Goal: Task Accomplishment & Management: Manage account settings

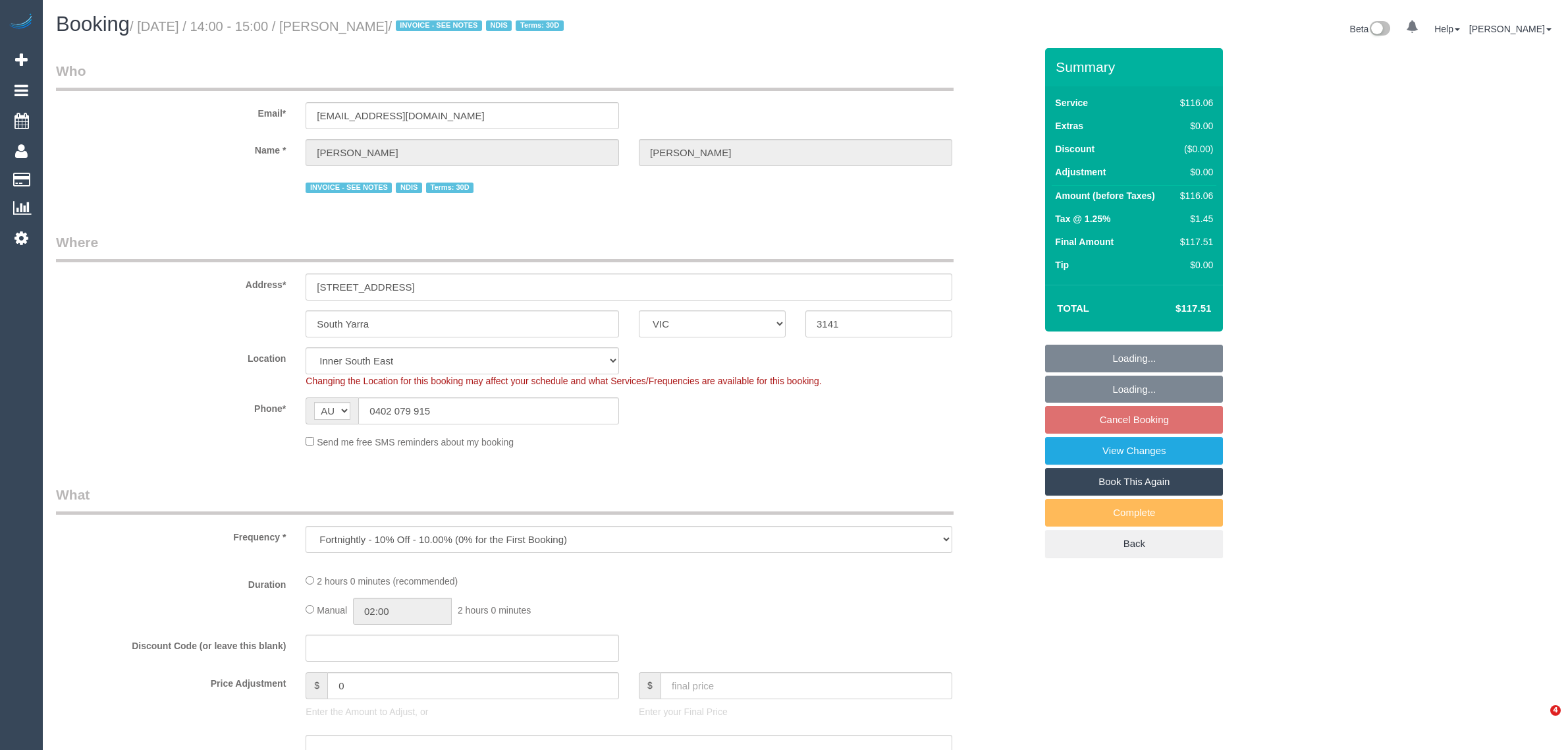
select select "VIC"
select select "string:check"
select select "number:28"
select select "number:14"
select select "number:19"
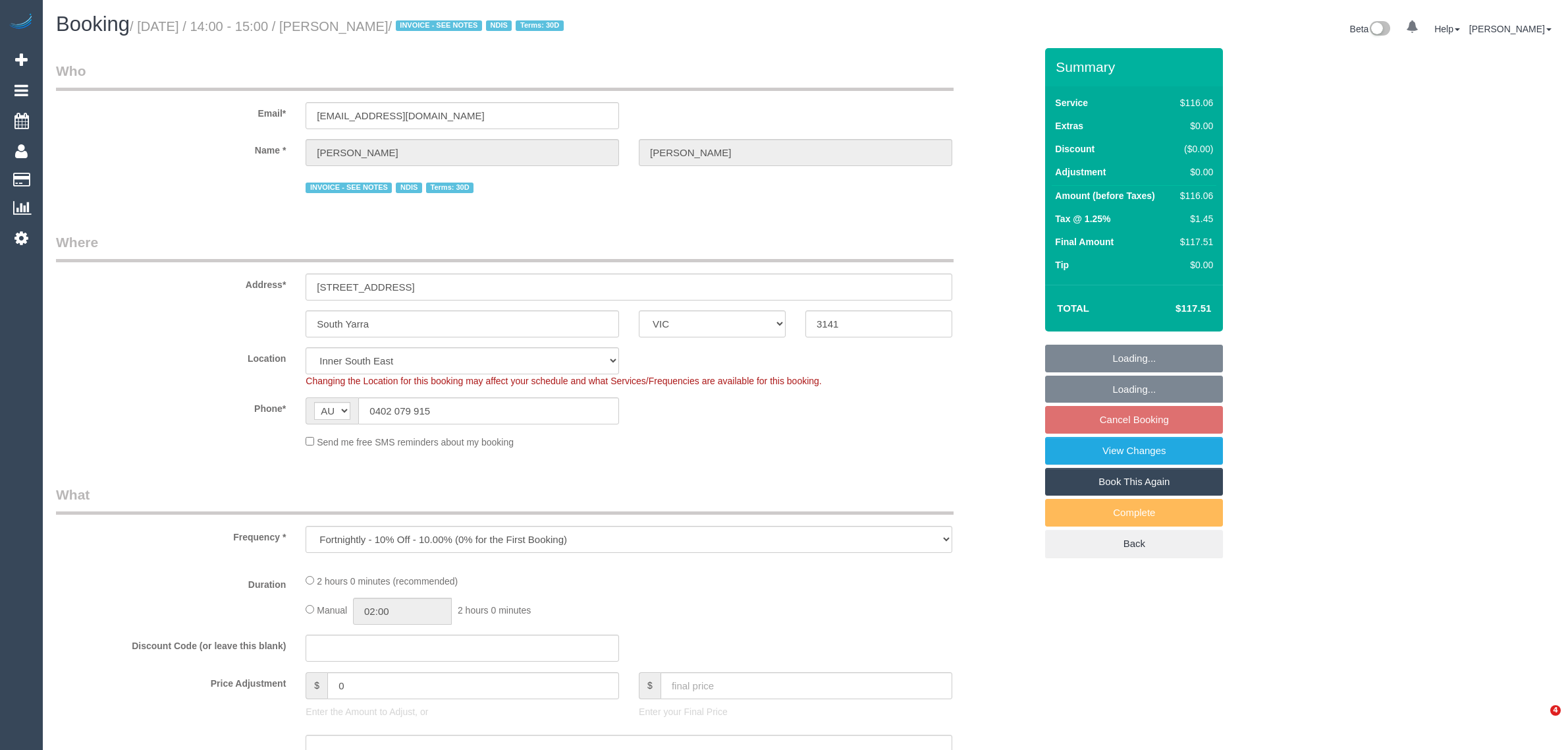
select select "number:25"
select select "number:35"
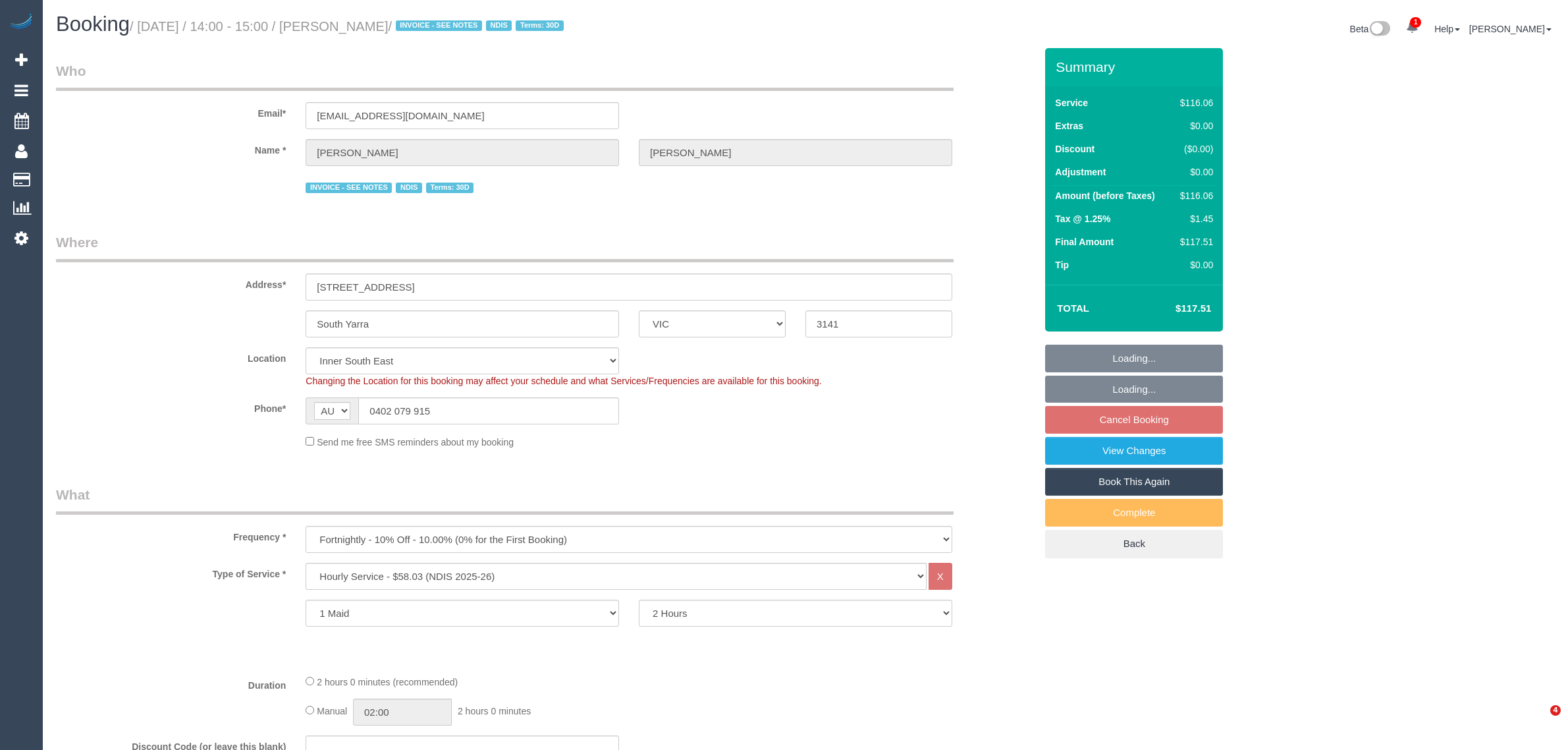
select select "object:750"
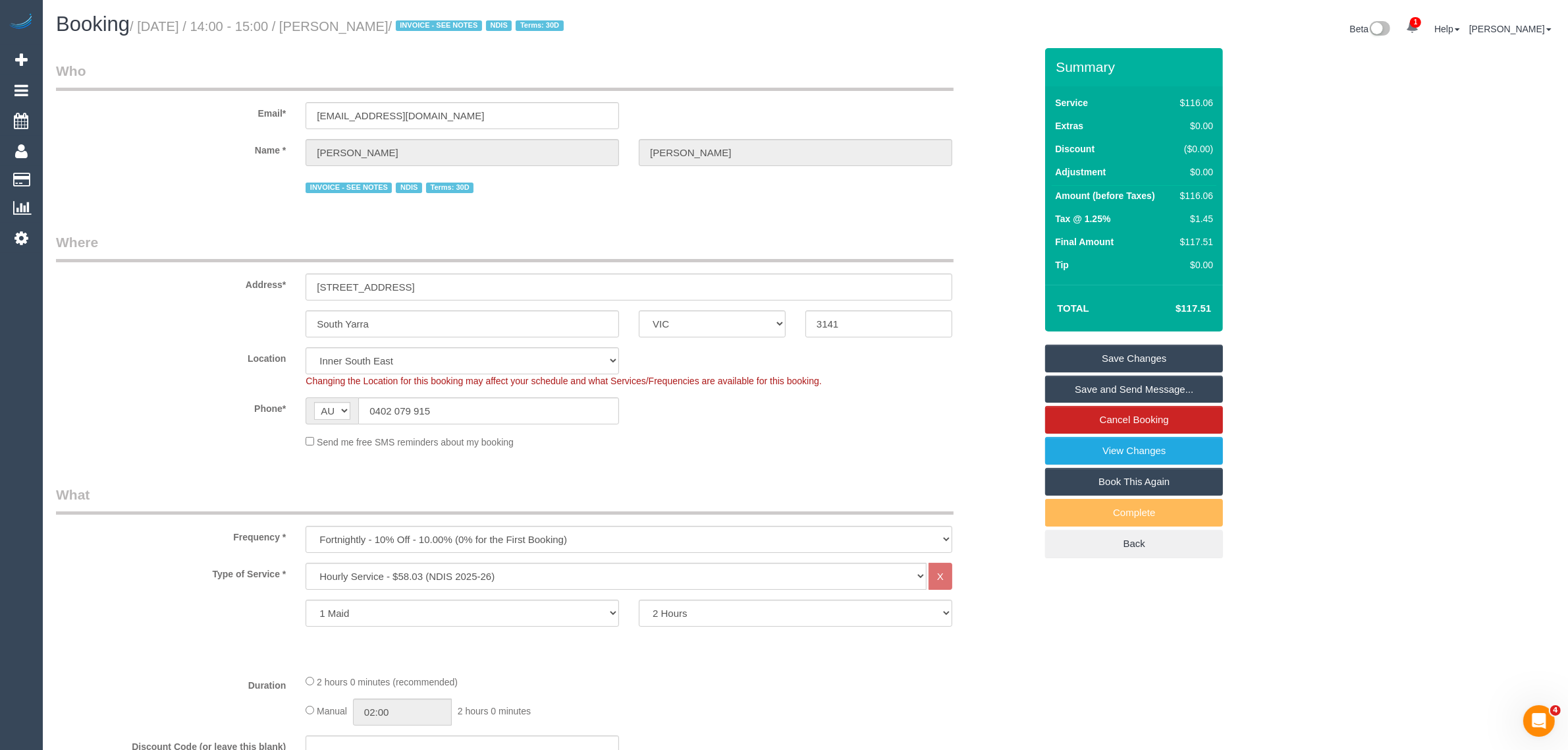
scroll to position [329, 0]
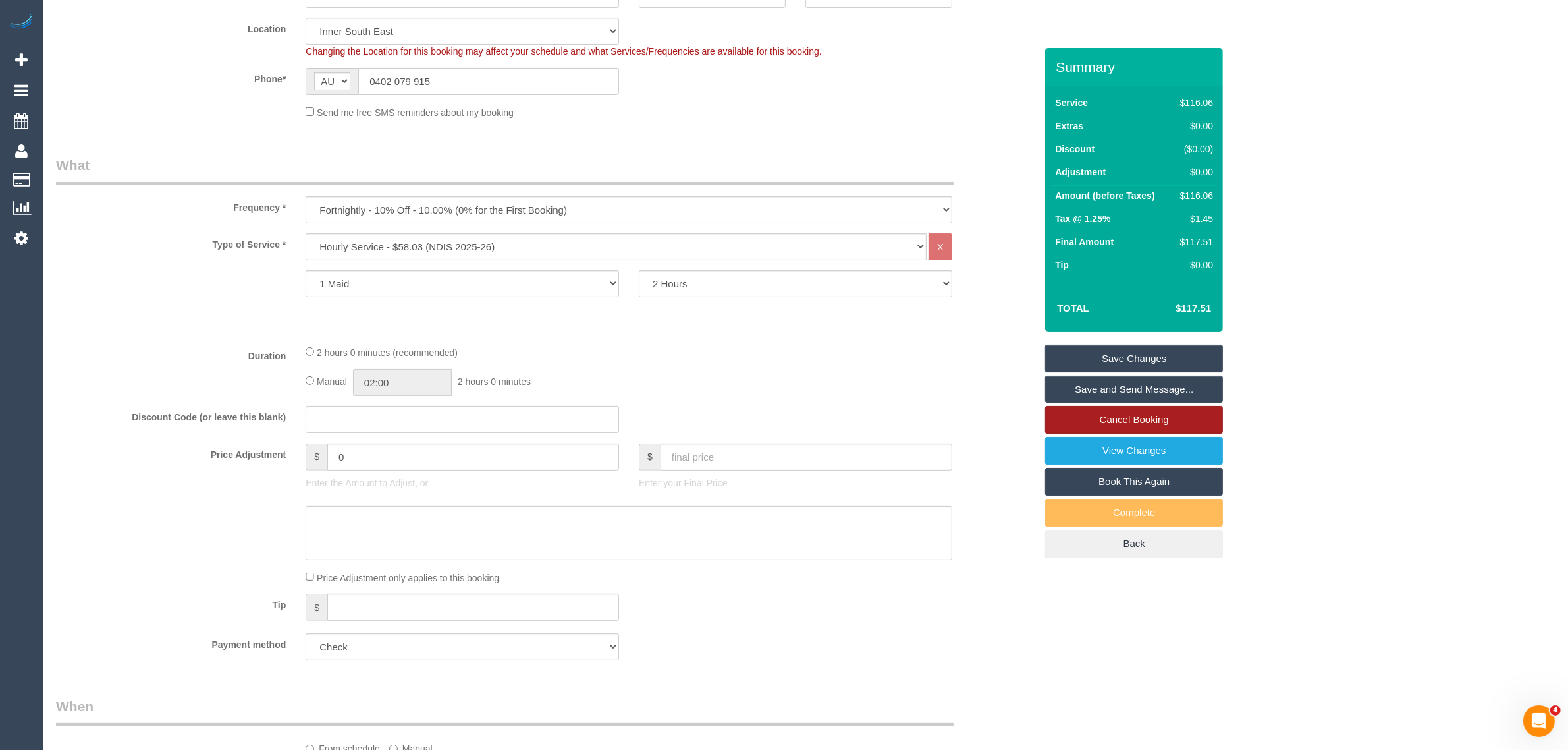
click at [1089, 415] on link "Cancel Booking" at bounding box center [1134, 419] width 178 height 28
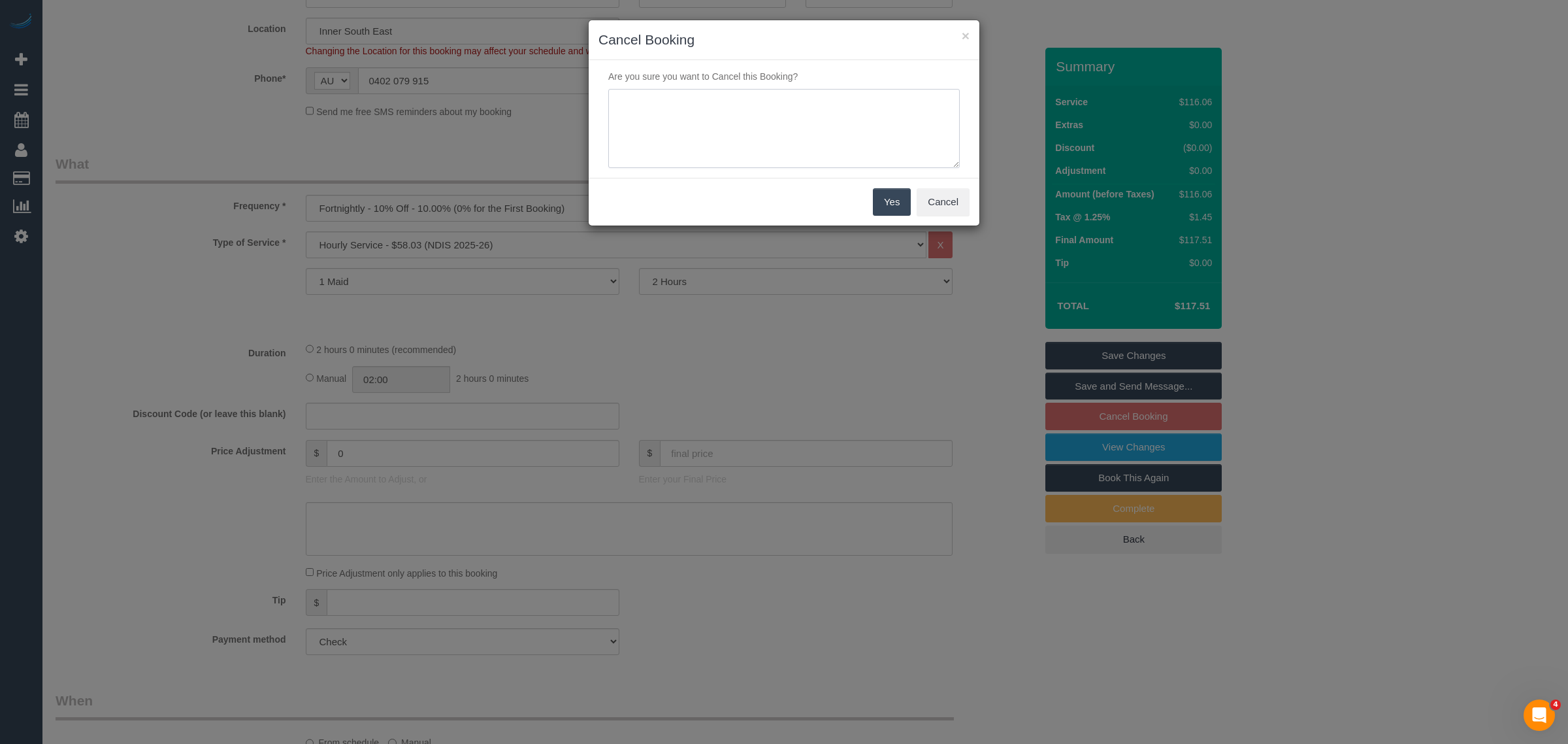
click at [726, 129] on textarea at bounding box center [784, 129] width 351 height 80
type textarea "customer wants to skip via txt - KA"
click at [882, 198] on button "Yes" at bounding box center [892, 202] width 38 height 27
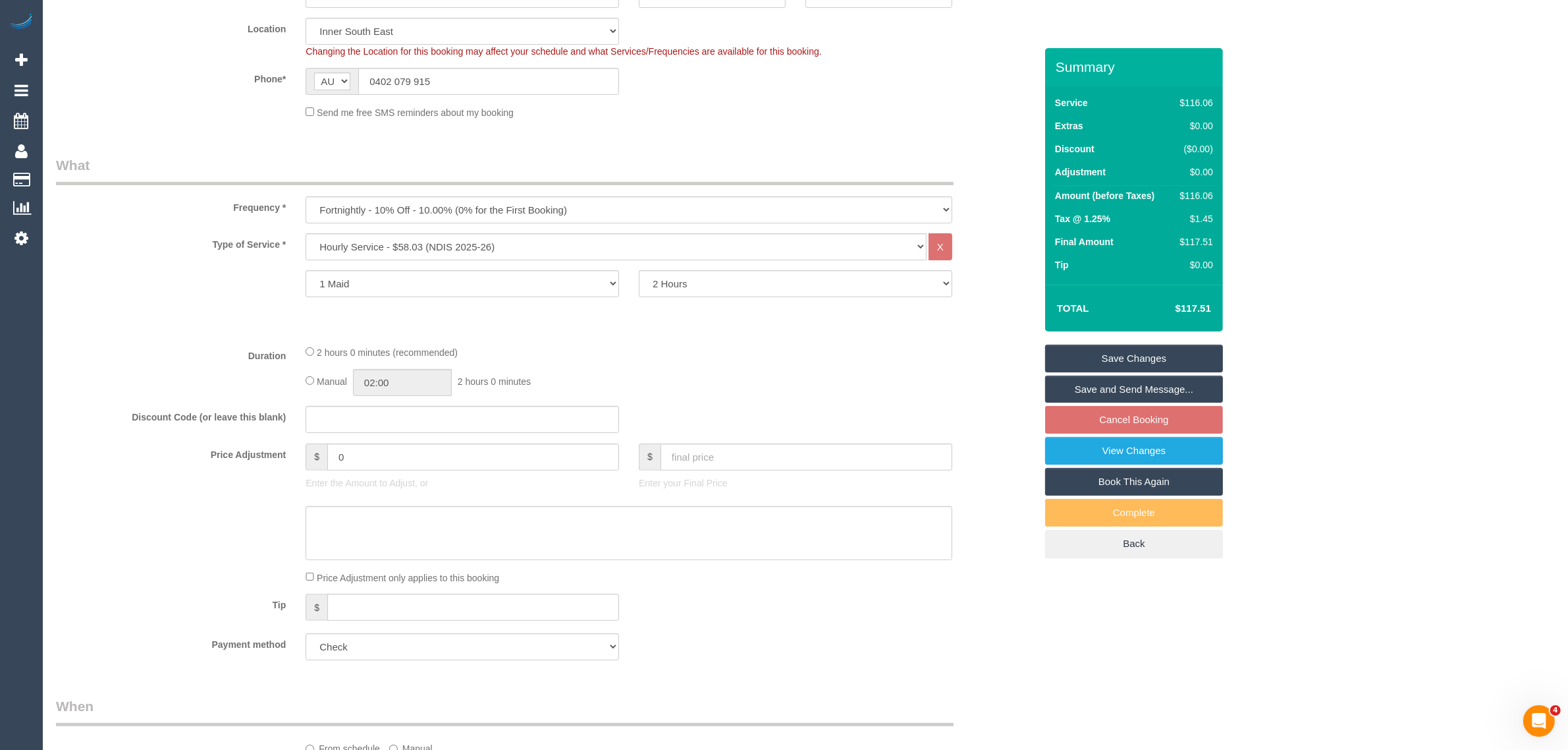
scroll to position [0, 0]
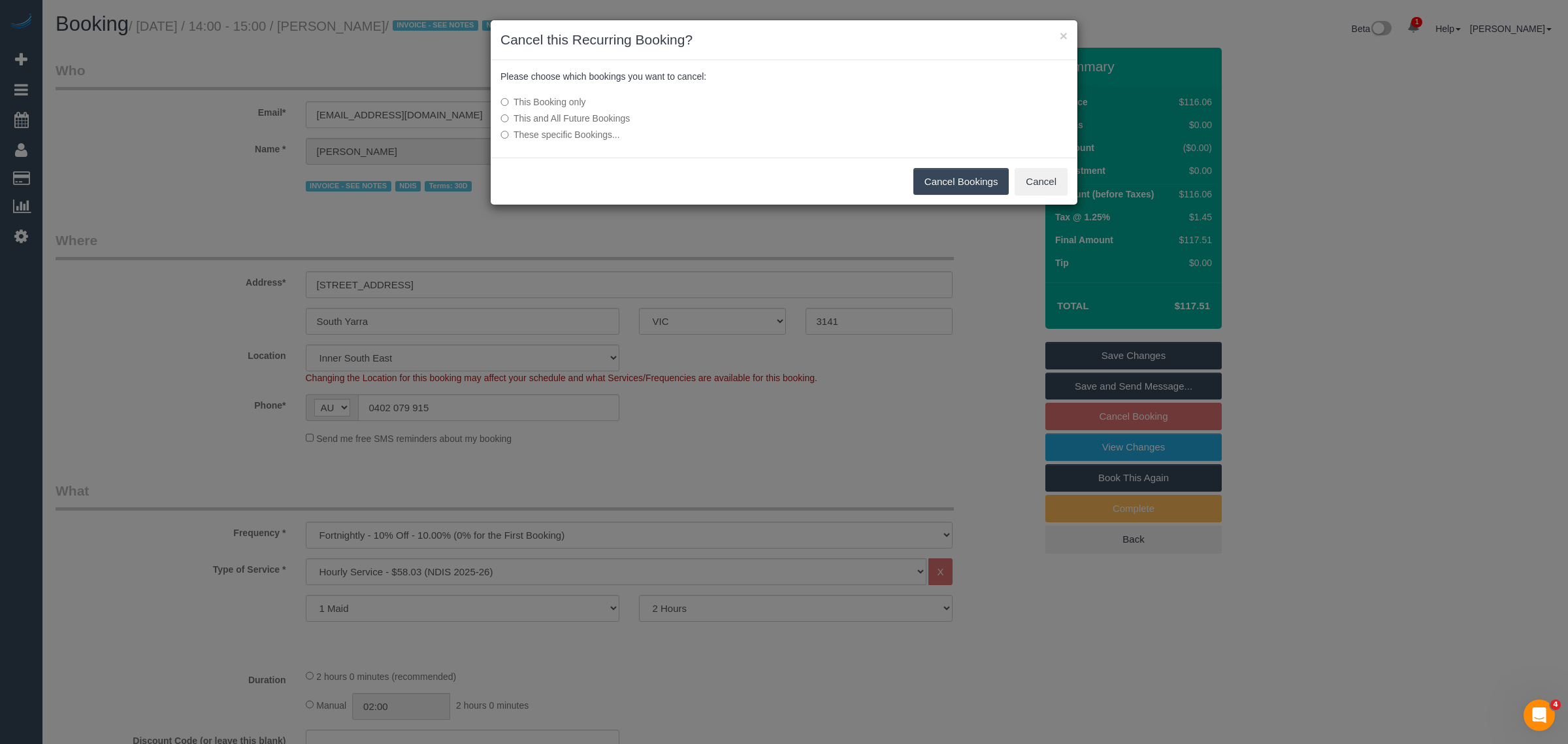
click at [974, 184] on button "Cancel Bookings" at bounding box center [961, 181] width 96 height 27
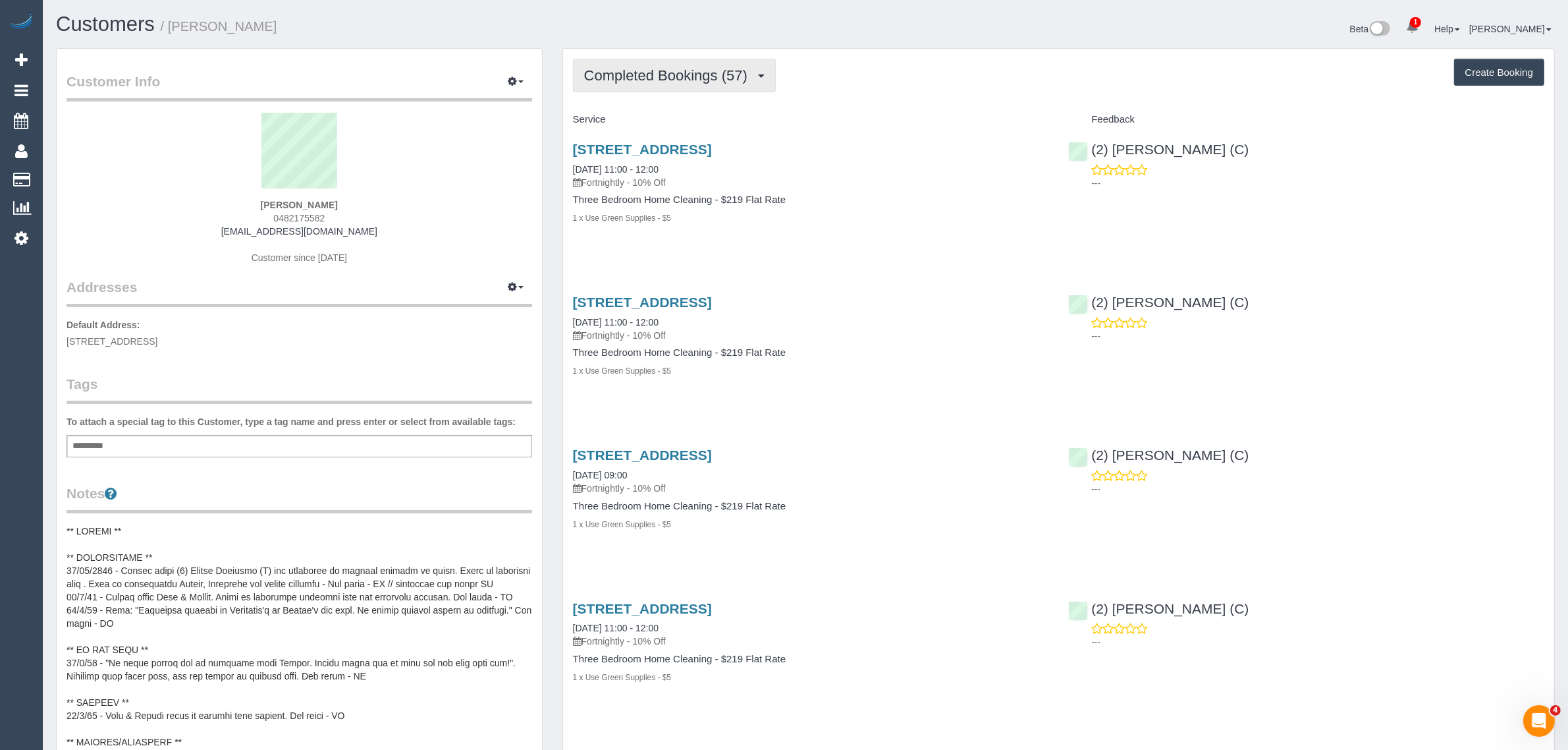
click at [663, 78] on span "Completed Bookings (57)" at bounding box center [669, 75] width 170 height 17
click at [648, 120] on link "Upcoming Bookings (11)" at bounding box center [644, 123] width 142 height 17
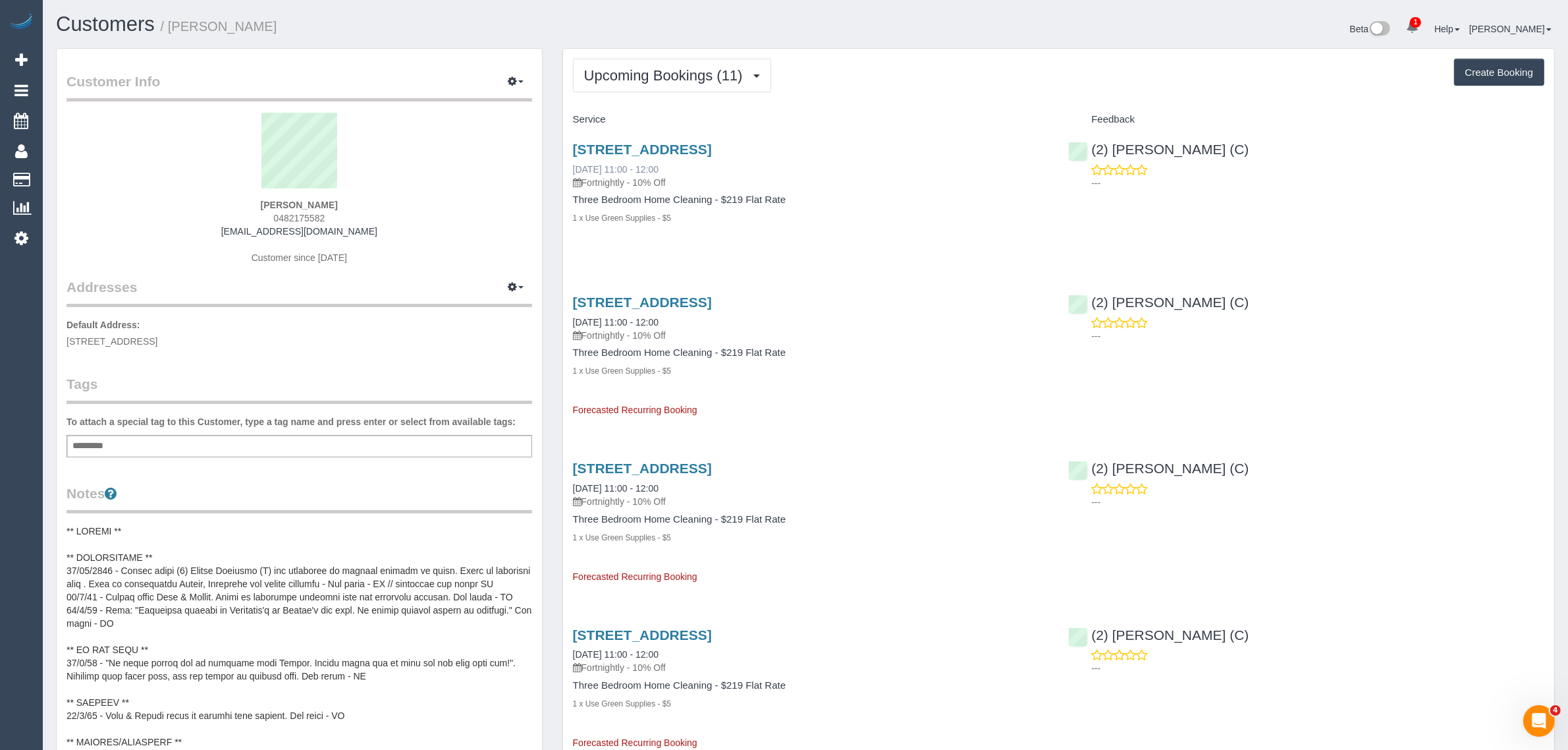
drag, startPoint x: 643, startPoint y: 165, endPoint x: 574, endPoint y: 167, distance: 69.0
click at [574, 167] on div "8 Service St, Unit 9, Sunshine, VIC 3020 08/09/2025 11:00 - 12:00 Fortnightly -…" at bounding box center [810, 165] width 476 height 47
copy link "08/09/2025 11:00 - 12:00"
click at [310, 213] on span "0482175582" at bounding box center [299, 218] width 51 height 10
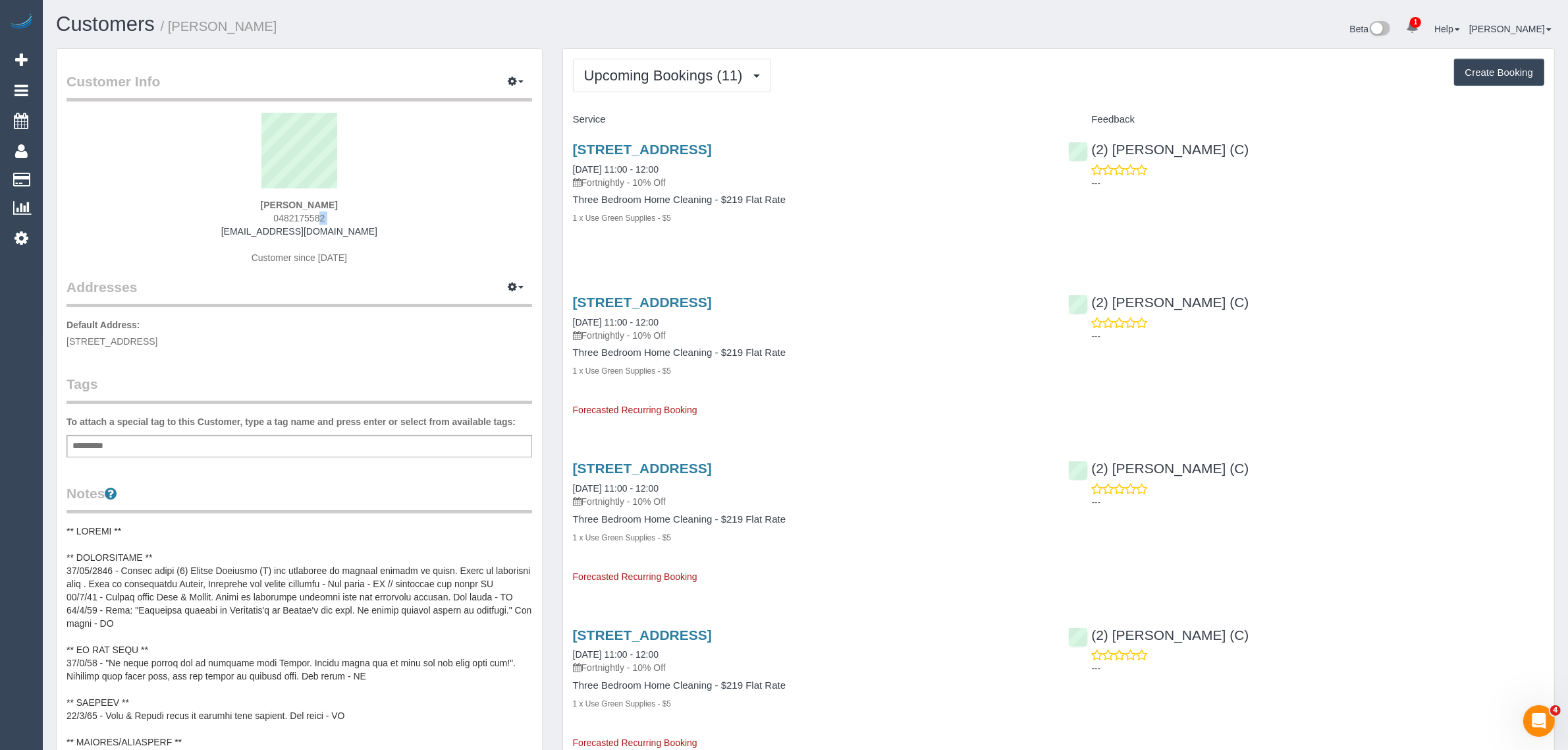
click at [310, 213] on span "0482175582" at bounding box center [299, 218] width 51 height 10
copy div "0482175582"
click at [1031, 219] on div "1 x Use Green Supplies - $5" at bounding box center [810, 217] width 476 height 13
drag, startPoint x: 1254, startPoint y: 152, endPoint x: 1109, endPoint y: 150, distance: 145.0
click at [1109, 150] on div "(2) Nicole Condello (C) ---" at bounding box center [1305, 163] width 496 height 65
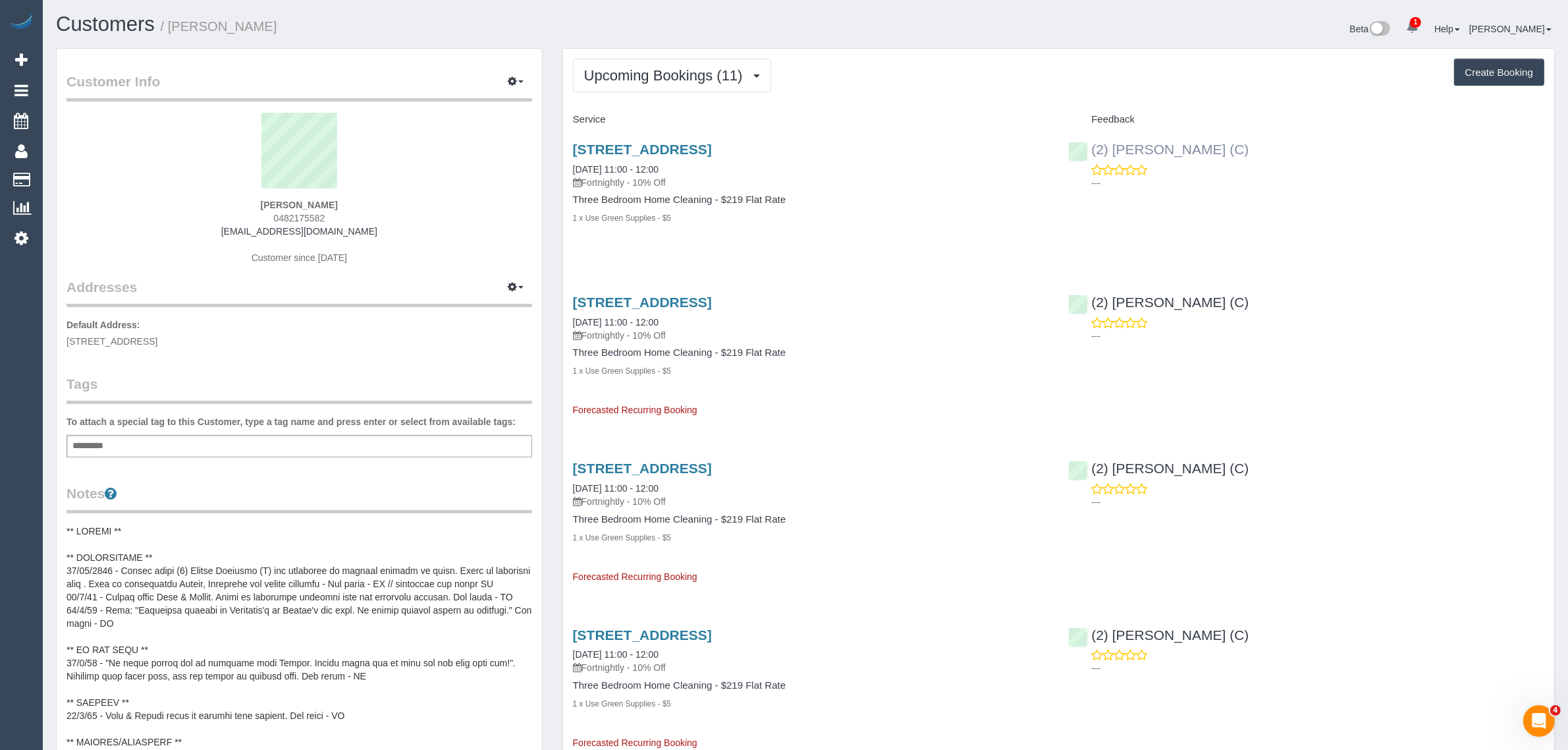
copy link "Nicole Condello (C)"
click at [268, 203] on strong "Holly Matthews" at bounding box center [299, 204] width 77 height 10
copy strong "Holly"
click at [157, 337] on span "8 Service St, Unit 9, Sunshine, VIC 3020" at bounding box center [111, 341] width 91 height 10
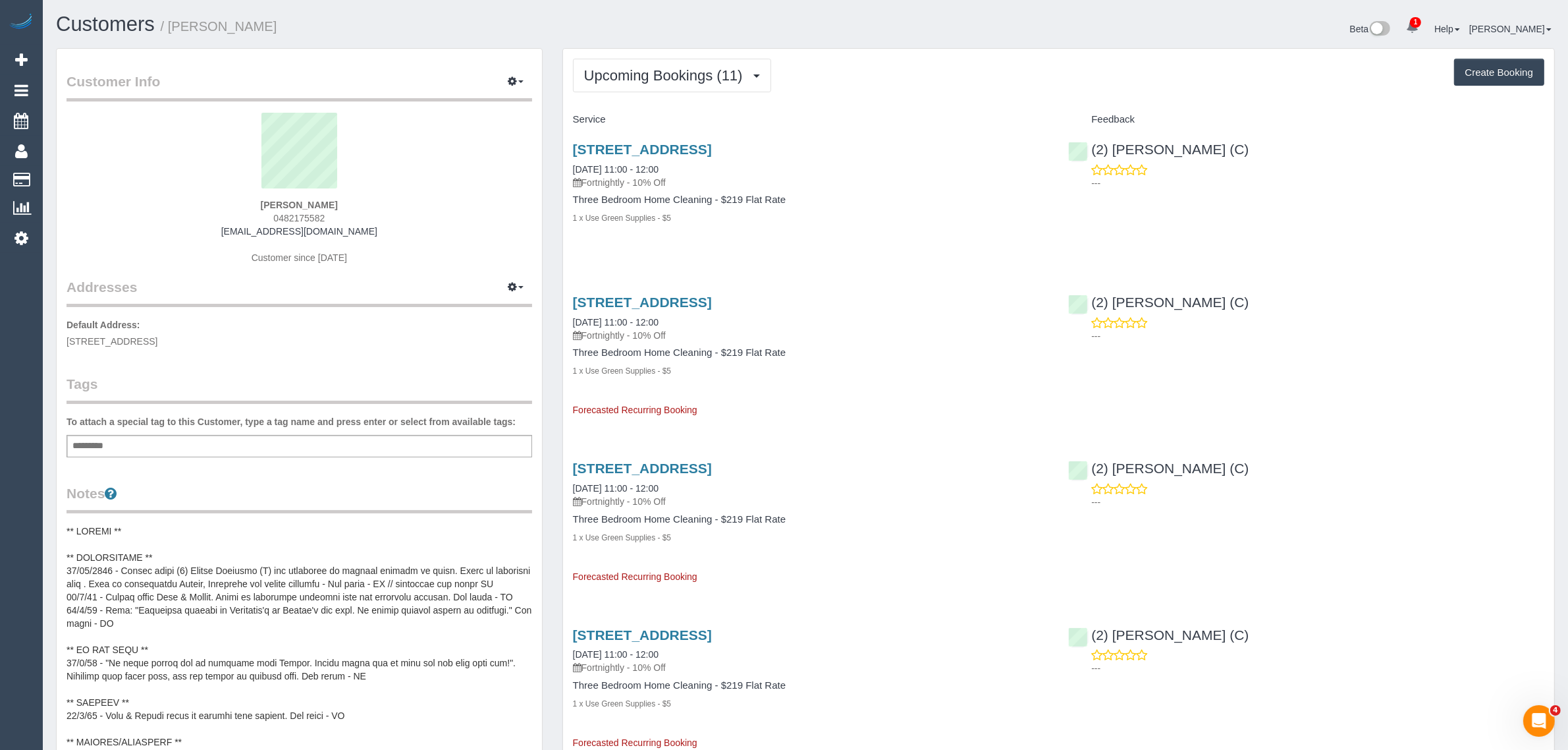
click at [157, 337] on span "8 Service St, Unit 9, Sunshine, VIC 3020" at bounding box center [111, 341] width 91 height 10
copy span "Sunshine"
click at [93, 180] on link "Customers" at bounding box center [125, 180] width 164 height 26
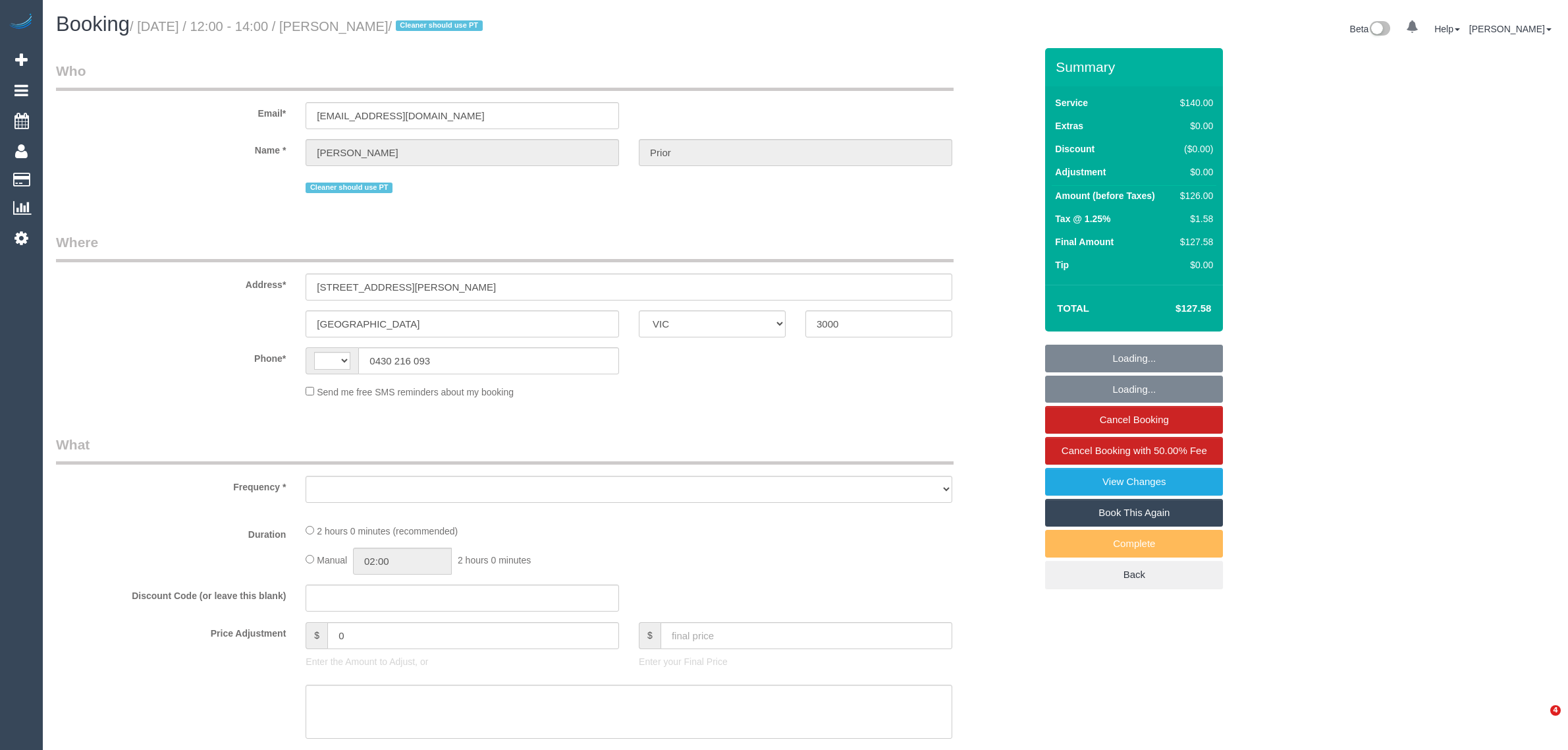
select select "VIC"
select select "string:AU"
select select "object:303"
select select "string:stripe-pm_1RR3OG2GScqysDRVoX6zHW6X"
select select "number:28"
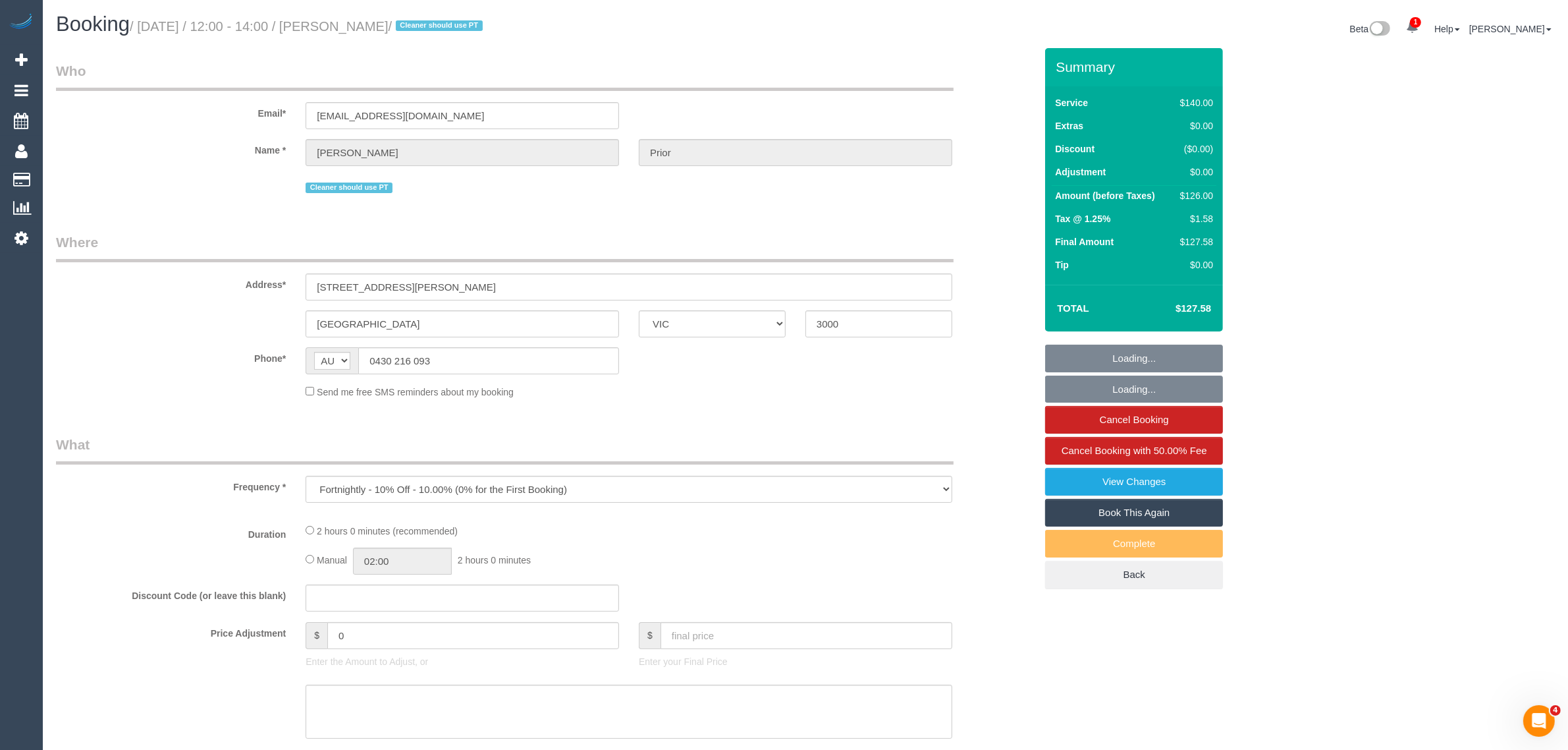
select select "number:14"
select select "number:20"
select select "number:24"
select select "number:34"
select select "number:12"
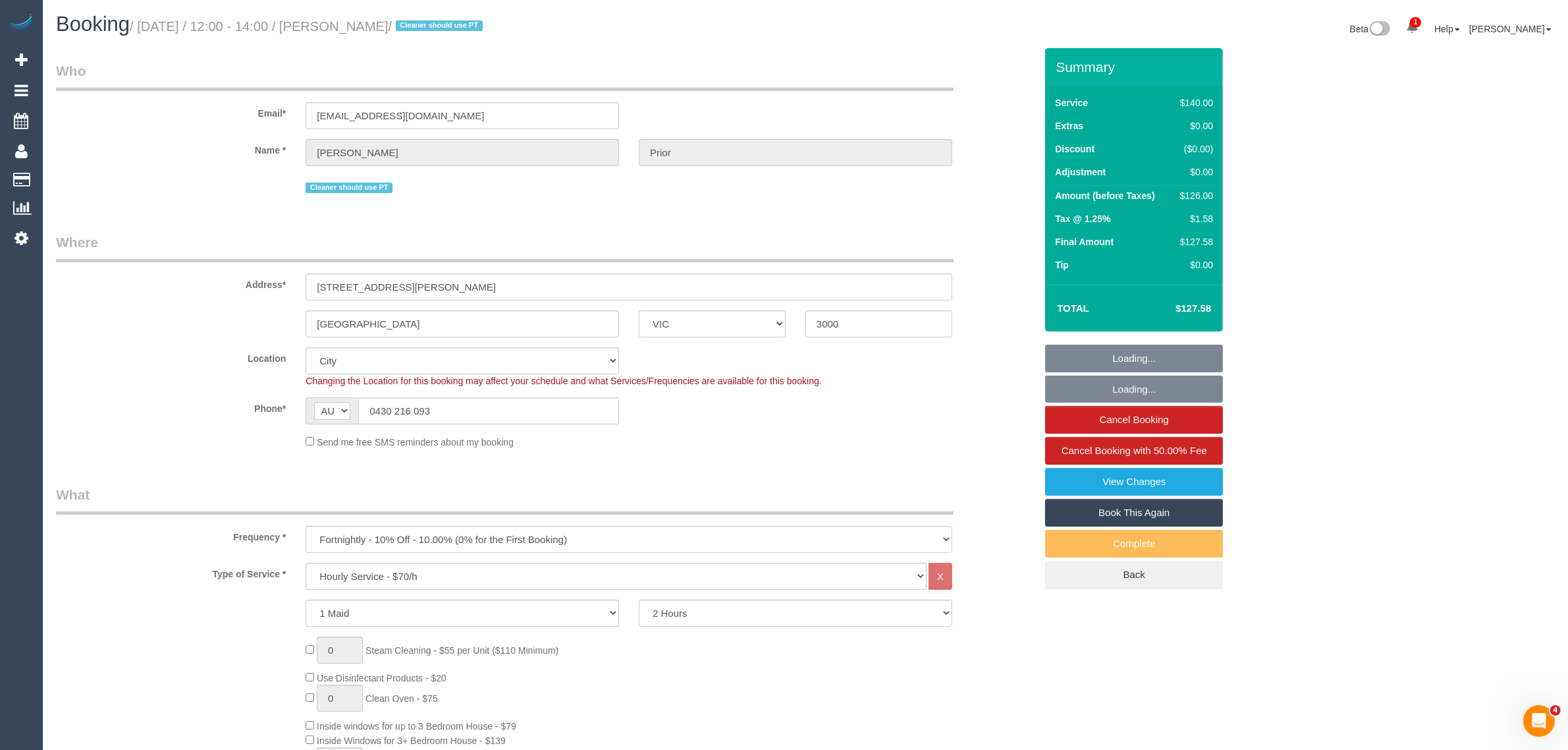
select select "object:1313"
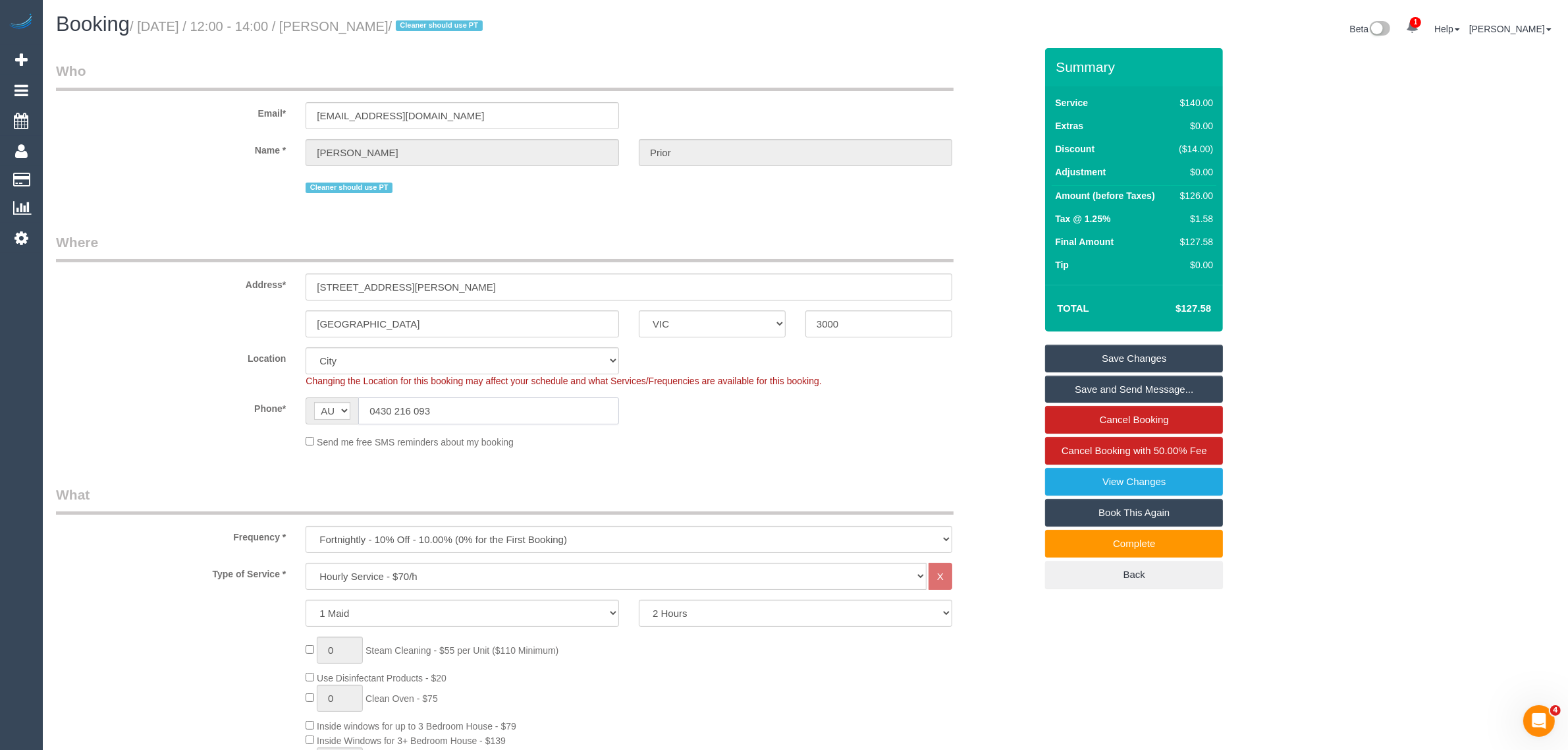
click at [474, 422] on input "0430 216 093" at bounding box center [489, 411] width 261 height 27
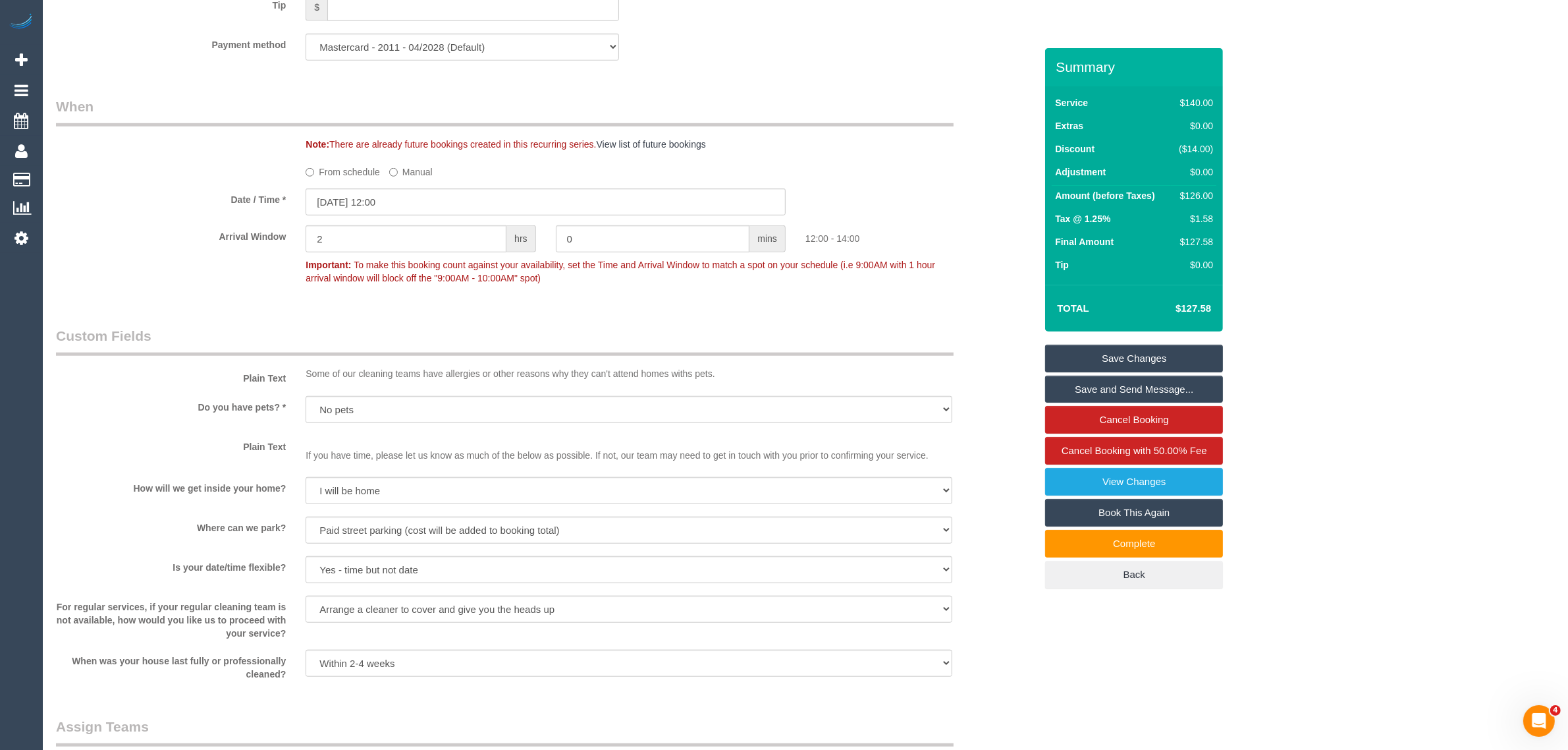
scroll to position [1647, 0]
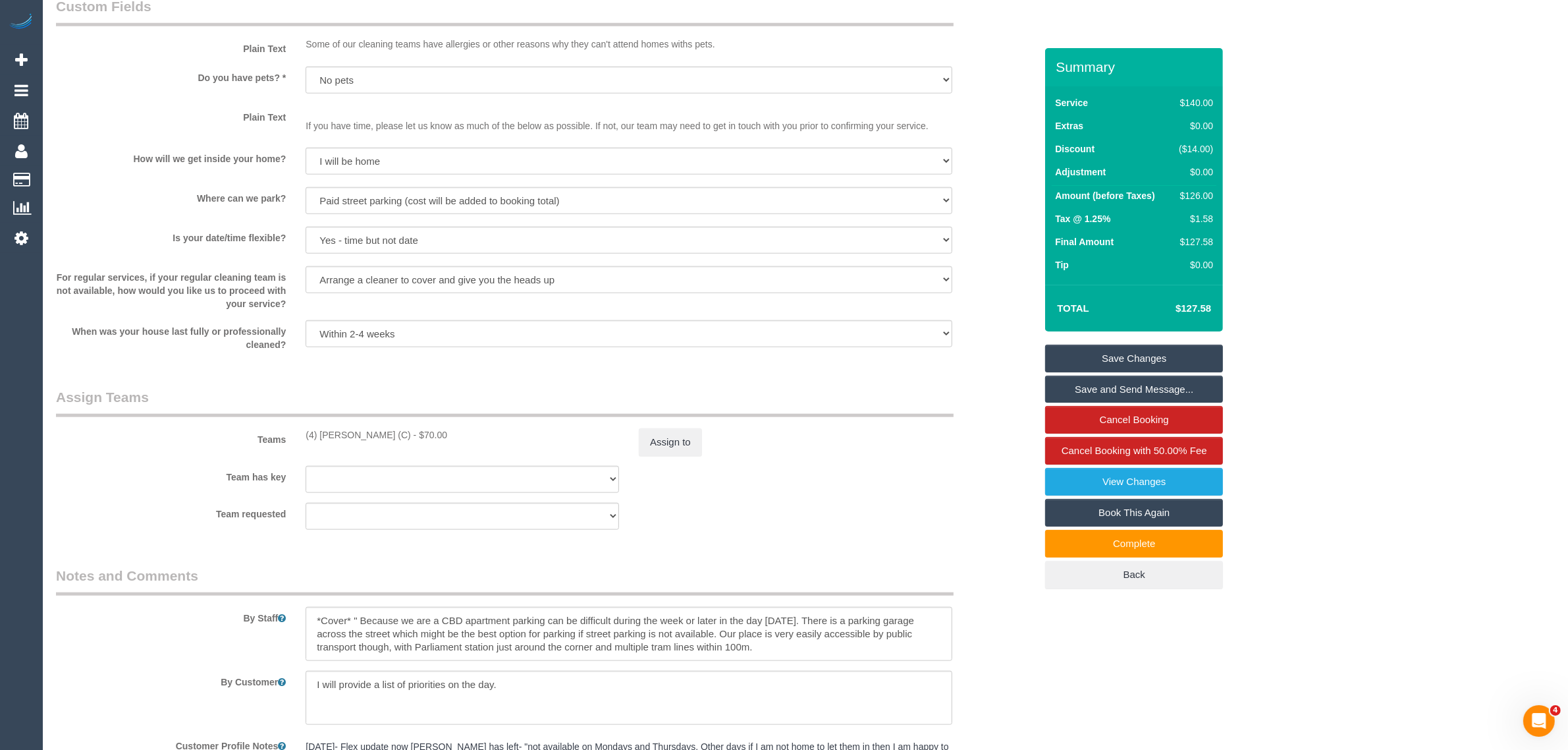
click at [988, 259] on sui-booking-custom-fields "Plain Text Some of our cleaning teams have allergies or other reasons why they …" at bounding box center [546, 174] width 979 height 354
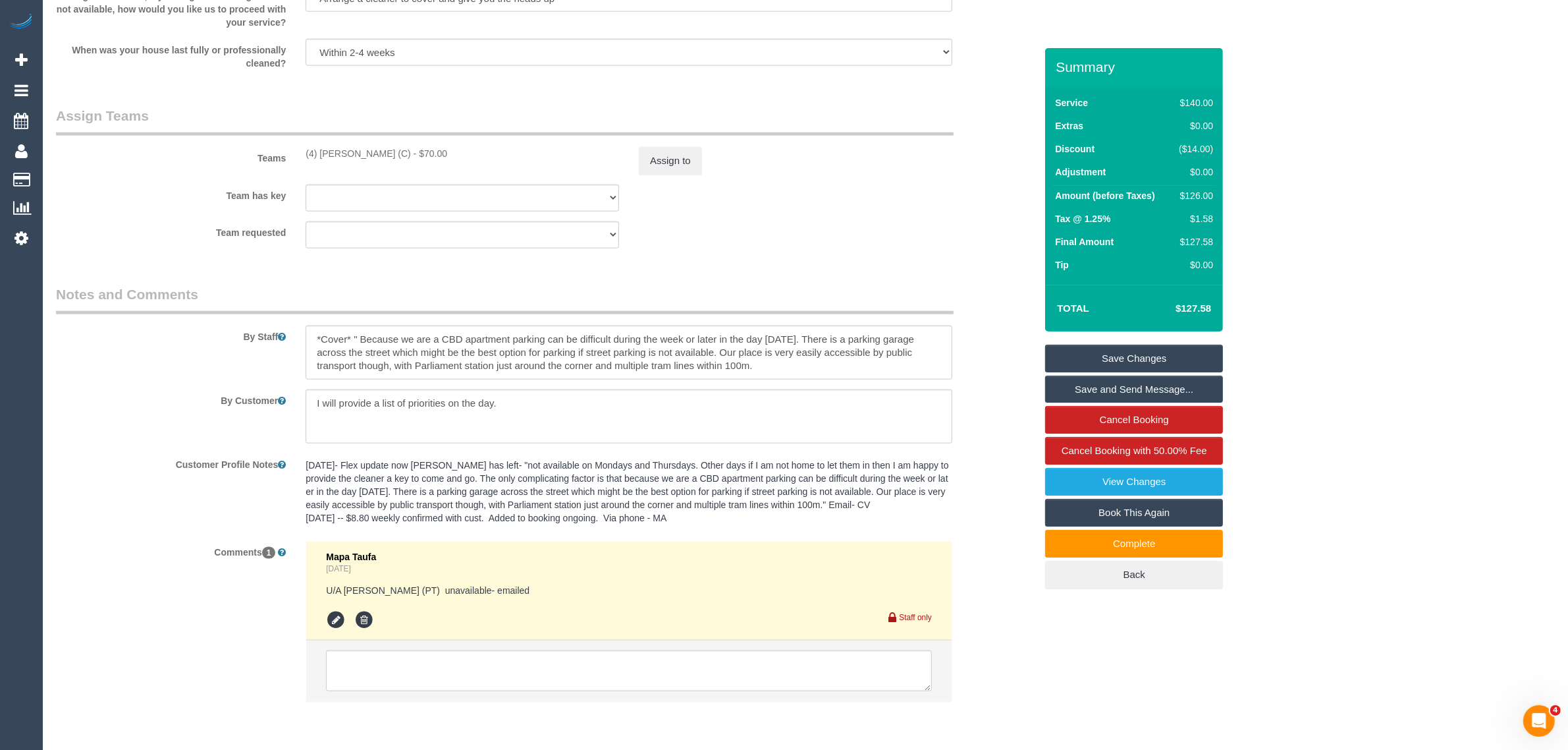
scroll to position [1976, 0]
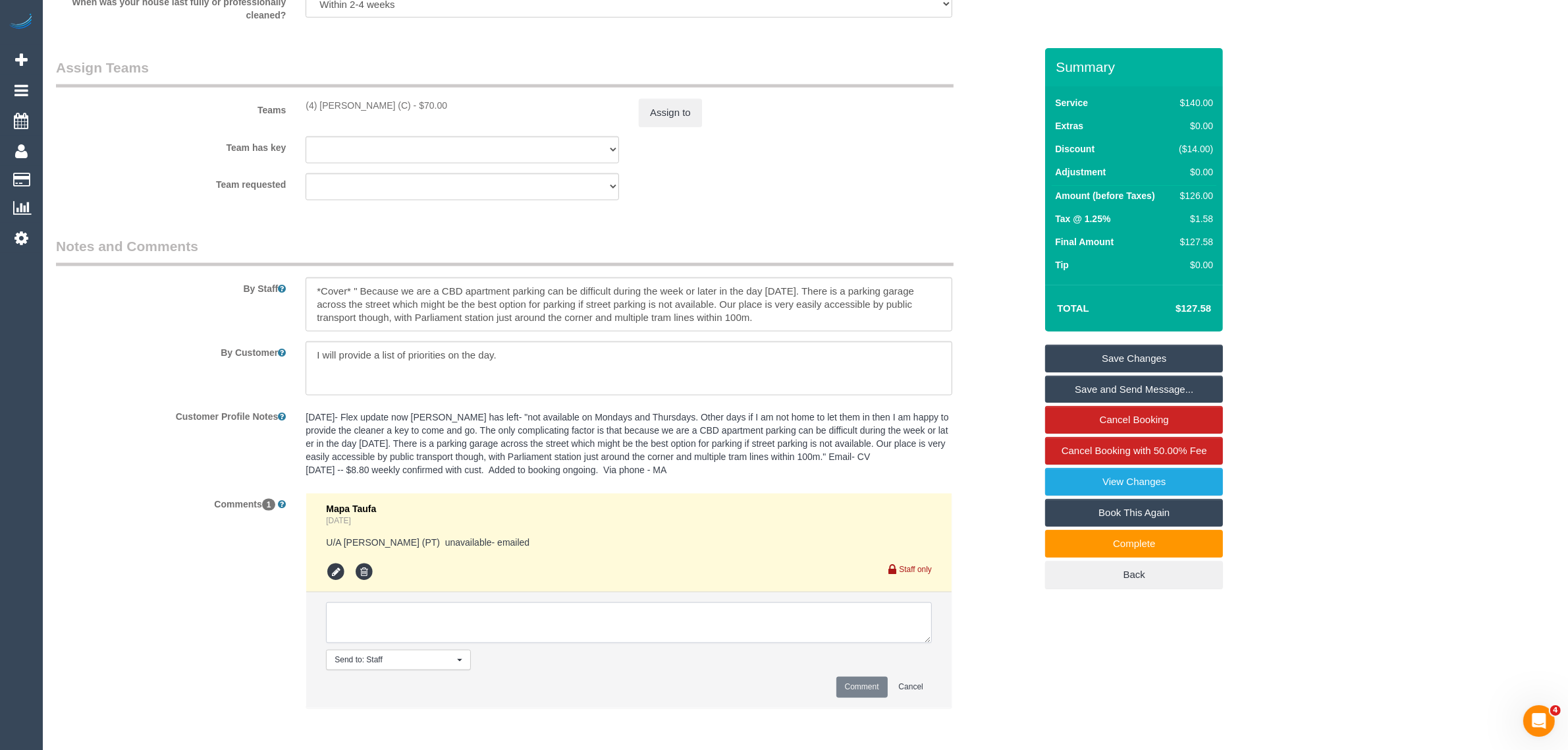
click at [777, 609] on textarea at bounding box center [629, 623] width 606 height 41
paste textarea "Cleaner(s) Unassigned: Reason Unassigned: Contact via: Which message sent: Addi…"
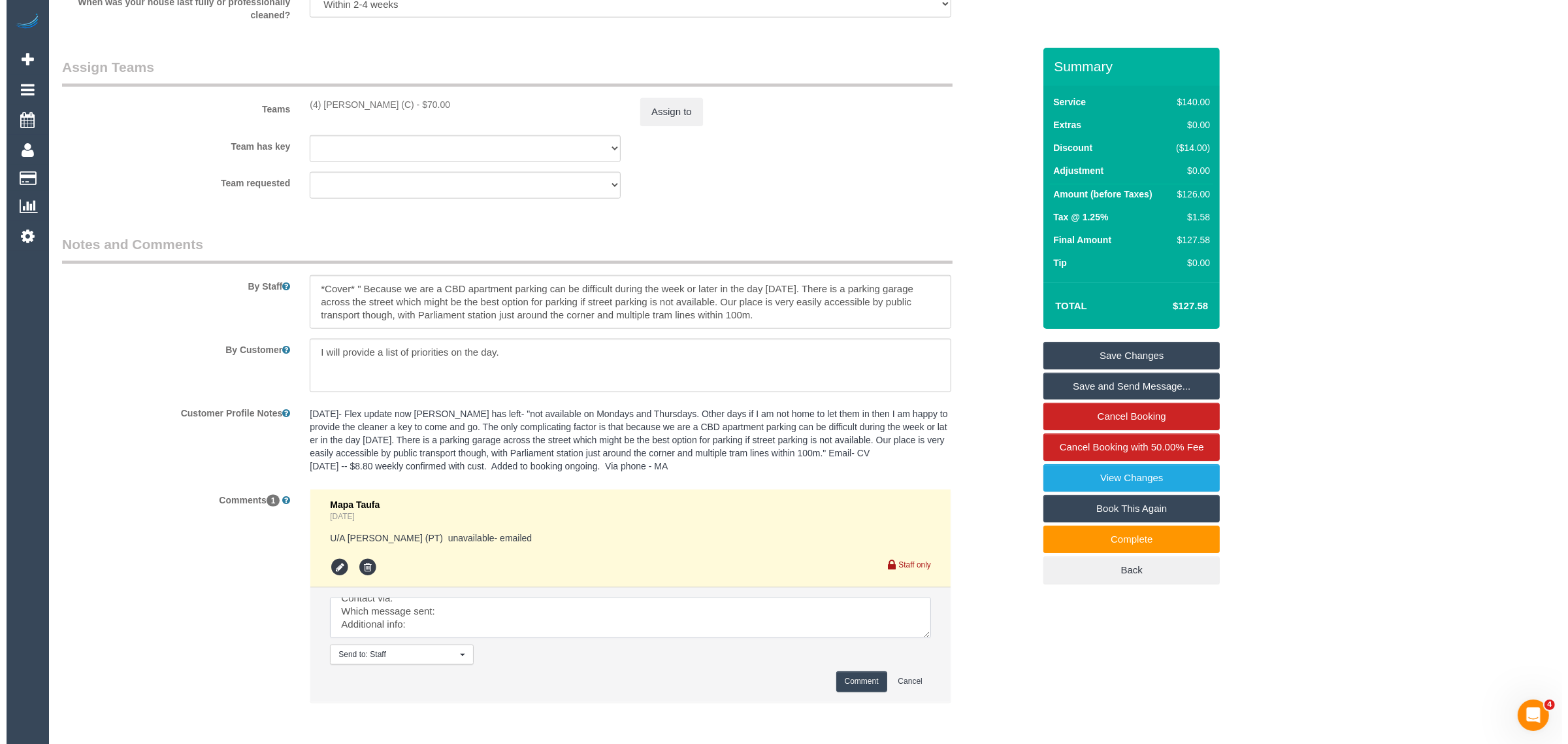
scroll to position [0, 0]
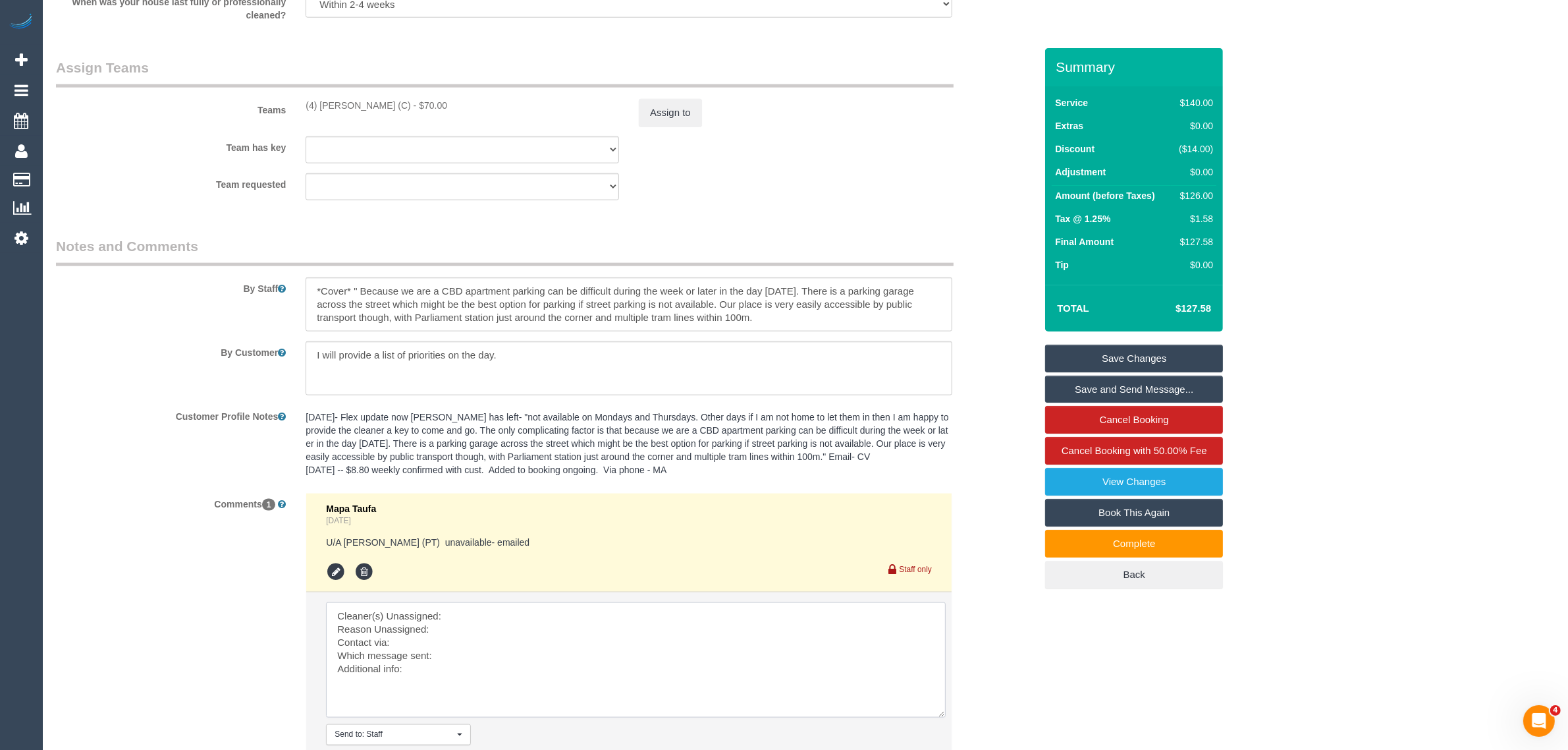
drag, startPoint x: 931, startPoint y: 684, endPoint x: 936, endPoint y: 716, distance: 32.4
click at [936, 716] on textarea at bounding box center [636, 660] width 620 height 116
click at [646, 609] on textarea at bounding box center [636, 660] width 620 height 116
drag, startPoint x: 303, startPoint y: 97, endPoint x: 388, endPoint y: 100, distance: 85.1
click at [388, 100] on div "Teams (4) Imanuil Afiuo (C) - $70.00 Assign to" at bounding box center [545, 92] width 999 height 69
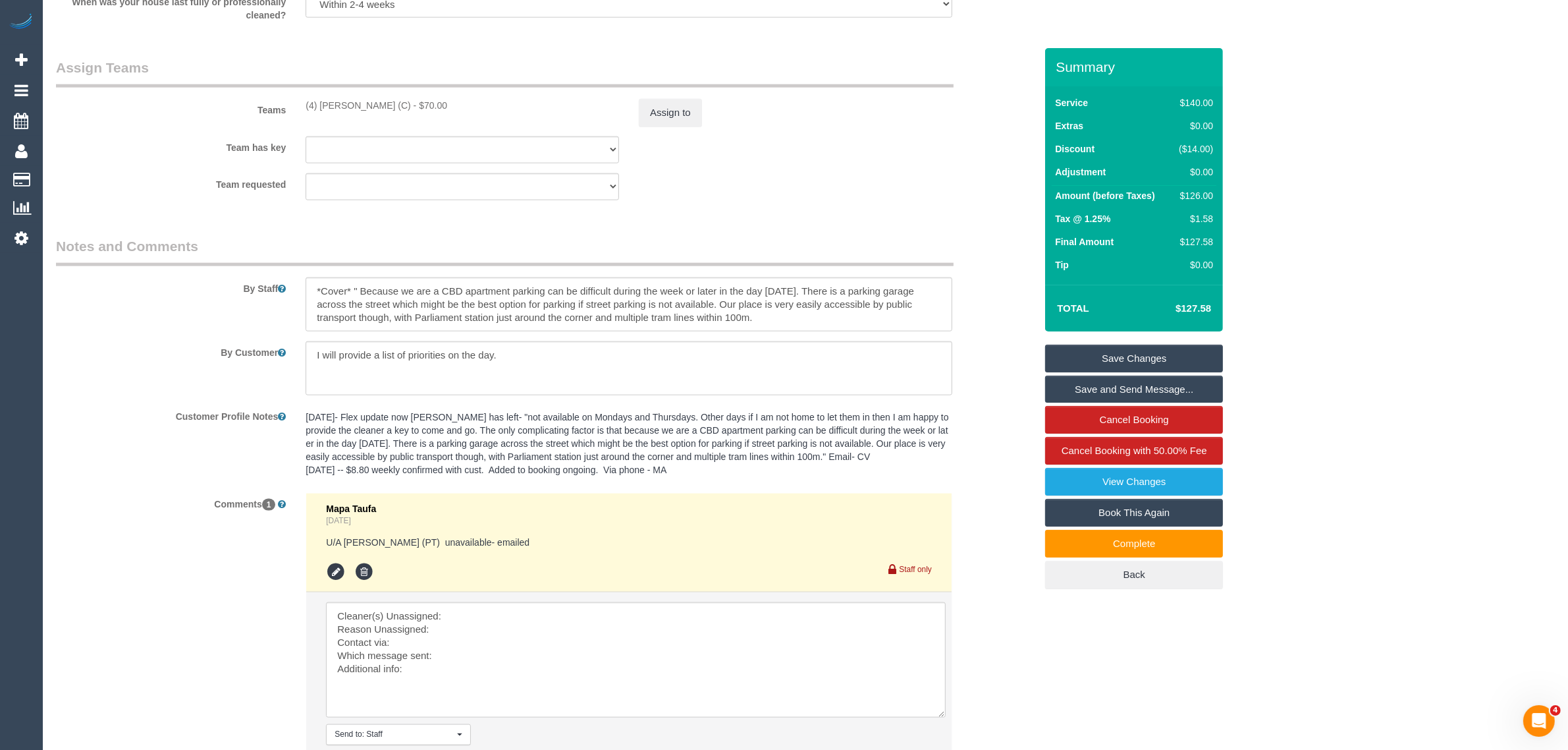
copy div "(4) Imanuil Afiuo (C)"
click at [455, 621] on textarea at bounding box center [636, 660] width 620 height 116
paste textarea "(4) [PERSON_NAME] (C)"
click at [333, 637] on textarea at bounding box center [636, 660] width 620 height 116
click at [691, 123] on button "Assign to" at bounding box center [671, 112] width 63 height 28
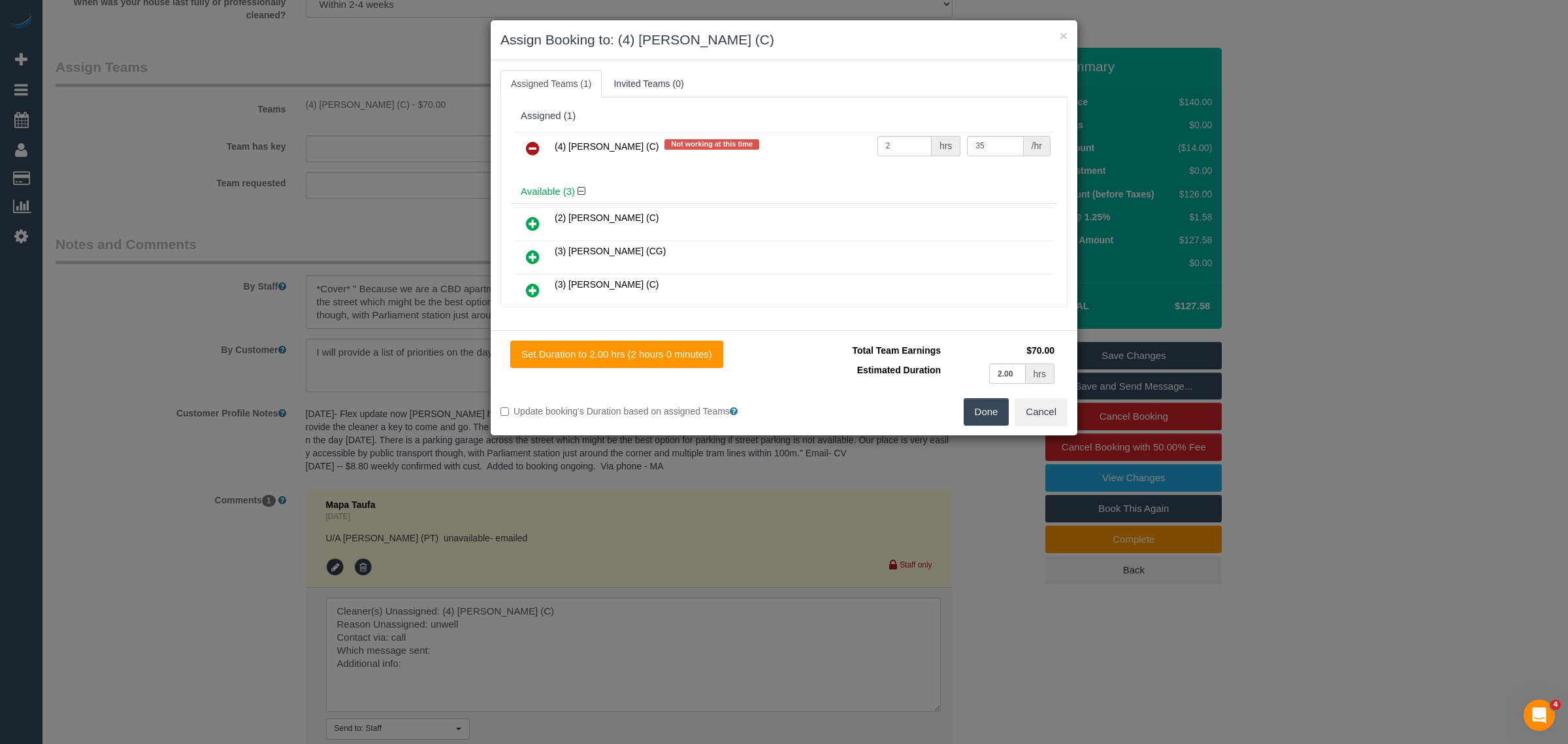
click at [533, 155] on icon at bounding box center [532, 148] width 13 height 16
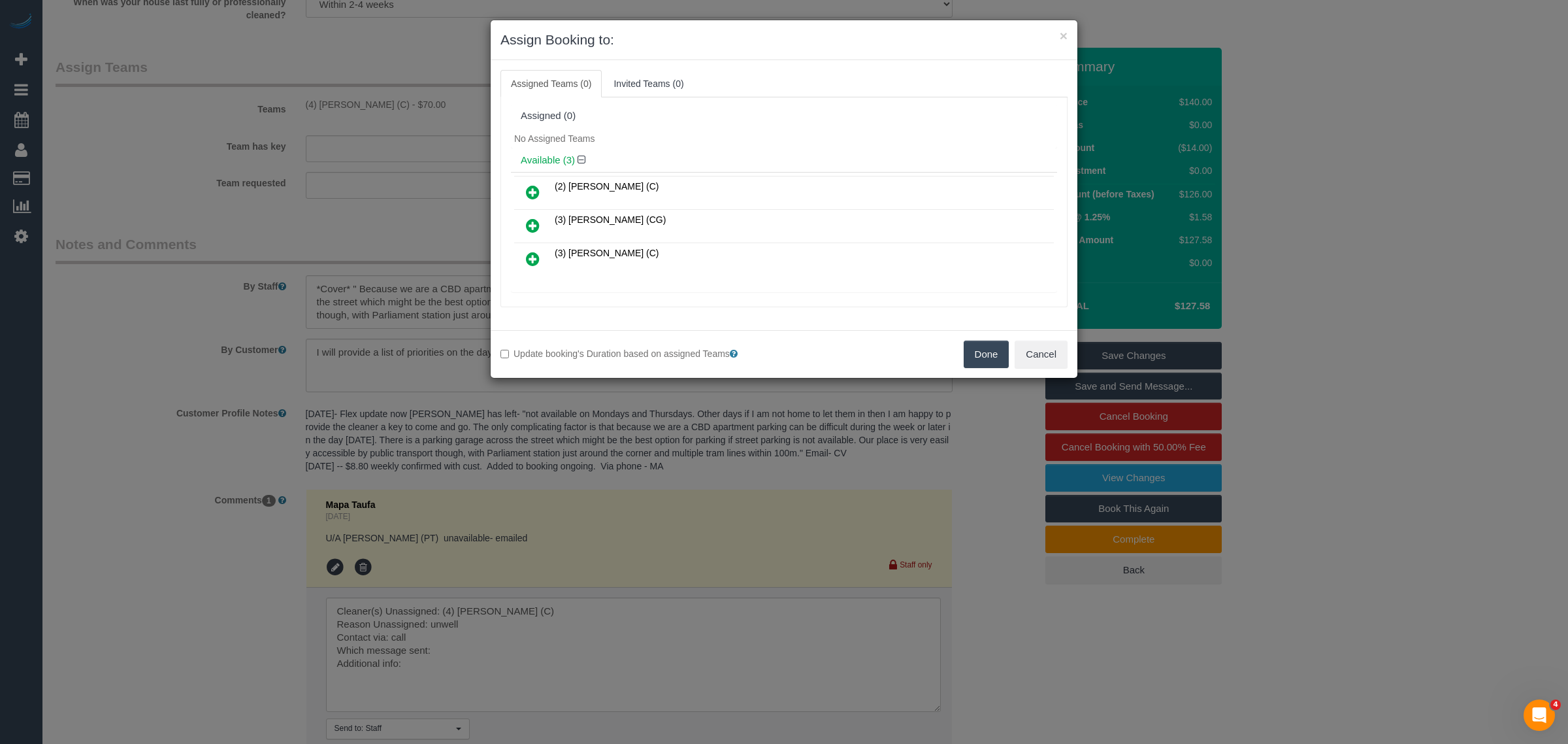
drag, startPoint x: 971, startPoint y: 358, endPoint x: 834, endPoint y: 327, distance: 140.5
click at [972, 358] on button "Done" at bounding box center [986, 354] width 45 height 27
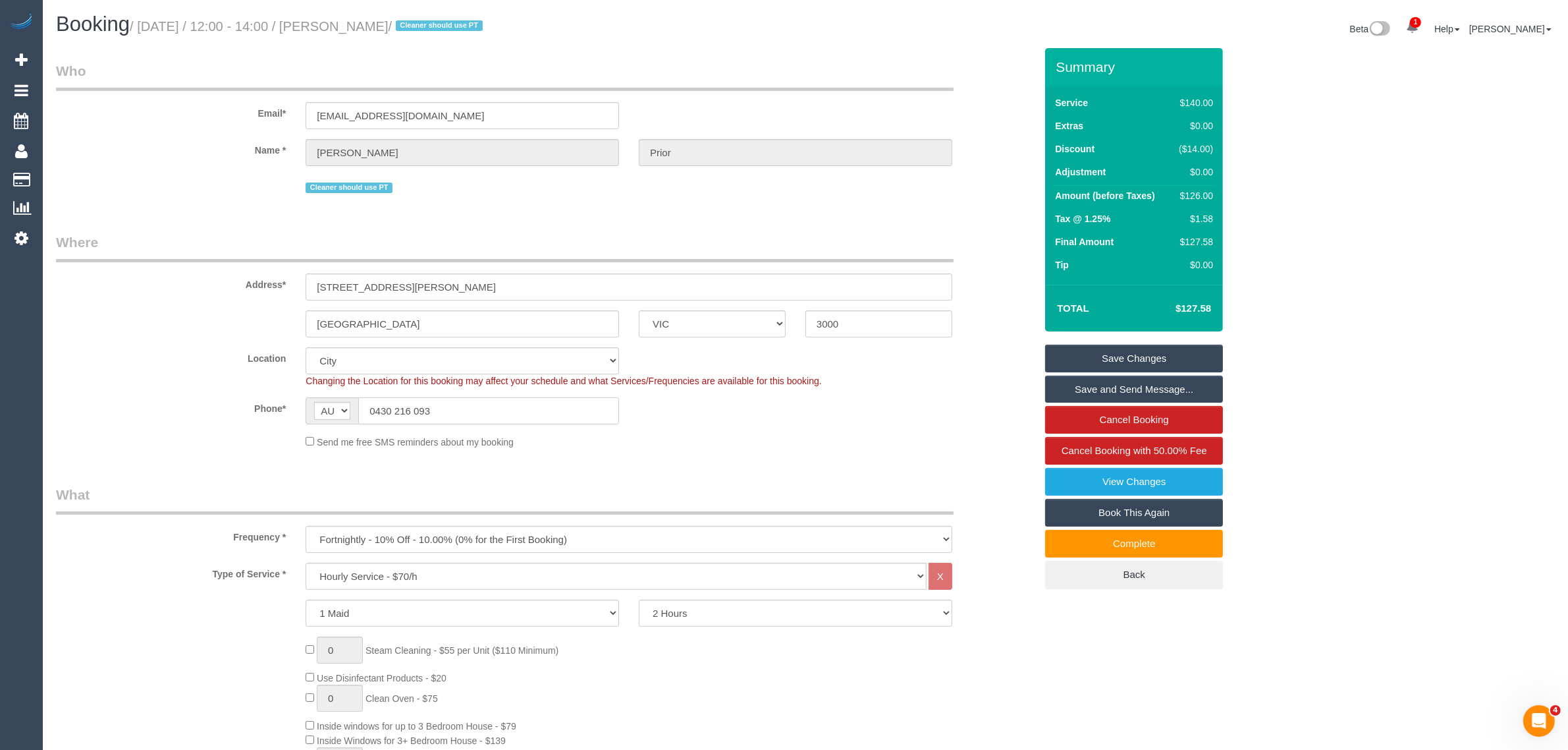
click at [504, 410] on input "0430 216 093" at bounding box center [489, 411] width 261 height 27
click at [504, 411] on input "0430 216 093" at bounding box center [489, 411] width 261 height 27
click at [797, 411] on div "Phone* AF AL DZ AD AO AI AQ AG AR AM AW AU AT AZ BS BH BD BB BY BE BZ BJ BM BT …" at bounding box center [545, 411] width 999 height 27
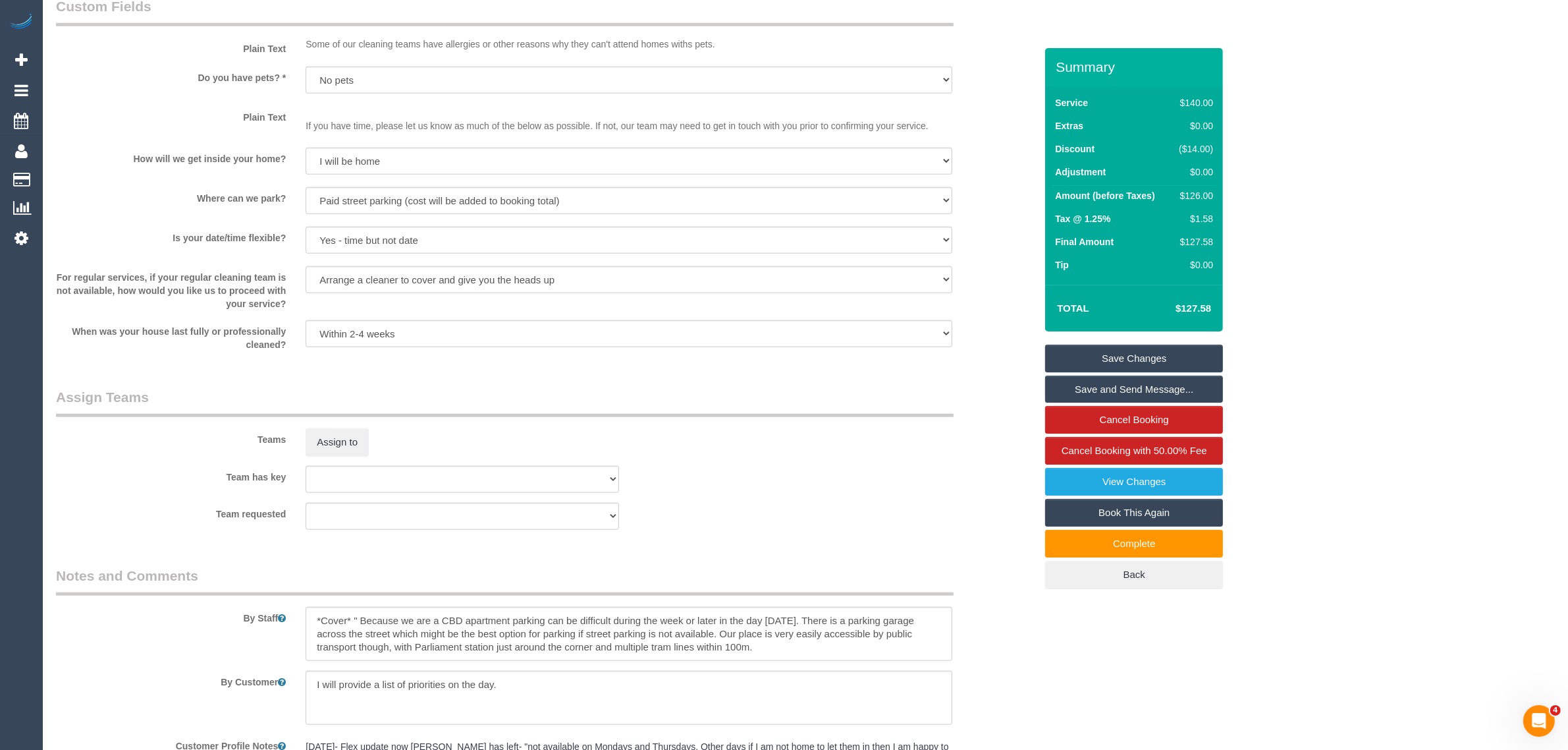
scroll to position [1976, 0]
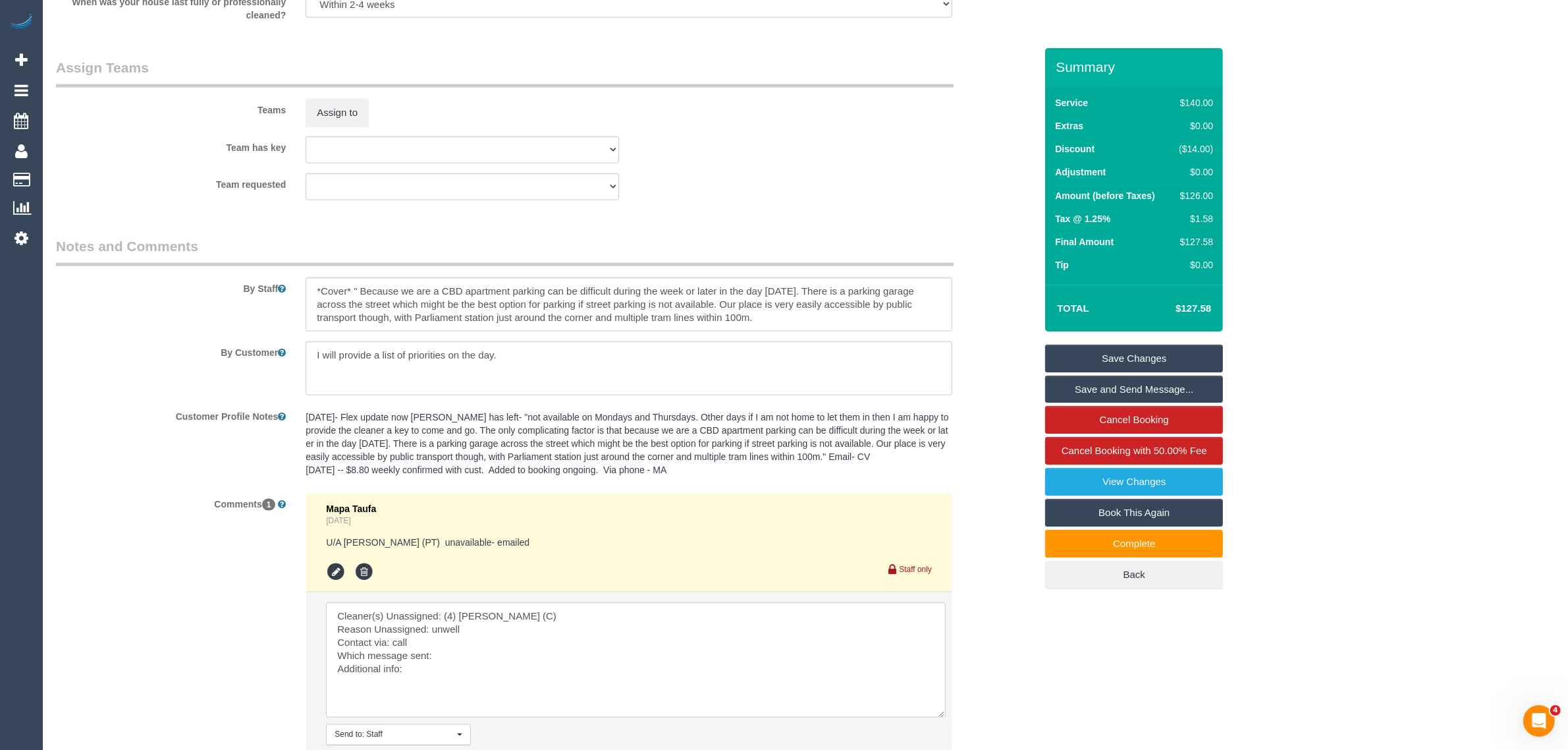
click at [818, 209] on fieldset "Assign Teams Teams Assign to Team has key (4) Imanuil Afiuo (C) (0) Office (1) …" at bounding box center [546, 134] width 979 height 152
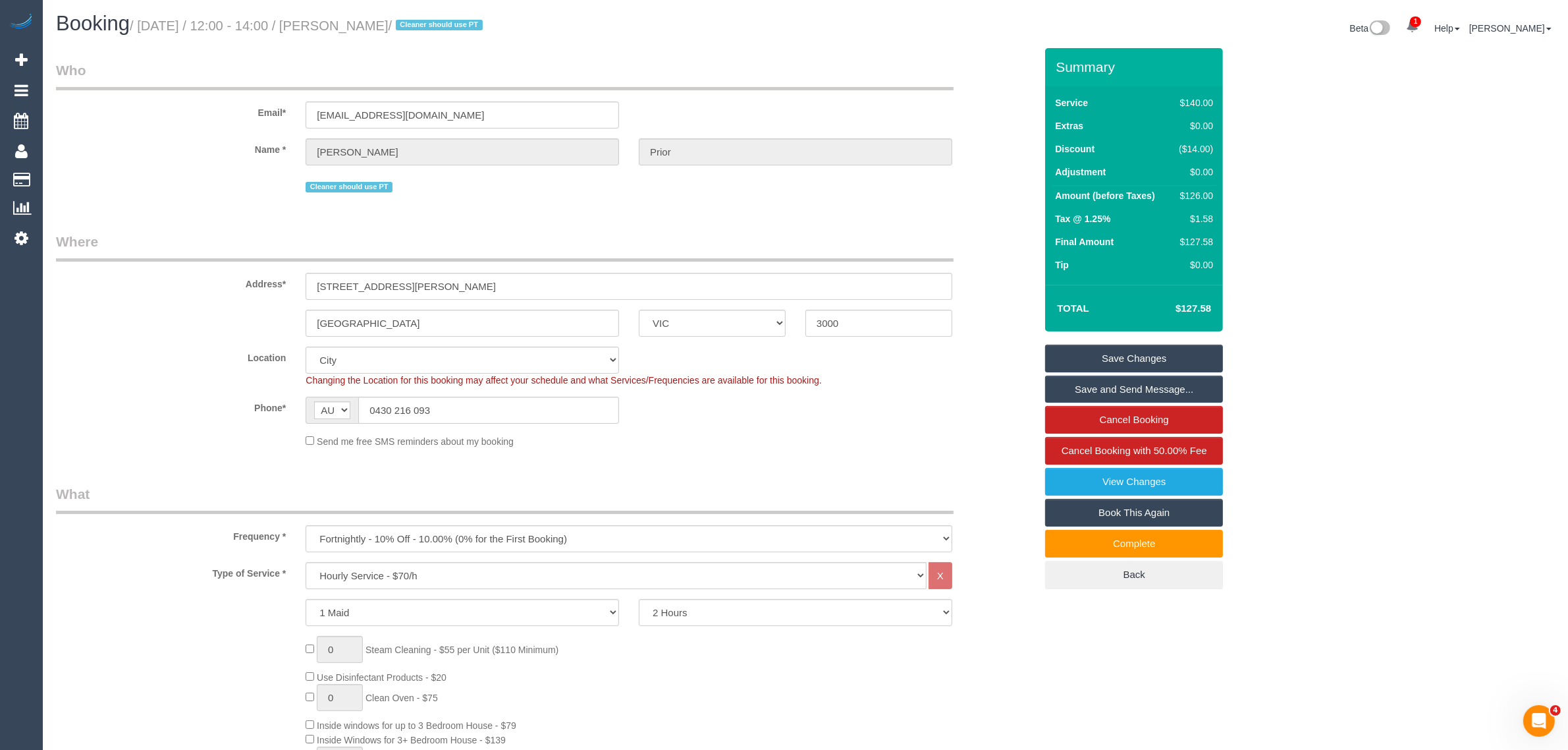
scroll to position [0, 0]
click at [984, 369] on div "Location Office City East (North) East (South) Inner East Inner North (East) In…" at bounding box center [545, 367] width 999 height 40
click at [1021, 513] on div "Frequency * One Time Cleaning Weekly - 10% Off - 10.00% (0% for the First Booki…" at bounding box center [545, 519] width 999 height 68
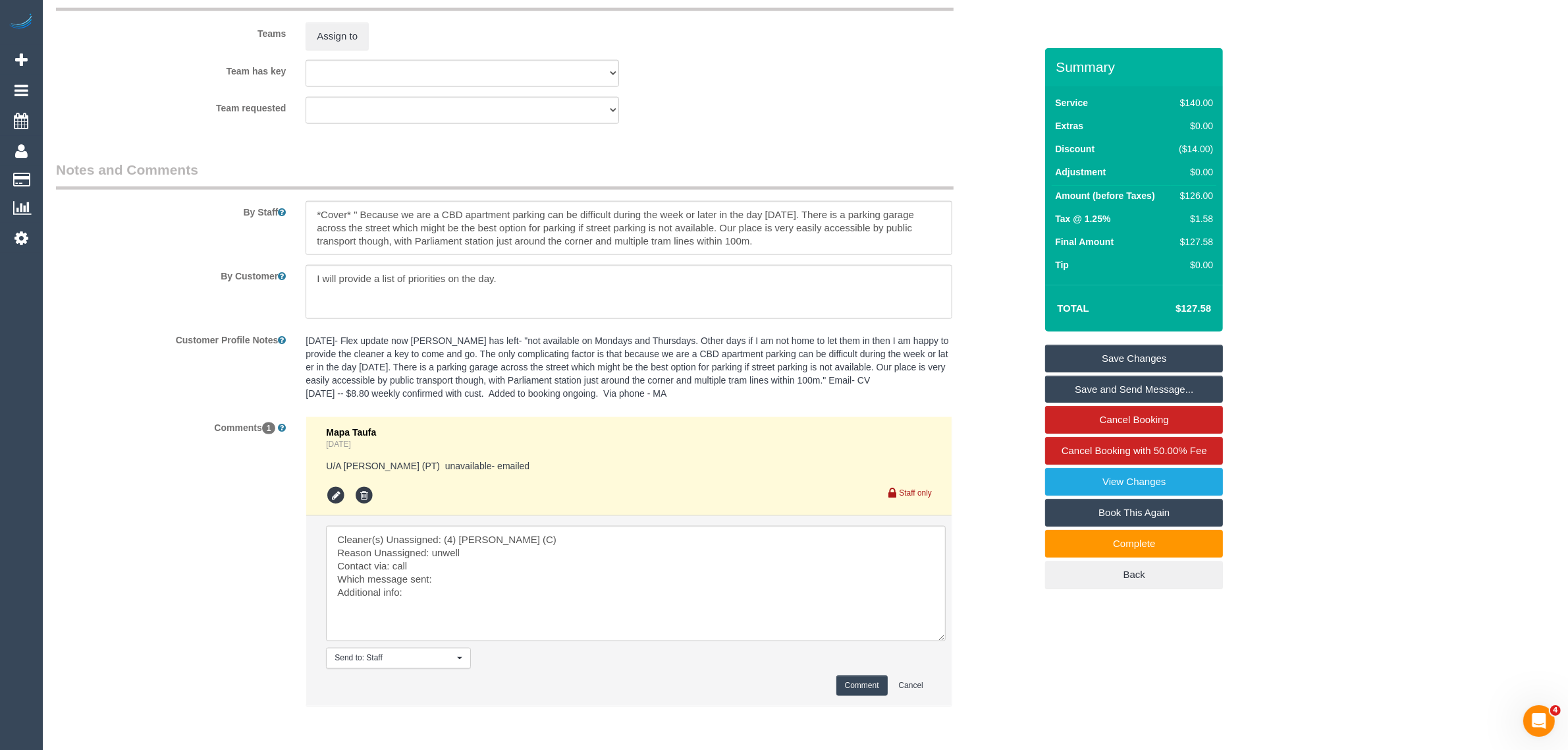
scroll to position [2105, 0]
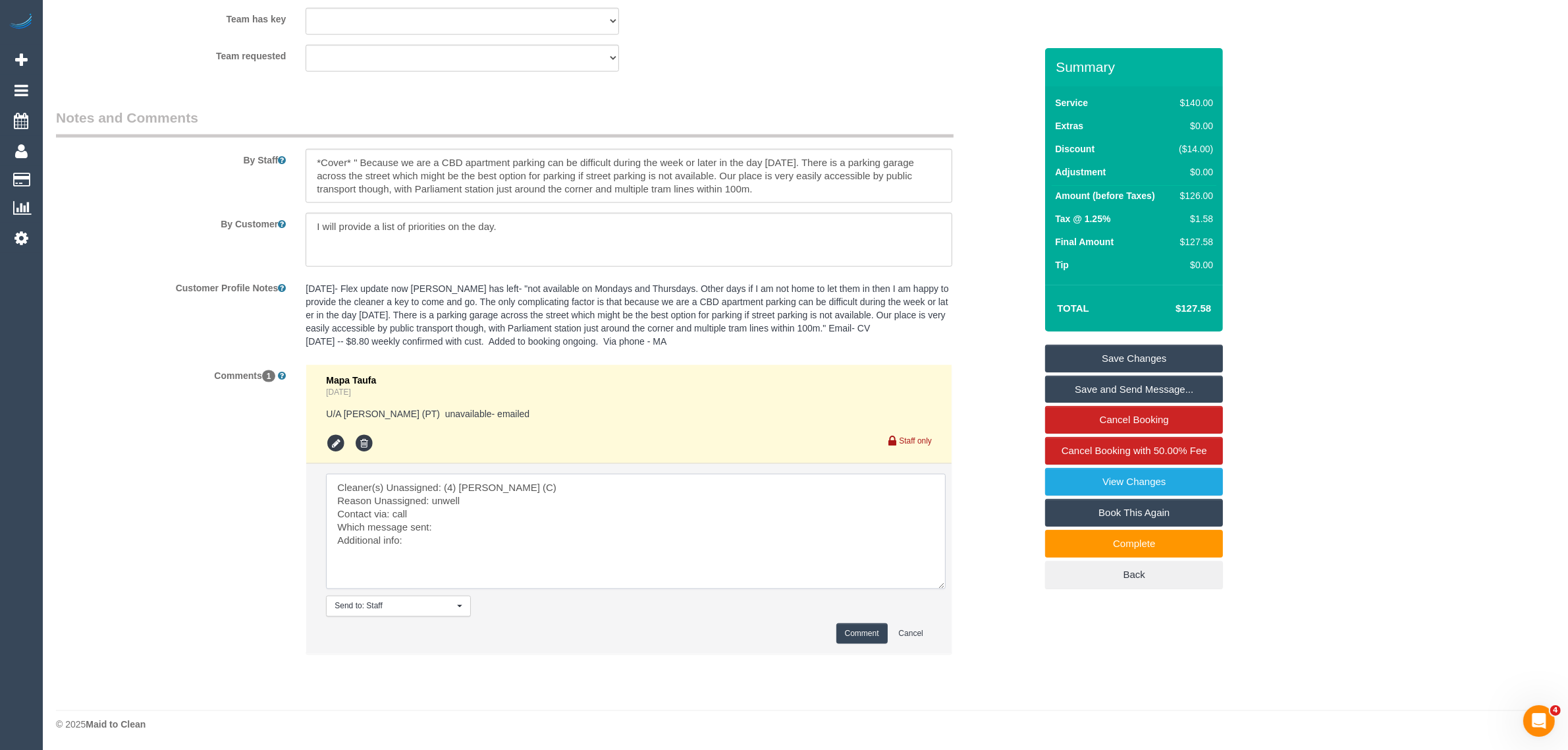
click at [481, 508] on textarea at bounding box center [636, 532] width 620 height 116
click at [461, 519] on textarea at bounding box center [636, 532] width 620 height 116
click at [467, 528] on textarea at bounding box center [636, 532] width 620 height 116
click at [225, 507] on div "Comments 1 Mapa Taufa 6 days ago U/A Reggy Cogulet (PT) unavailable- emailed St…" at bounding box center [545, 516] width 999 height 303
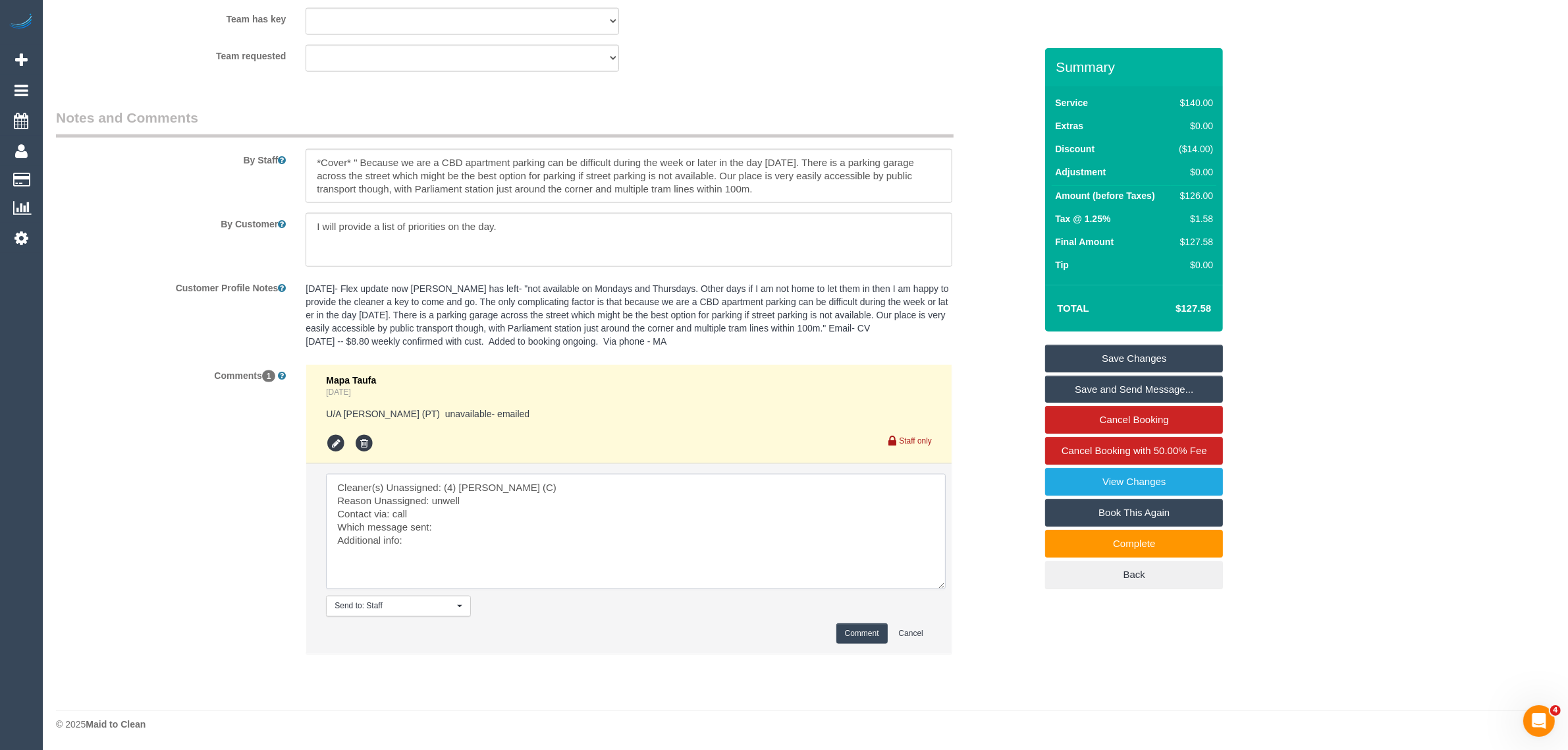
click at [482, 526] on textarea at bounding box center [636, 532] width 620 height 116
click at [986, 593] on div "Comments 1 Mapa Taufa 6 days ago U/A Reggy Cogulet (PT) unavailable- emailed St…" at bounding box center [545, 516] width 999 height 303
click at [994, 524] on div "Comments 1 Mapa Taufa 6 days ago U/A Reggy Cogulet (PT) unavailable- emailed St…" at bounding box center [545, 516] width 999 height 303
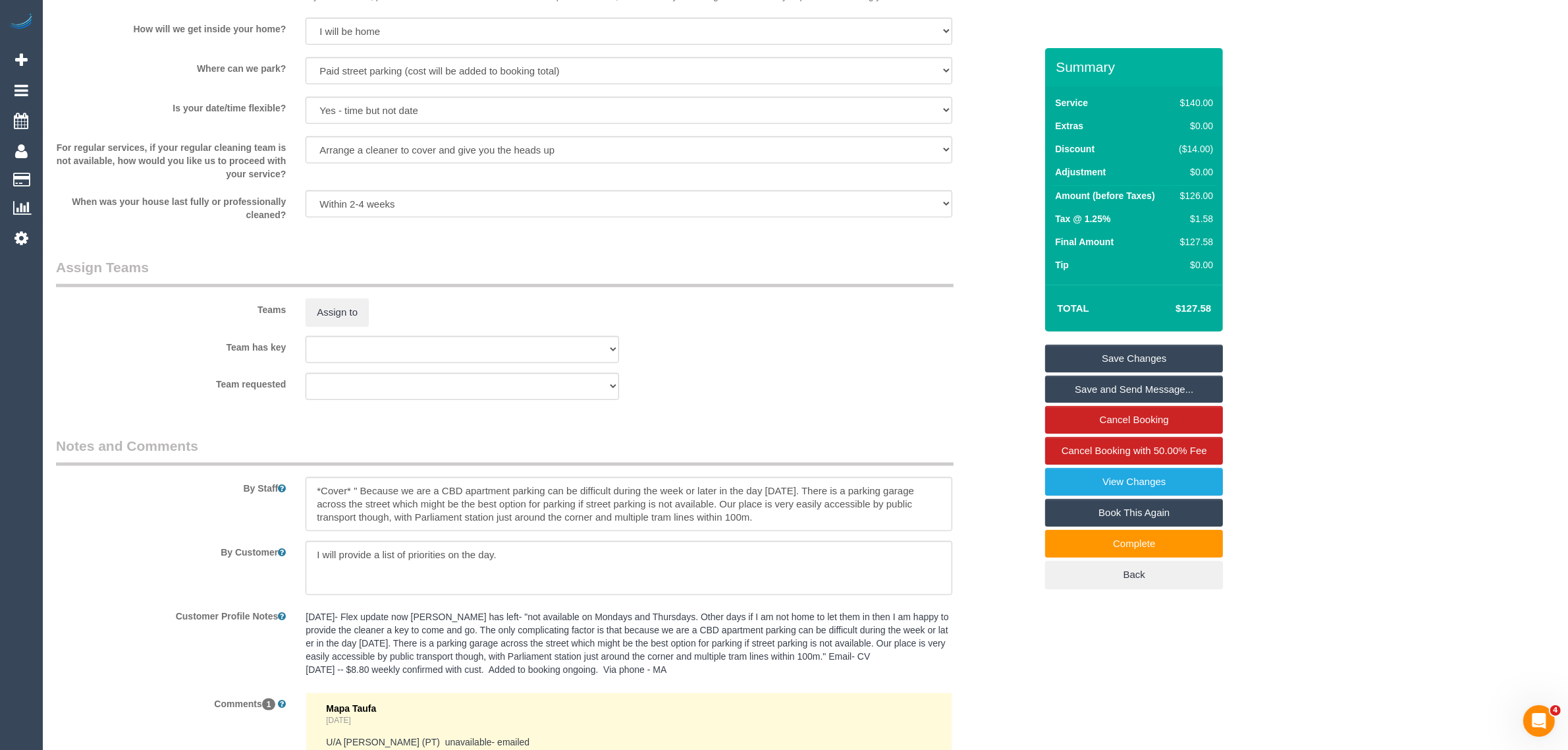
scroll to position [1776, 0]
click at [920, 327] on div "Teams Assign to" at bounding box center [545, 292] width 999 height 69
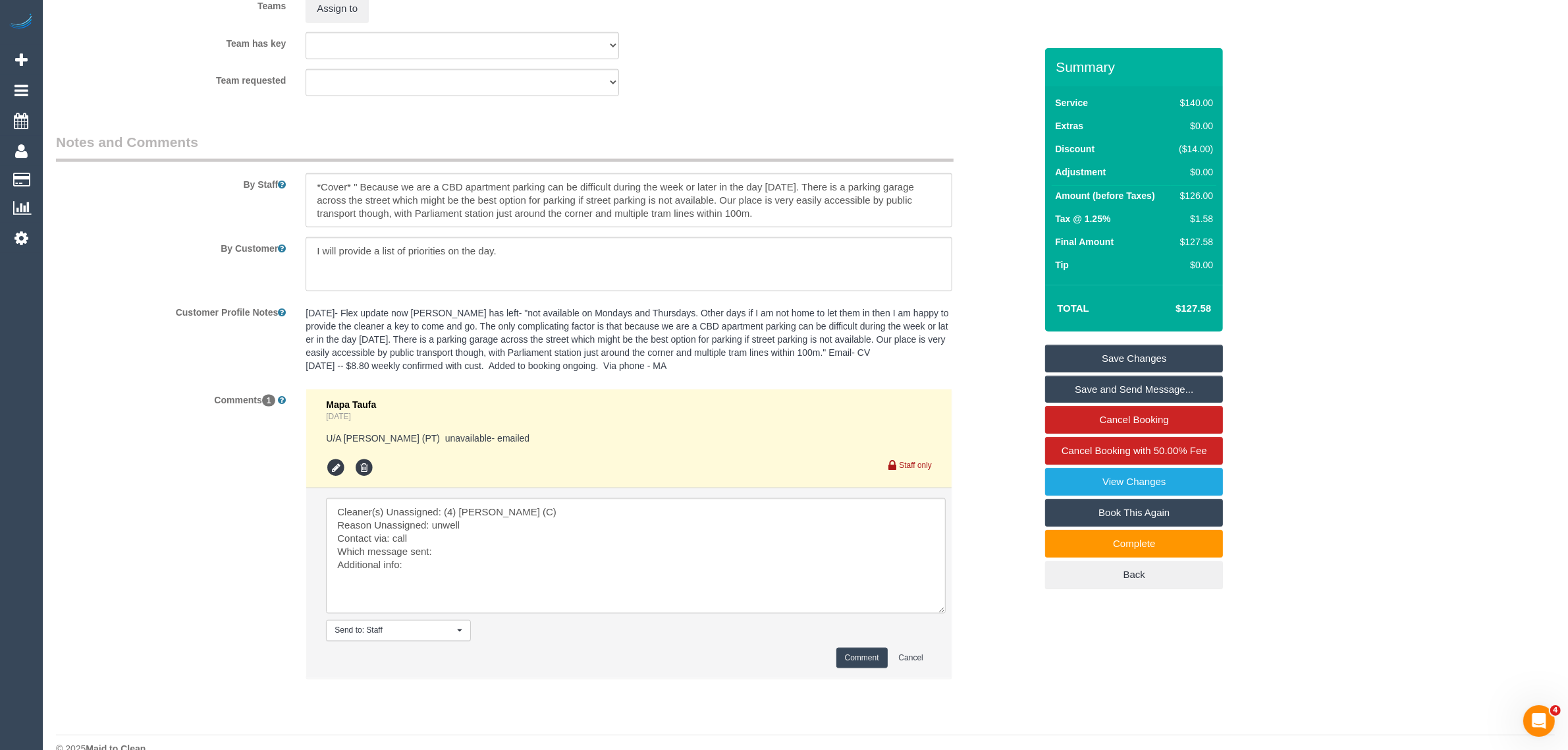
scroll to position [2105, 0]
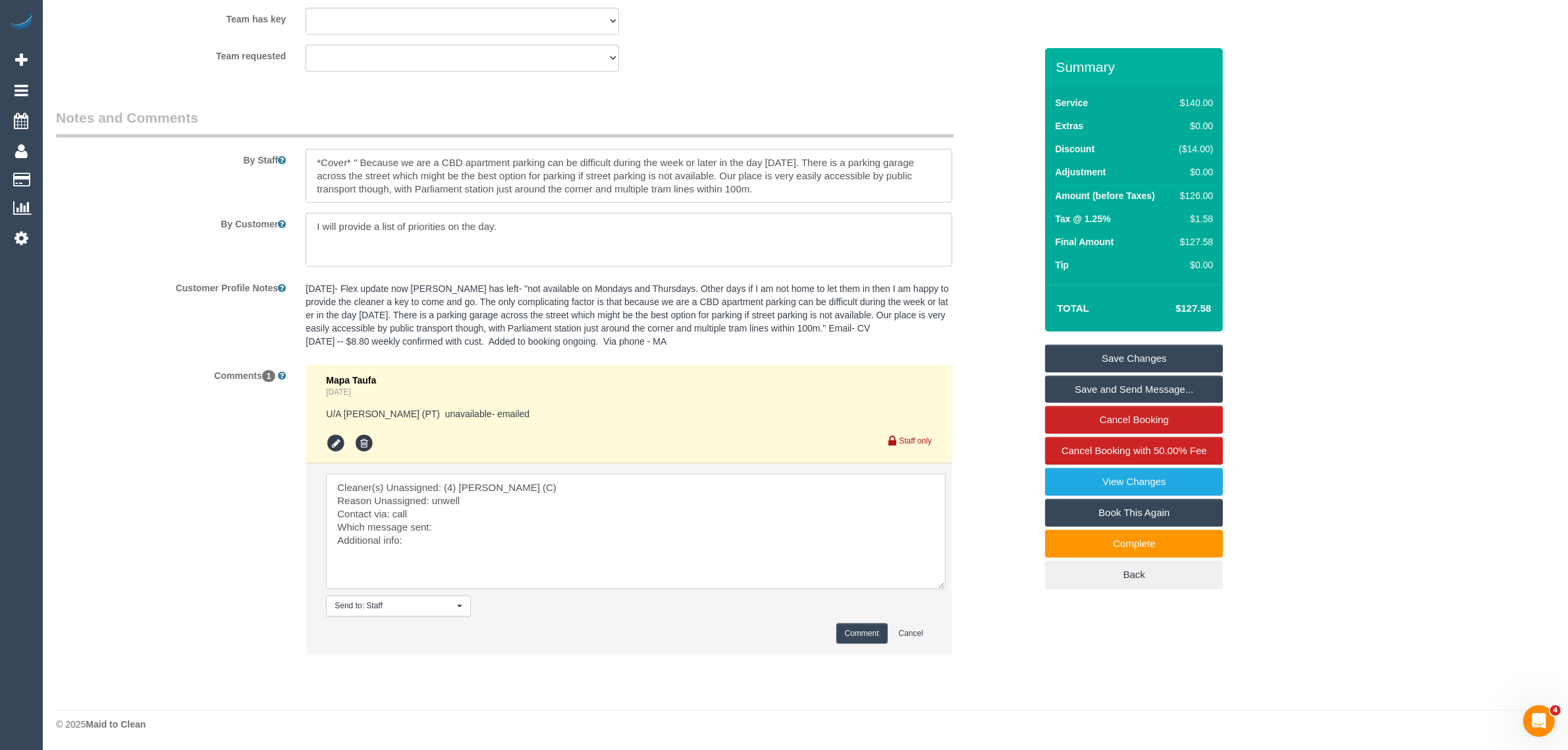
click at [494, 521] on textarea at bounding box center [636, 532] width 620 height 116
type textarea "Cleaner(s) Unassigned: (4) Imanuil Afiuo (C) Reason Unassigned: unwell Contact …"
click at [856, 634] on button "Comment" at bounding box center [862, 634] width 51 height 21
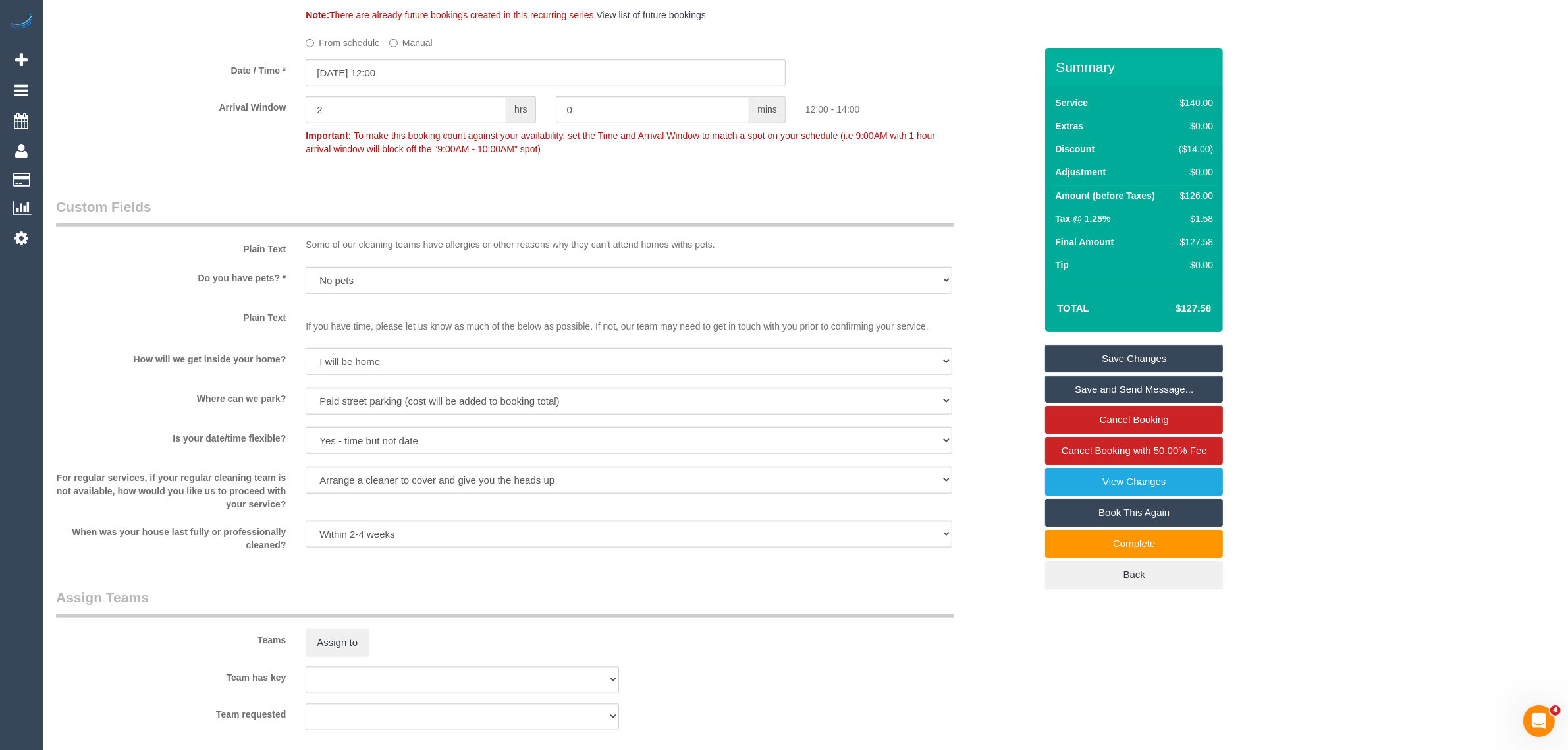
scroll to position [788, 0]
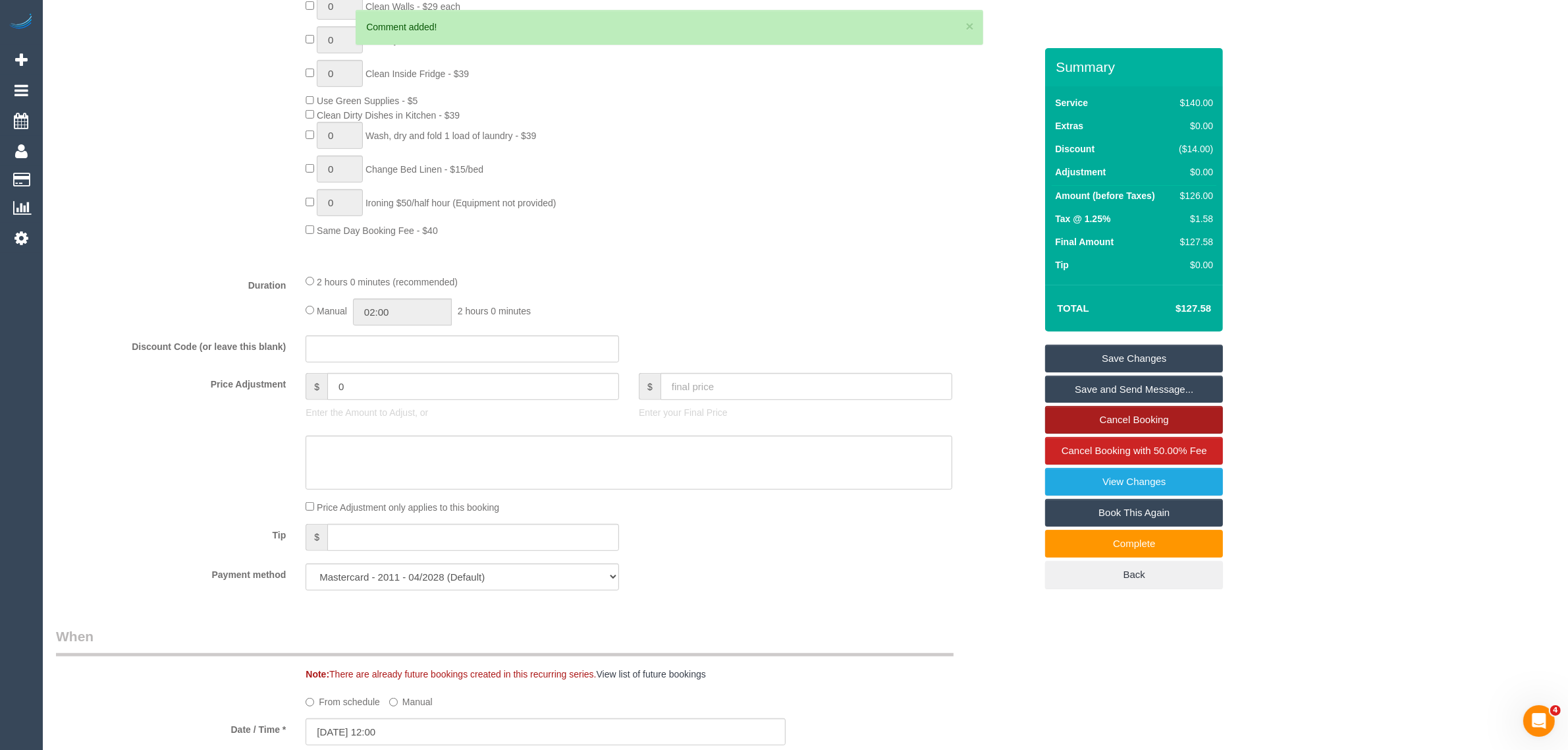
click at [1109, 422] on link "Cancel Booking" at bounding box center [1134, 419] width 178 height 28
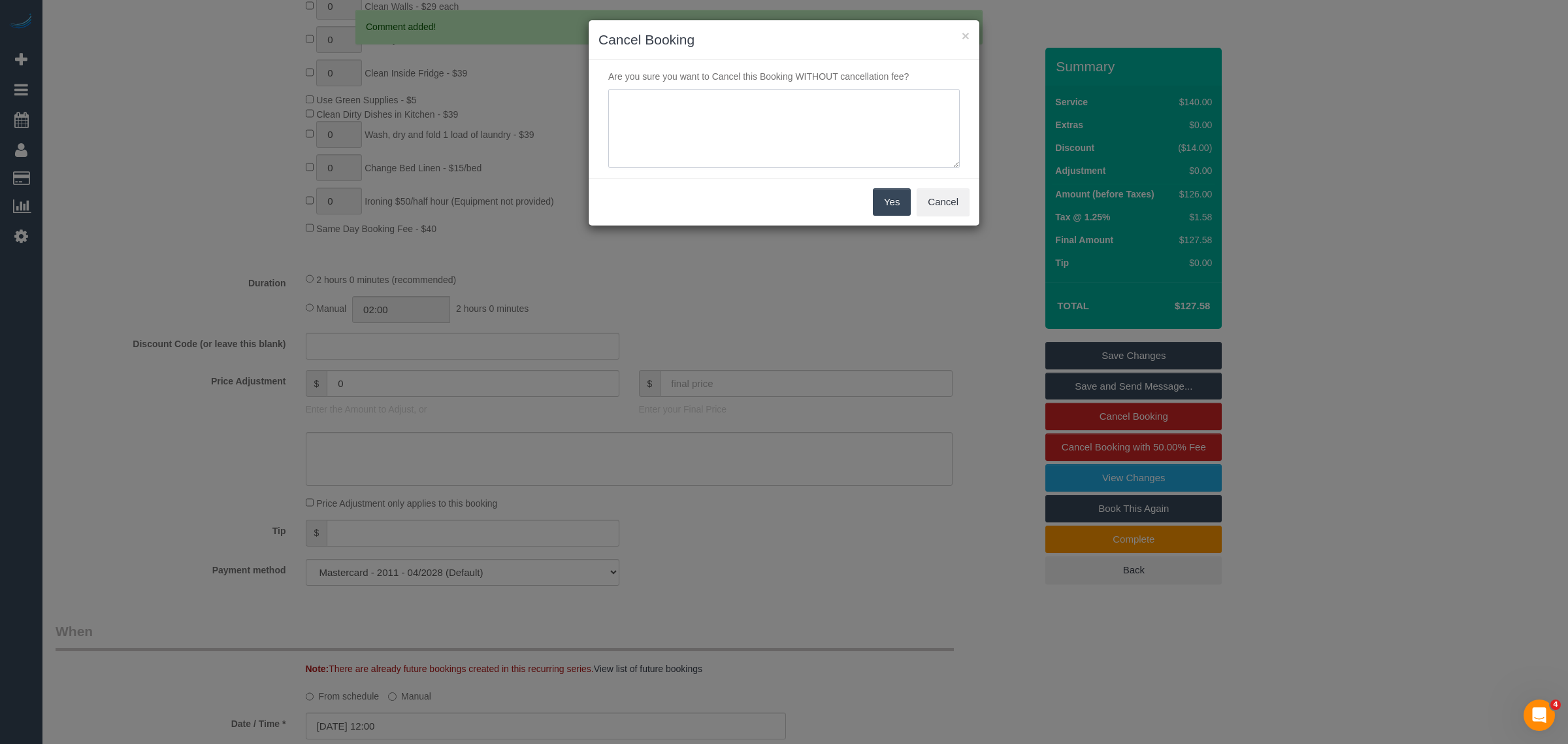
click at [751, 124] on textarea at bounding box center [784, 129] width 351 height 80
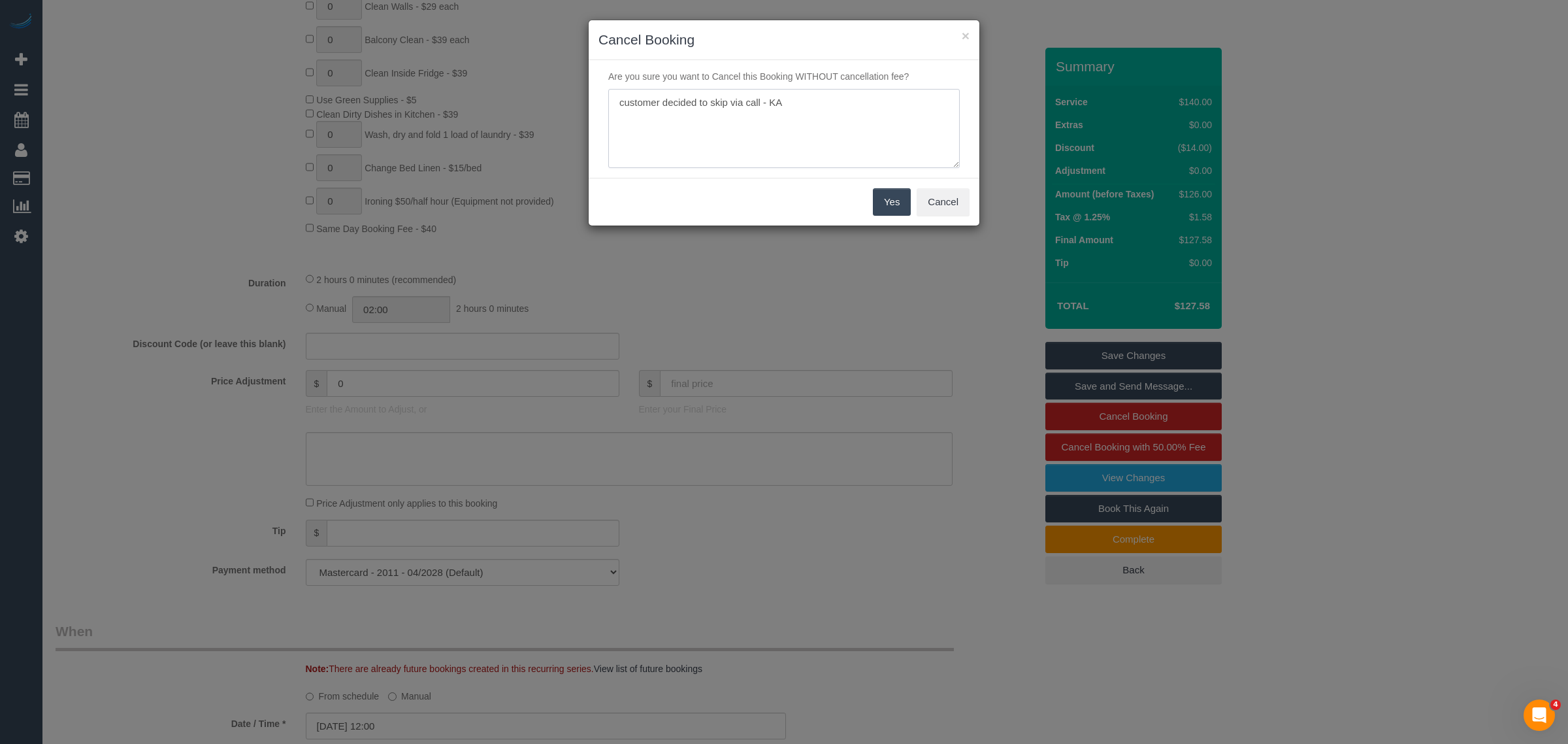
type textarea "customer decided to skip via call - KA"
click at [893, 210] on button "Yes" at bounding box center [892, 202] width 38 height 27
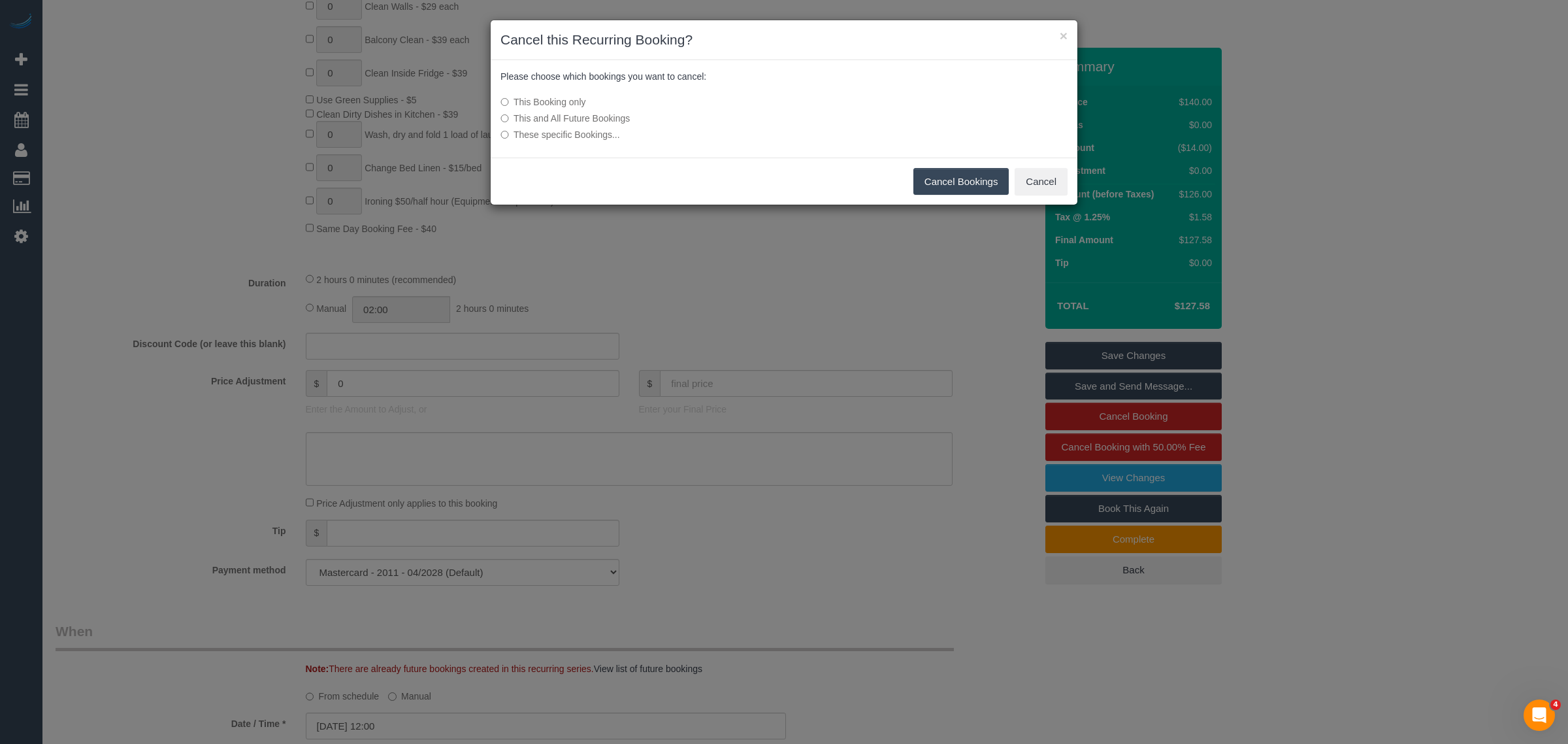
click at [948, 181] on button "Cancel Bookings" at bounding box center [961, 181] width 96 height 27
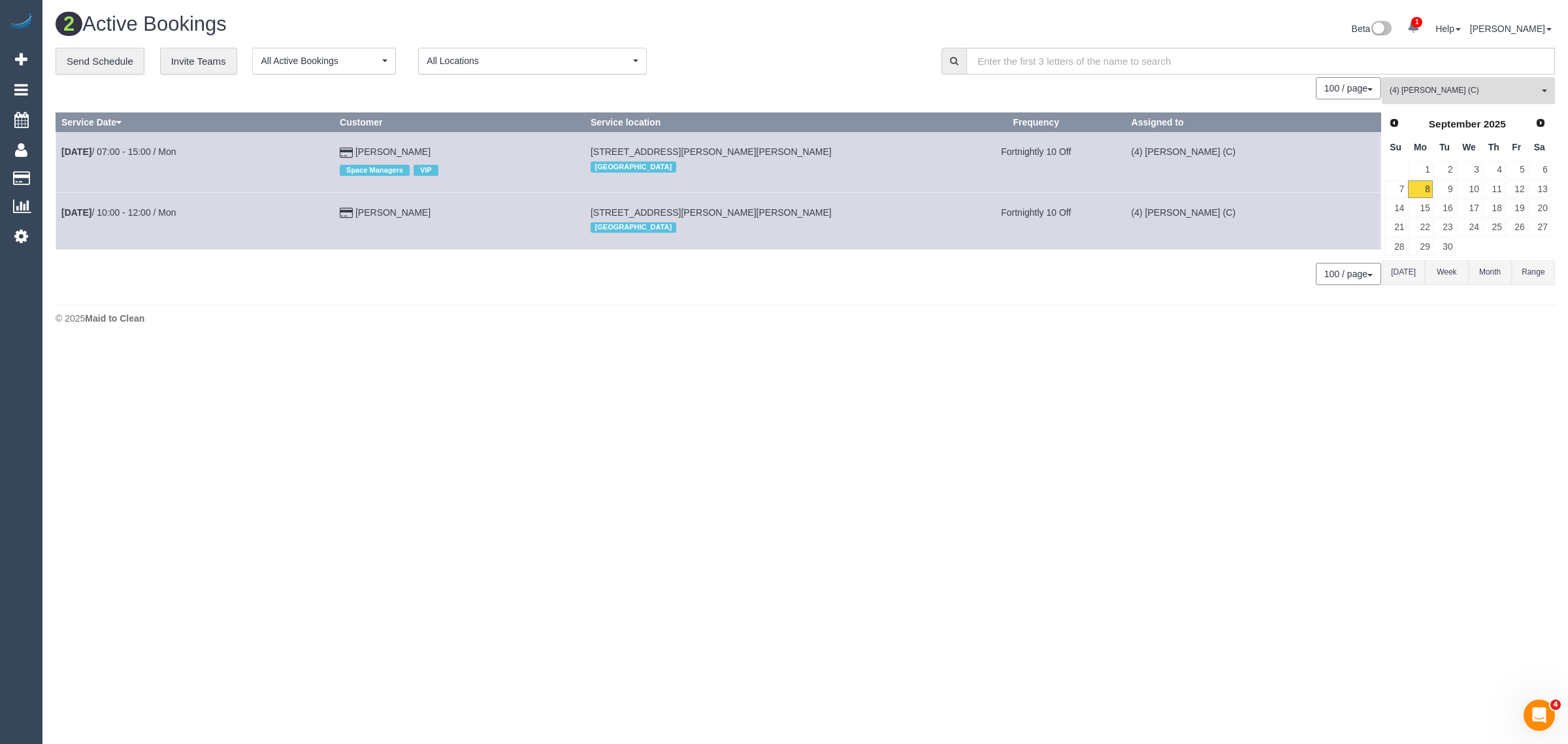
click at [1417, 92] on span "(4) [PERSON_NAME] (C)" at bounding box center [1464, 90] width 149 height 11
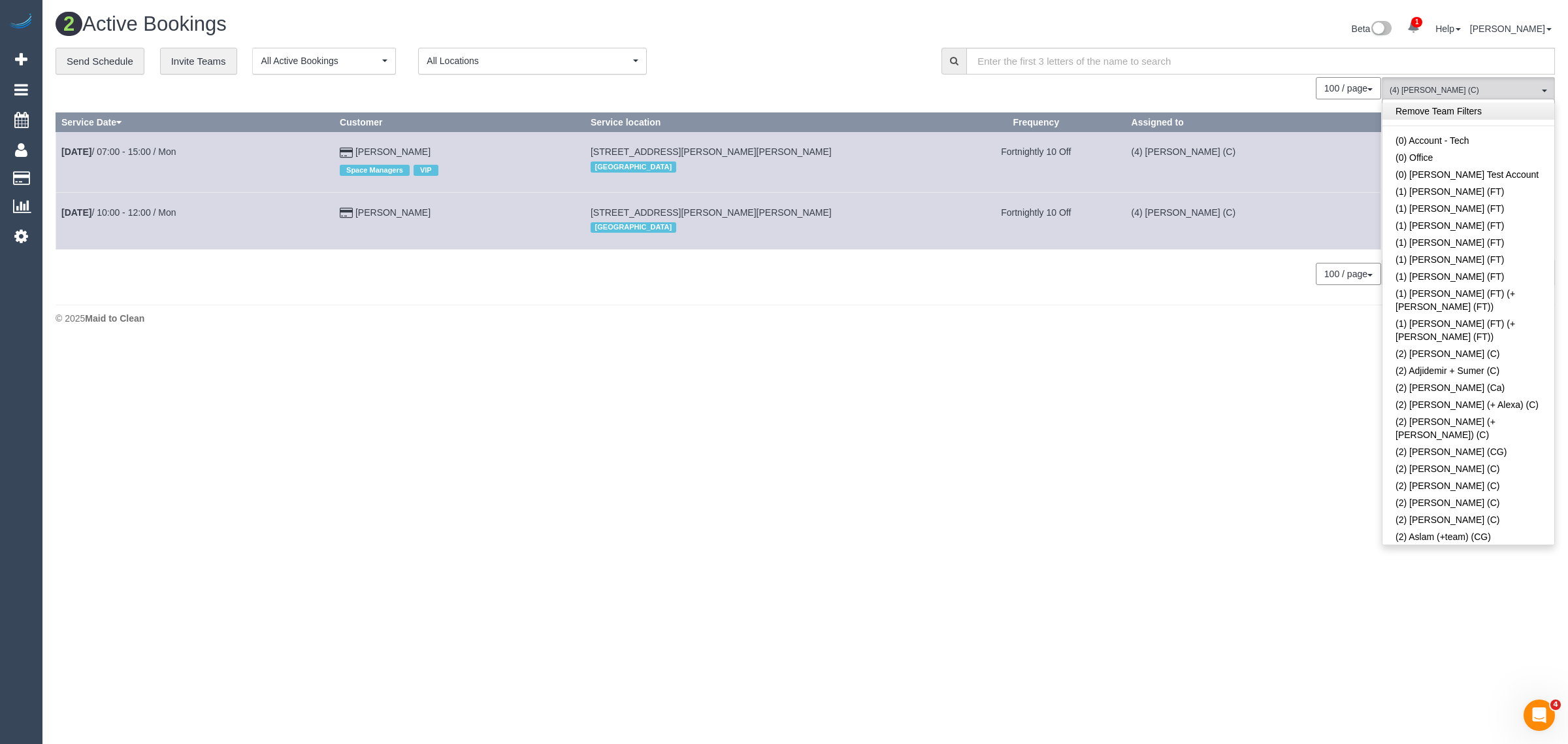
click at [1499, 111] on link "Remove Team Filters" at bounding box center [1468, 111] width 172 height 17
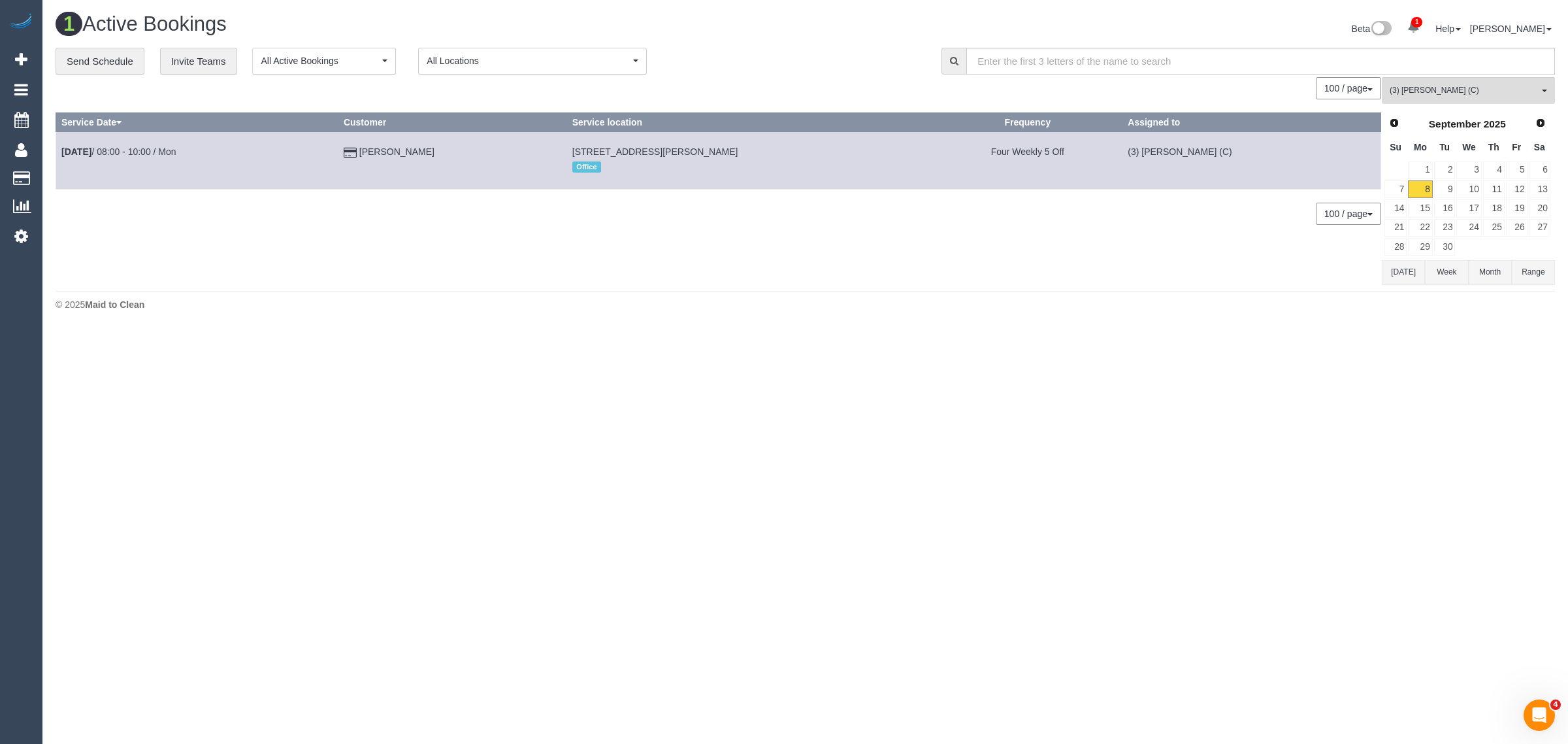
click at [868, 60] on div "**********" at bounding box center [489, 61] width 866 height 27
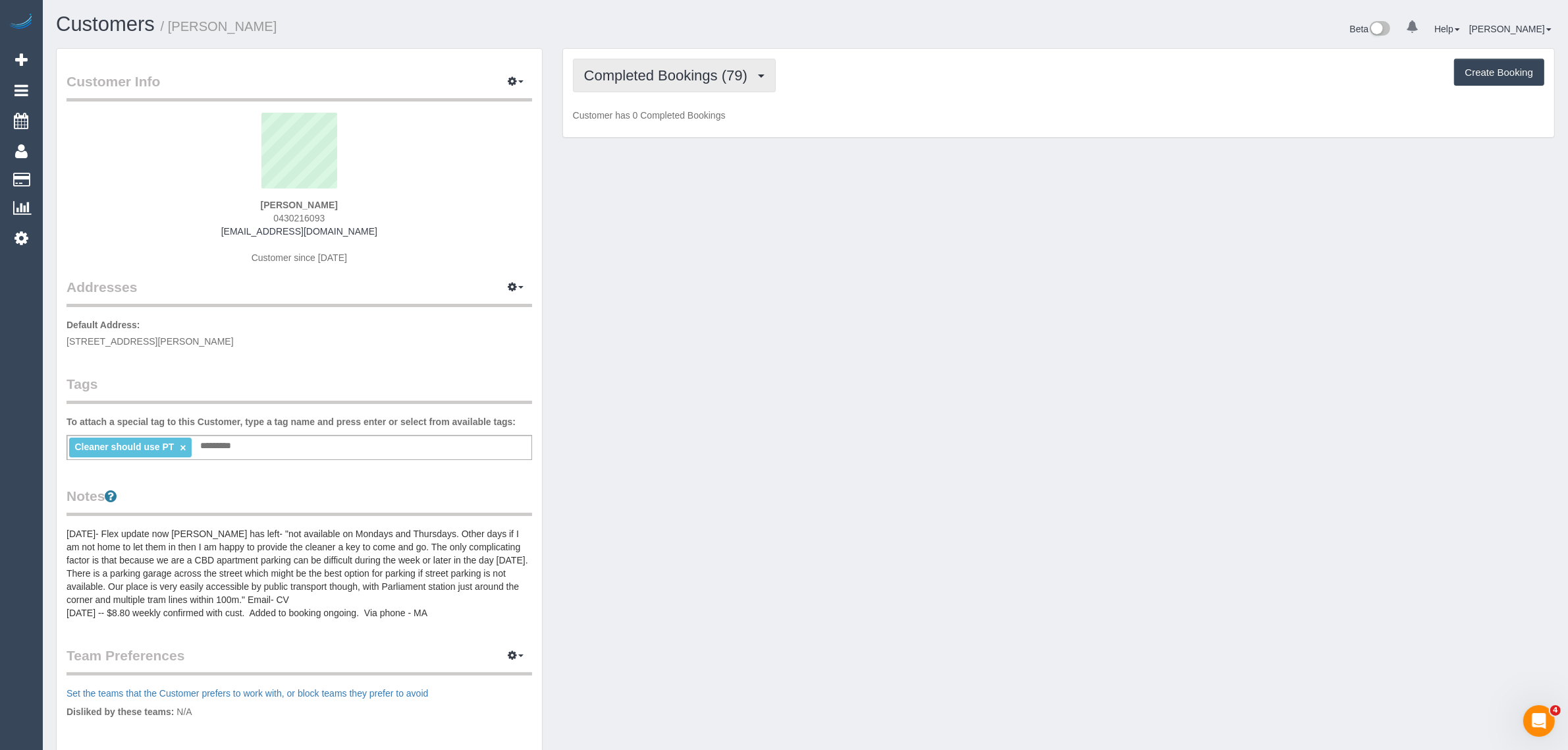
click at [715, 74] on span "Completed Bookings (79)" at bounding box center [669, 75] width 170 height 17
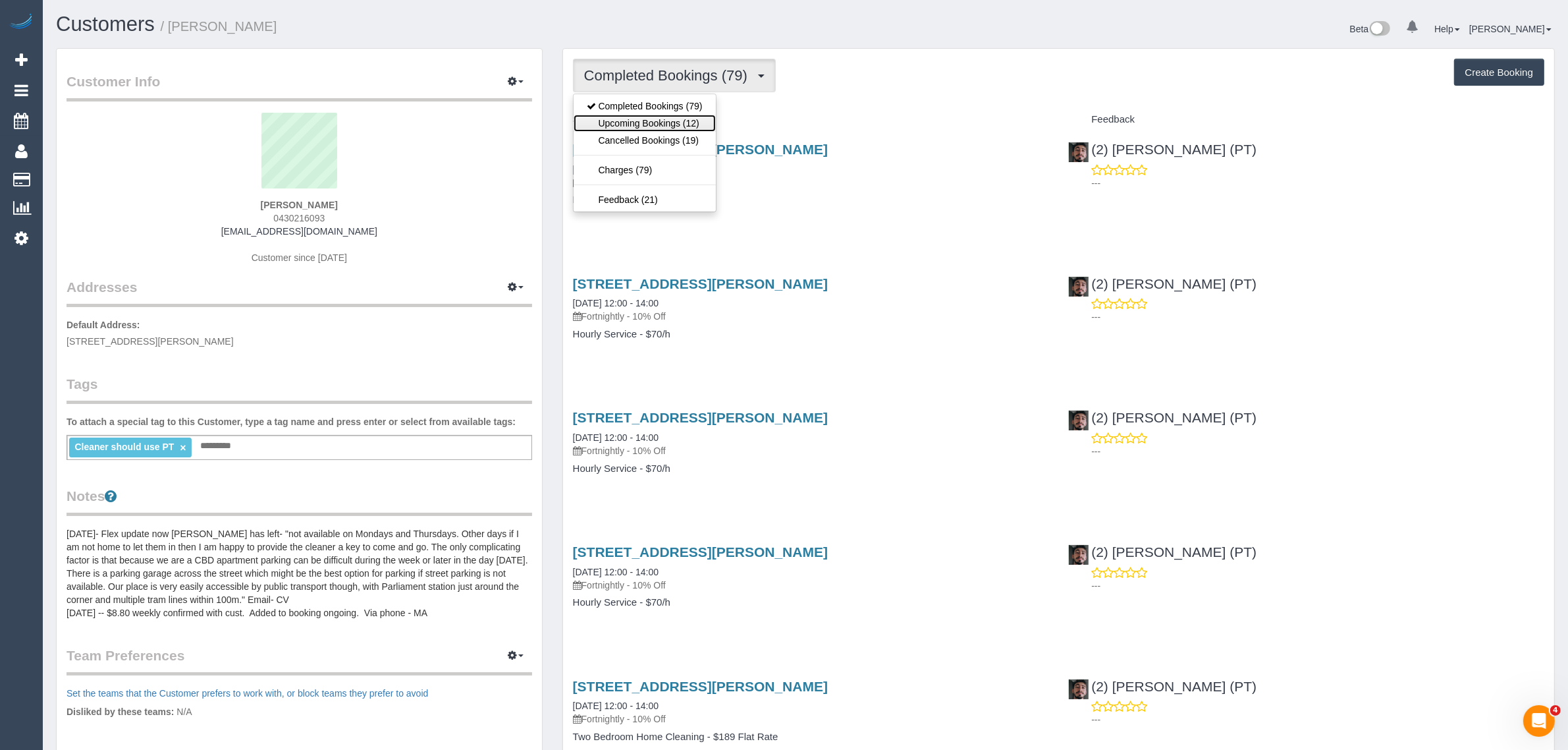
click at [669, 126] on link "Upcoming Bookings (12)" at bounding box center [644, 123] width 142 height 17
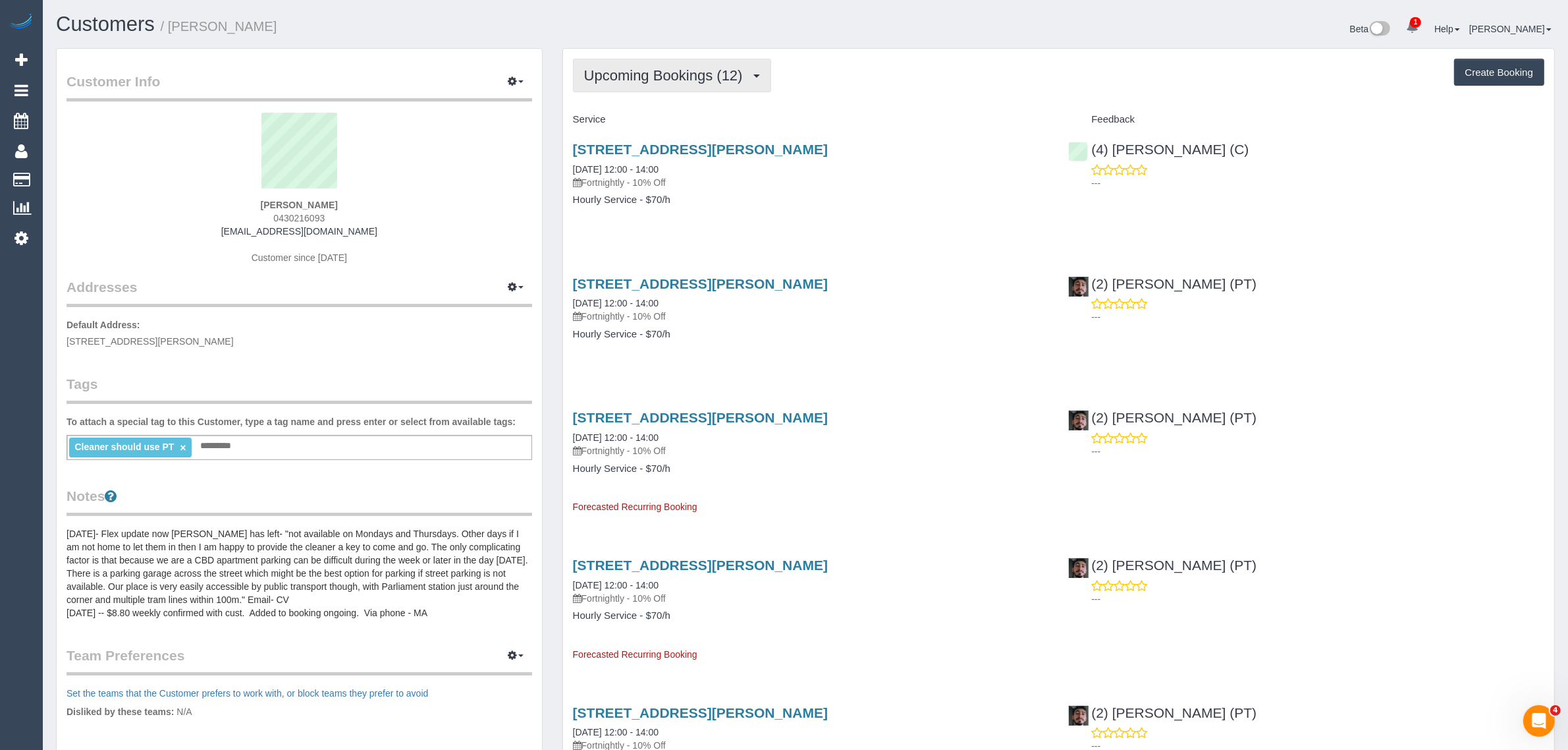
click at [710, 76] on span "Upcoming Bookings (12)" at bounding box center [667, 75] width 165 height 17
click at [659, 120] on link "Upcoming Bookings (12)" at bounding box center [644, 123] width 142 height 17
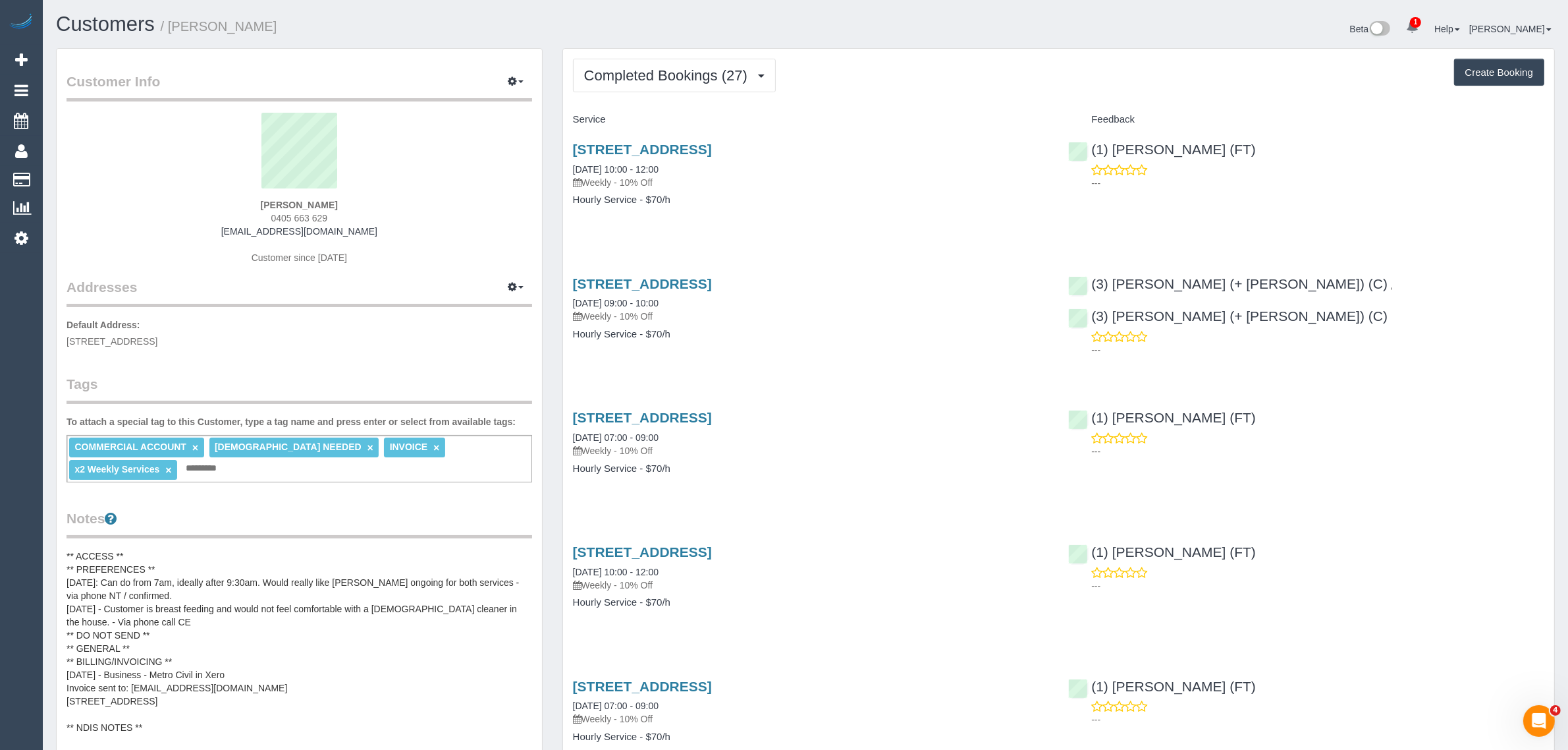
click at [890, 82] on div "Completed Bookings (27) Completed Bookings (27) Upcoming Bookings (22) Cancelle…" at bounding box center [1058, 75] width 971 height 33
click at [729, 86] on button "Completed Bookings (27)" at bounding box center [674, 75] width 202 height 33
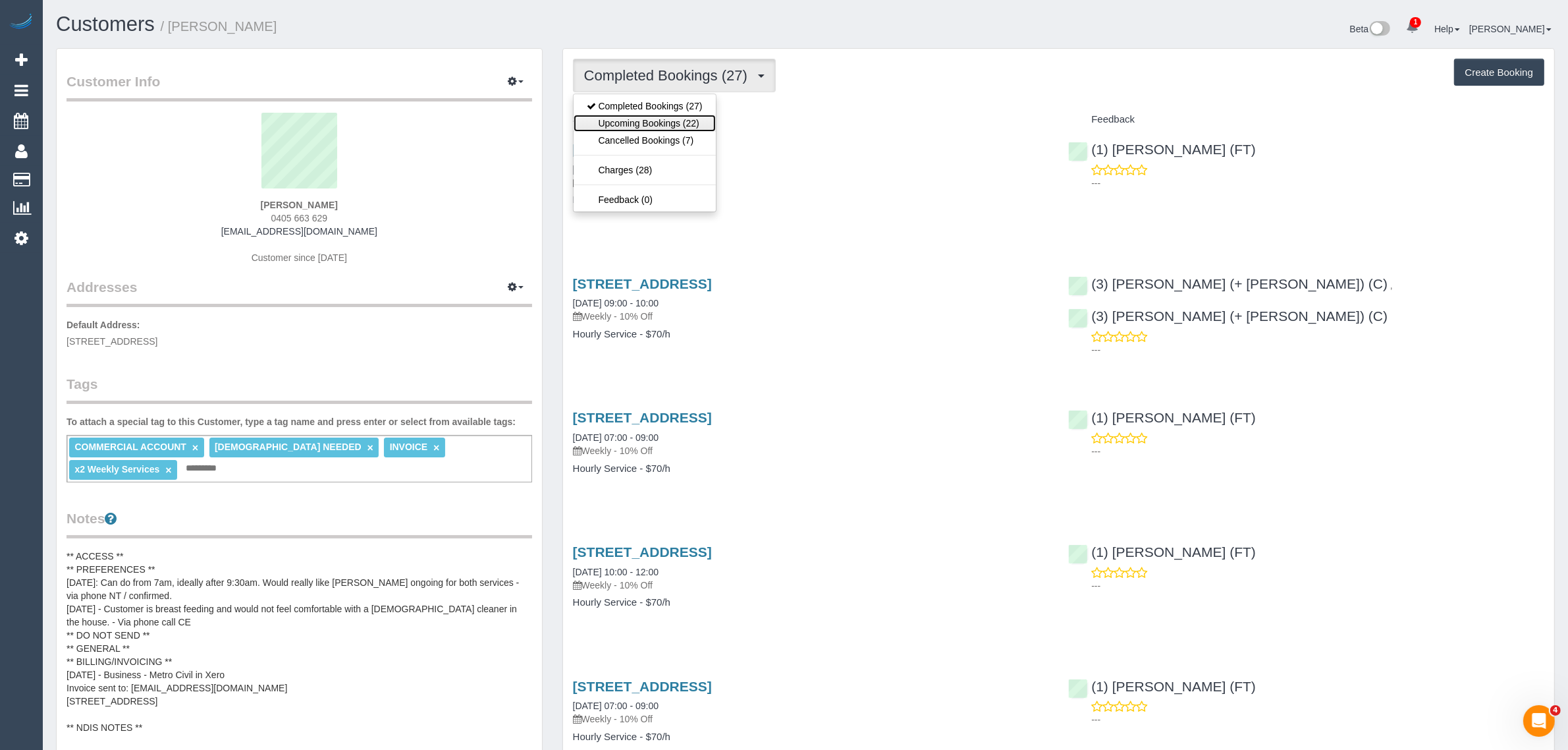
drag, startPoint x: 678, startPoint y: 117, endPoint x: 700, endPoint y: 123, distance: 22.8
click at [678, 119] on link "Upcoming Bookings (22)" at bounding box center [644, 123] width 142 height 17
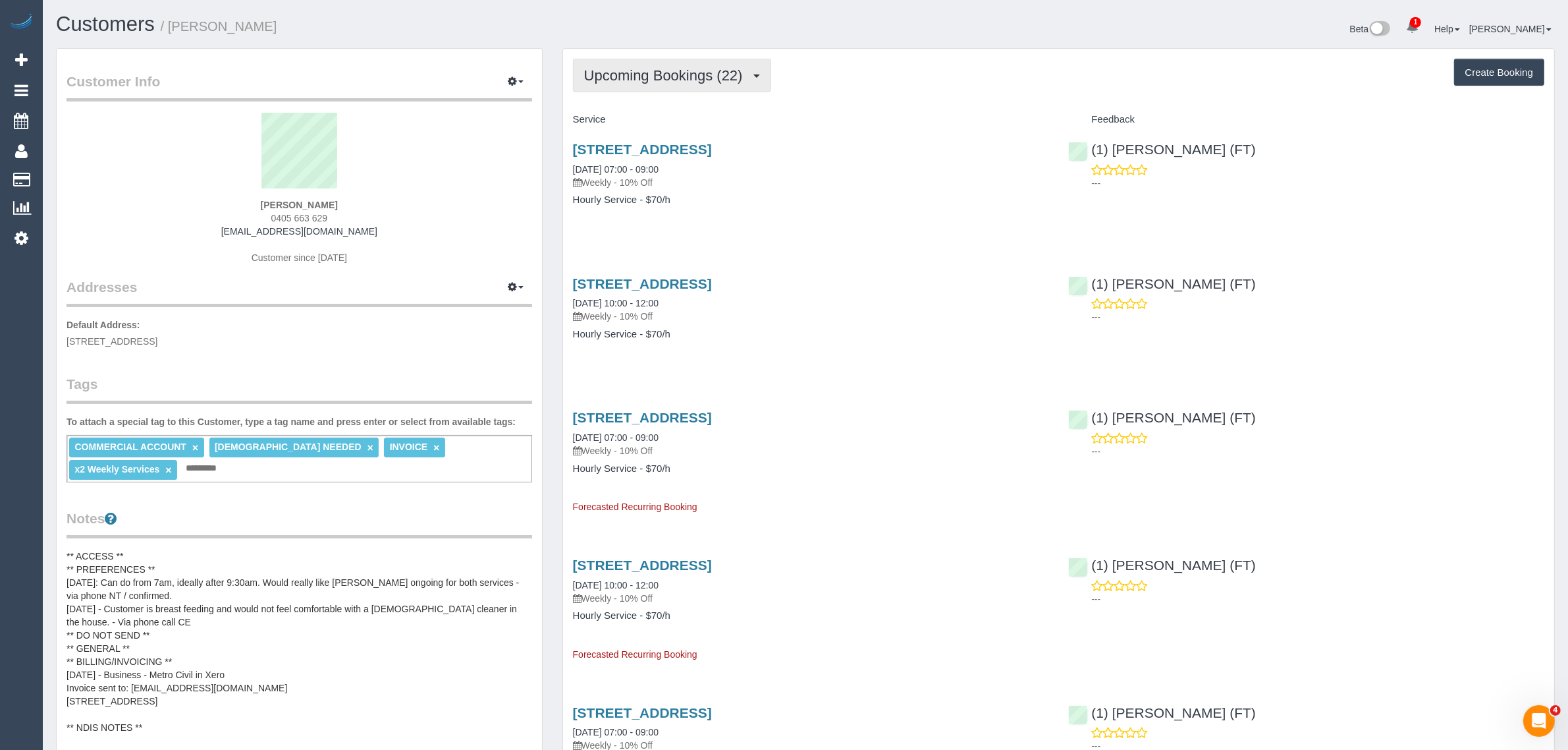
click at [651, 67] on span "Upcoming Bookings (22)" at bounding box center [667, 75] width 165 height 17
click at [634, 96] on ul "Completed Bookings (27) Upcoming Bookings (22) Cancelled Bookings (7) Charges (…" at bounding box center [644, 153] width 144 height 119
click at [659, 83] on button "Upcoming Bookings (22)" at bounding box center [671, 75] width 198 height 33
click at [637, 102] on link "Completed Bookings (27)" at bounding box center [644, 106] width 142 height 17
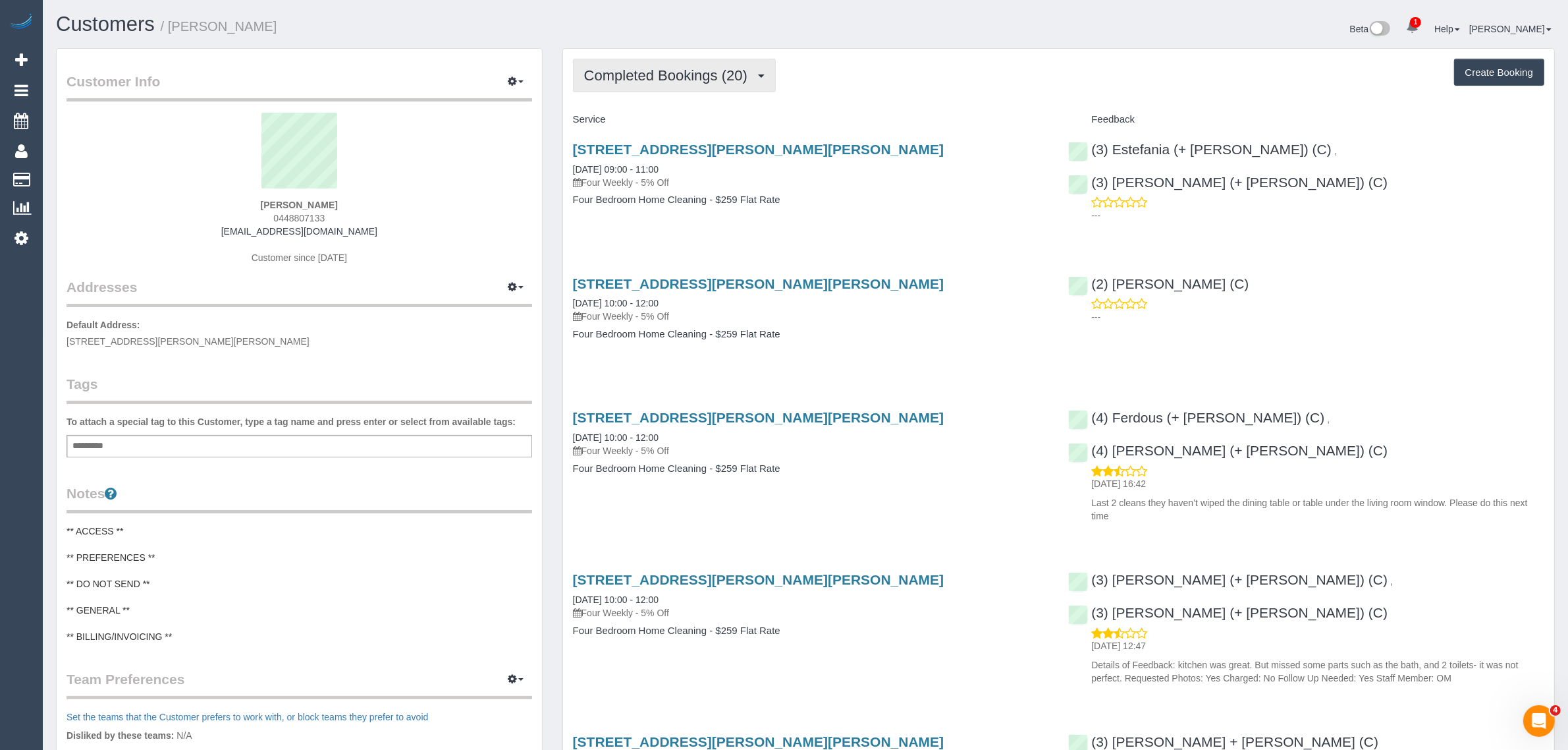
click at [652, 85] on button "Completed Bookings (20)" at bounding box center [674, 75] width 202 height 33
click at [628, 127] on link "Upcoming Bookings (12)" at bounding box center [644, 123] width 142 height 17
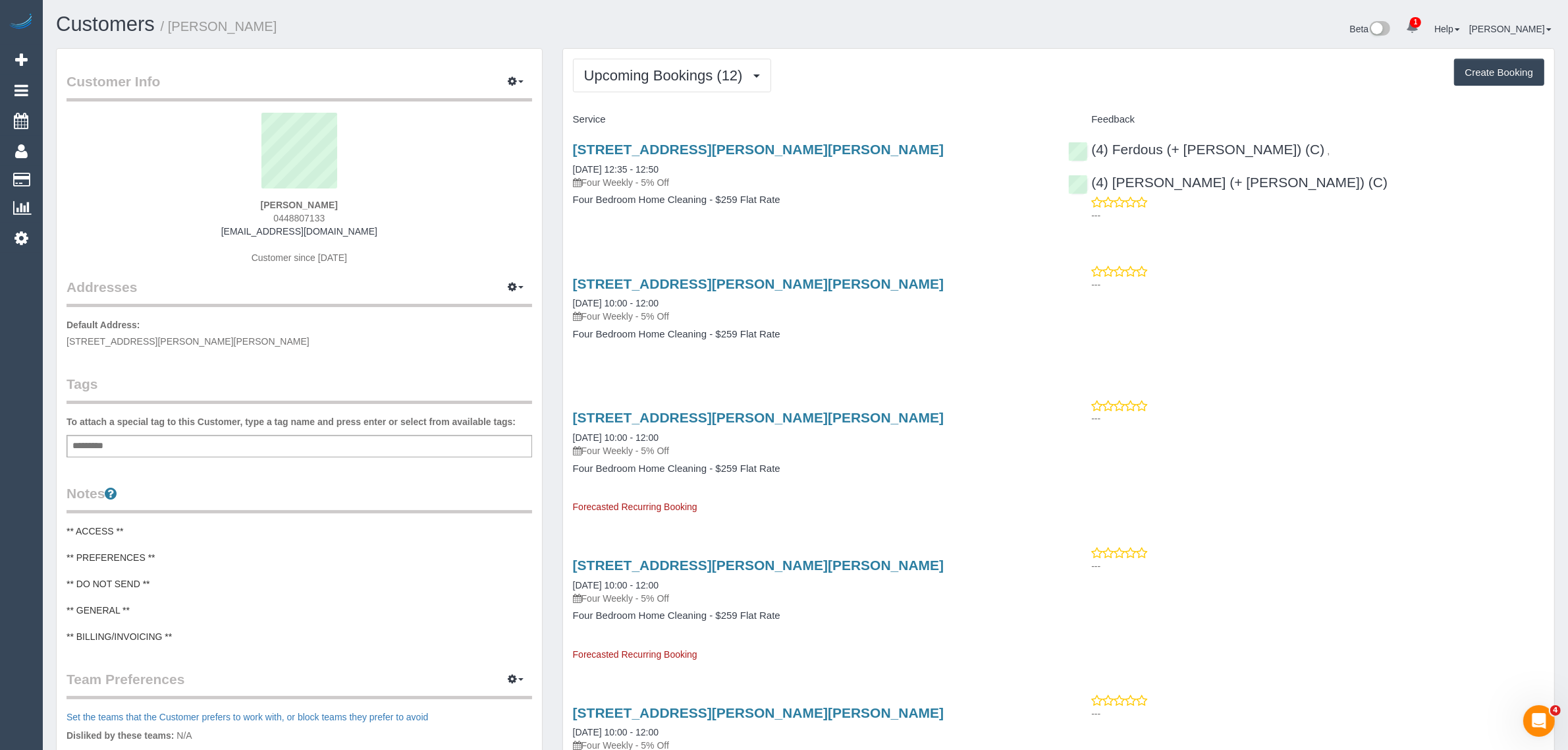
click at [656, 71] on span "Upcoming Bookings (12)" at bounding box center [667, 75] width 165 height 17
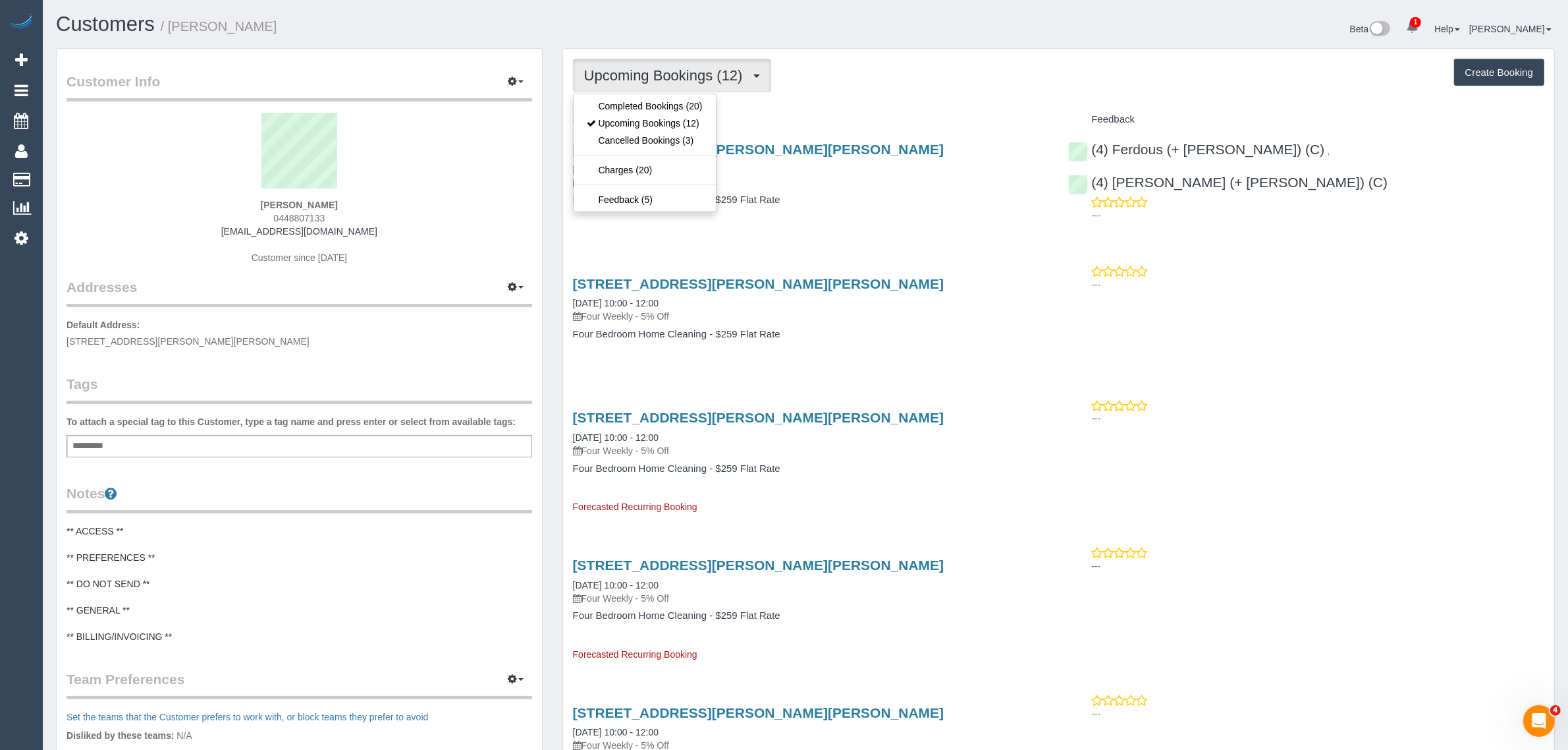
click at [834, 32] on div "Beta 1 Your Notifications You have 0 alerts × You have 1 to charge for 08/09/20…" at bounding box center [1185, 31] width 759 height 35
click at [631, 70] on span "Upcoming Bookings (12)" at bounding box center [667, 75] width 165 height 17
click at [624, 116] on link "Upcoming Bookings (12)" at bounding box center [644, 123] width 142 height 17
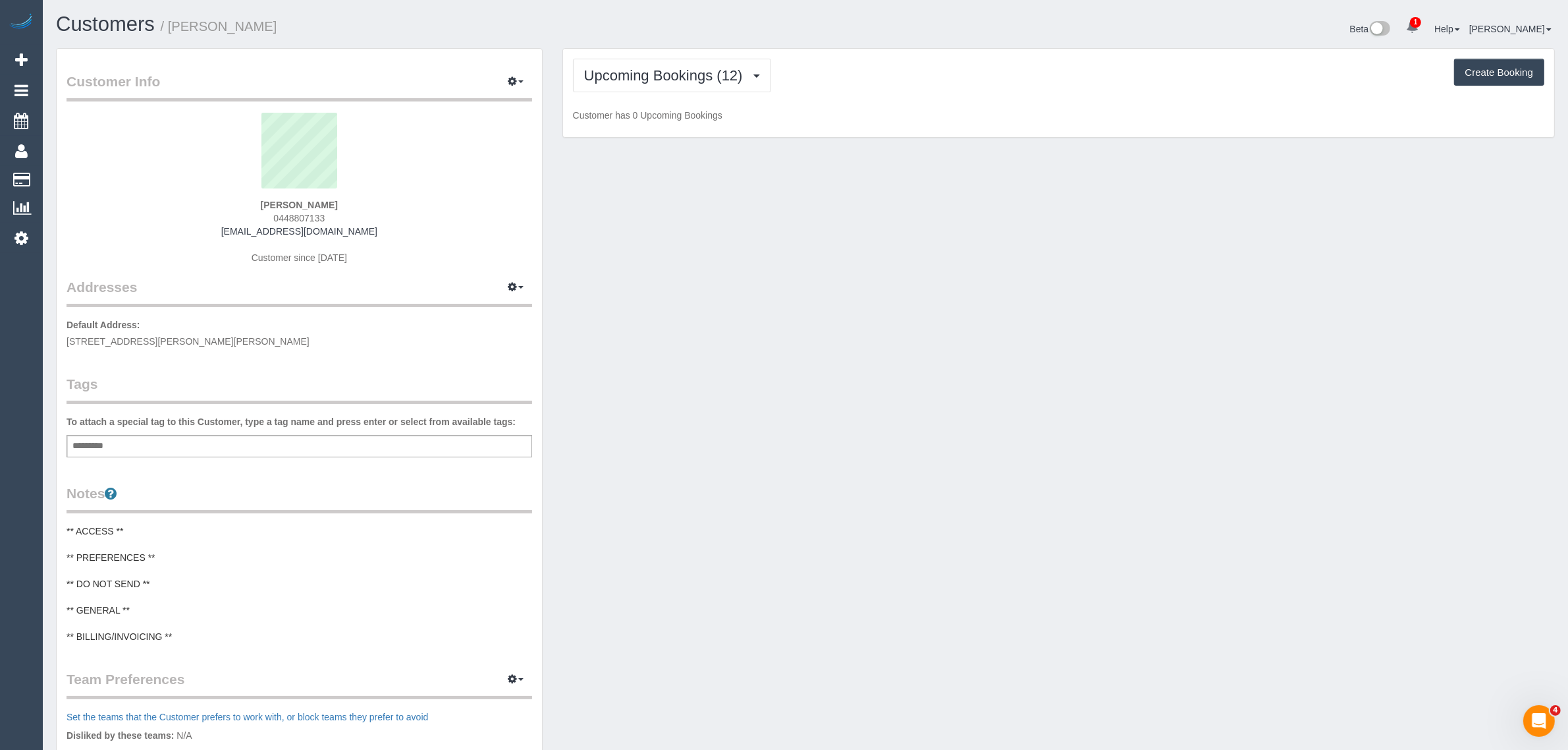
click at [674, 21] on h1 "Customers / Blaise Palmer" at bounding box center [425, 25] width 739 height 22
click at [651, 67] on span "Upcoming Bookings (12)" at bounding box center [667, 75] width 165 height 17
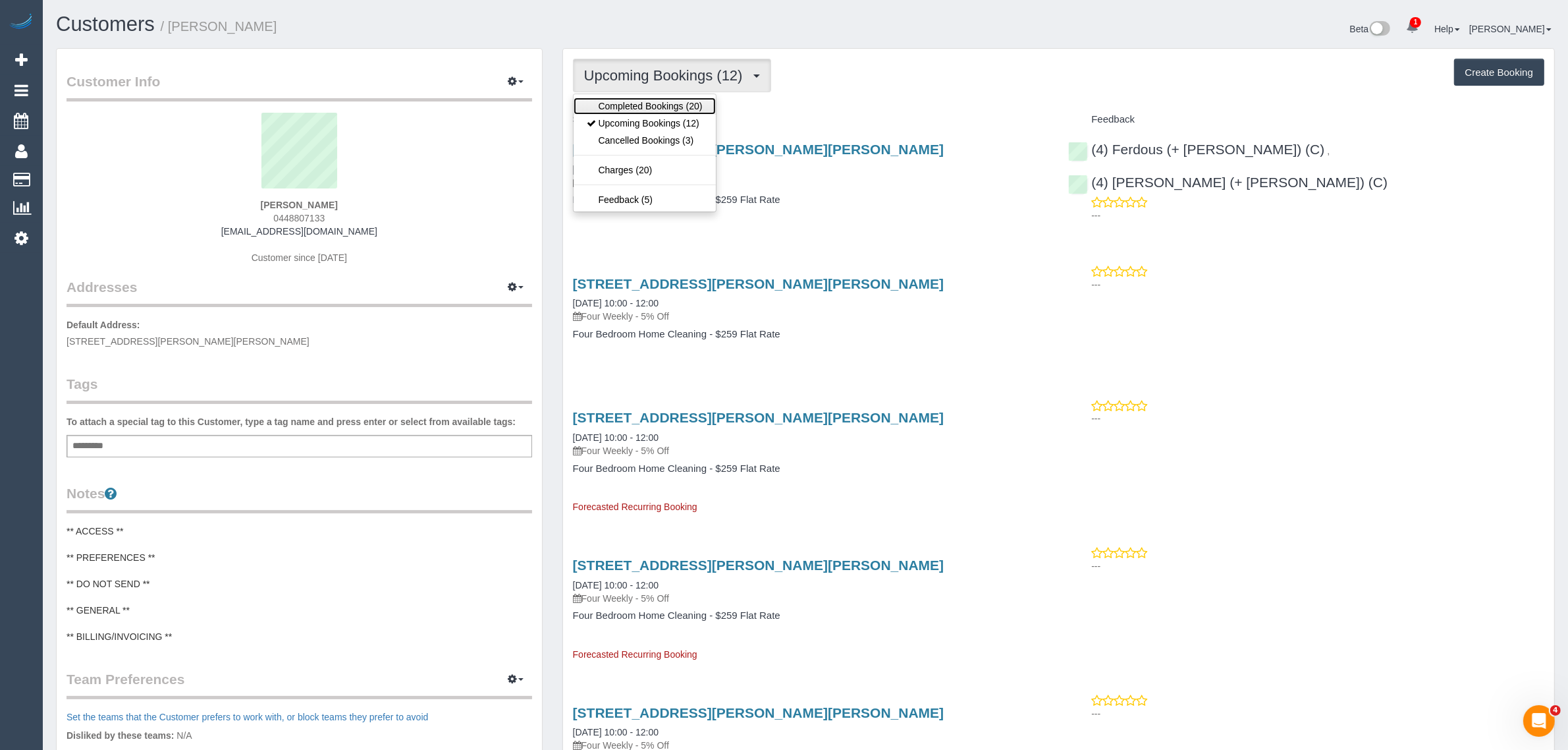
click at [645, 103] on link "Completed Bookings (20)" at bounding box center [644, 106] width 142 height 17
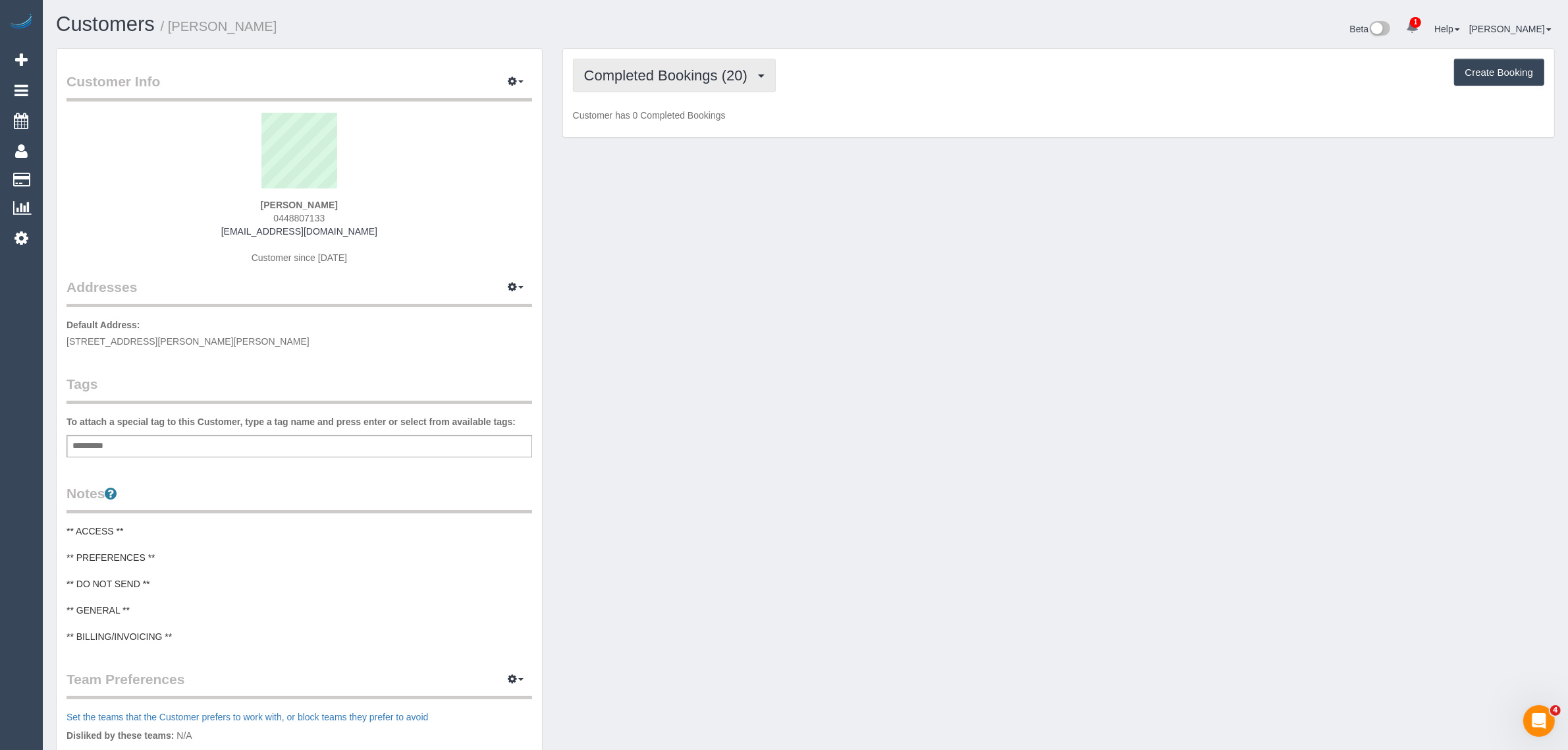
click at [651, 73] on span "Completed Bookings (20)" at bounding box center [669, 75] width 170 height 17
click at [636, 112] on link "Completed Bookings (20)" at bounding box center [644, 106] width 142 height 17
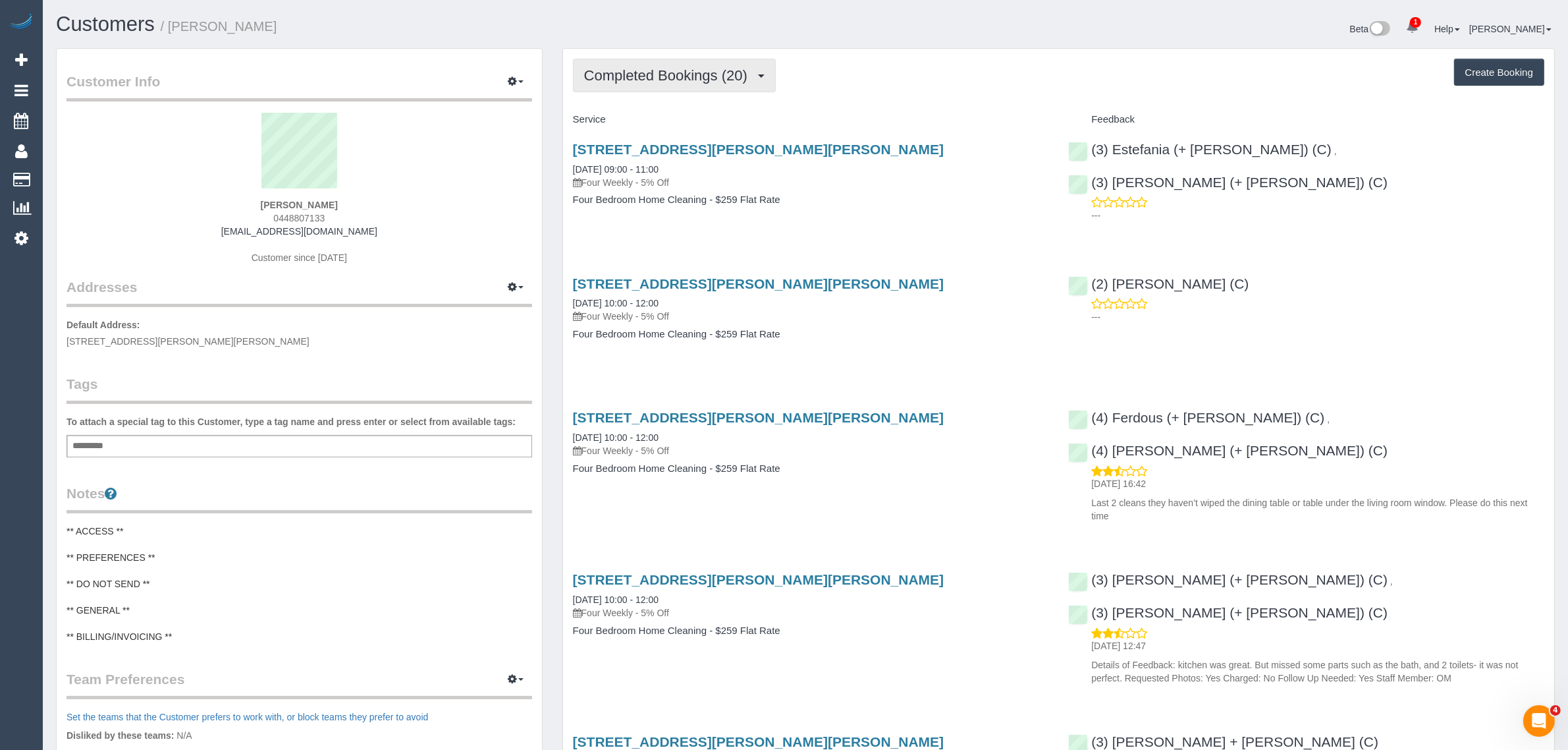
click at [682, 69] on span "Completed Bookings (20)" at bounding box center [669, 75] width 170 height 17
click at [659, 123] on link "Upcoming Bookings (12)" at bounding box center [644, 123] width 142 height 17
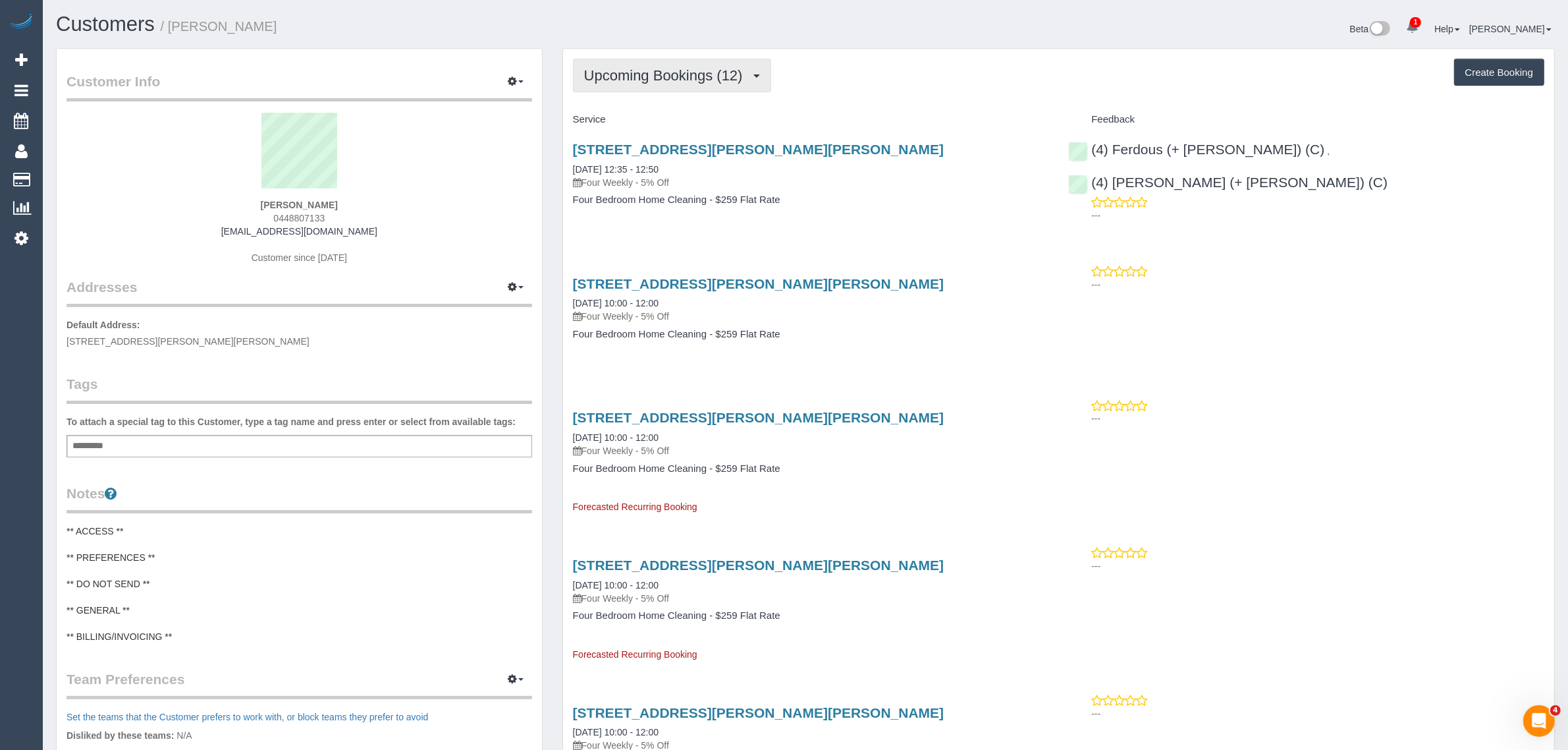
click at [678, 81] on span "Upcoming Bookings (12)" at bounding box center [667, 75] width 165 height 17
click at [667, 104] on link "Completed Bookings (20)" at bounding box center [644, 106] width 142 height 17
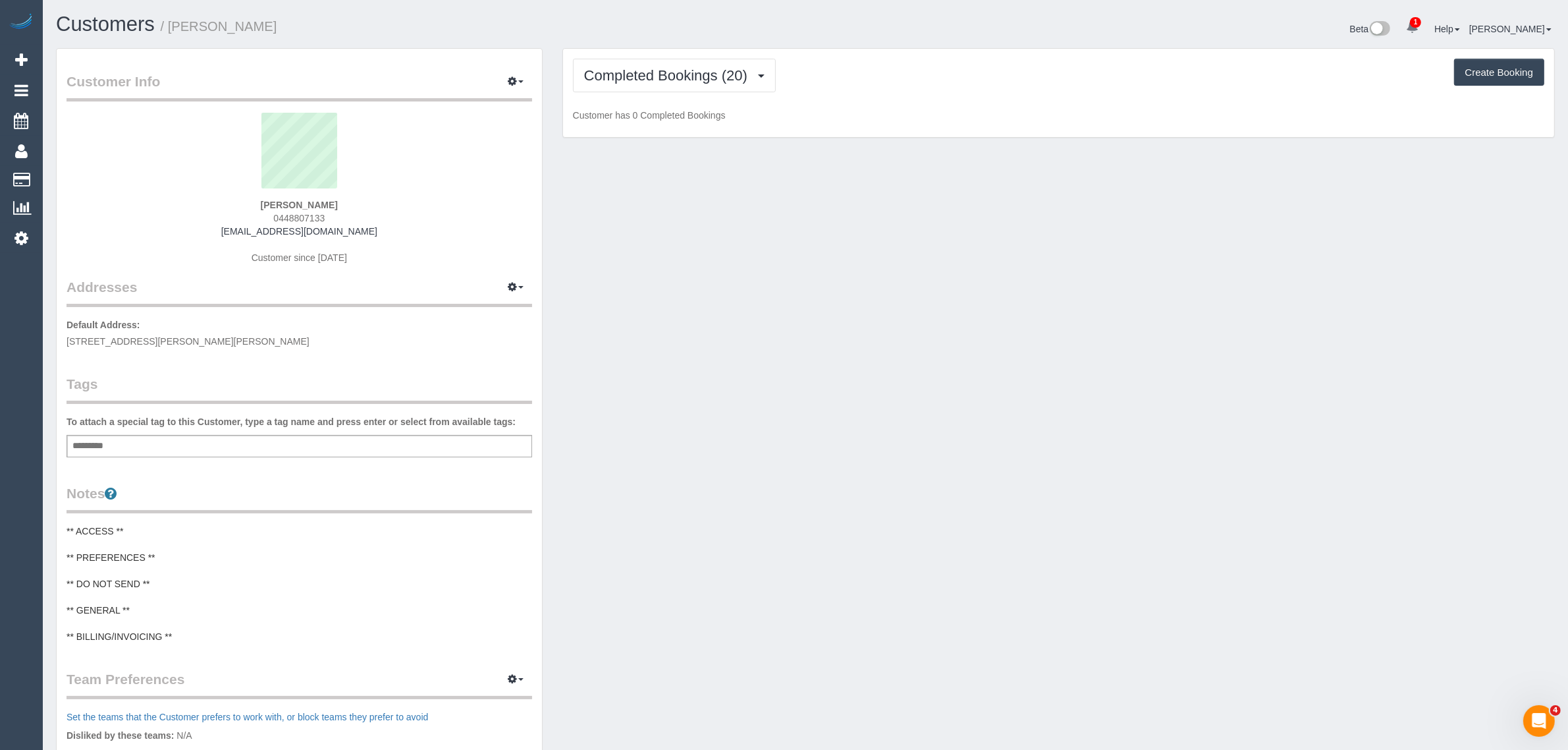
click at [818, 36] on div "Beta 1 Your Notifications You have 0 alerts × You have 1 to charge for 08/09/20…" at bounding box center [1185, 31] width 759 height 35
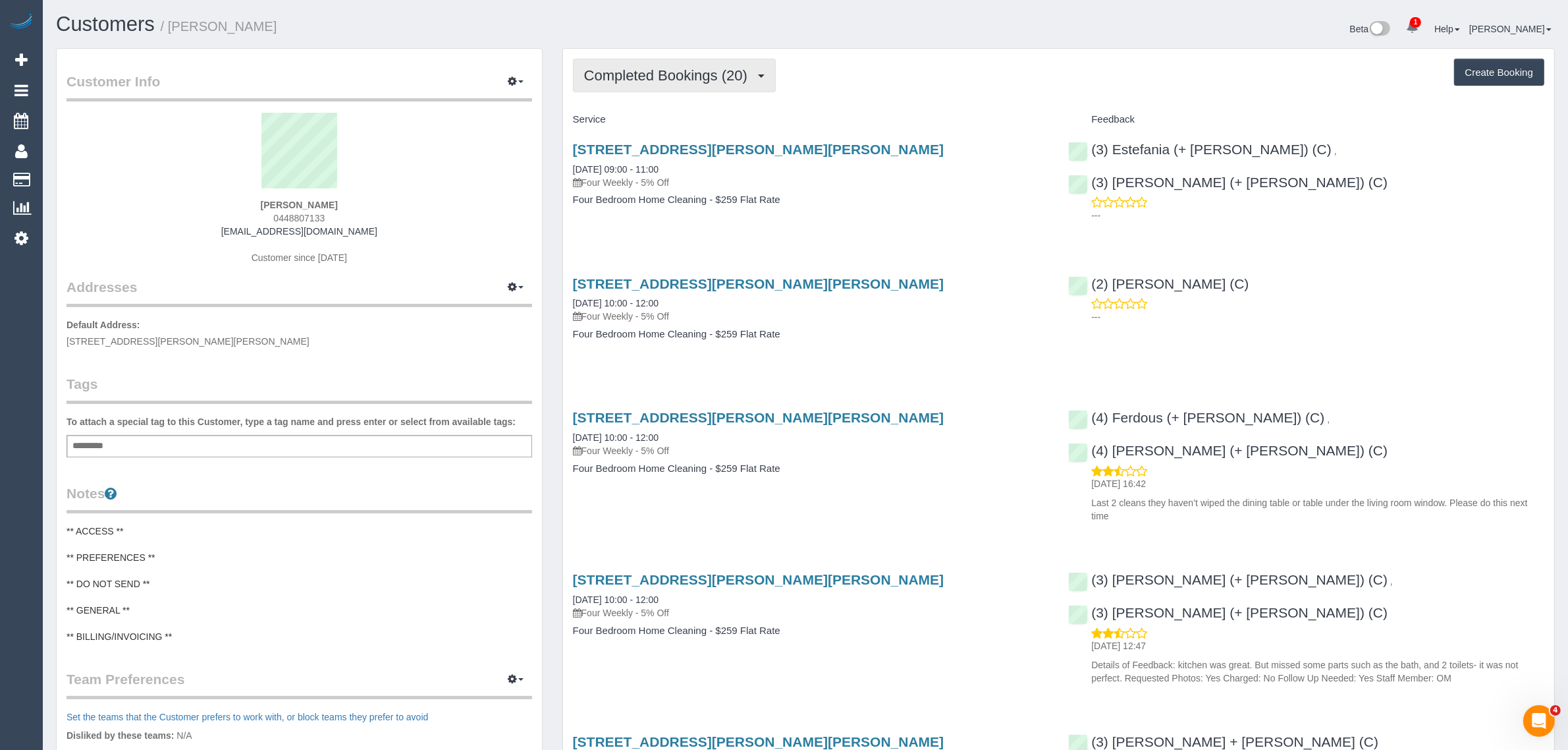
click at [705, 74] on span "Completed Bookings (20)" at bounding box center [669, 75] width 170 height 17
click at [846, 123] on h4 "Service" at bounding box center [810, 119] width 476 height 11
click at [882, 35] on div "Beta 1 Your Notifications You have 0 alerts × You have 1 to charge for 08/09/20…" at bounding box center [1185, 31] width 759 height 35
click at [649, 71] on span "Completed Bookings (20)" at bounding box center [669, 75] width 170 height 17
click at [620, 117] on link "Upcoming Bookings (12)" at bounding box center [644, 123] width 142 height 17
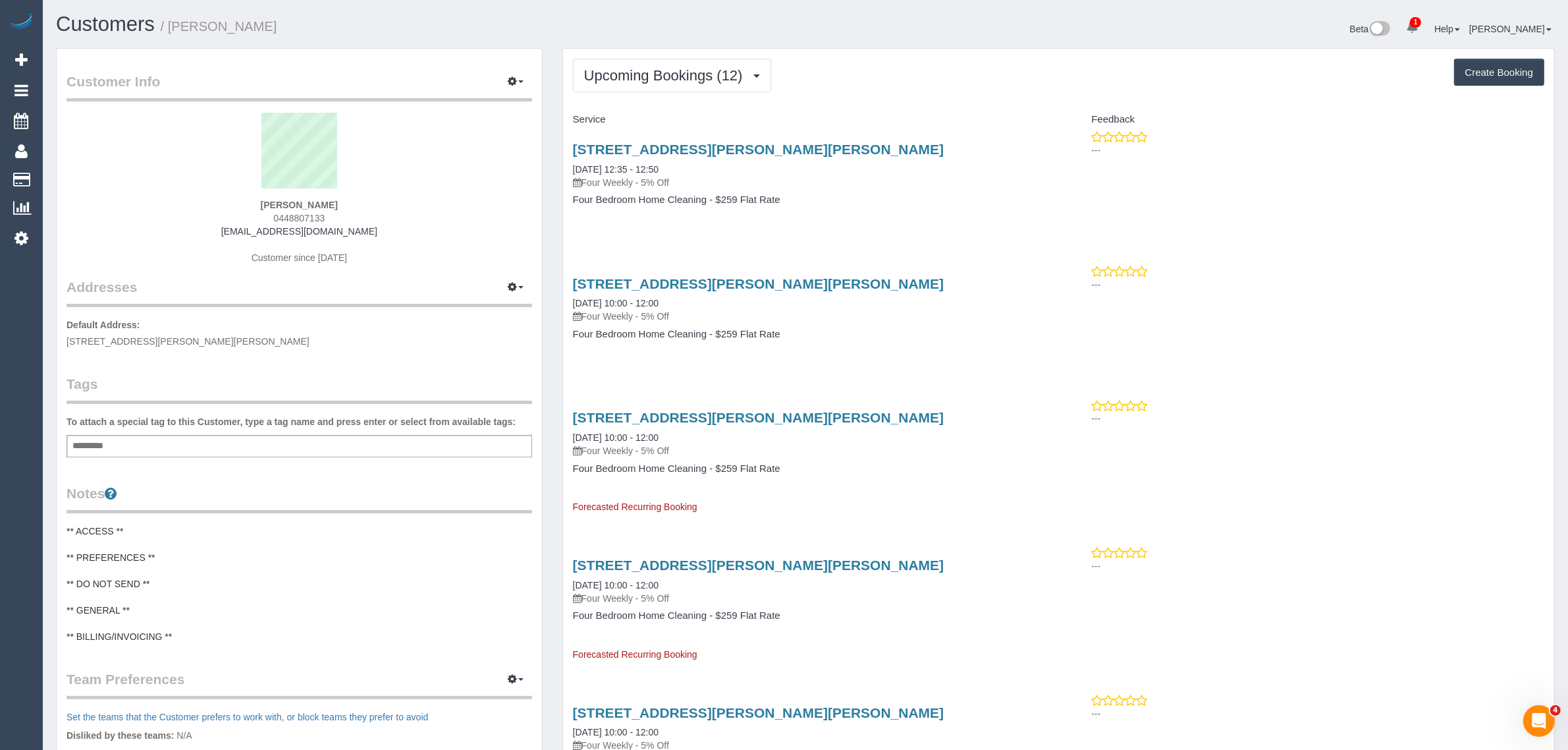
click at [985, 30] on div "Beta 1 Your Notifications You have 0 alerts × You have 1 to charge for 08/09/20…" at bounding box center [1185, 31] width 759 height 35
click at [59, 175] on link "Customers" at bounding box center [125, 180] width 164 height 26
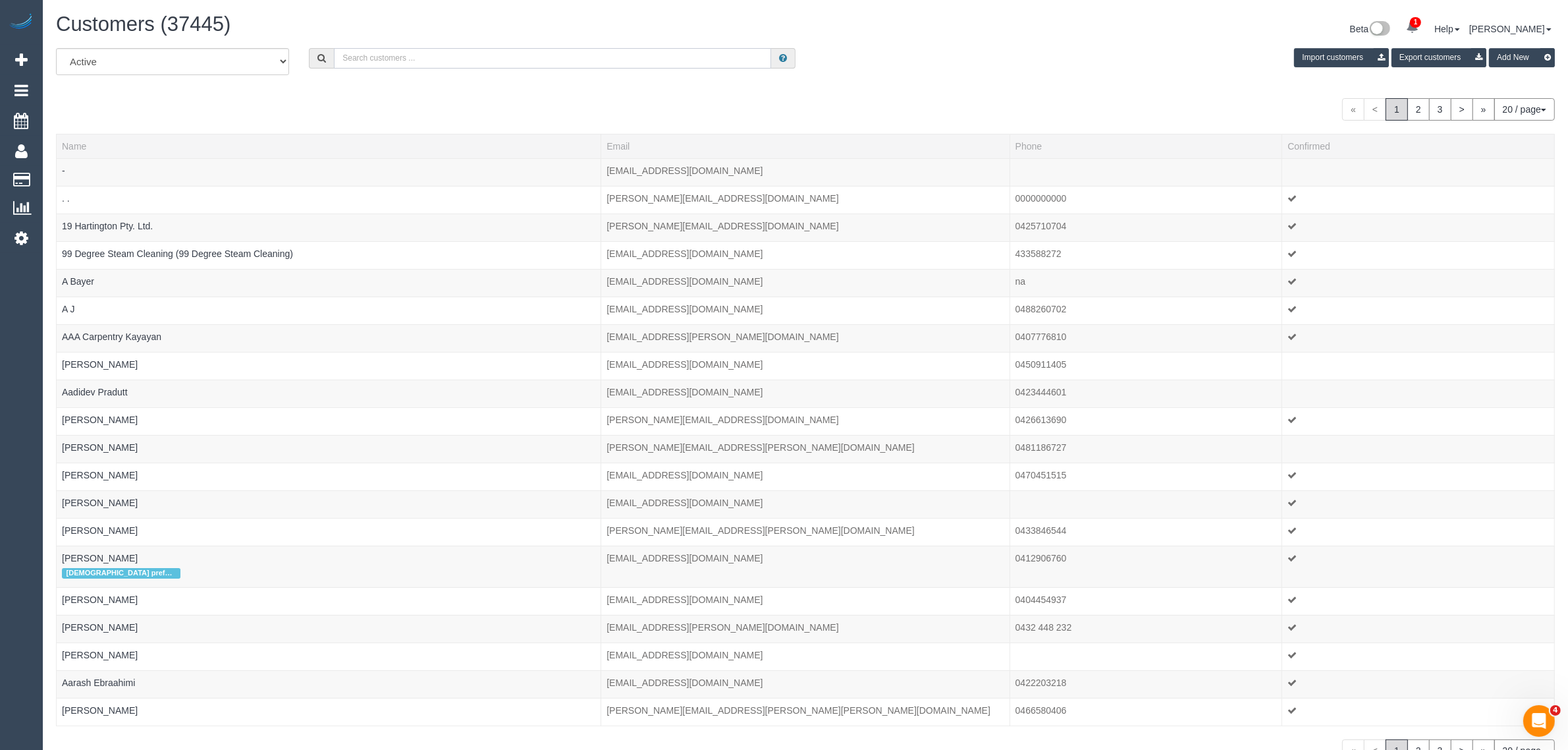
drag, startPoint x: 478, startPoint y: 54, endPoint x: 482, endPoint y: 61, distance: 8.1
click at [478, 54] on input "text" at bounding box center [552, 59] width 437 height 21
paste input "[PERSON_NAME]"
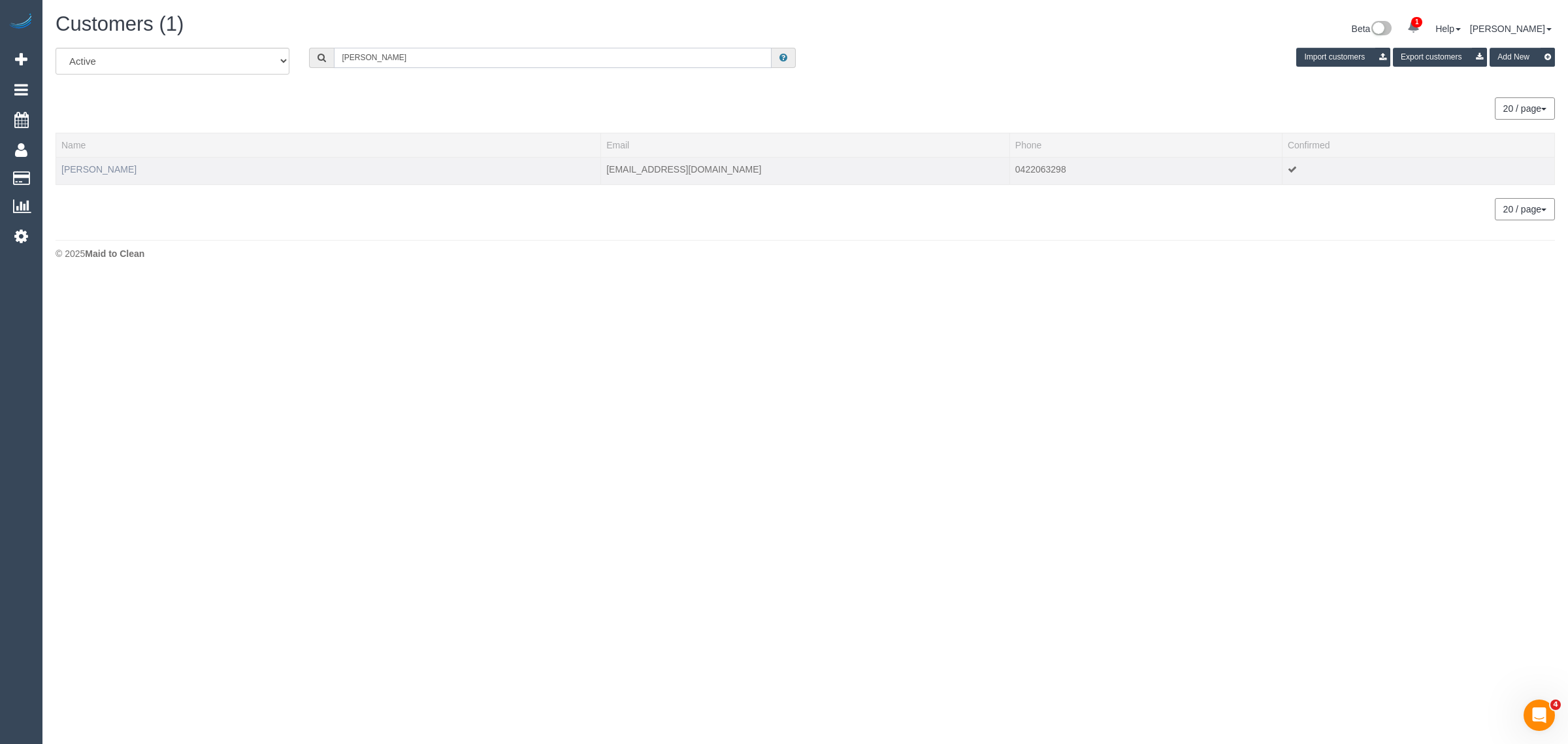
type input "[PERSON_NAME]"
click at [84, 164] on link "[PERSON_NAME]" at bounding box center [99, 169] width 75 height 10
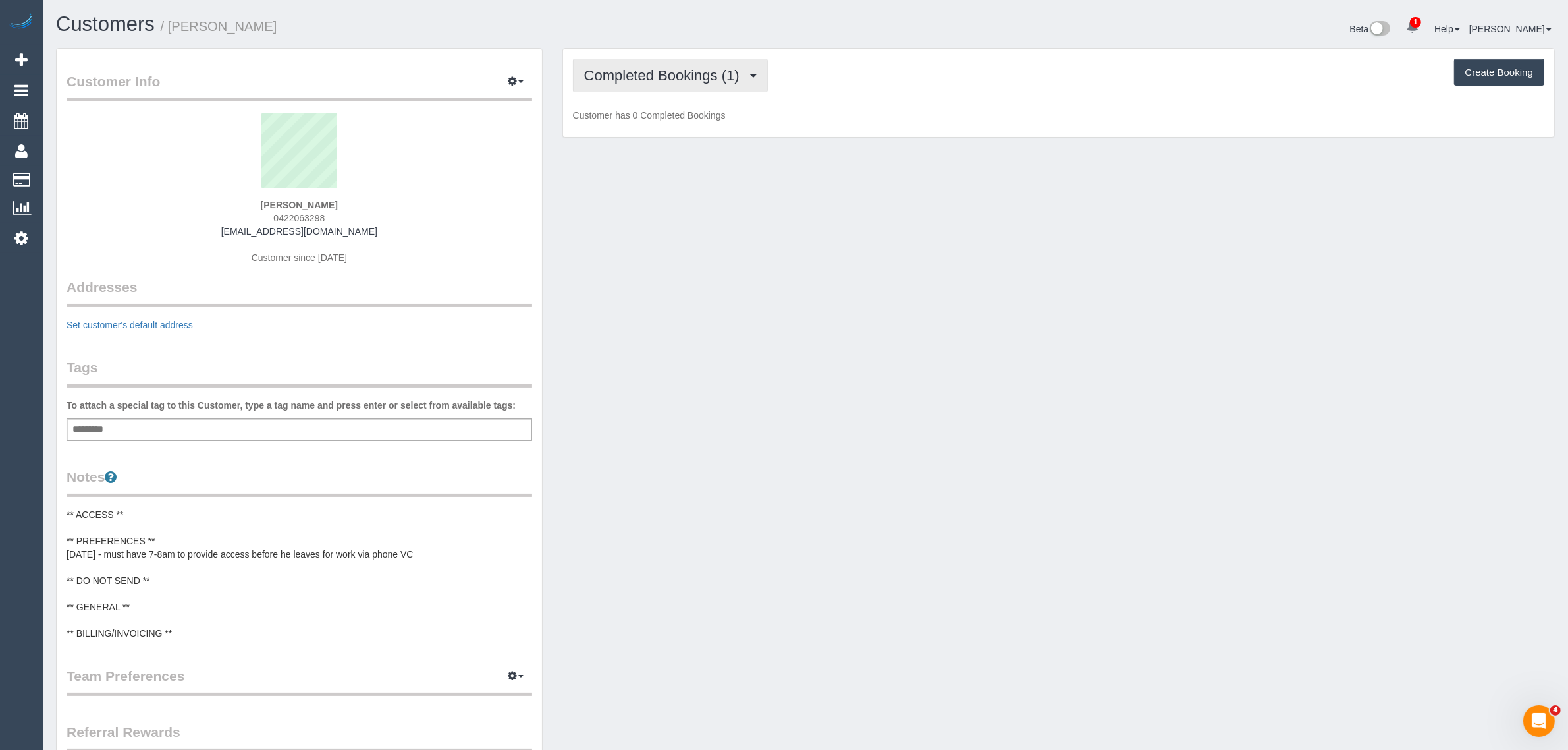
click at [708, 81] on span "Completed Bookings (1)" at bounding box center [665, 75] width 162 height 17
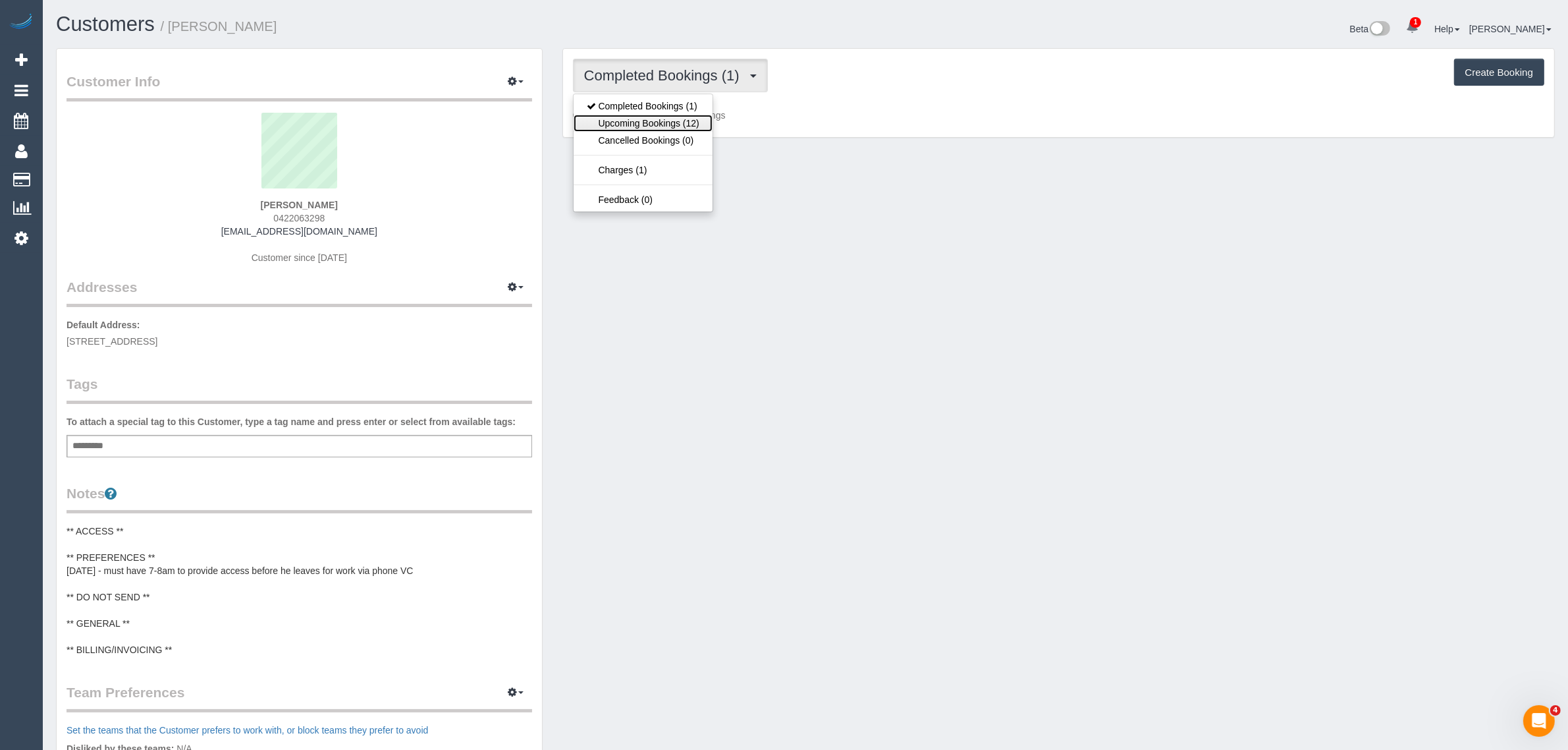
click at [667, 123] on link "Upcoming Bookings (12)" at bounding box center [643, 123] width 139 height 17
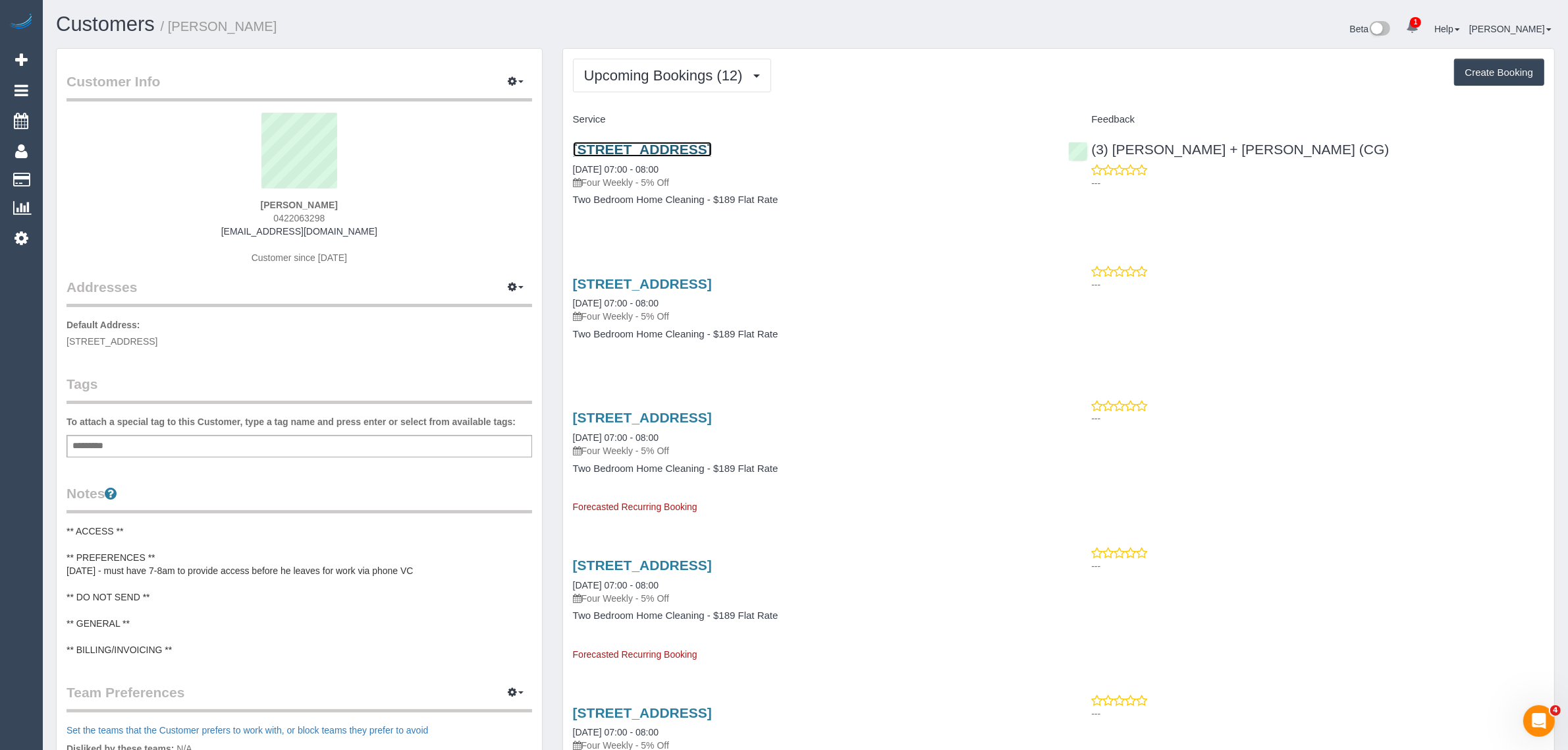
click at [623, 150] on link "[STREET_ADDRESS]" at bounding box center [642, 149] width 139 height 15
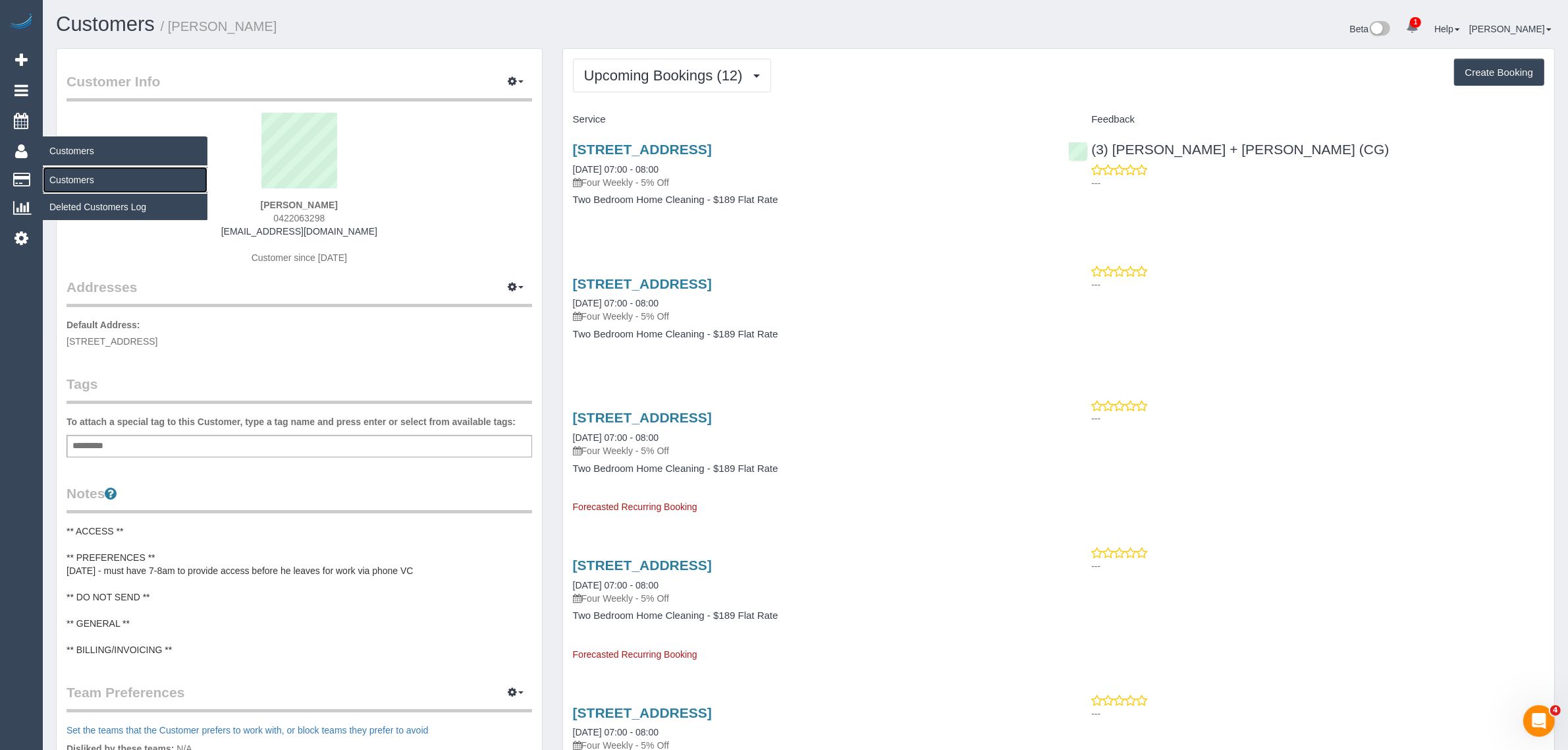
click at [77, 175] on link "Customers" at bounding box center [125, 180] width 164 height 26
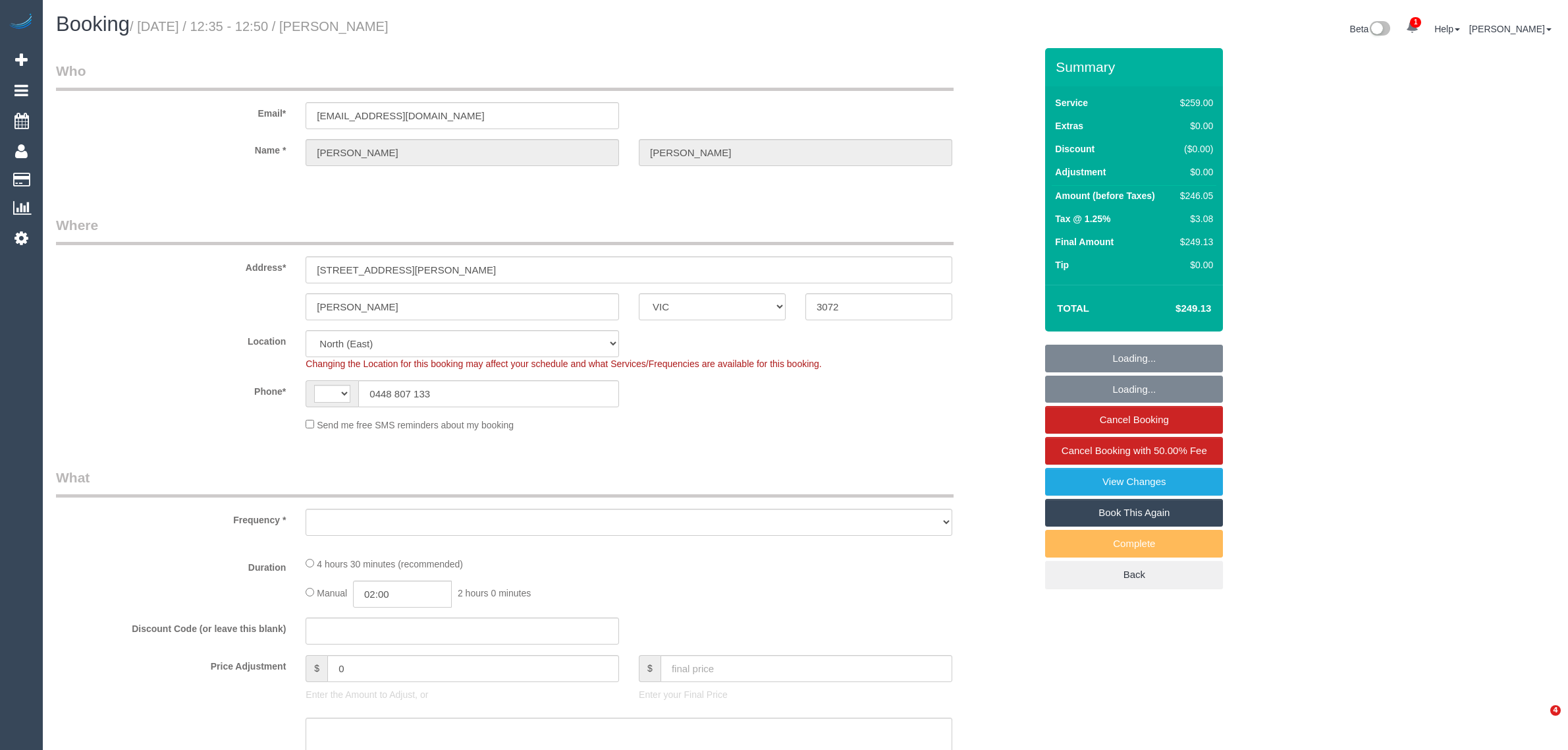
select select "VIC"
select select "string:AU"
select select "object:673"
select select "string:stripe-pm_1RNXsh2GScqysDRVo9JHNWVy"
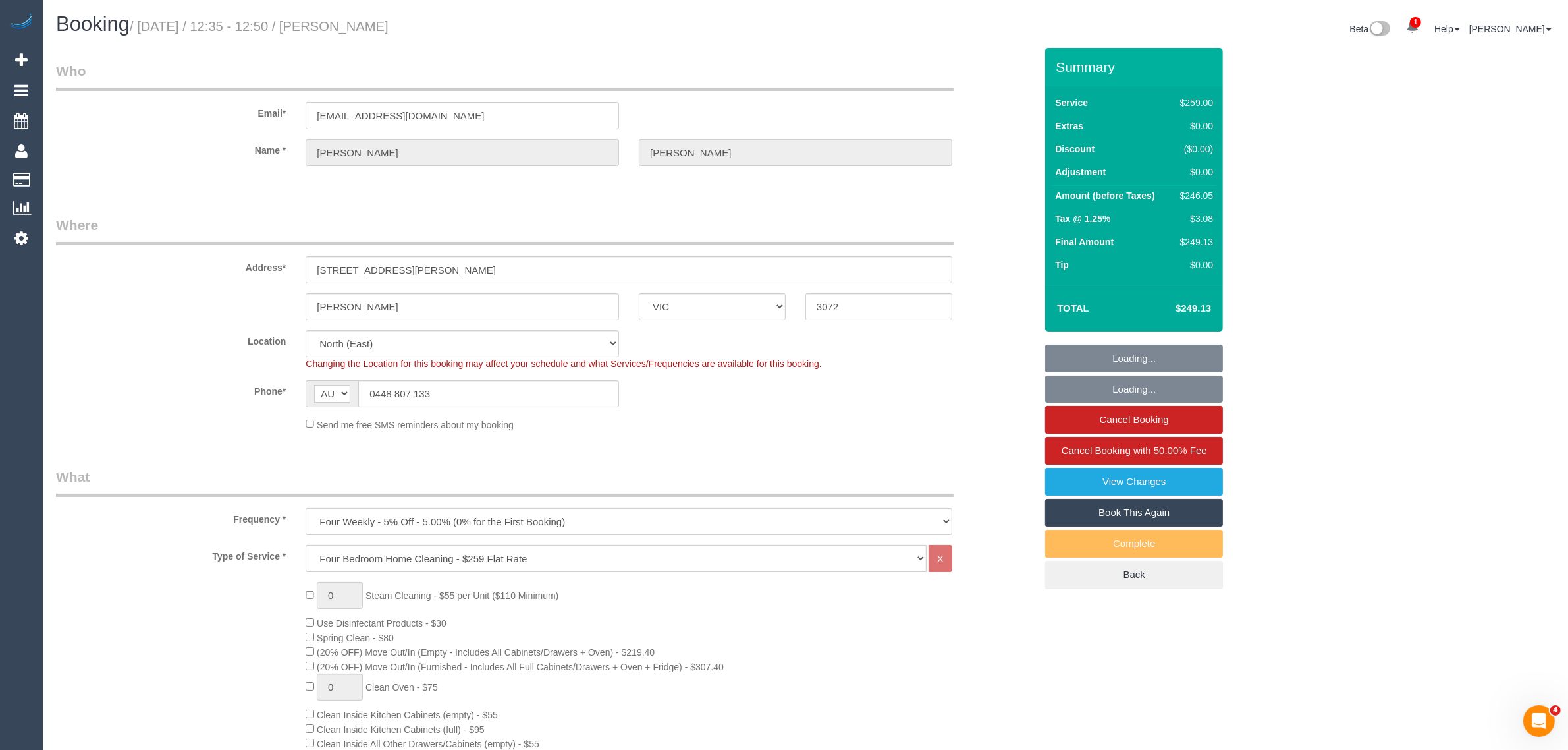
select select "number:27"
select select "number:14"
select select "number:19"
select select "number:22"
select select "number:34"
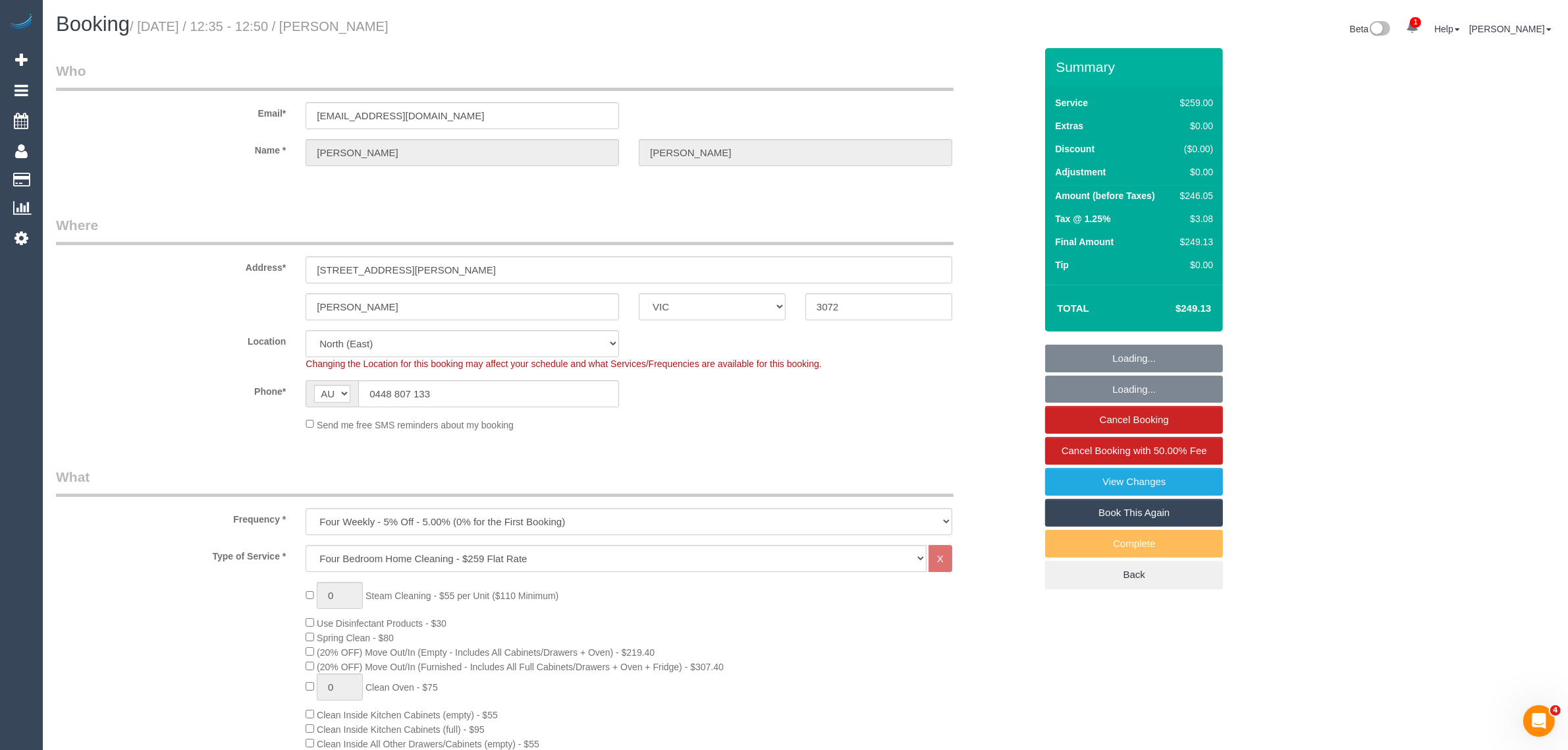
select select "number:13"
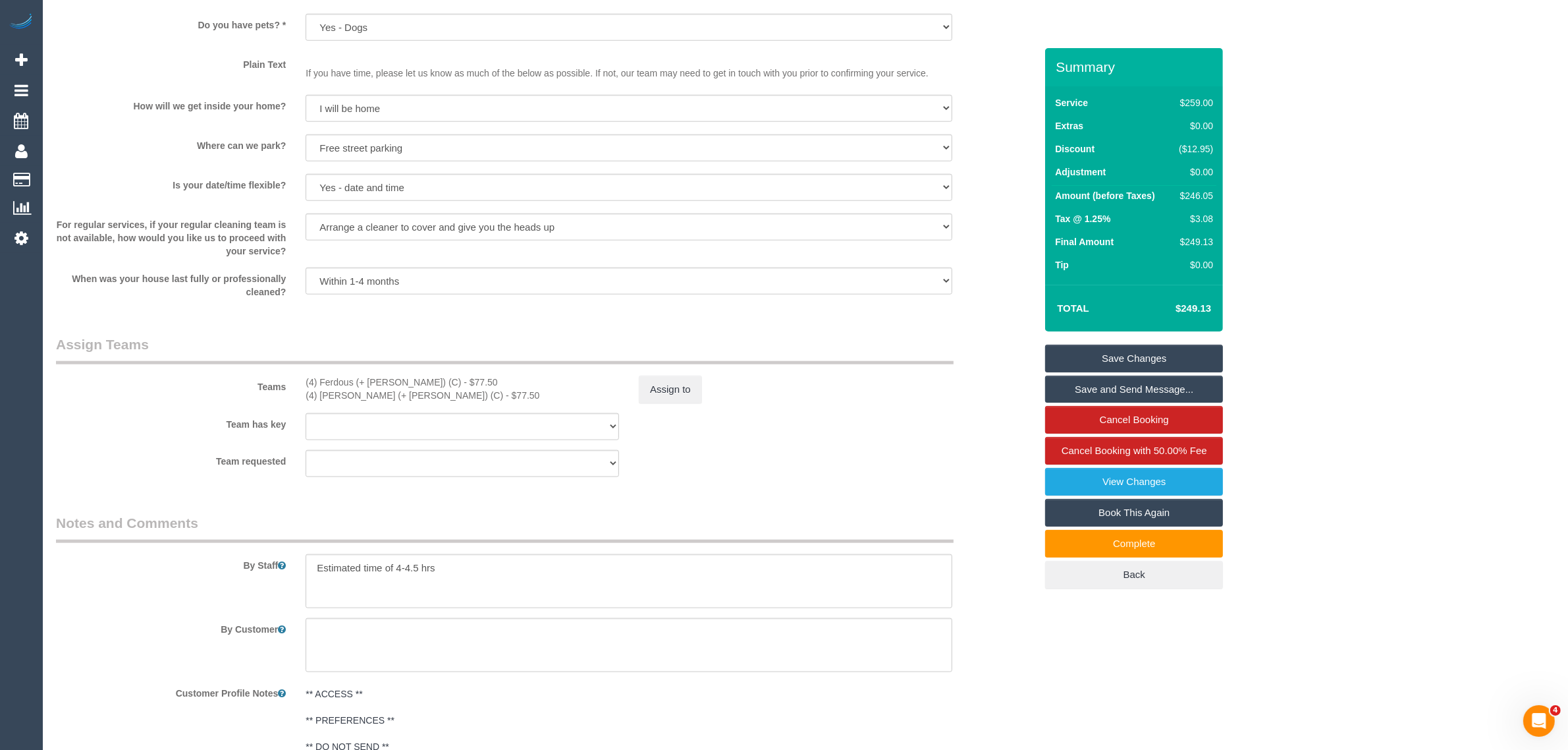
scroll to position [2047, 0]
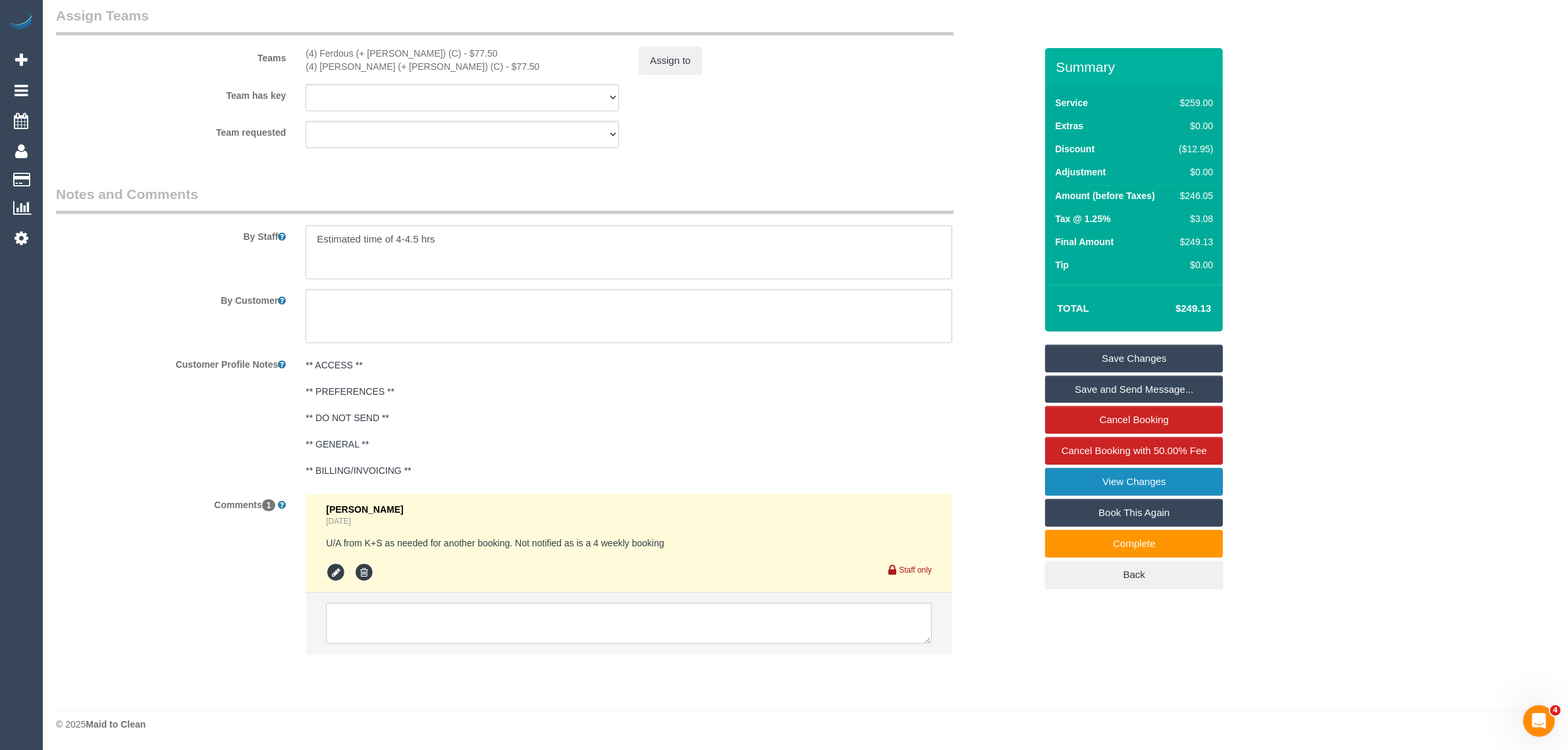
click at [1098, 481] on link "View Changes" at bounding box center [1134, 481] width 178 height 28
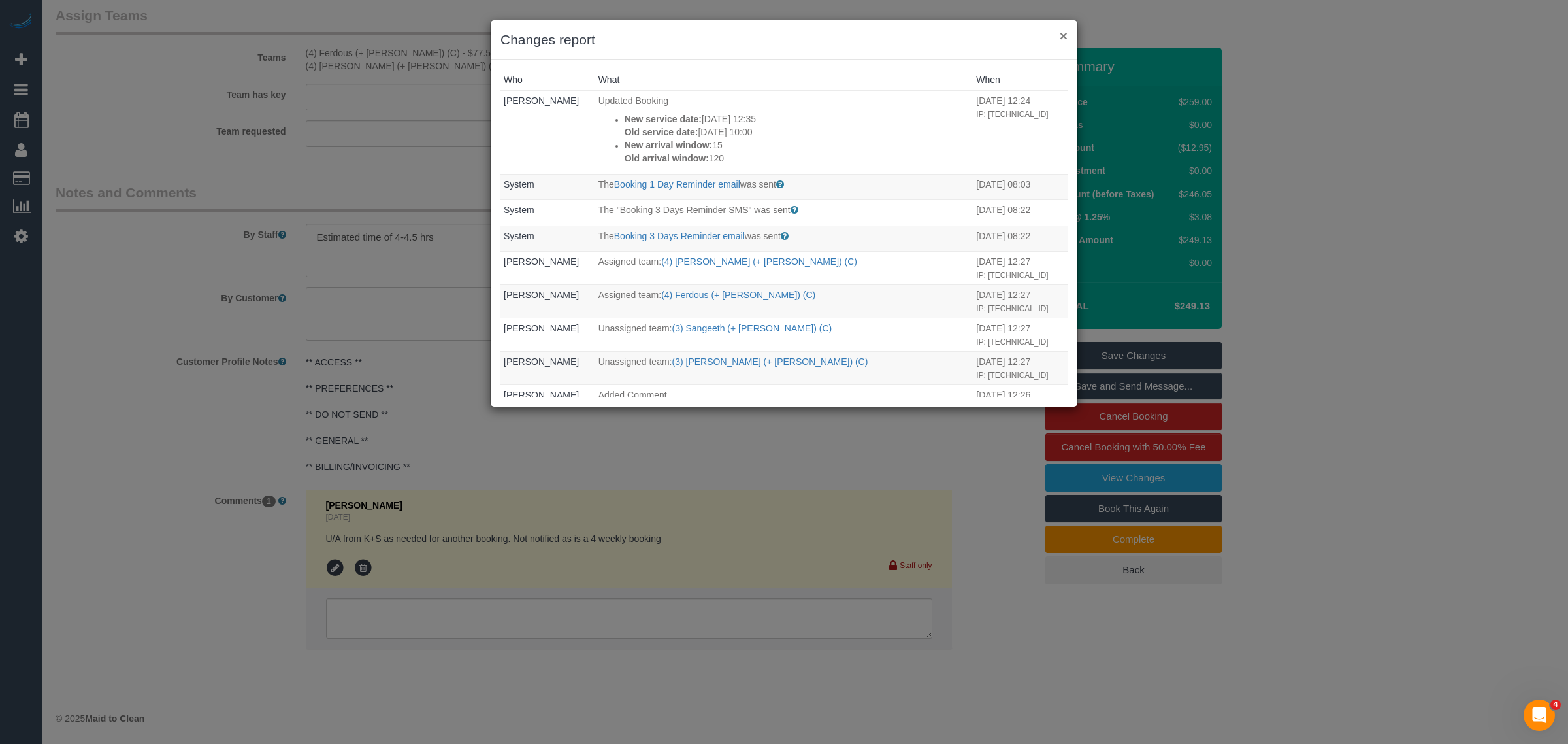
click at [1066, 33] on button "×" at bounding box center [1064, 35] width 8 height 13
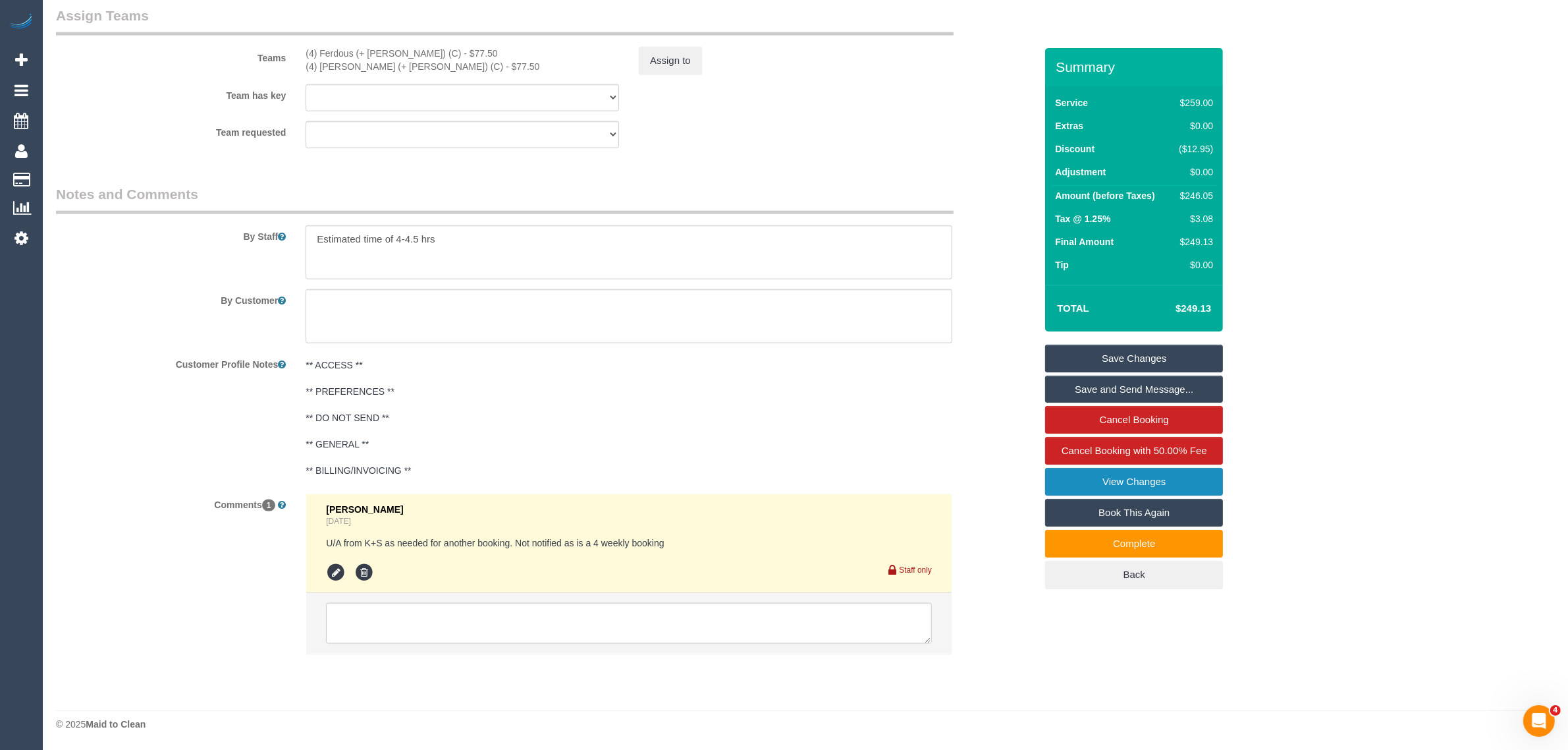
click at [1059, 472] on link "View Changes" at bounding box center [1134, 481] width 178 height 28
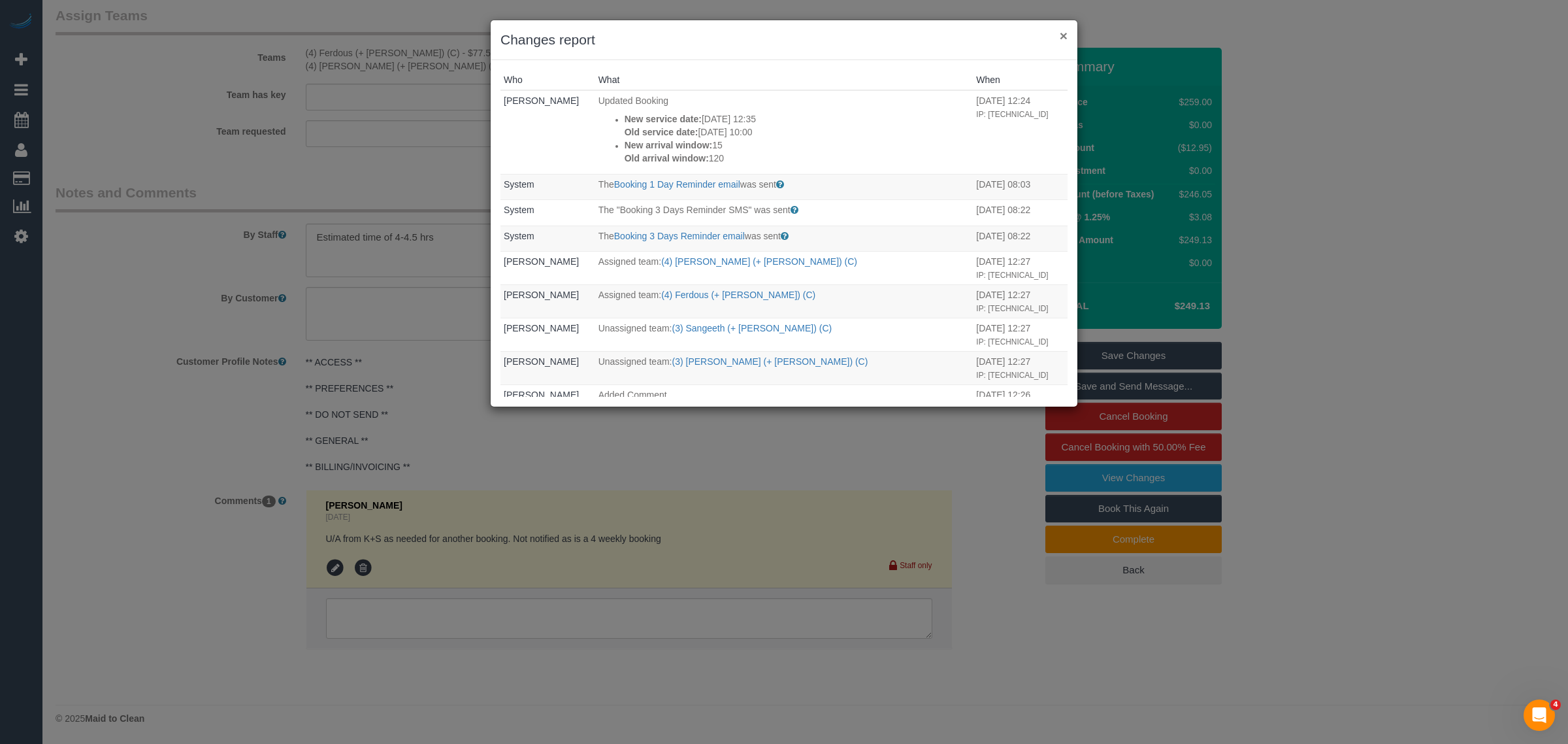
click at [1064, 39] on button "×" at bounding box center [1064, 35] width 8 height 13
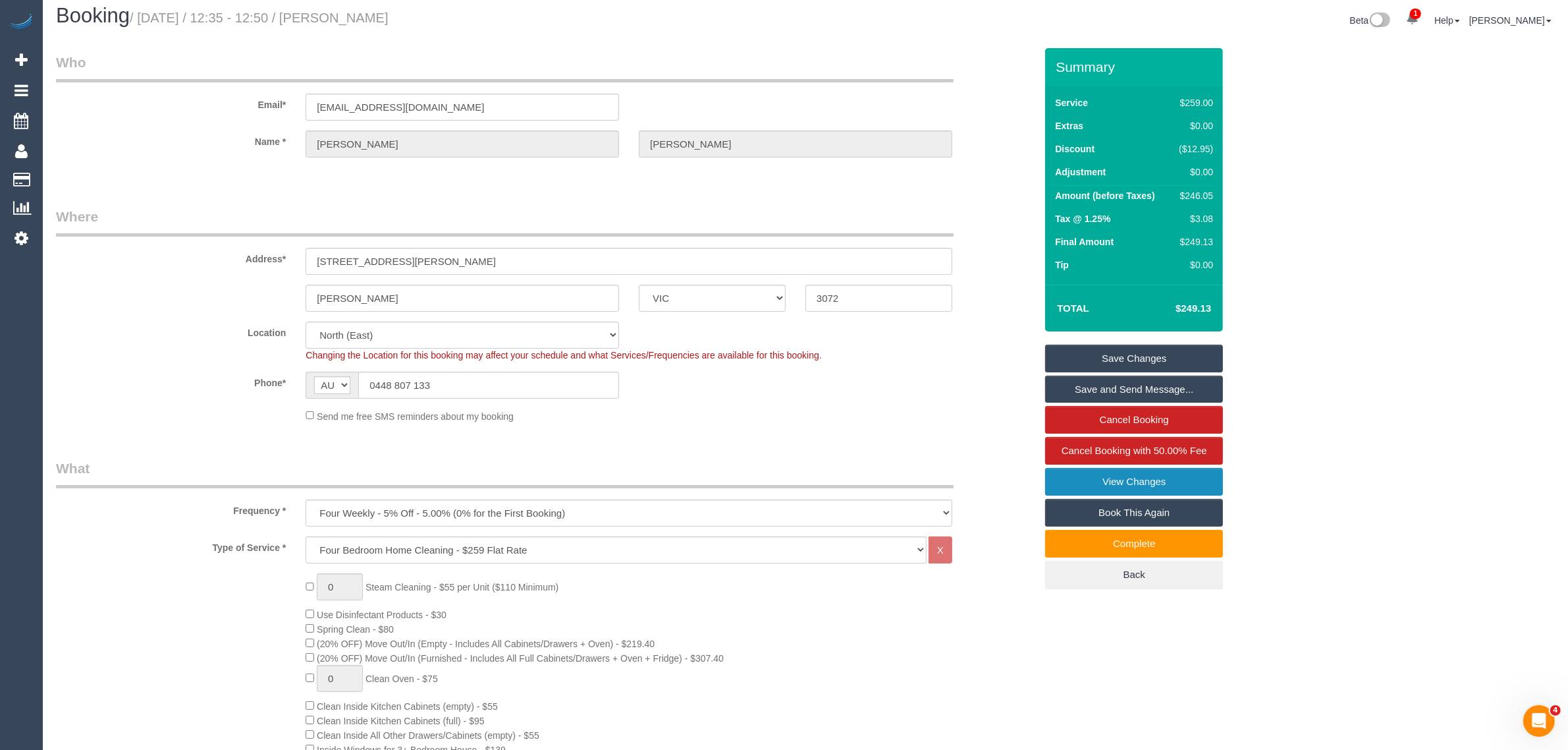
scroll to position [0, 0]
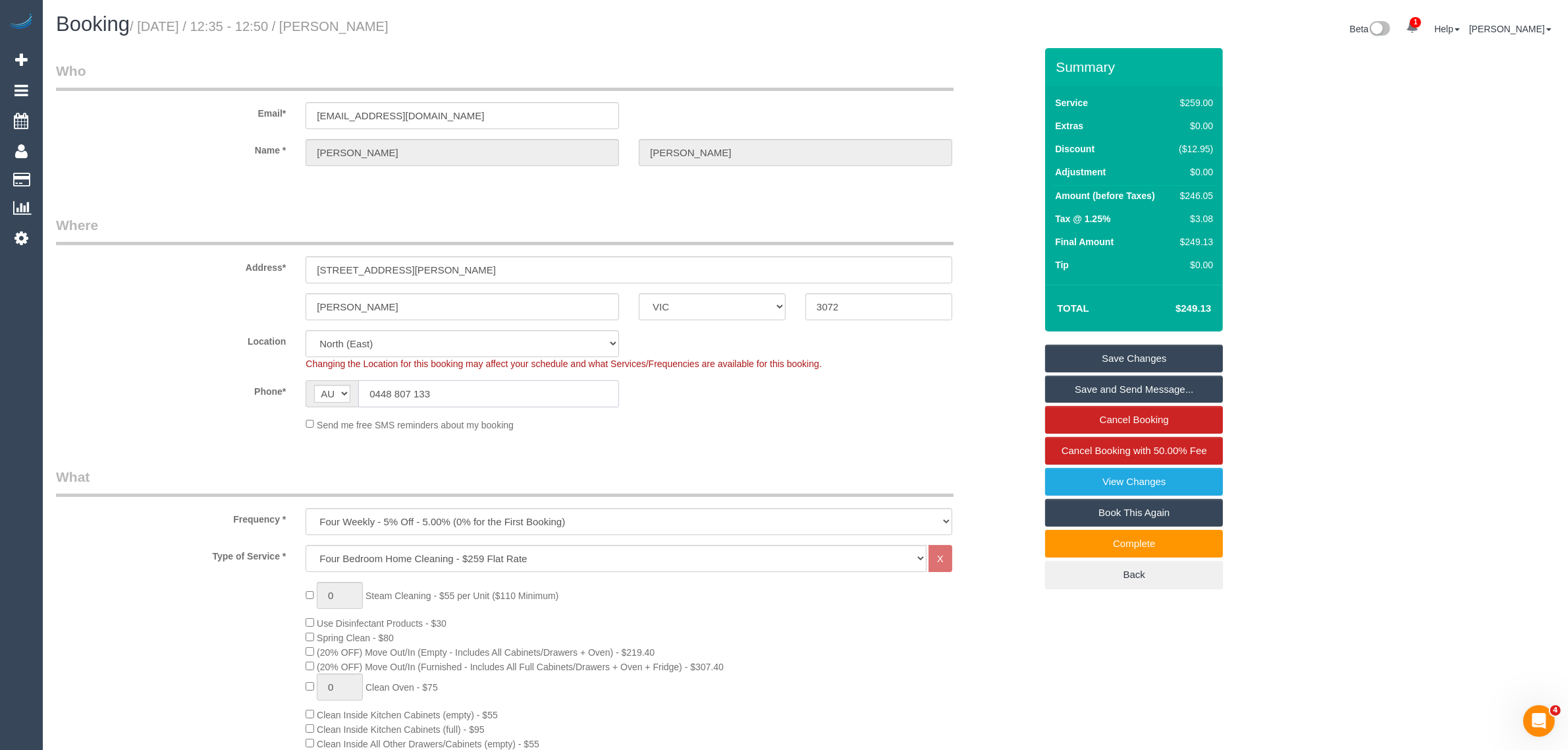
click at [546, 391] on input "0448 807 133" at bounding box center [489, 393] width 261 height 27
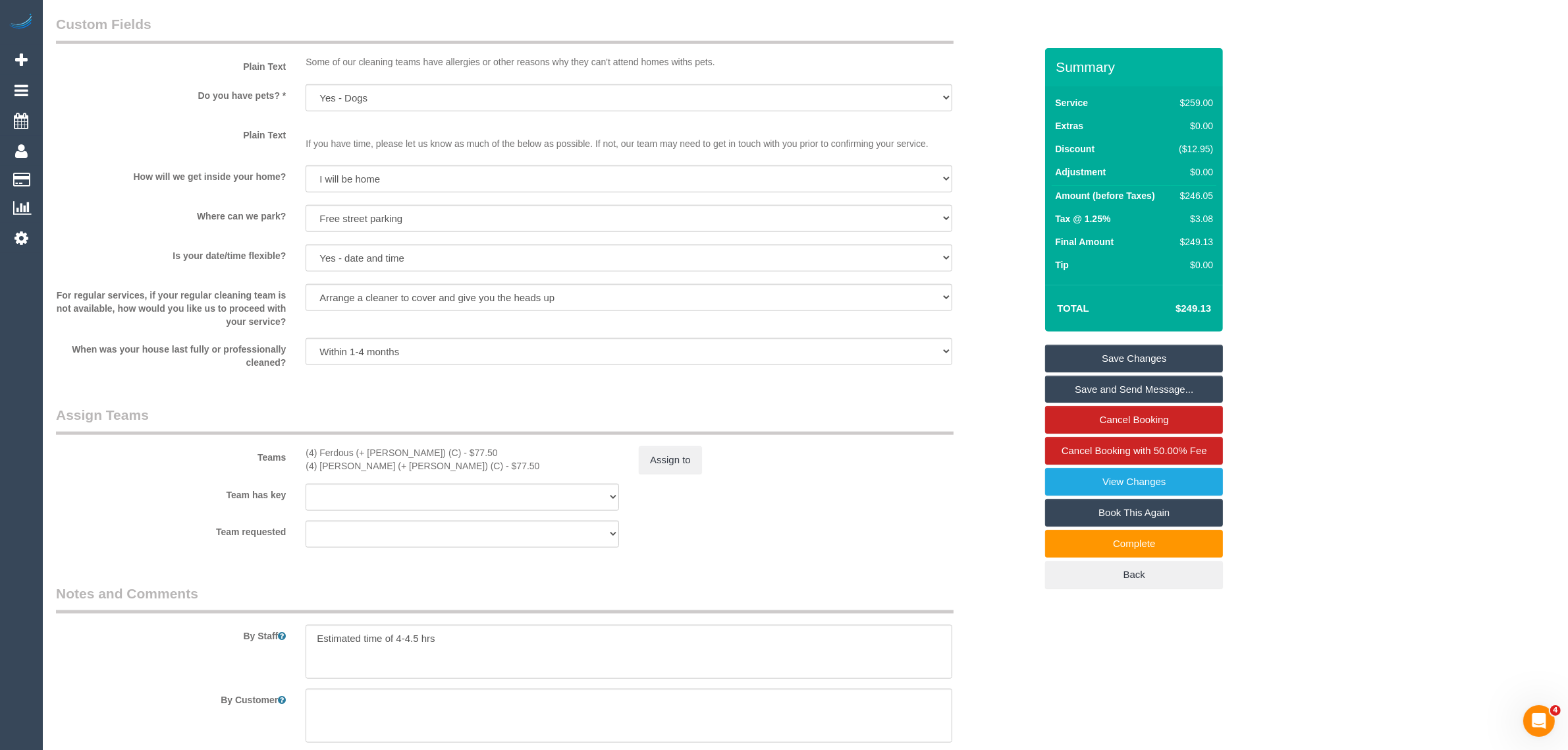
scroll to position [1317, 0]
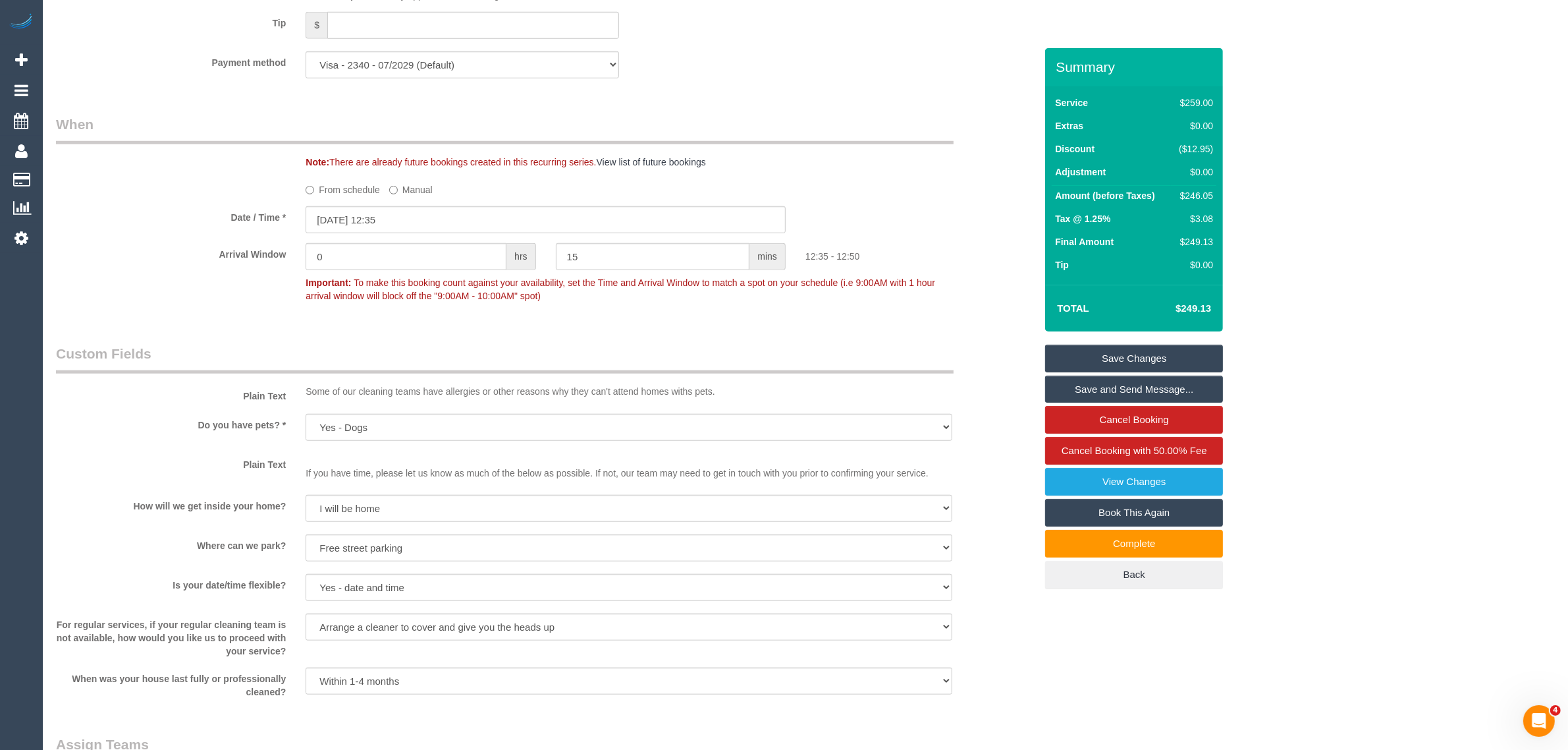
click at [974, 326] on div "Who Email* blaisepalmer@gmail.com Name * Blaise Palmer Where Address* 38 Wilcox…" at bounding box center [545, 81] width 999 height 2703
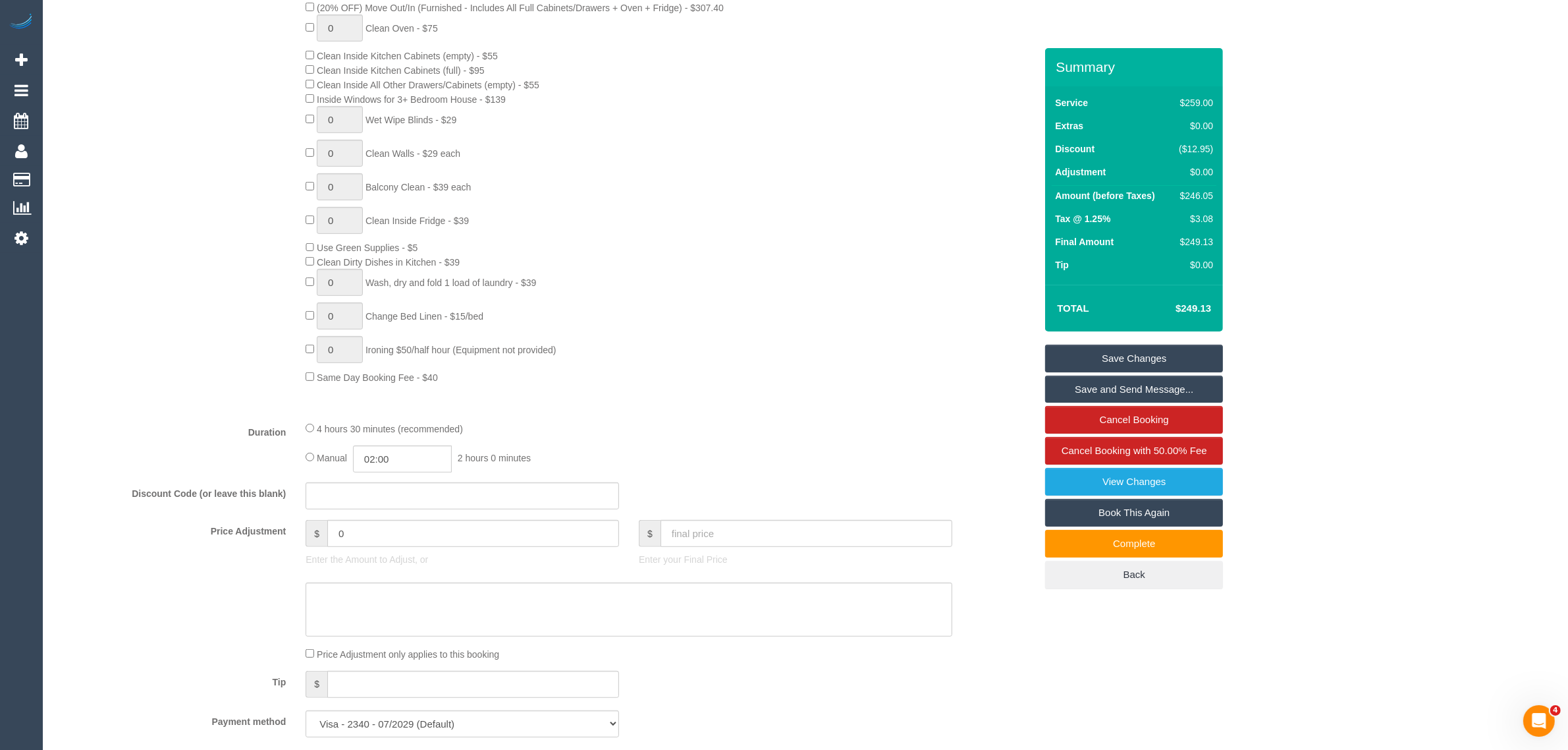
scroll to position [0, 0]
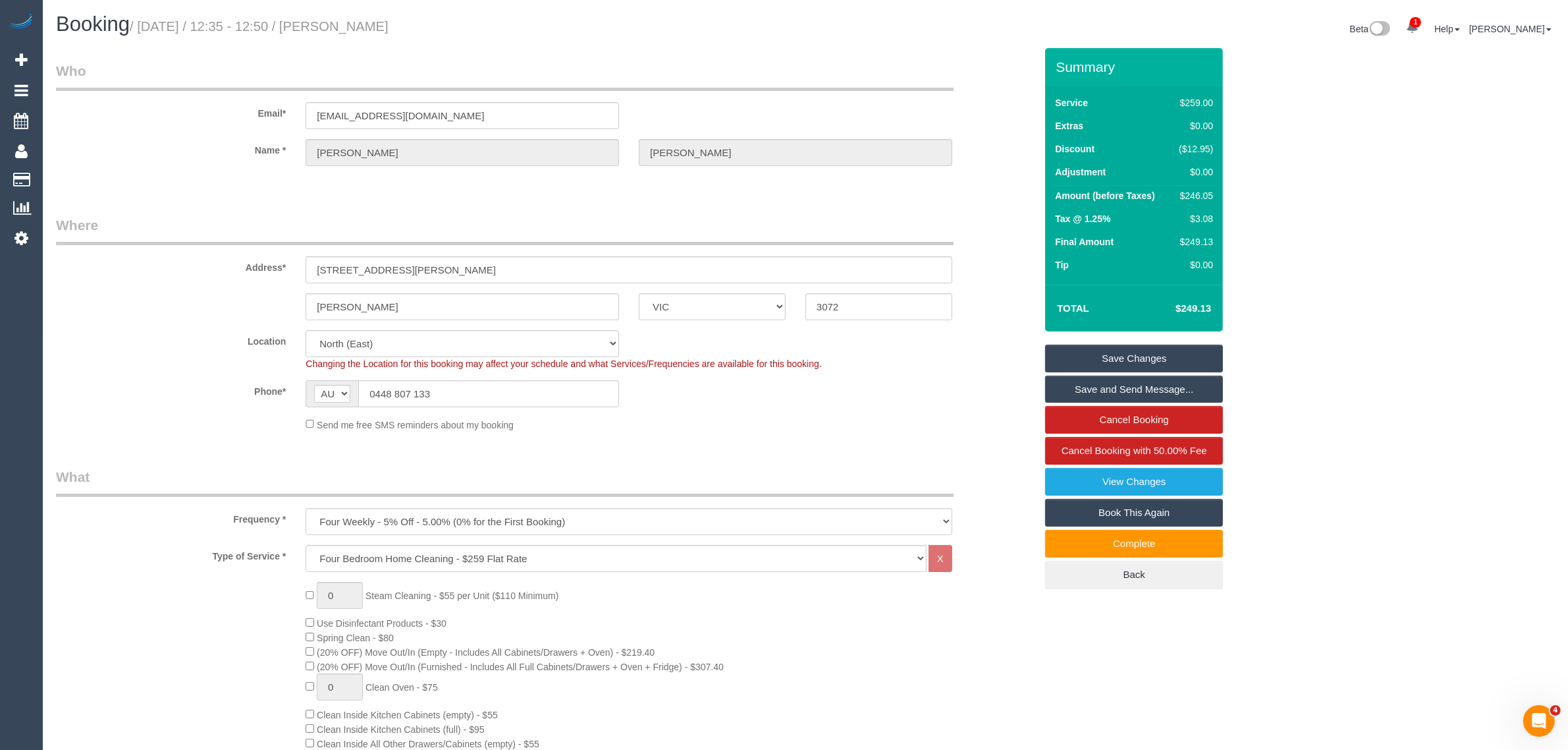
click at [1005, 184] on fieldset "Who Email* blaisepalmer@gmail.com Name * Blaise Palmer" at bounding box center [546, 125] width 979 height 128
click at [978, 238] on div "Address* 38 Wilcox Street" at bounding box center [545, 249] width 999 height 68
click at [965, 124] on div "Email* blaisepalmer@gmail.com" at bounding box center [545, 95] width 999 height 68
click at [1014, 97] on div "Email* blaisepalmer@gmail.com" at bounding box center [545, 95] width 999 height 68
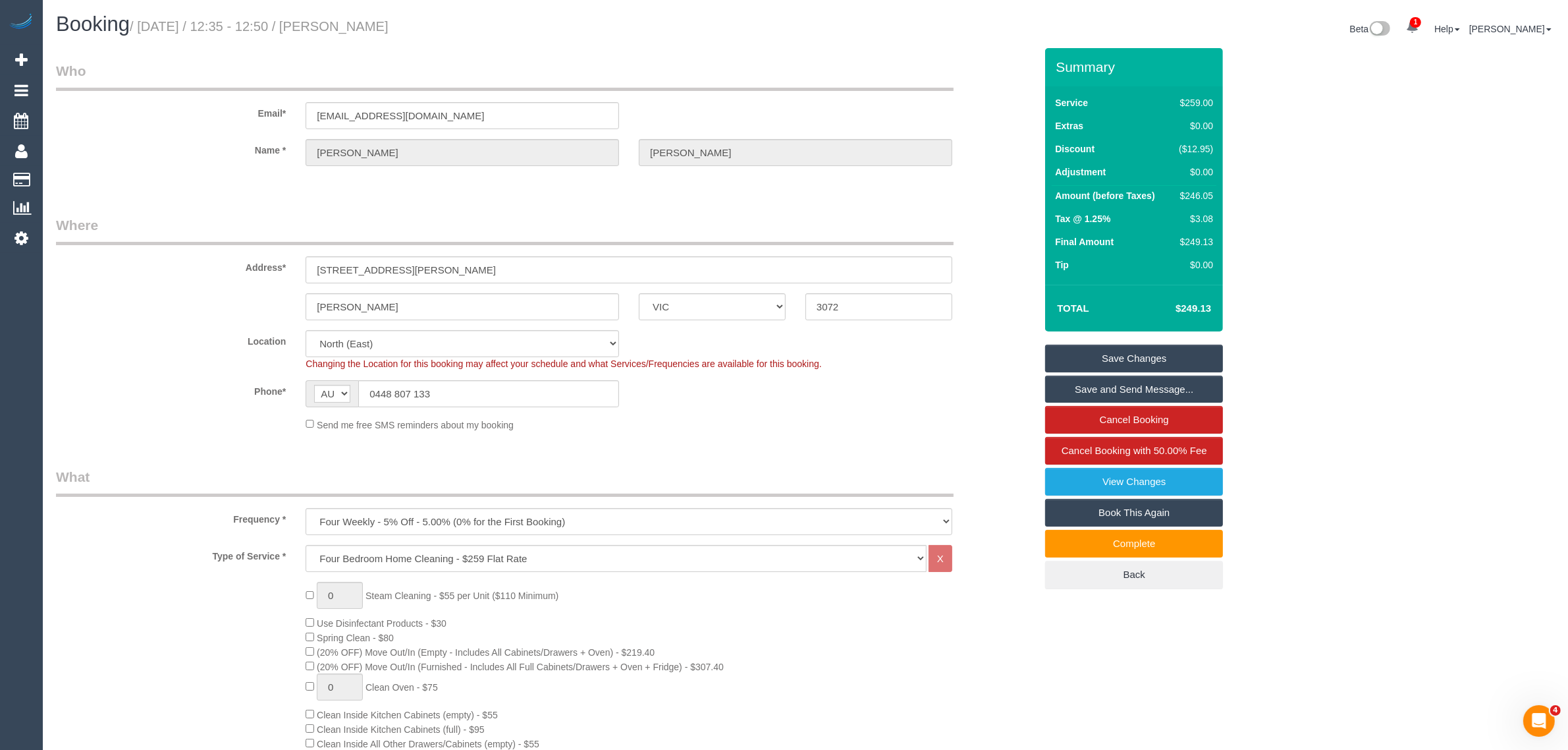
click at [939, 93] on div "Email* blaisepalmer@gmail.com" at bounding box center [545, 95] width 999 height 68
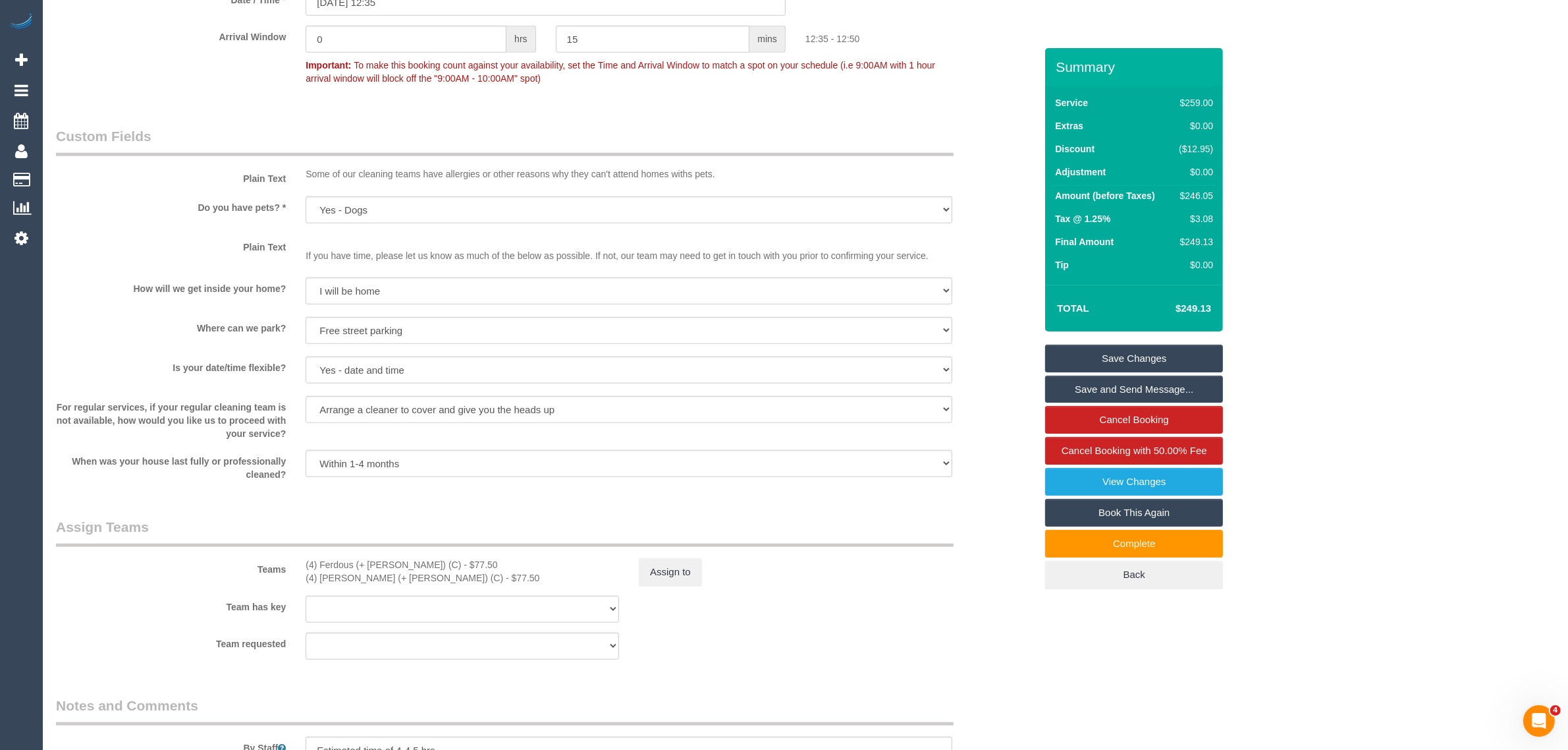
scroll to position [1976, 0]
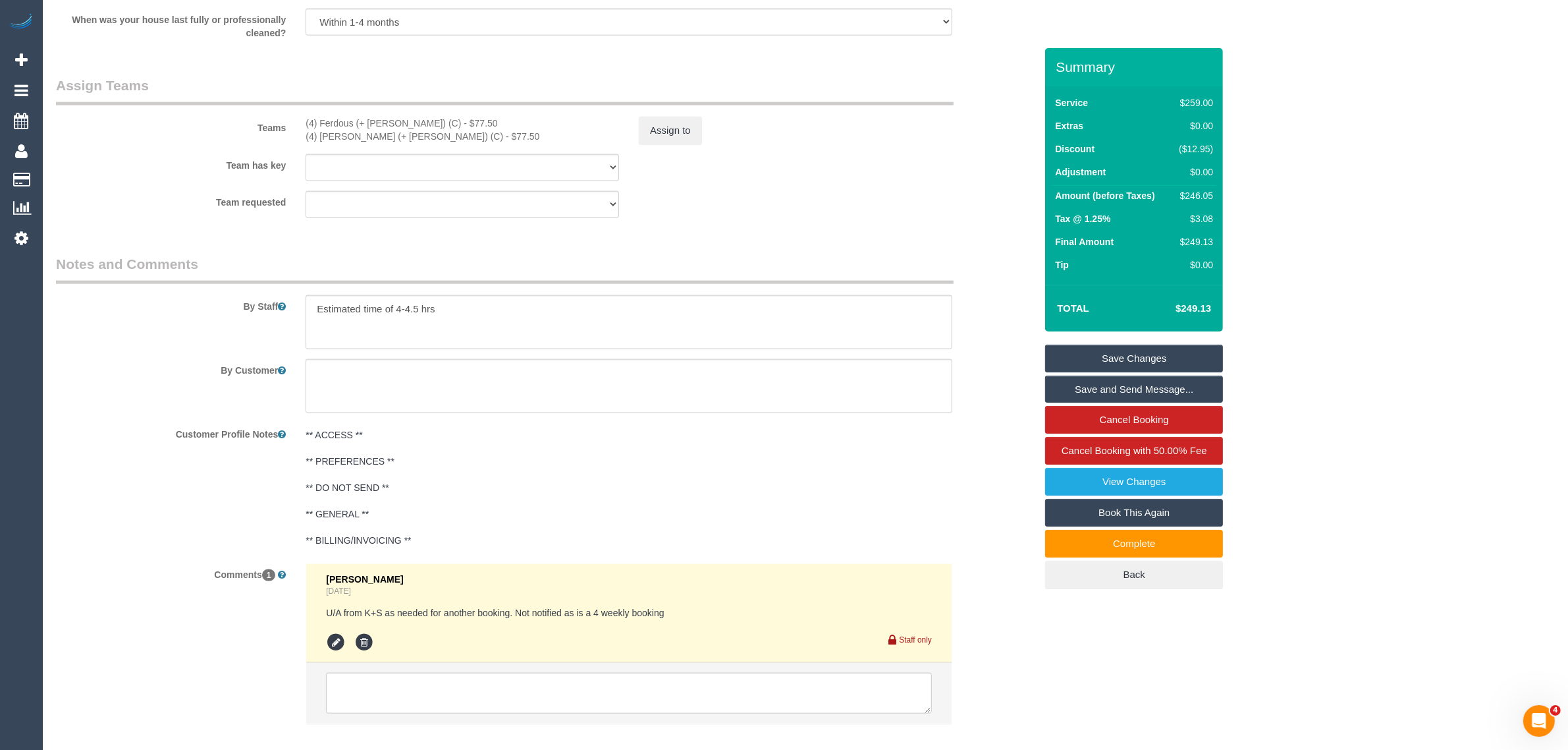
click at [951, 202] on div "Team requested (4) Ferdous (+ Forkan) (C) (4) Forkan (+ Ferdous) (C) (0) Office…" at bounding box center [545, 204] width 999 height 27
drag, startPoint x: 826, startPoint y: 247, endPoint x: 838, endPoint y: 248, distance: 12.0
click at [874, 218] on div "Team requested (4) Ferdous (+ Forkan) (C) (4) Forkan (+ Ferdous) (C) (0) Office…" at bounding box center [545, 204] width 999 height 27
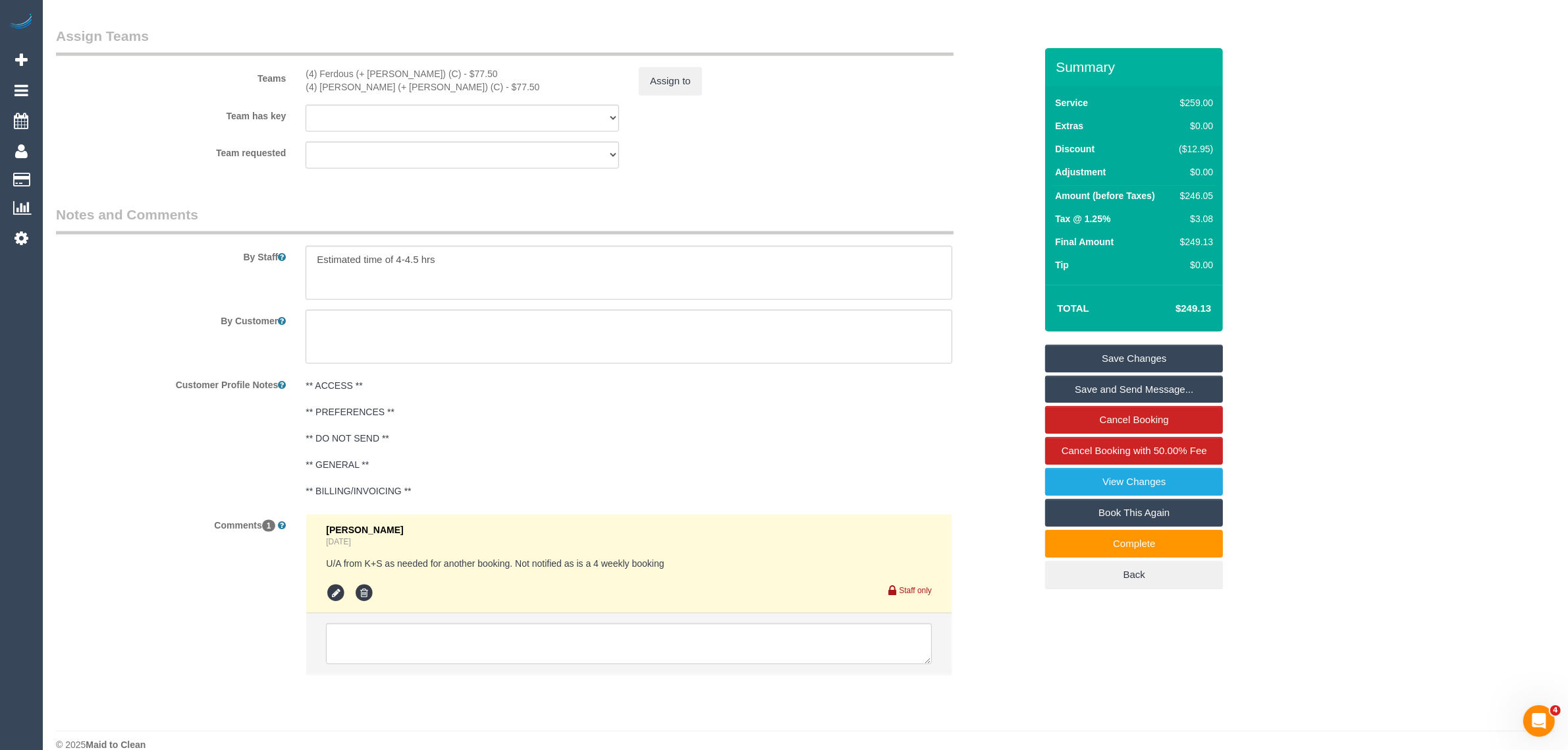
scroll to position [2047, 0]
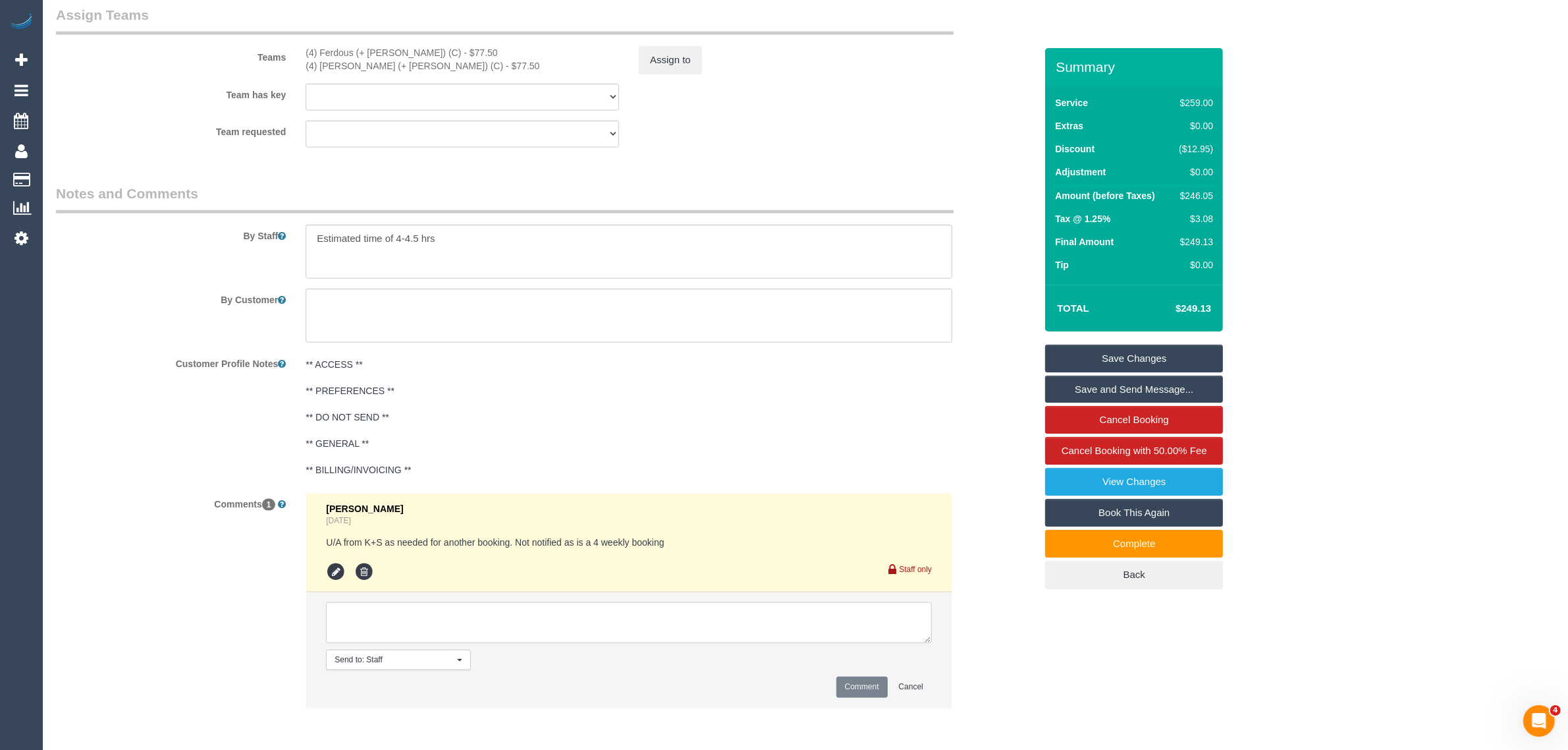
click at [601, 627] on textarea at bounding box center [629, 623] width 606 height 41
paste textarea "Cleaner(s) Unassigned: Reason Unassigned: Contact via: Which message sent: Addi…"
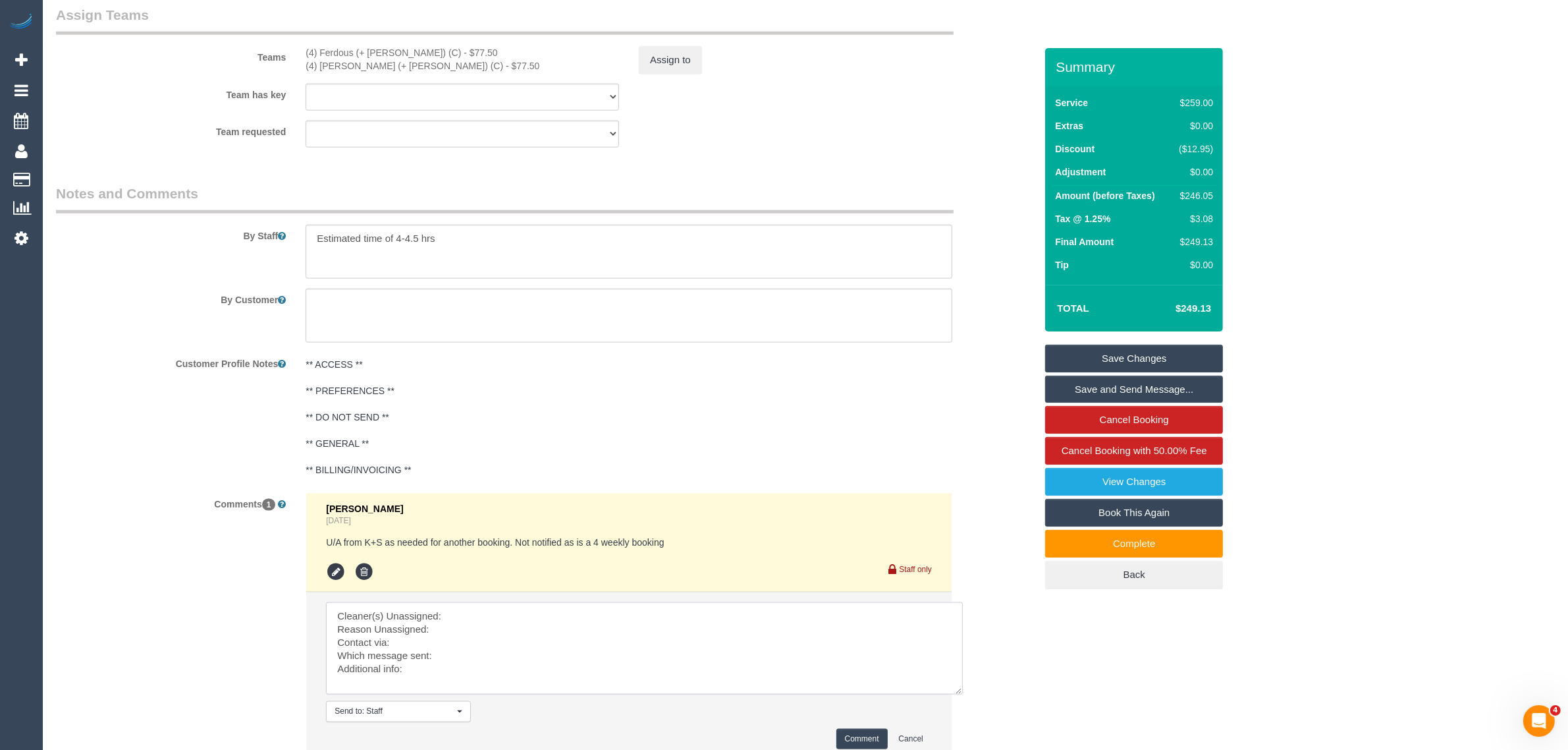
scroll to position [0, 0]
drag, startPoint x: 935, startPoint y: 661, endPoint x: 958, endPoint y: 715, distance: 58.7
click at [958, 715] on textarea at bounding box center [647, 661] width 642 height 117
click at [606, 620] on textarea at bounding box center [648, 661] width 644 height 119
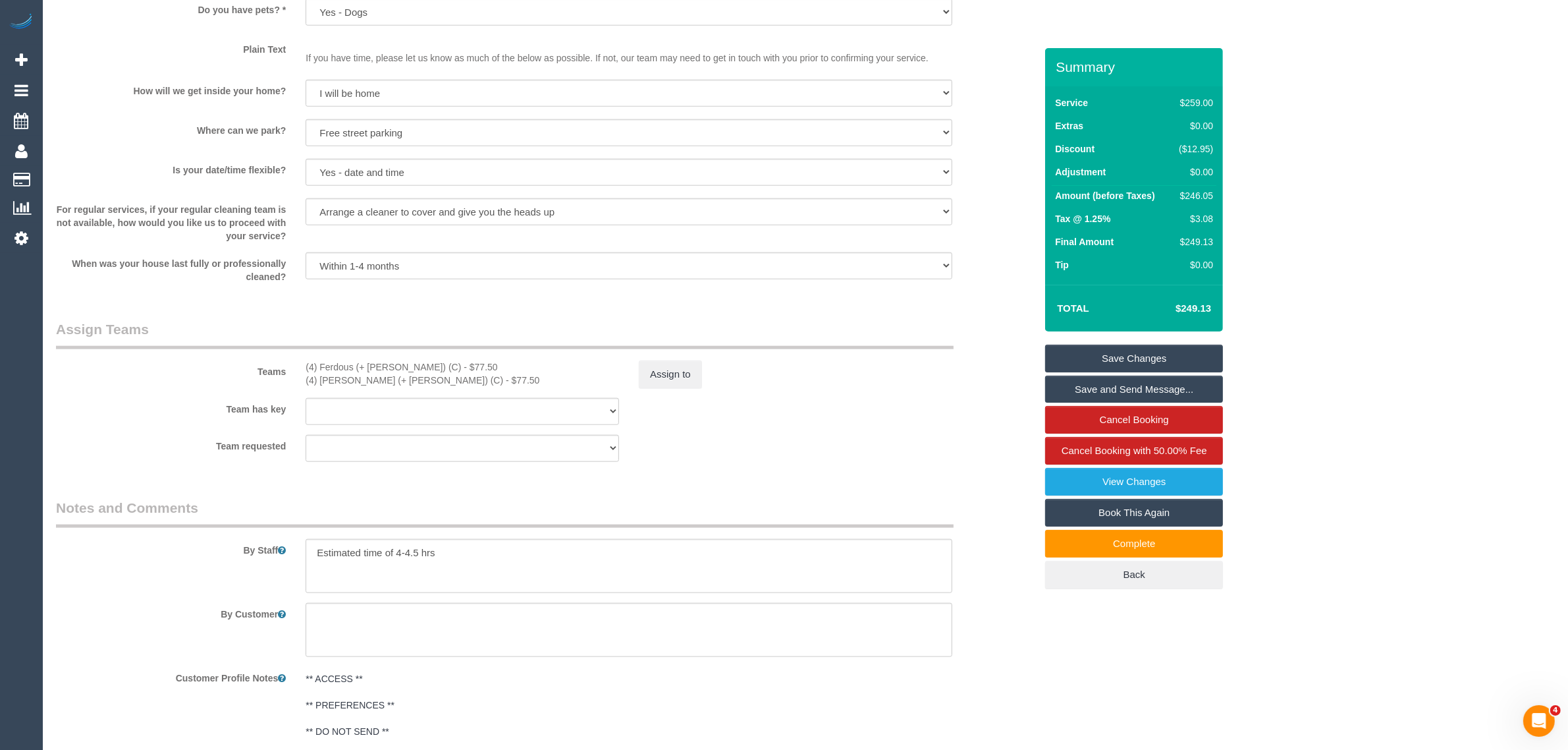
scroll to position [1718, 0]
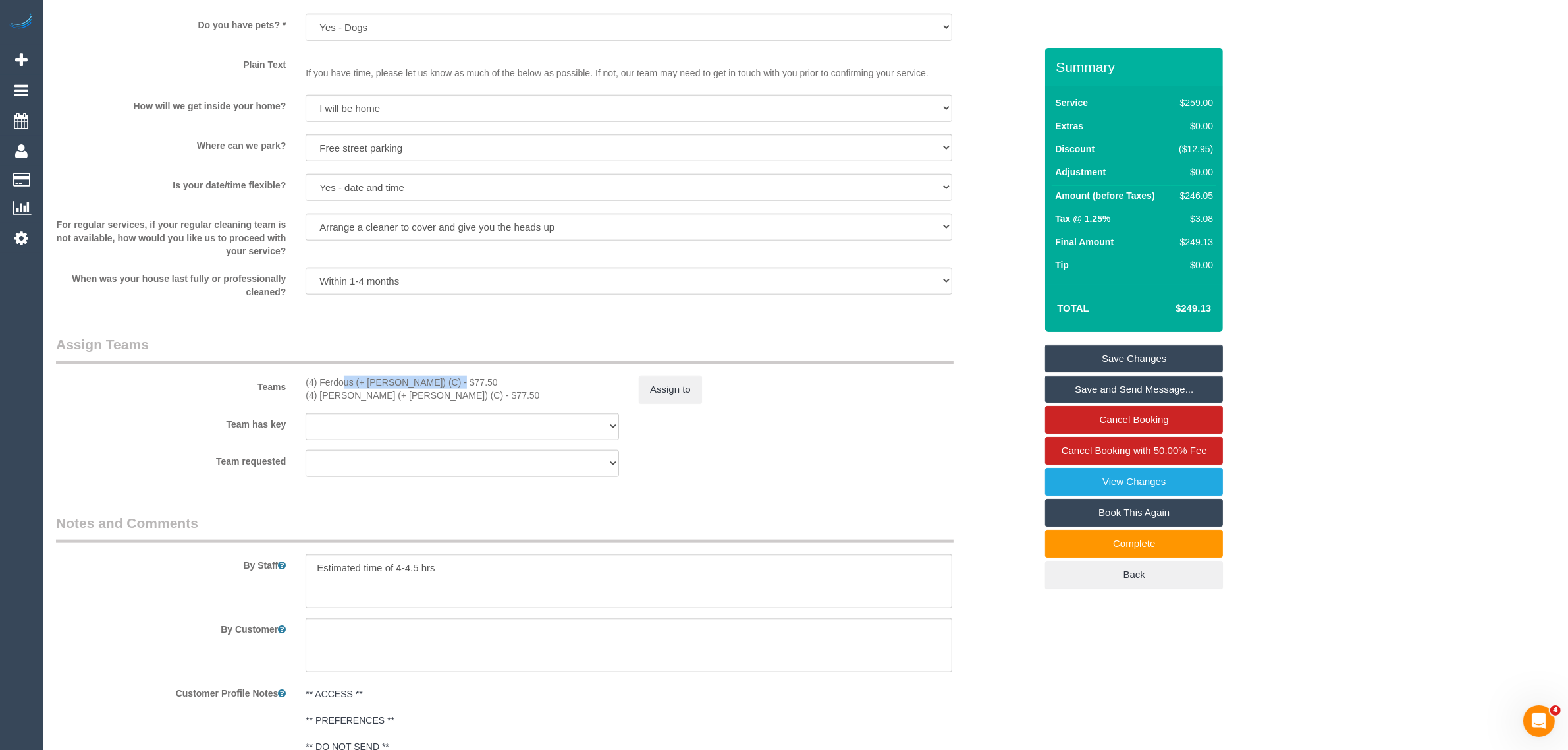
drag, startPoint x: 301, startPoint y: 379, endPoint x: 414, endPoint y: 380, distance: 113.0
click at [414, 380] on div "(4) Ferdous (+ Forkan) (C) - $77.50 (4) Forkan (+ Ferdous) (C) - $77.50" at bounding box center [462, 388] width 333 height 26
copy div "(4) Ferdous (+ [PERSON_NAME]) (C)"
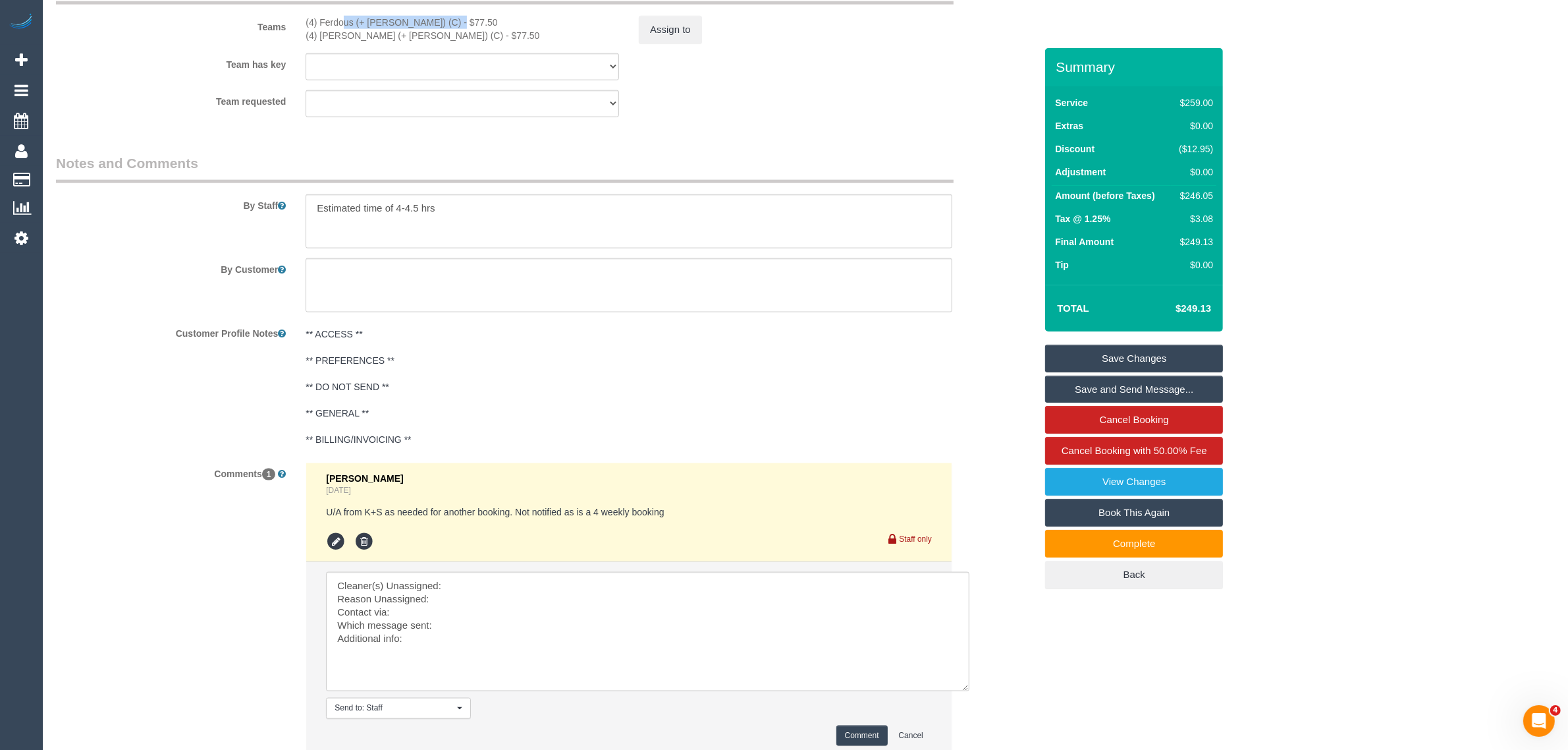
scroll to position [2180, 0]
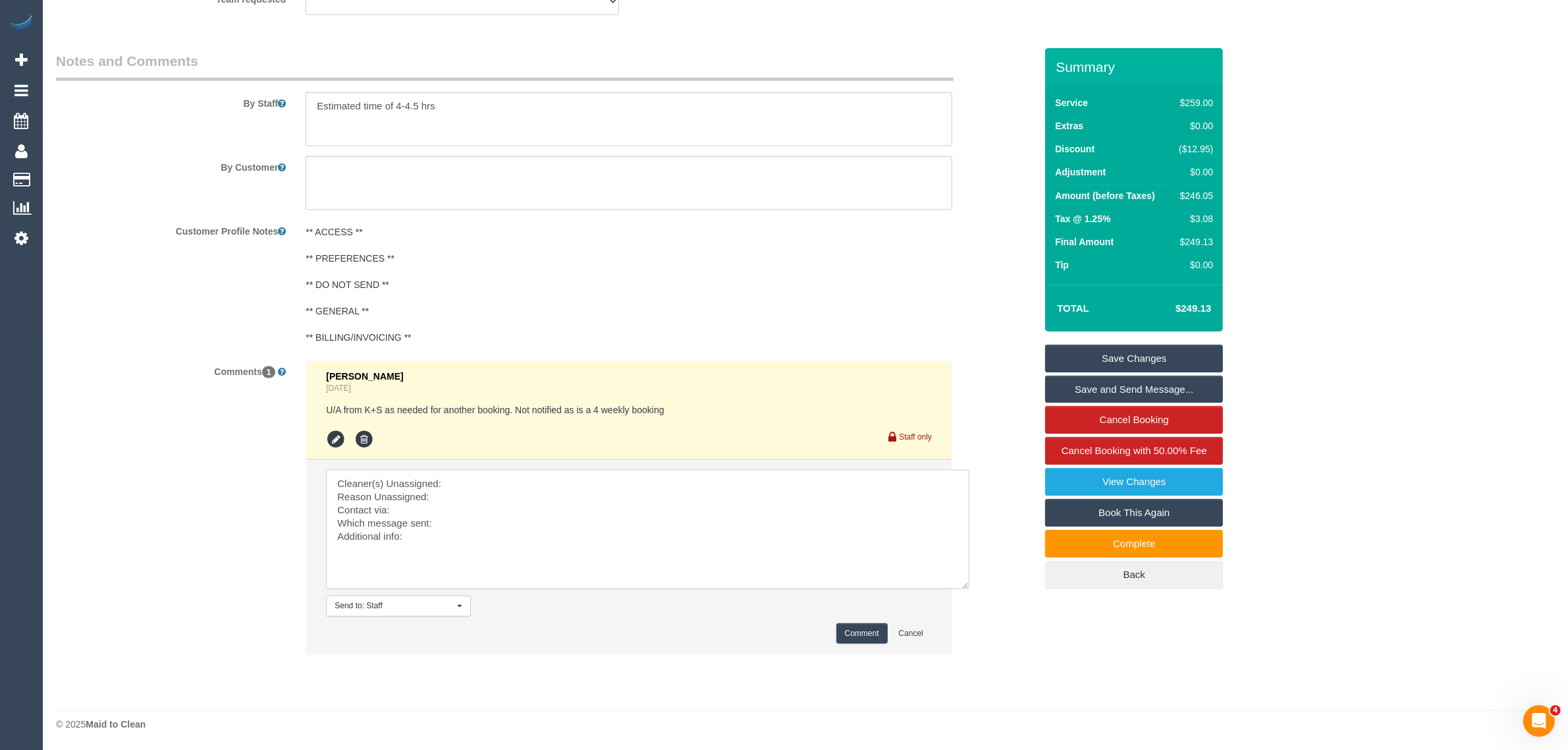
click at [517, 478] on textarea at bounding box center [648, 529] width 644 height 119
paste textarea "(4) Ferdous (+ [PERSON_NAME]) (C)"
click at [487, 494] on textarea at bounding box center [648, 529] width 644 height 119
click at [512, 495] on textarea at bounding box center [648, 529] width 644 height 119
click at [509, 498] on textarea at bounding box center [648, 529] width 644 height 119
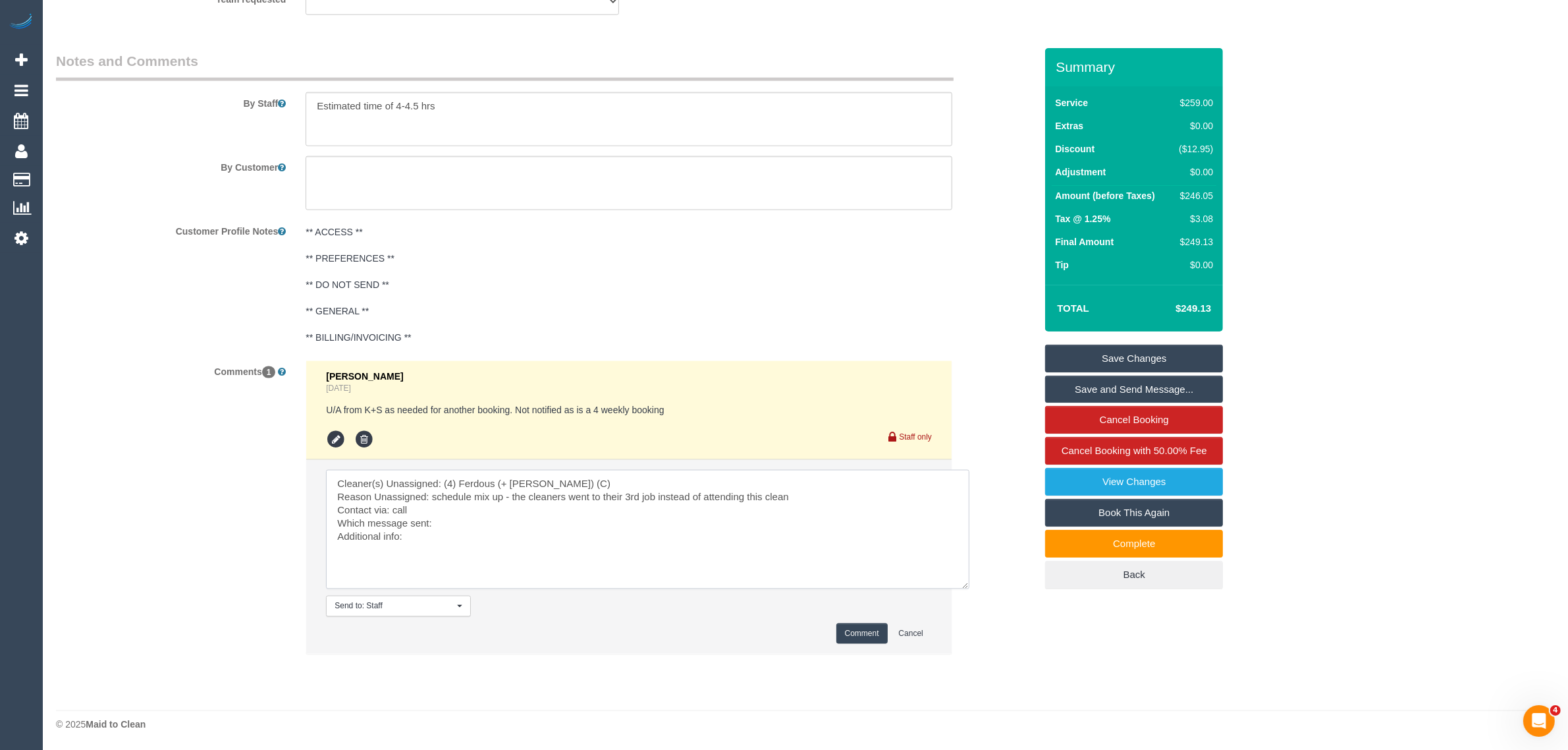
click at [837, 514] on textarea at bounding box center [648, 529] width 644 height 119
click at [649, 515] on textarea at bounding box center [648, 529] width 644 height 119
click at [628, 535] on textarea at bounding box center [648, 529] width 644 height 119
click at [640, 524] on textarea at bounding box center [648, 529] width 644 height 119
click at [626, 534] on textarea at bounding box center [648, 529] width 644 height 119
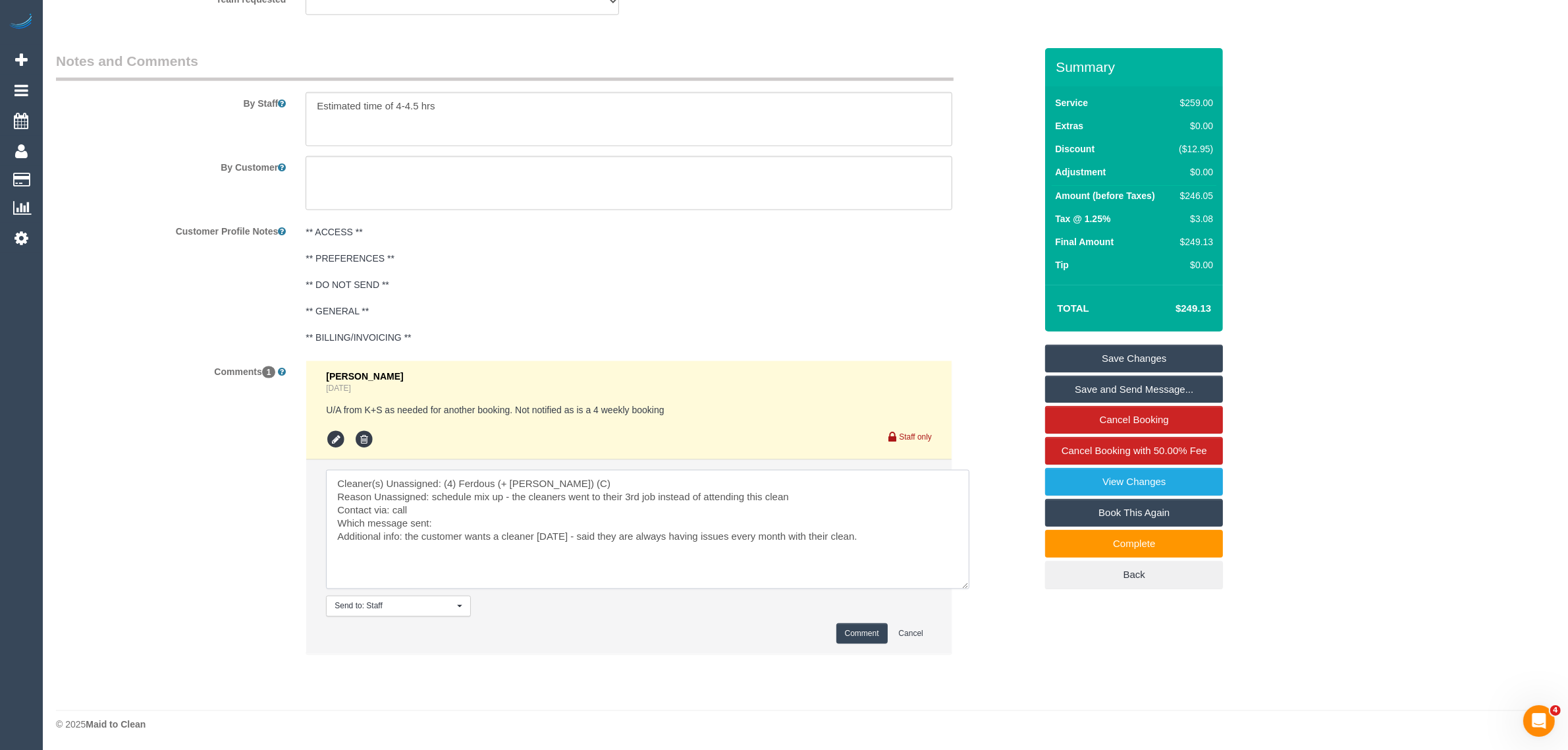
click at [532, 532] on textarea at bounding box center [648, 529] width 644 height 119
click at [844, 532] on textarea at bounding box center [648, 529] width 644 height 119
click at [439, 548] on textarea at bounding box center [648, 529] width 644 height 119
click at [623, 551] on textarea at bounding box center [648, 529] width 644 height 119
drag, startPoint x: 870, startPoint y: 530, endPoint x: 905, endPoint y: 542, distance: 37.0
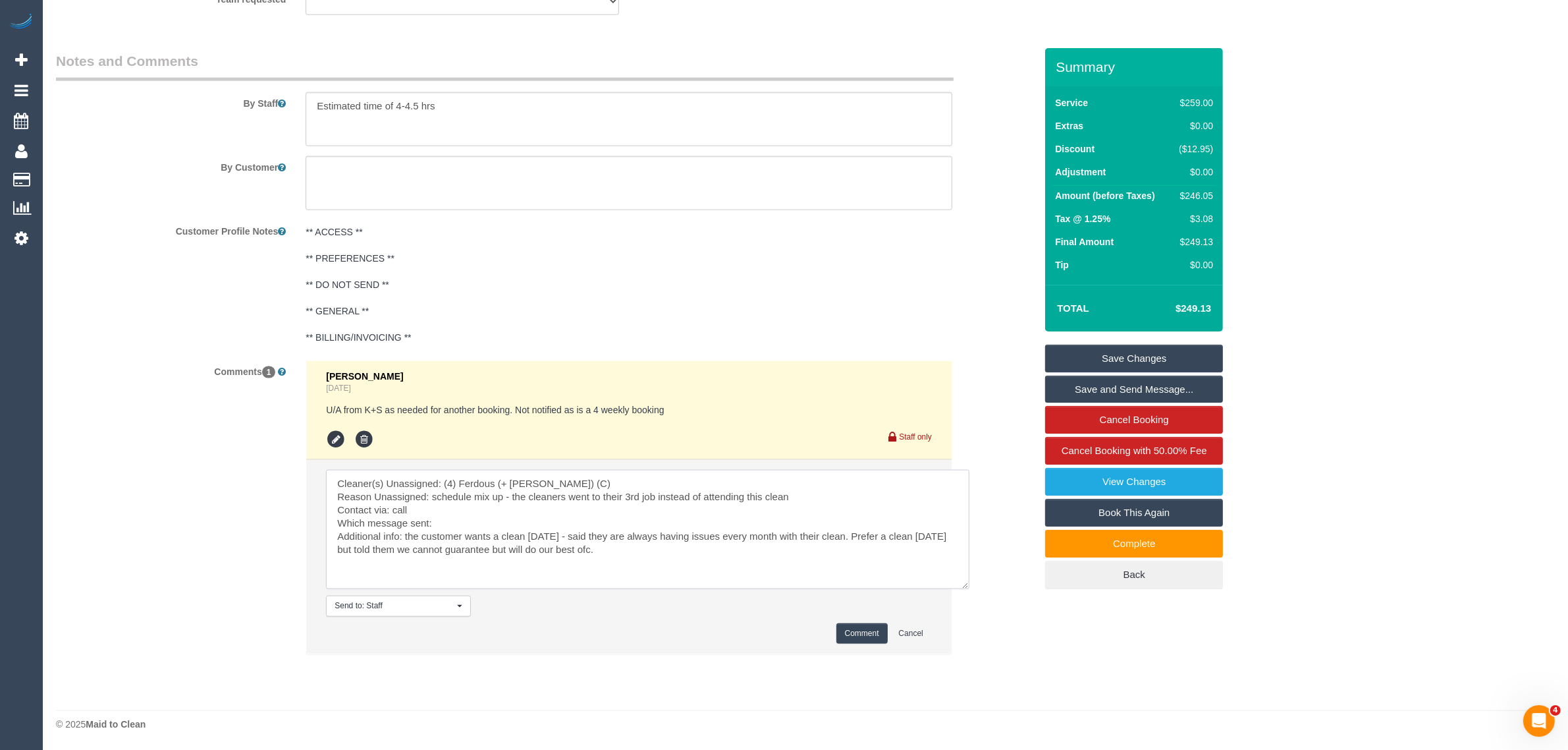
click at [905, 542] on textarea at bounding box center [648, 529] width 644 height 119
click at [758, 554] on textarea at bounding box center [648, 529] width 644 height 119
type textarea "Cleaner(s) Unassigned: (4) Ferdous (+ Forkan) (C) Reason Unassigned: schedule m…"
click at [853, 636] on button "Comment" at bounding box center [862, 634] width 51 height 21
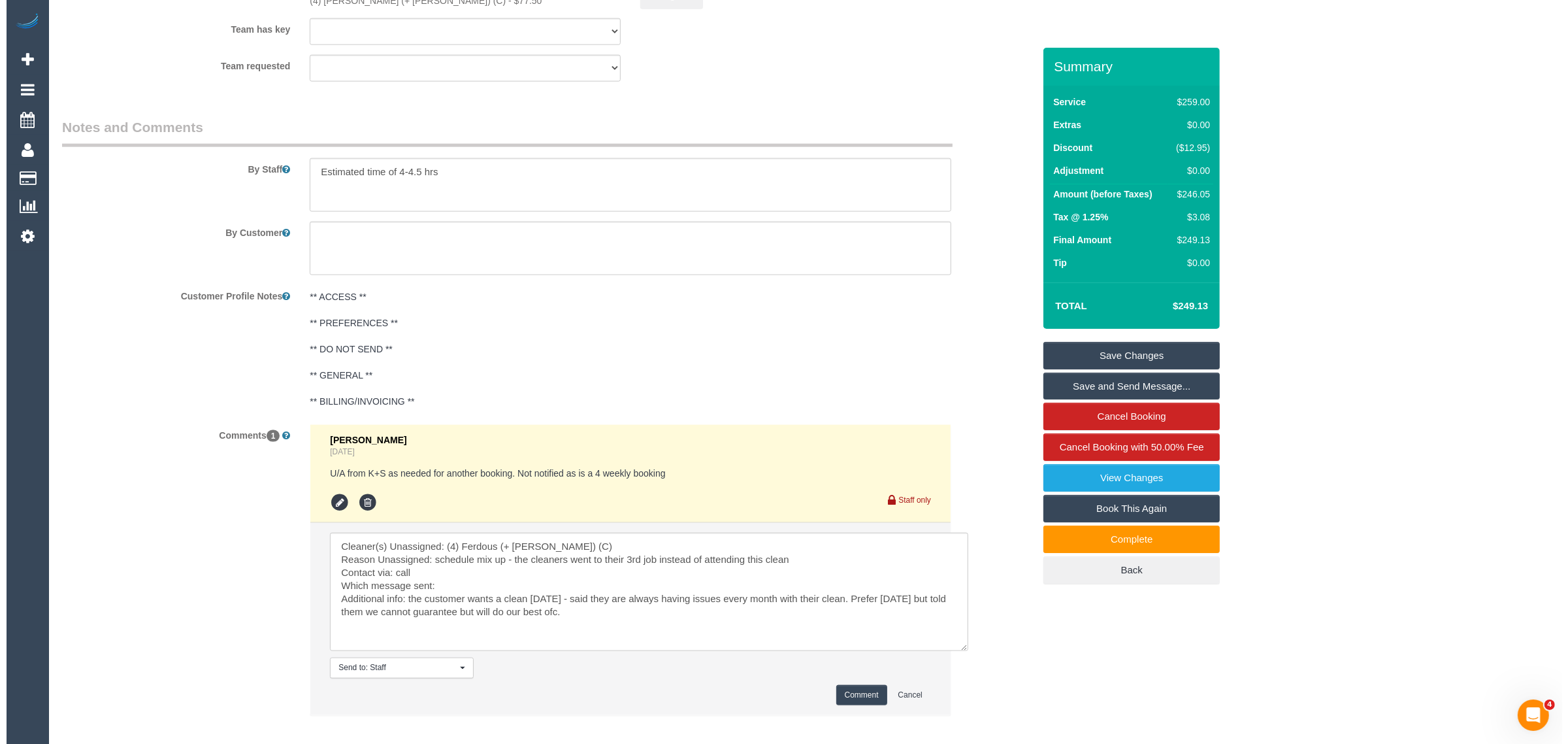
scroll to position [1836, 0]
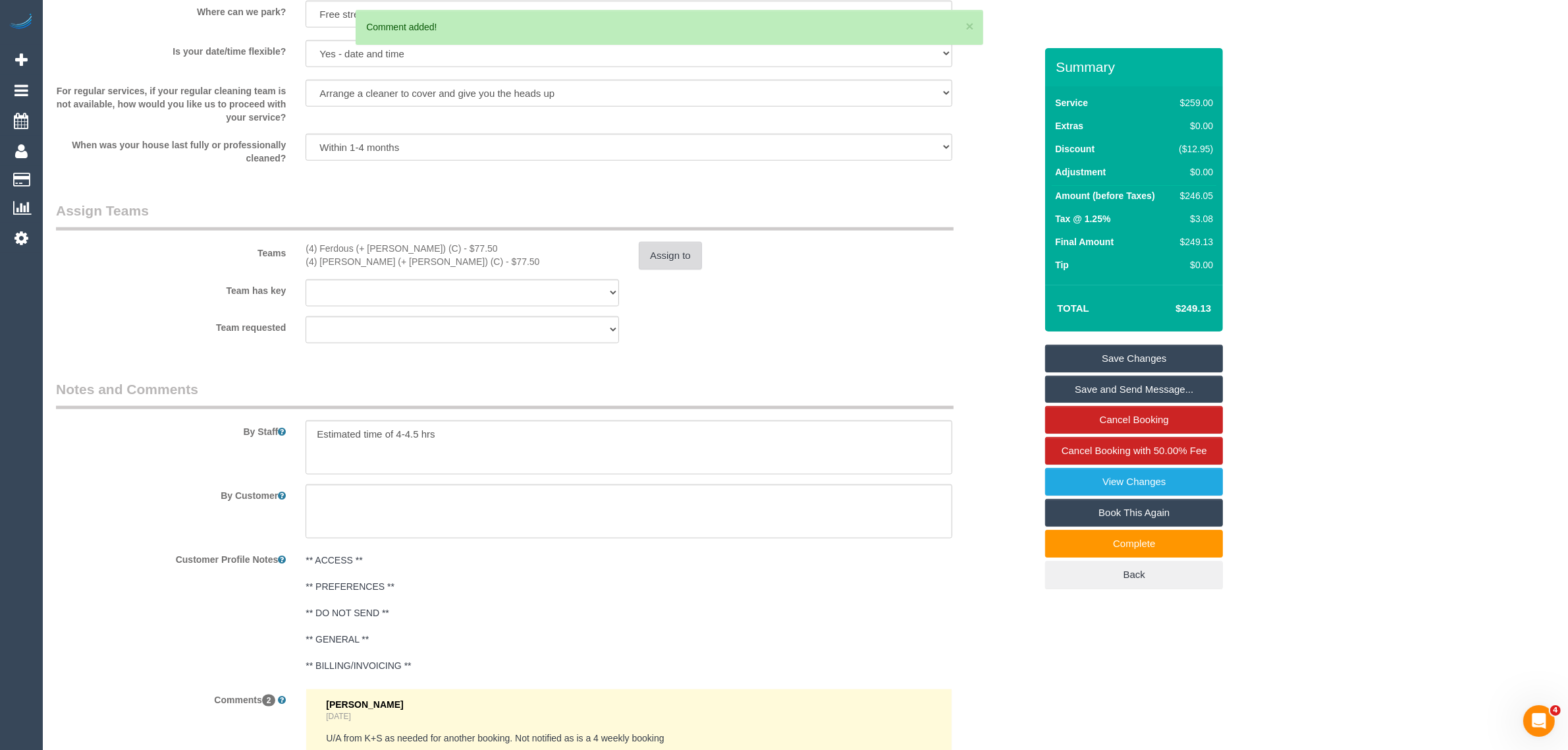
click at [676, 256] on button "Assign to" at bounding box center [671, 256] width 63 height 28
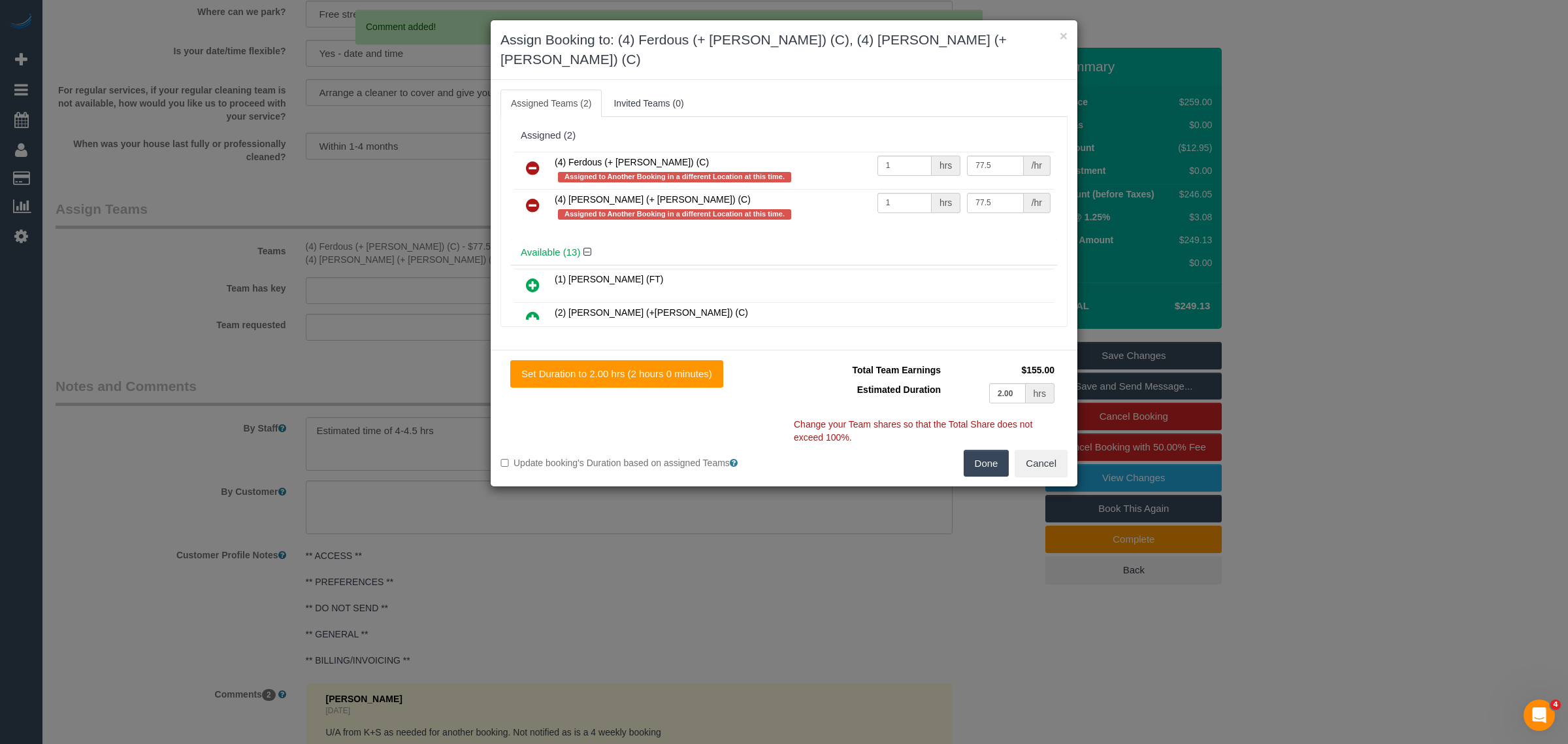
click at [537, 160] on icon at bounding box center [532, 168] width 13 height 16
click at [537, 197] on icon at bounding box center [532, 205] width 13 height 16
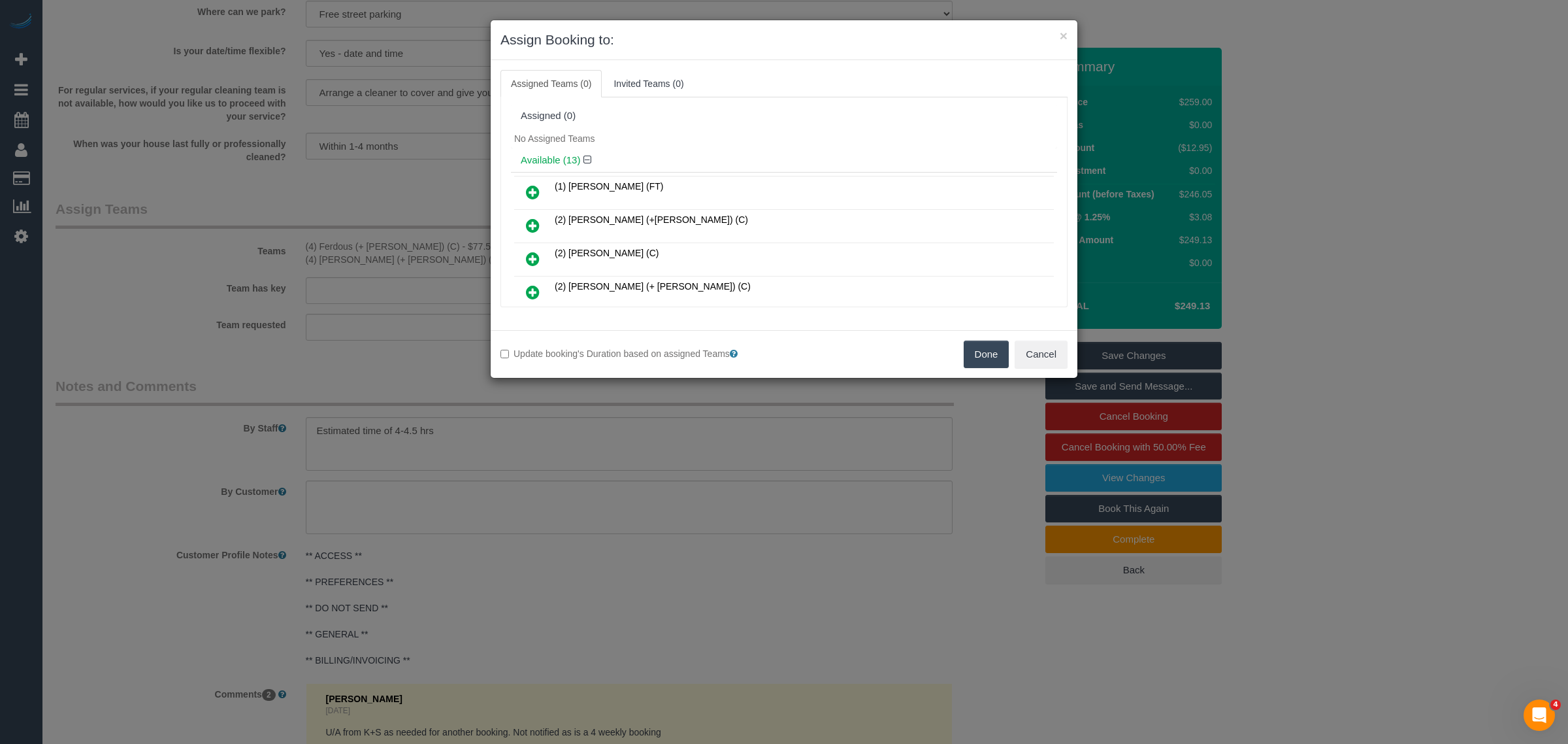
click at [982, 359] on button "Done" at bounding box center [986, 354] width 45 height 27
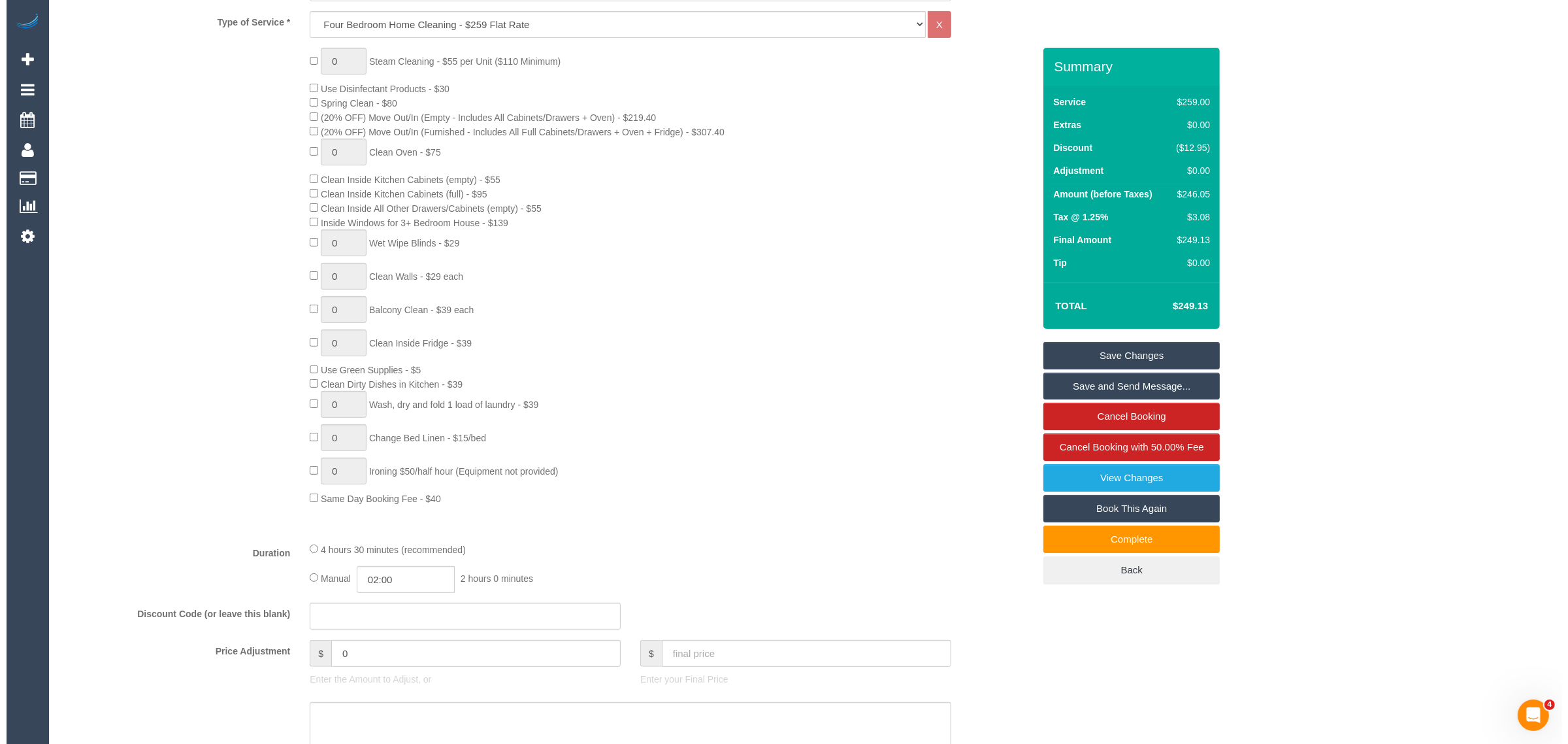
scroll to position [0, 0]
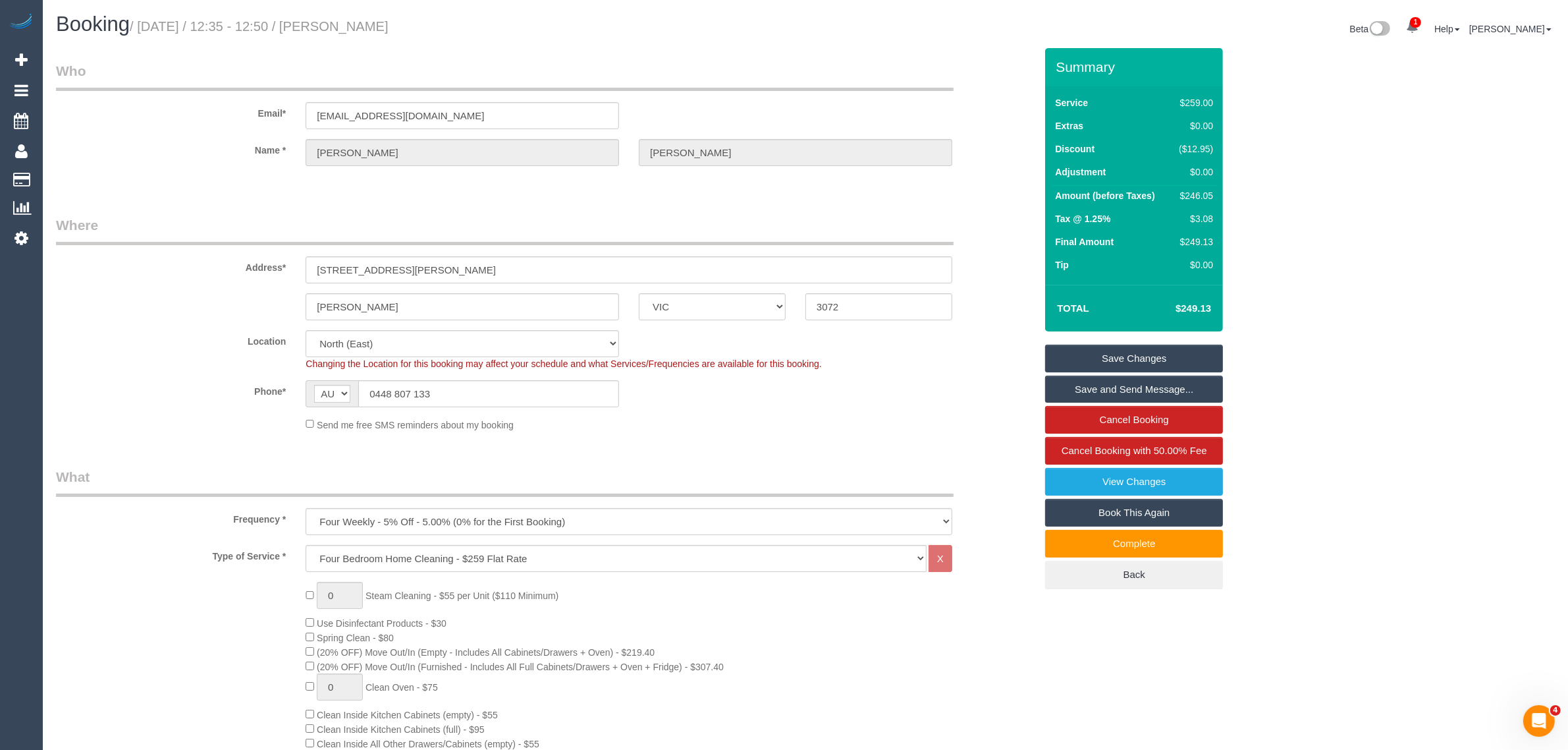
click at [1010, 381] on div "Phone* AF AL DZ AD AO AI AQ AG AR AM AW AU AT AZ BS BH BD BB BY BE BZ BJ BM BT …" at bounding box center [545, 393] width 999 height 27
click at [1101, 354] on link "Save Changes" at bounding box center [1134, 358] width 178 height 28
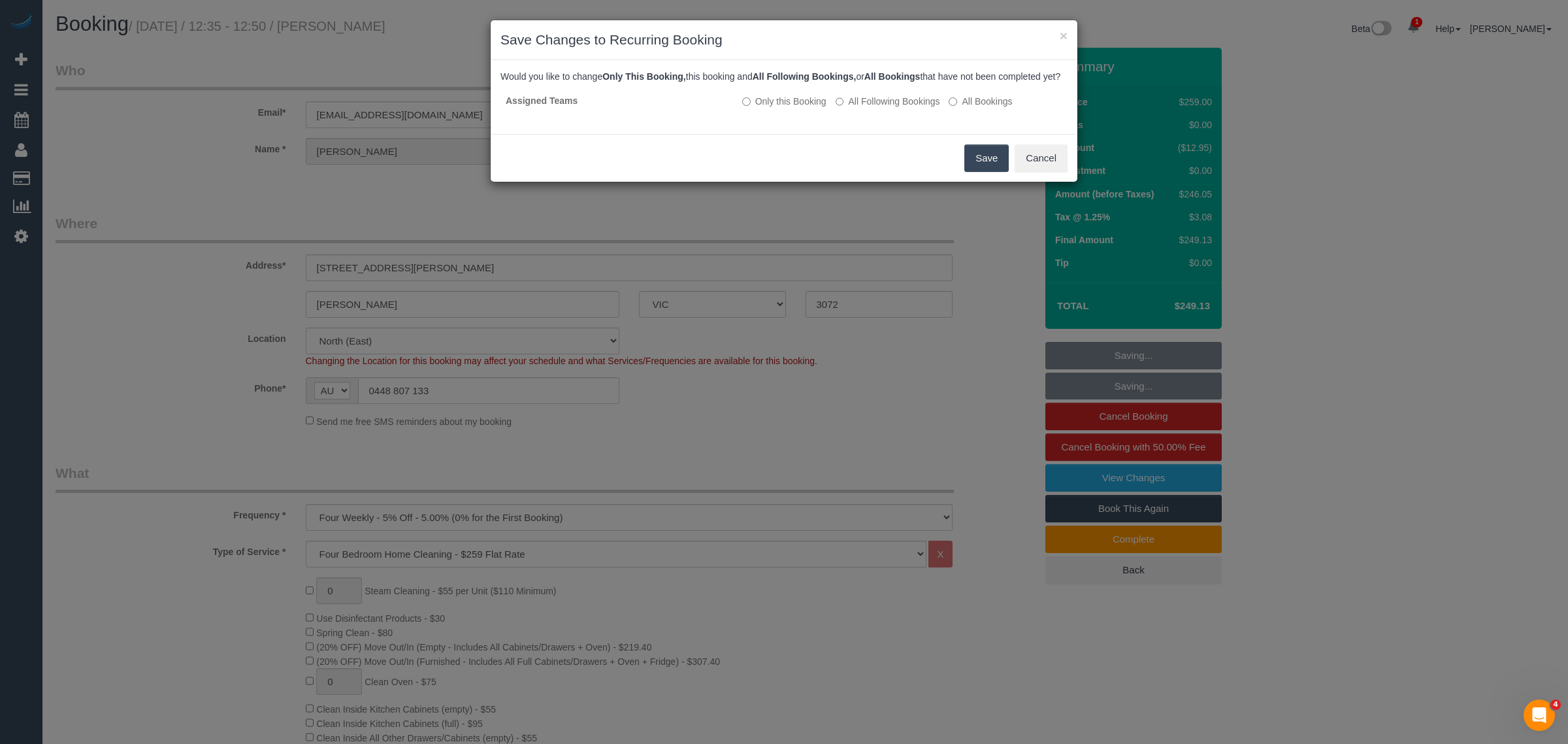
drag, startPoint x: 882, startPoint y: 170, endPoint x: 893, endPoint y: 170, distance: 11.0
click at [882, 170] on div "Save Cancel" at bounding box center [784, 158] width 587 height 48
click at [970, 172] on button "Save" at bounding box center [986, 158] width 45 height 27
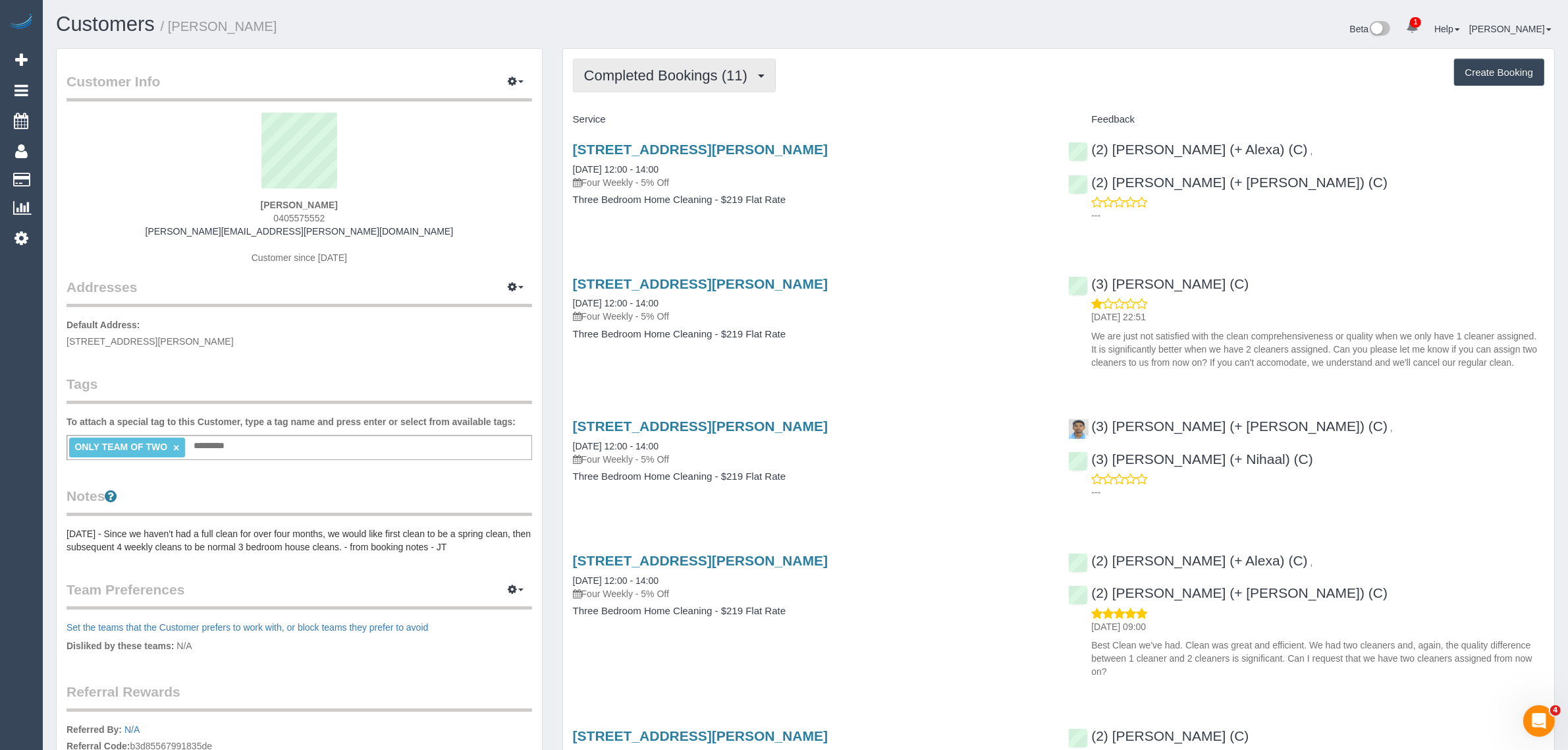
click at [668, 74] on span "Completed Bookings (11)" at bounding box center [669, 75] width 170 height 17
click at [659, 122] on link "Upcoming Bookings (12)" at bounding box center [644, 123] width 142 height 17
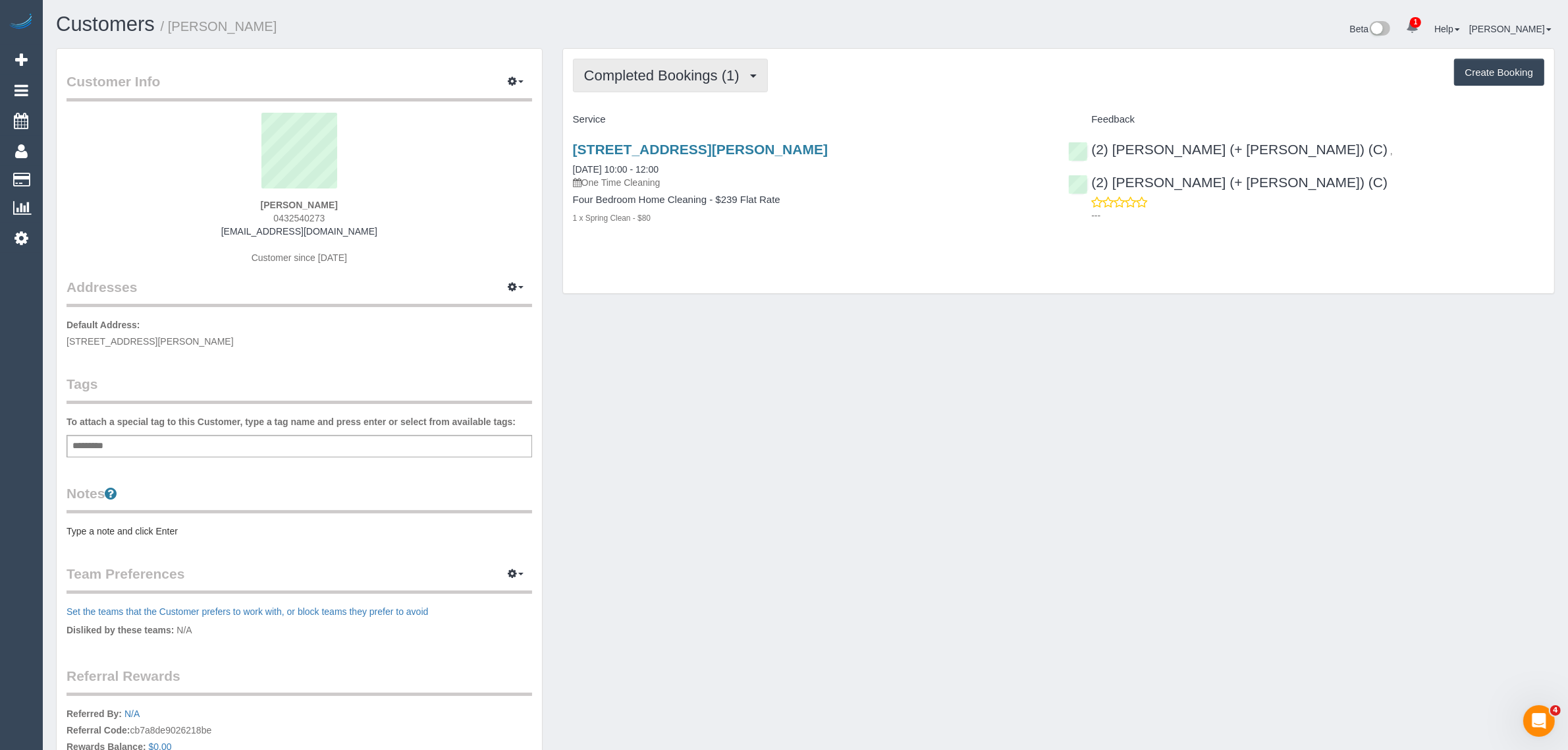
click at [670, 73] on span "Completed Bookings (1)" at bounding box center [665, 75] width 162 height 17
drag, startPoint x: 644, startPoint y: 123, endPoint x: 719, endPoint y: 146, distance: 78.4
click at [644, 123] on link "Upcoming Bookings (1)" at bounding box center [641, 123] width 137 height 17
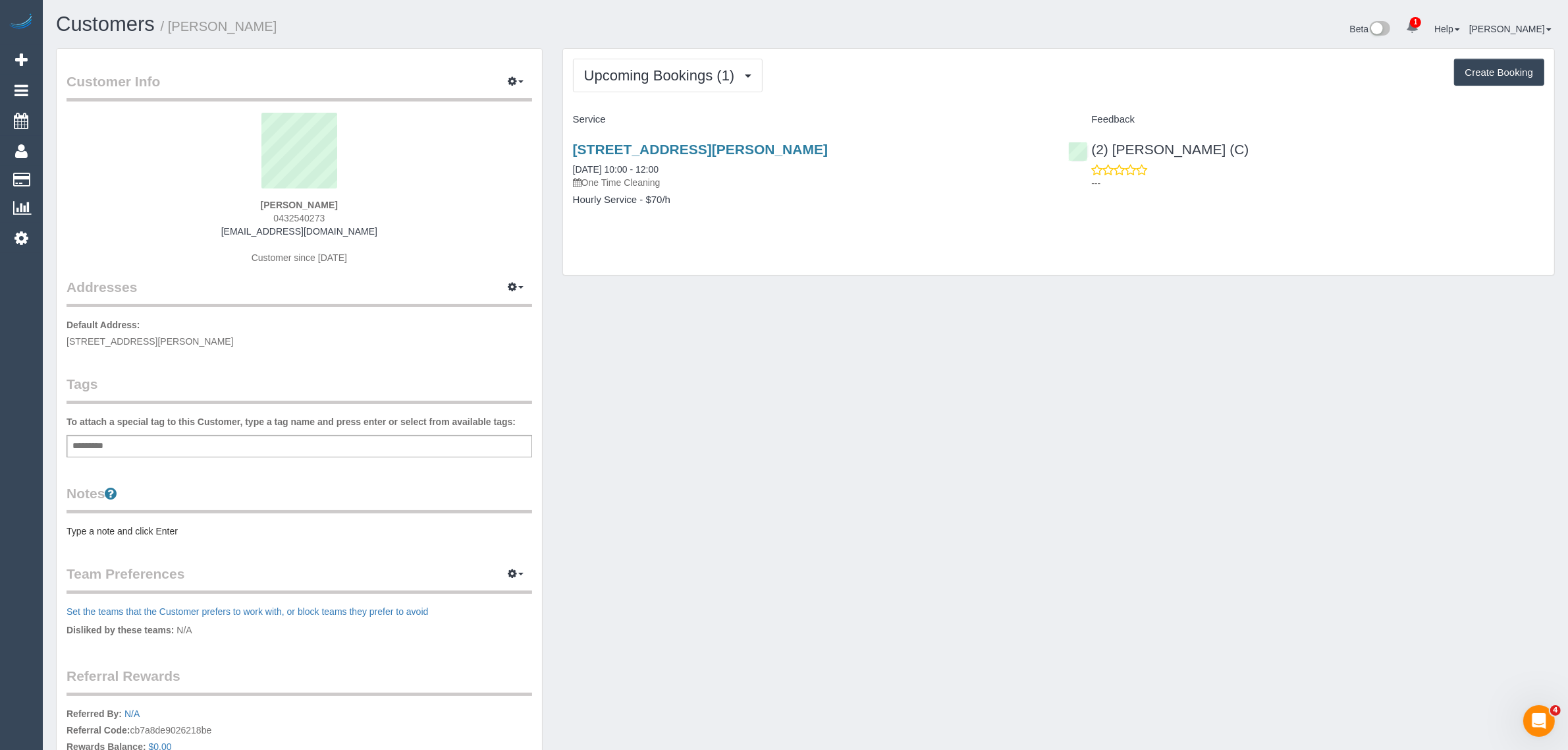
click at [758, 218] on div "[STREET_ADDRESS][PERSON_NAME] [DATE] 10:00 - 12:00 One Time Cleaning Hourly Ser…" at bounding box center [810, 181] width 496 height 101
drag, startPoint x: 916, startPoint y: 149, endPoint x: 570, endPoint y: 136, distance: 346.2
click at [570, 136] on div "[STREET_ADDRESS][PERSON_NAME] [DATE] 10:00 - 12:00 One Time Cleaning Hourly Ser…" at bounding box center [810, 181] width 496 height 101
copy link "[STREET_ADDRESS][PERSON_NAME]"
click at [755, 285] on div "Upcoming Bookings (1) Completed Bookings (1) Upcoming Bookings (1) Cancelled Bo…" at bounding box center [1059, 169] width 1012 height 241
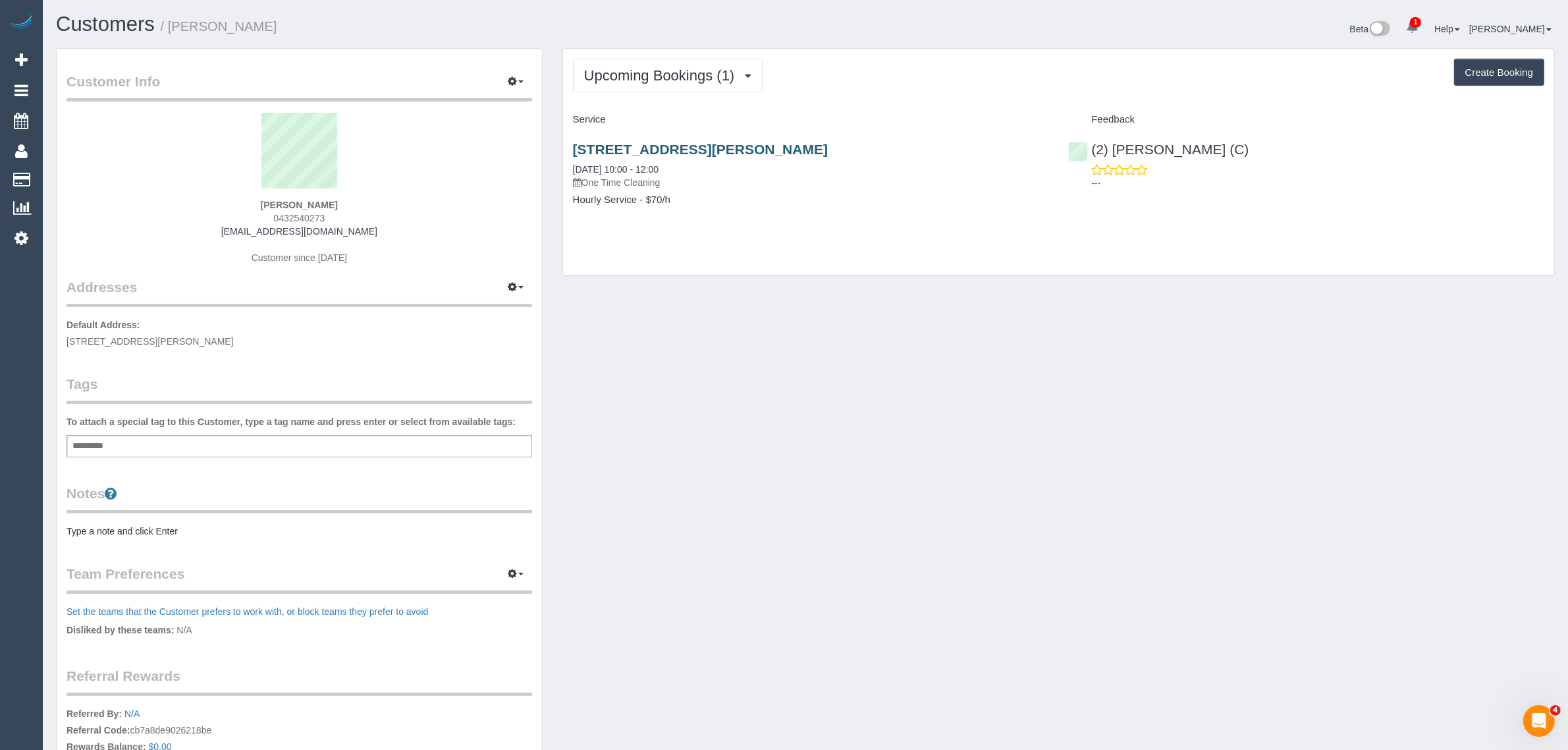
drag, startPoint x: 923, startPoint y: 140, endPoint x: 572, endPoint y: 140, distance: 351.0
click at [572, 140] on div "[STREET_ADDRESS][PERSON_NAME] [DATE] 10:00 - 12:00 One Time Cleaning Hourly Ser…" at bounding box center [810, 181] width 496 height 101
click at [758, 221] on div "[STREET_ADDRESS][PERSON_NAME] [DATE] 10:00 - 12:00 One Time Cleaning Hourly Ser…" at bounding box center [810, 181] width 496 height 101
drag, startPoint x: 706, startPoint y: 172, endPoint x: 561, endPoint y: 172, distance: 145.0
click at [562, 172] on div "Upcoming Bookings (1) Completed Bookings (1) Upcoming Bookings (1) Cancelled Bo…" at bounding box center [1058, 161] width 992 height 227
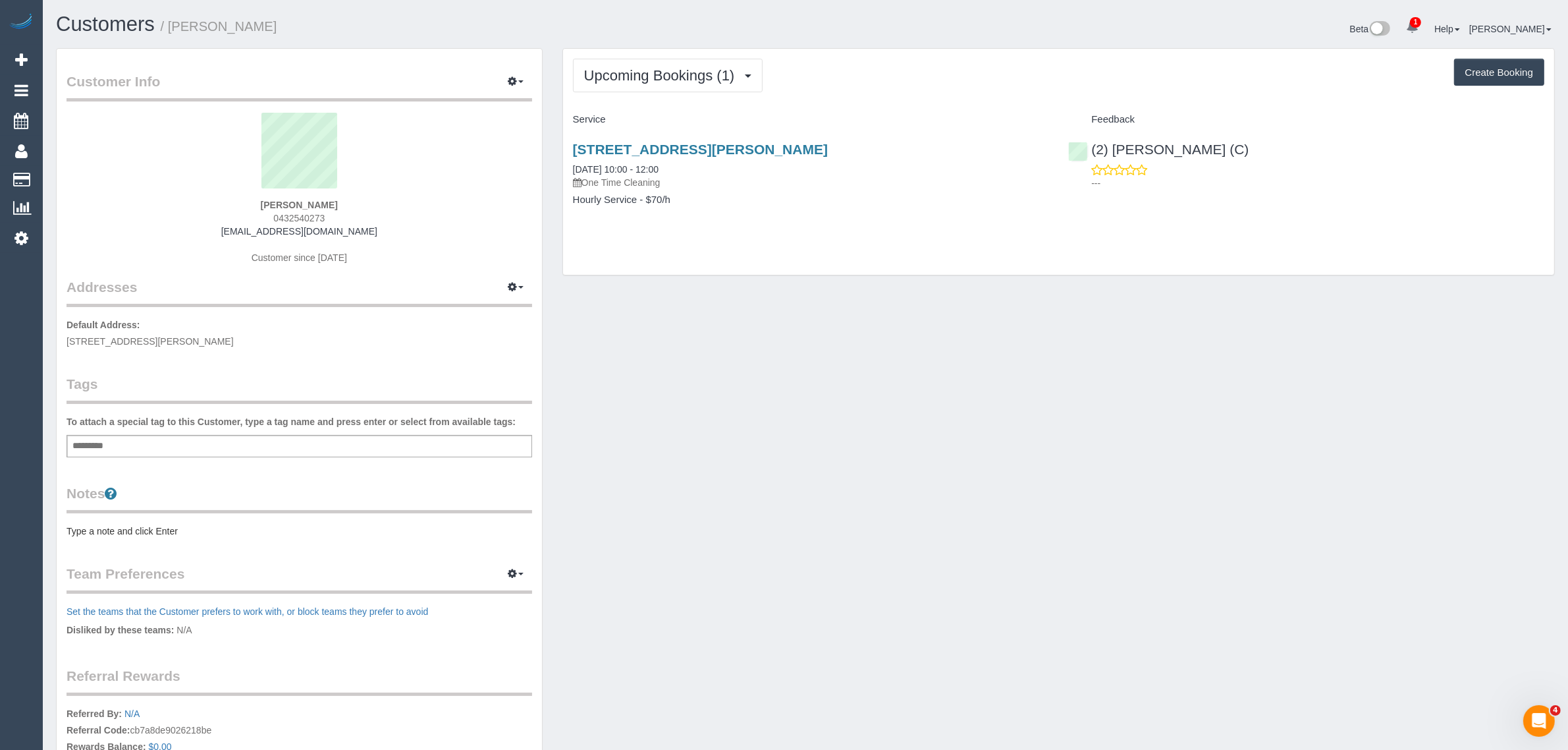
copy link "[DATE] 10:00 - 12:00"
click at [820, 294] on div "Customer Info Edit Contact Info Send Message Email Preferences Special Sales Ta…" at bounding box center [805, 476] width 1518 height 857
drag, startPoint x: 942, startPoint y: 152, endPoint x: 563, endPoint y: 142, distance: 379.1
click at [563, 142] on div "[STREET_ADDRESS][PERSON_NAME] [DATE] 10:00 - 12:00 One Time Cleaning Hourly Ser…" at bounding box center [810, 181] width 496 height 101
copy link "[STREET_ADDRESS][PERSON_NAME]"
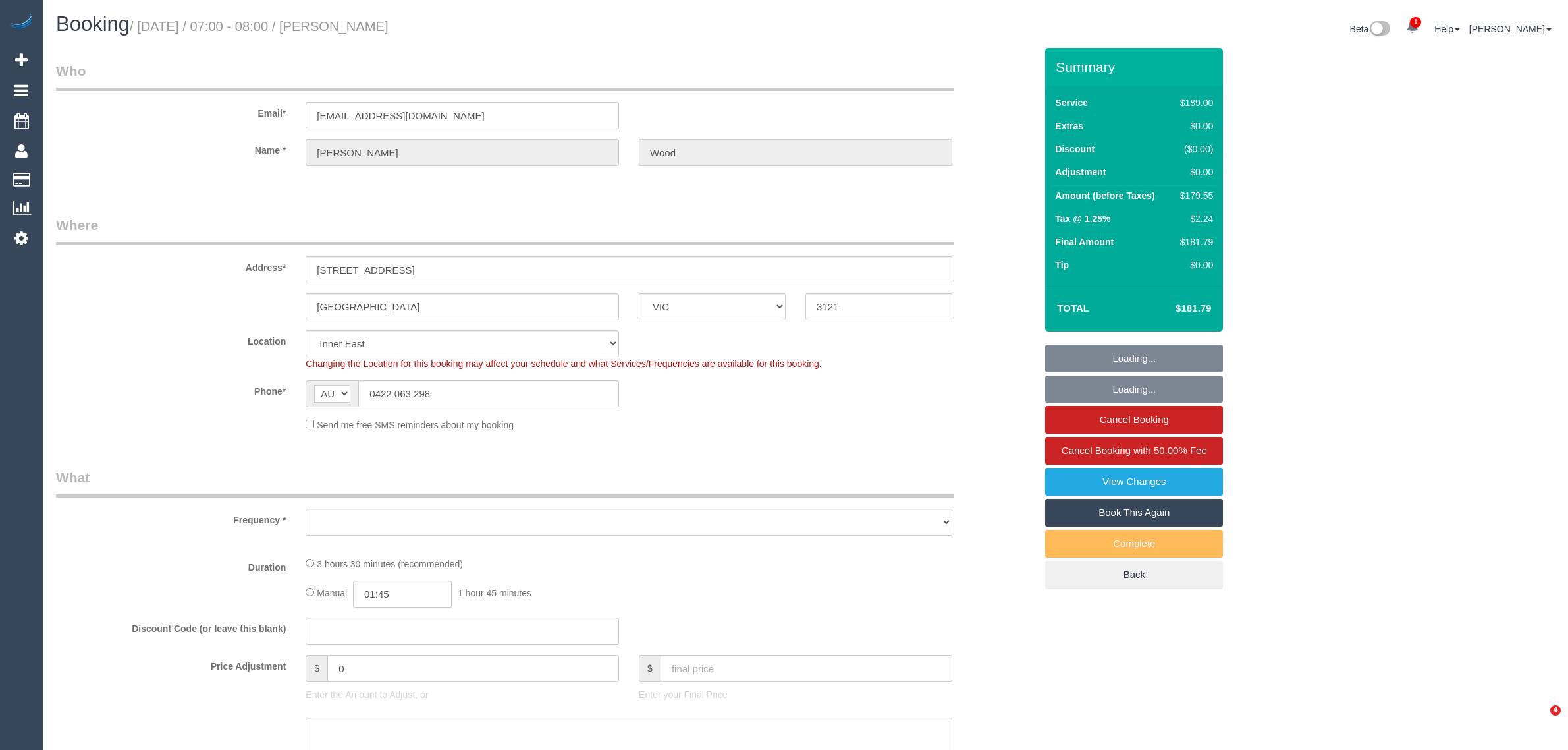
select select "VIC"
select select "string:stripe-pm_1RscsC2GScqysDRVloAuxBBp"
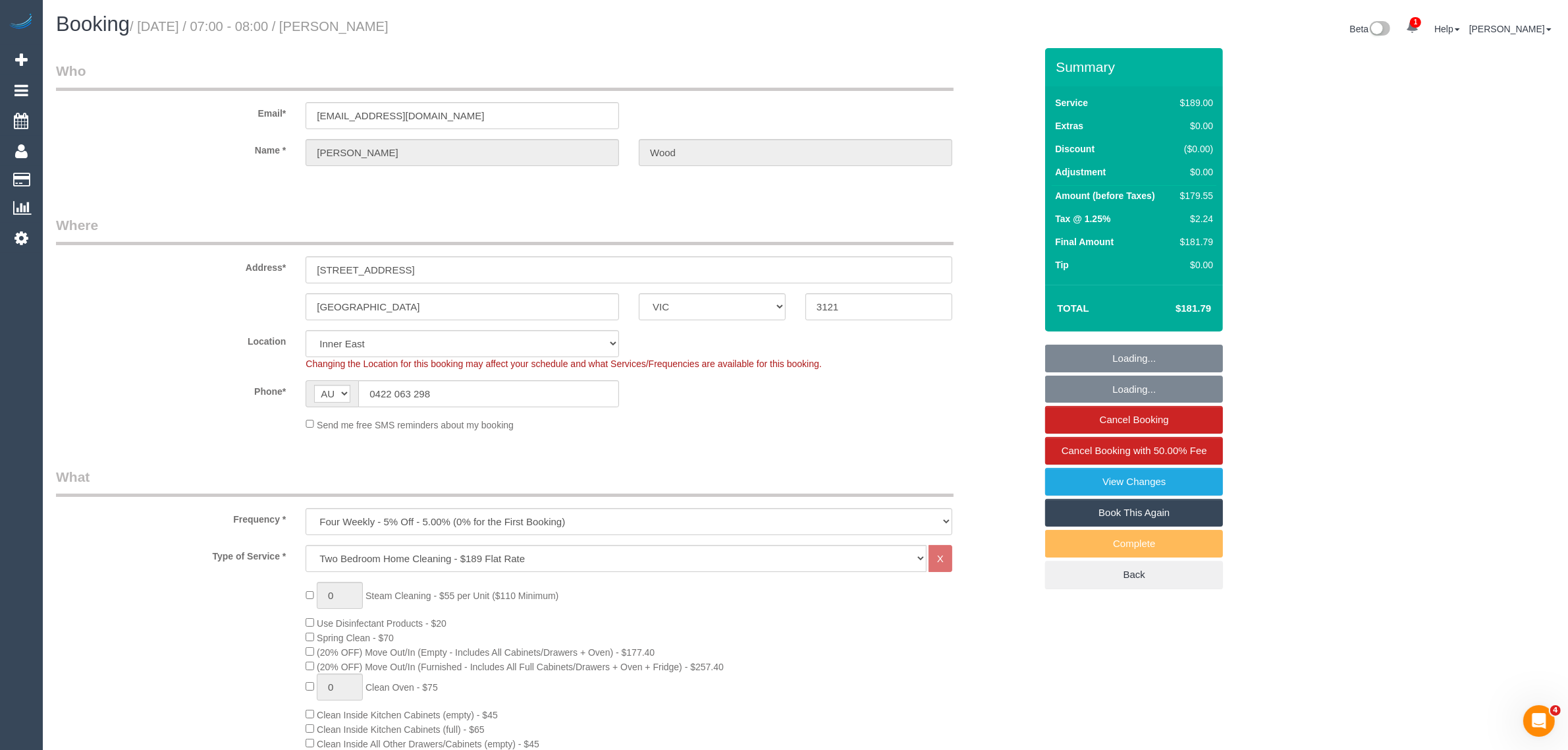
select select "object:1446"
select select "number:28"
select select "number:17"
select select "number:21"
select select "number:22"
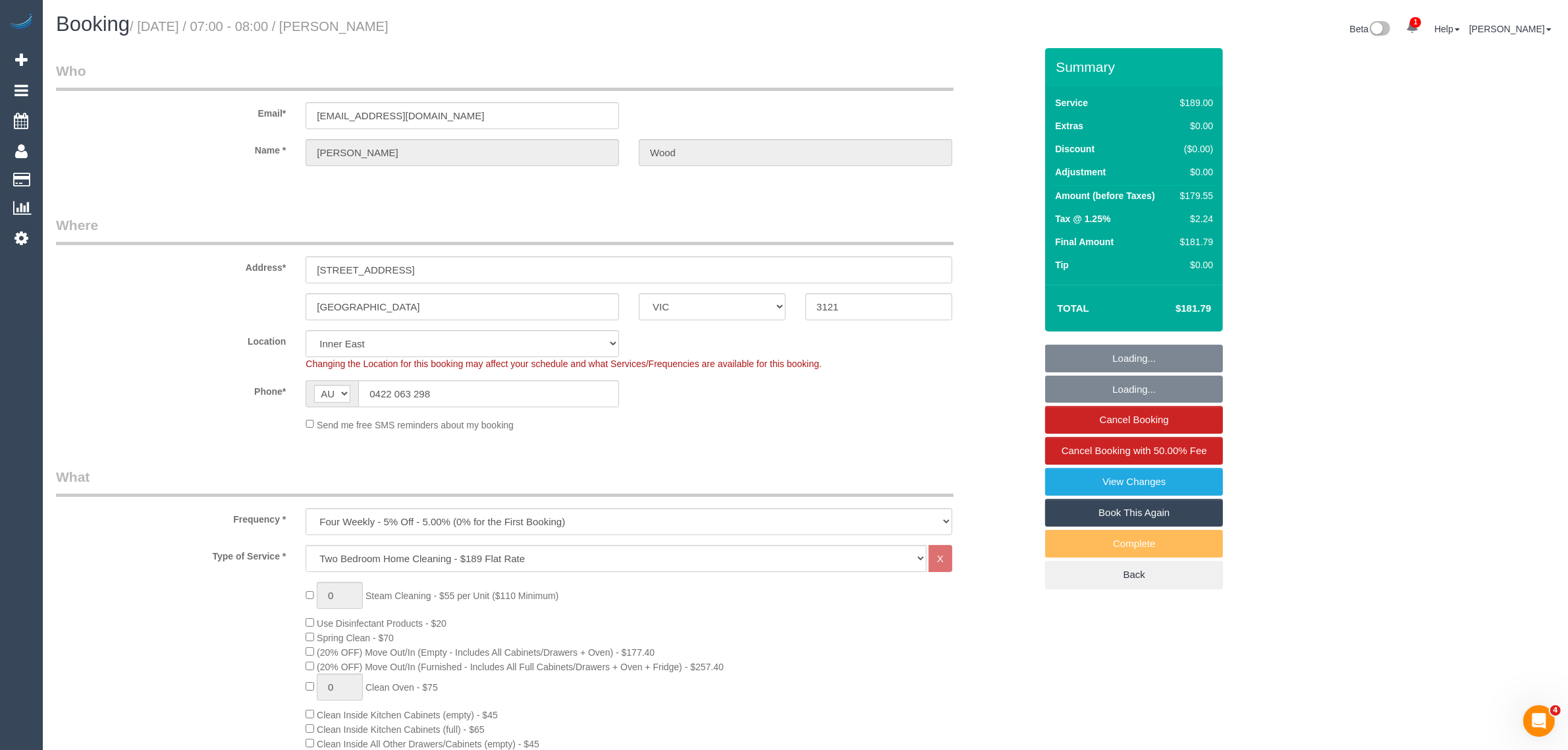
select select "number:33"
select select "number:26"
drag, startPoint x: 1169, startPoint y: 308, endPoint x: 1211, endPoint y: 309, distance: 42.0
click at [1211, 309] on h4 "$181.79" at bounding box center [1173, 309] width 75 height 11
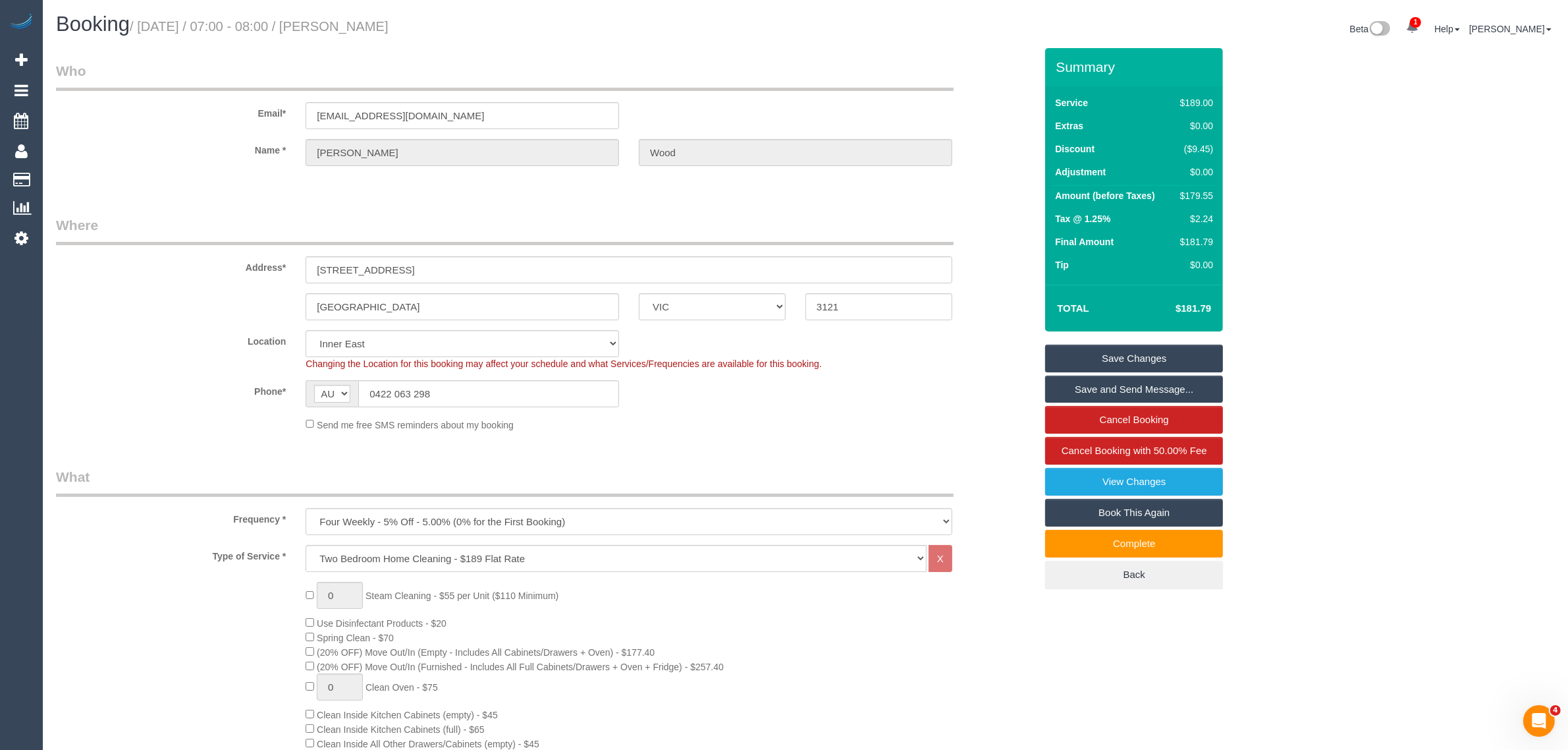
copy h4 "$181.79"
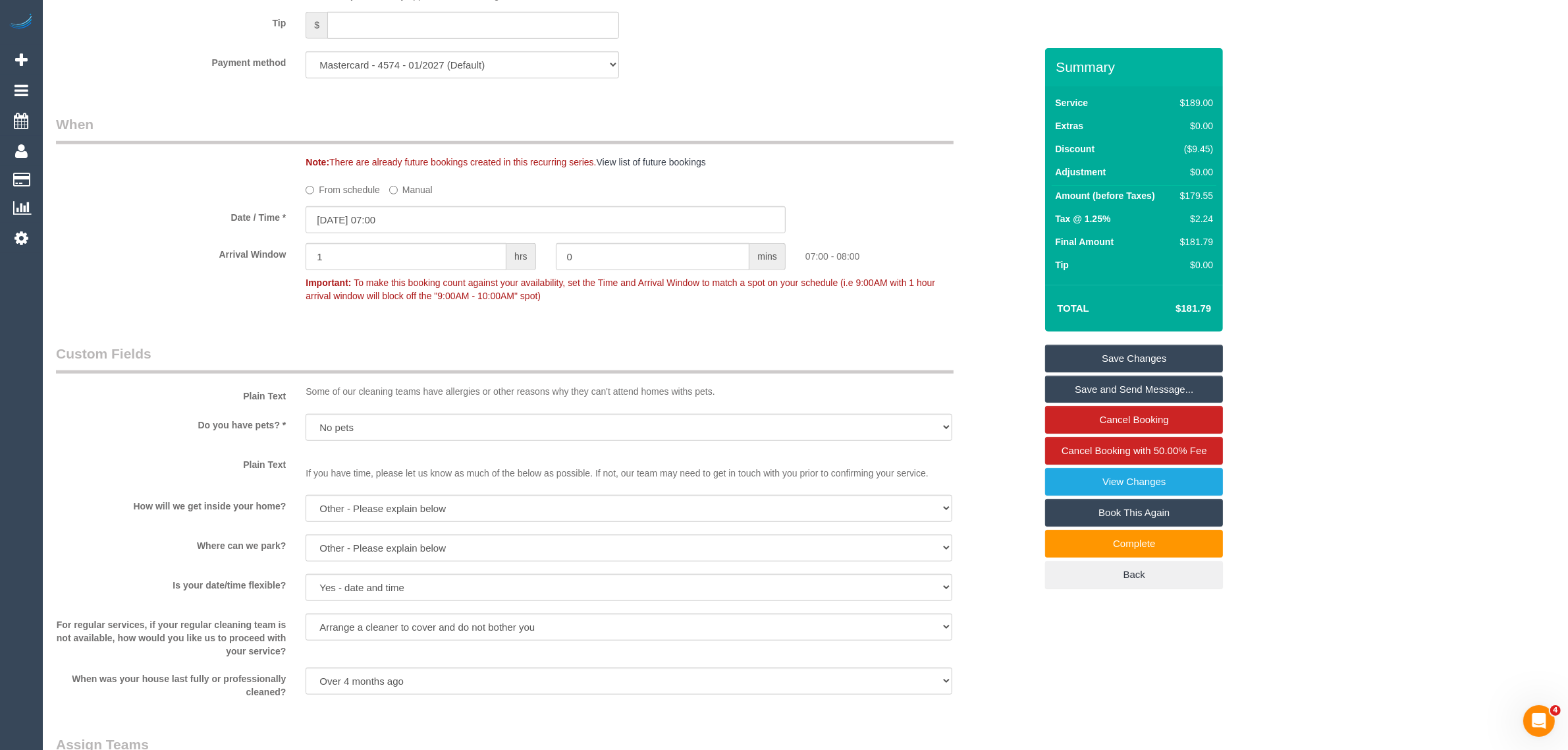
scroll to position [988, 0]
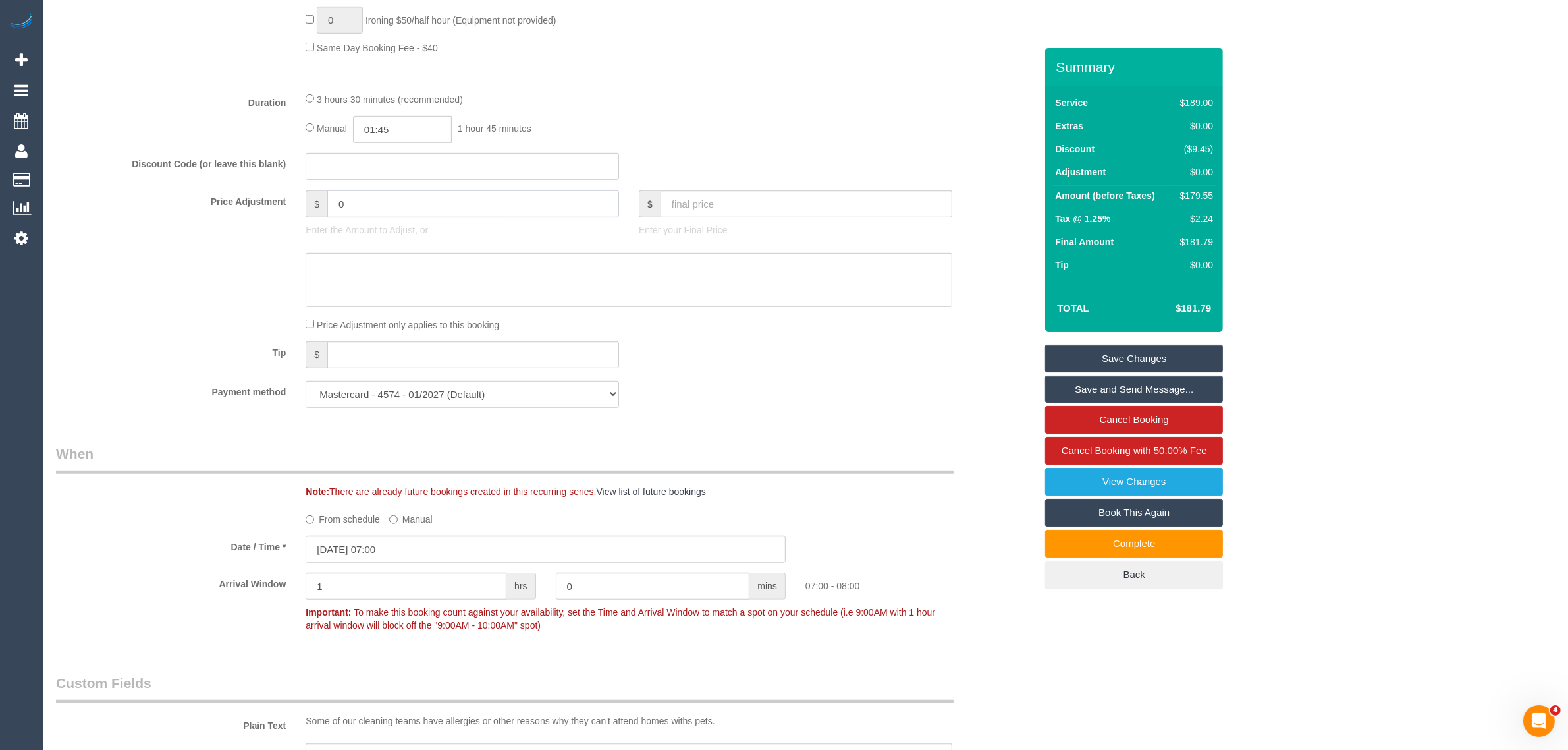
click at [417, 205] on input "0" at bounding box center [473, 204] width 292 height 27
type input "0"
click at [421, 209] on input "0" at bounding box center [473, 204] width 292 height 27
paste input "36.35"
type input "-36.35"
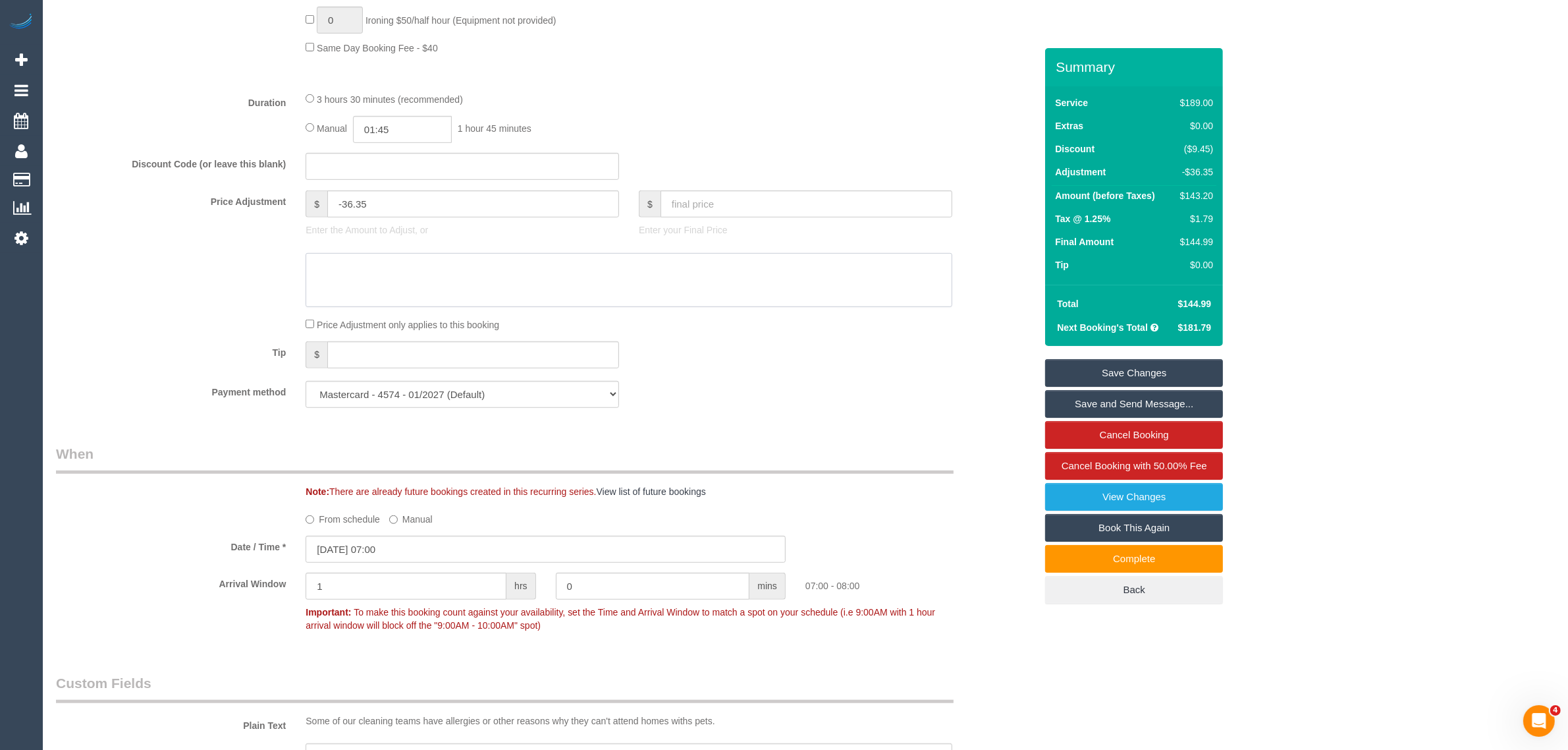
click at [397, 275] on textarea at bounding box center [629, 280] width 647 height 54
paste textarea "36.358"
click at [537, 267] on textarea at bounding box center [629, 280] width 647 height 54
type textarea "Discount Provided for the inconvenience - (-36.35)"
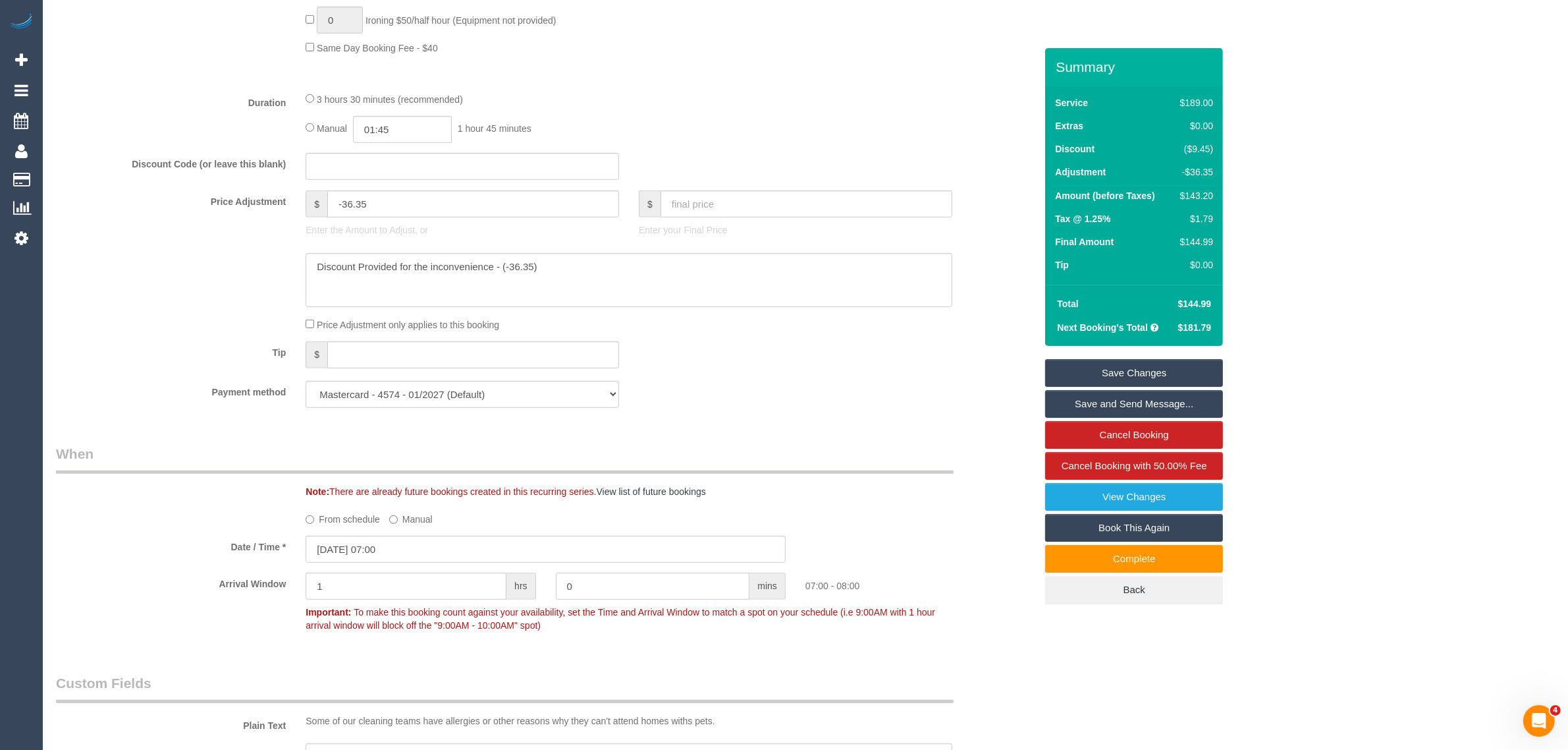
click at [747, 357] on div "Tip $" at bounding box center [545, 355] width 999 height 29
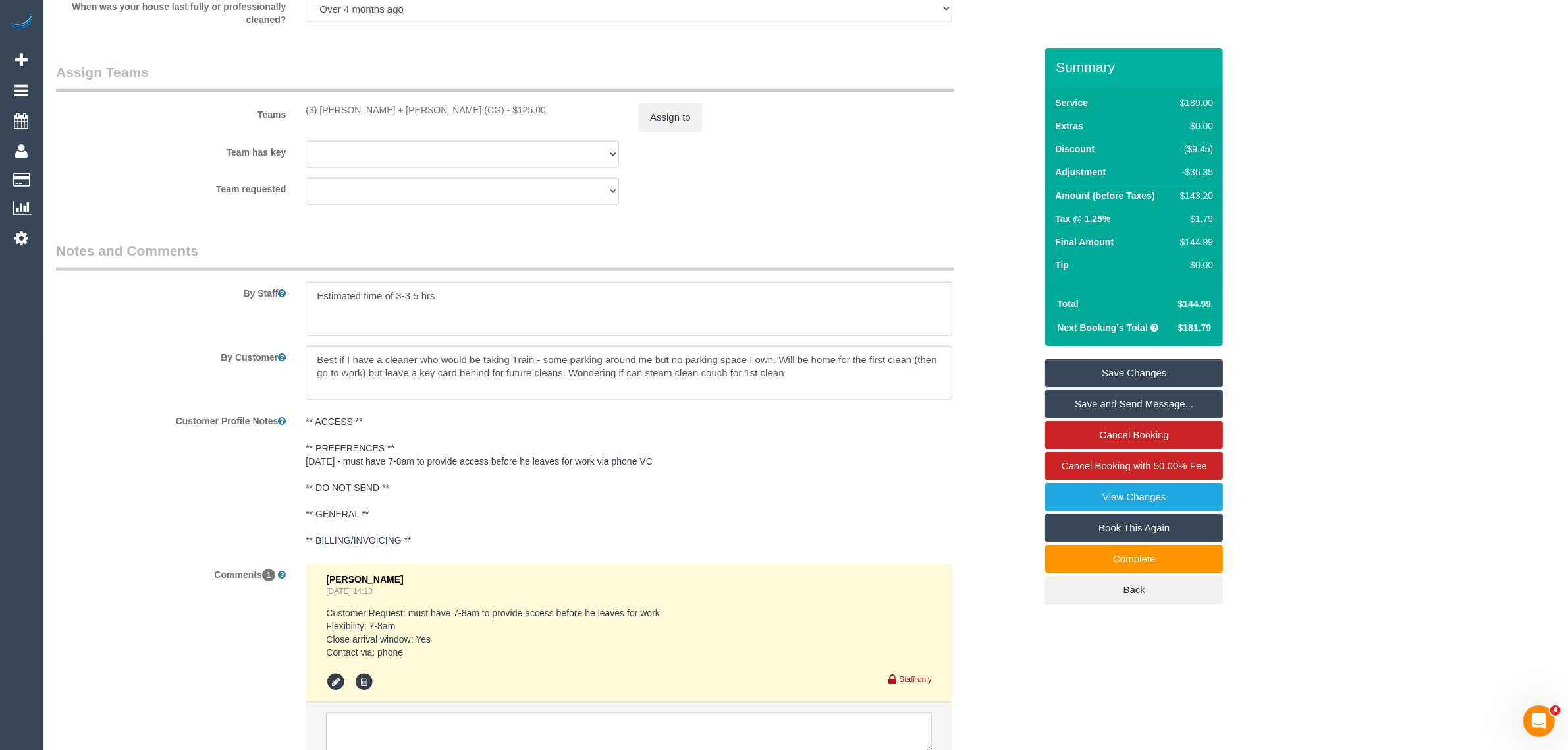
scroll to position [2100, 0]
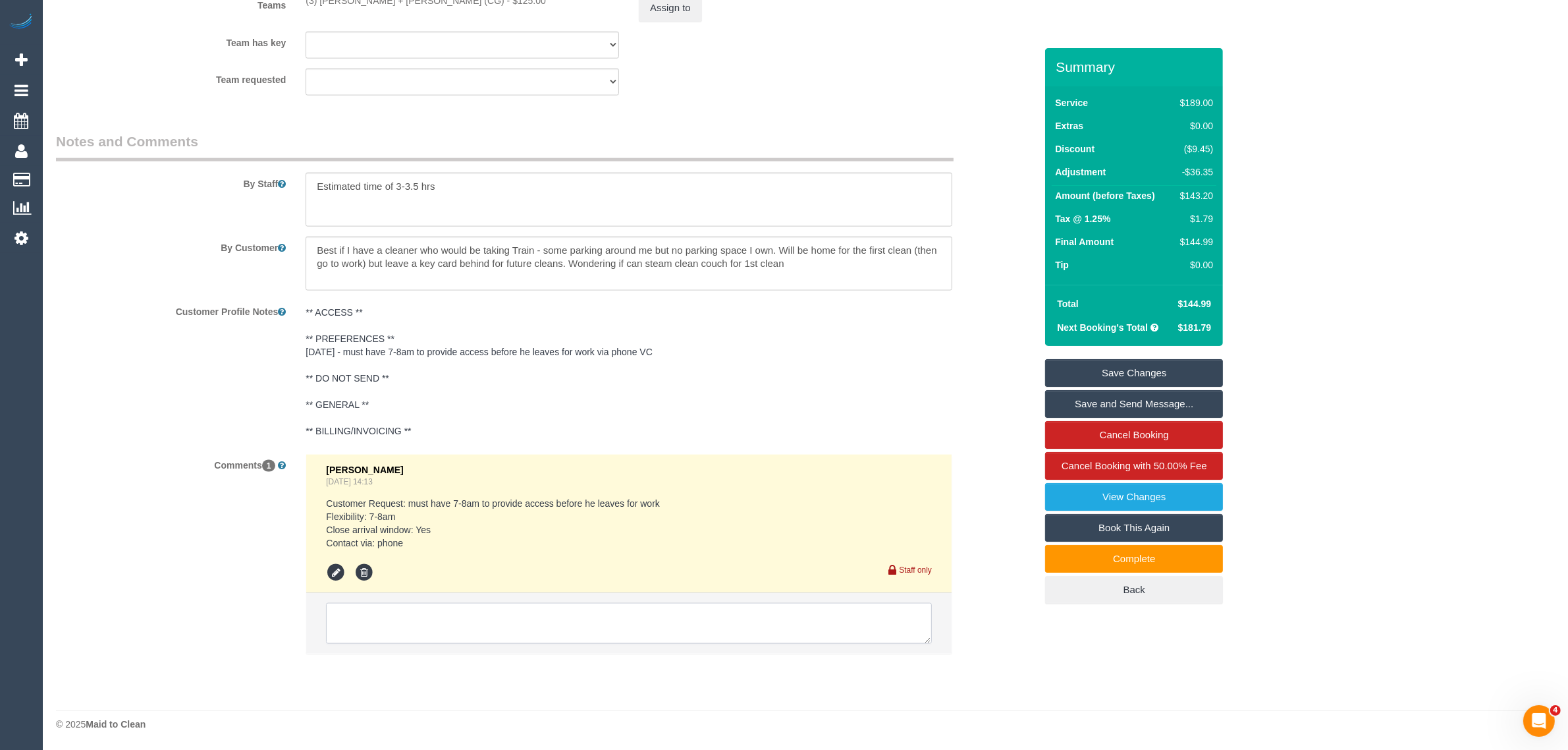
click at [587, 627] on textarea at bounding box center [629, 623] width 606 height 41
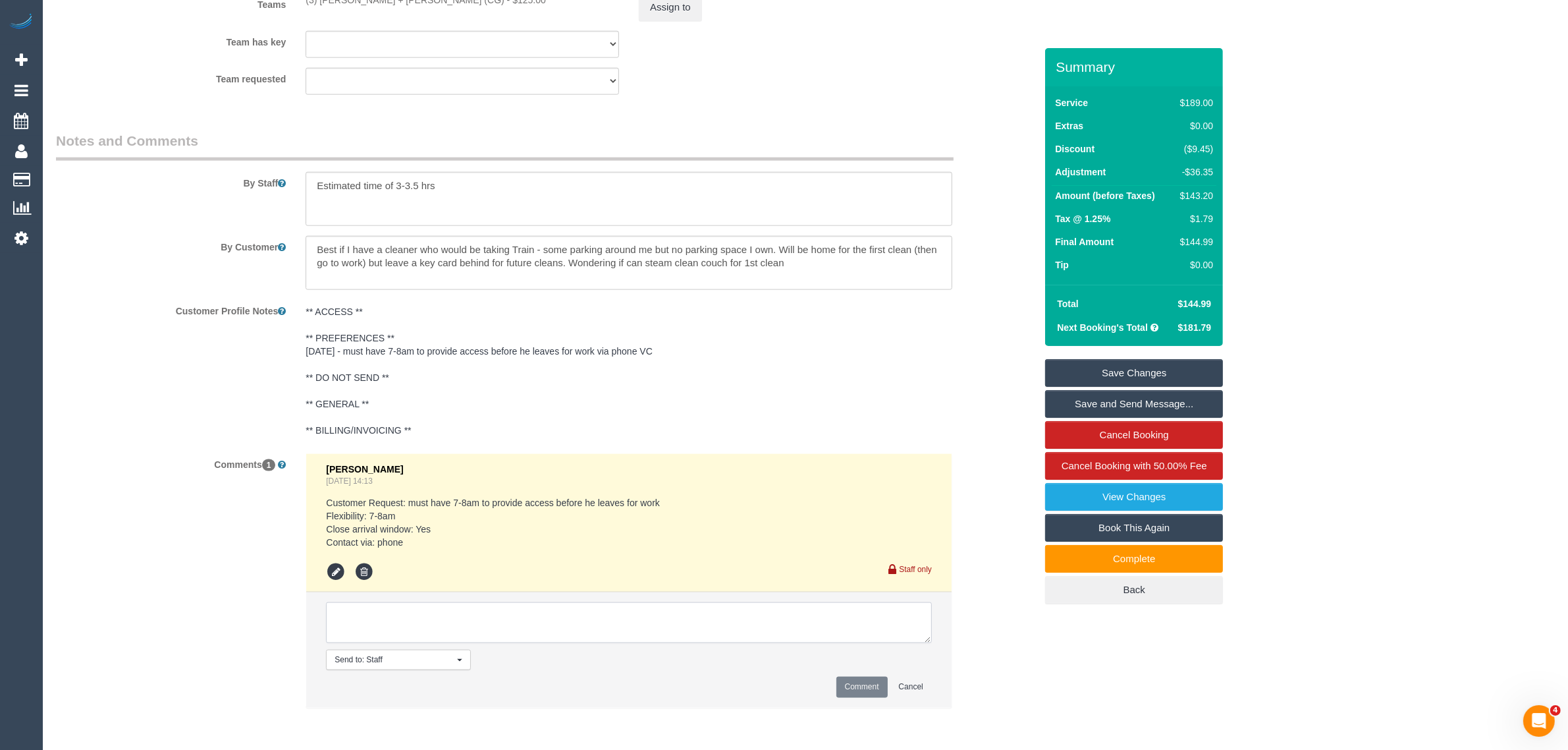
paste textarea "Discount Provided for the inconvenience - (-36.358)"
paste textarea "msg_1hhji0cv"
click at [735, 611] on textarea at bounding box center [629, 623] width 606 height 41
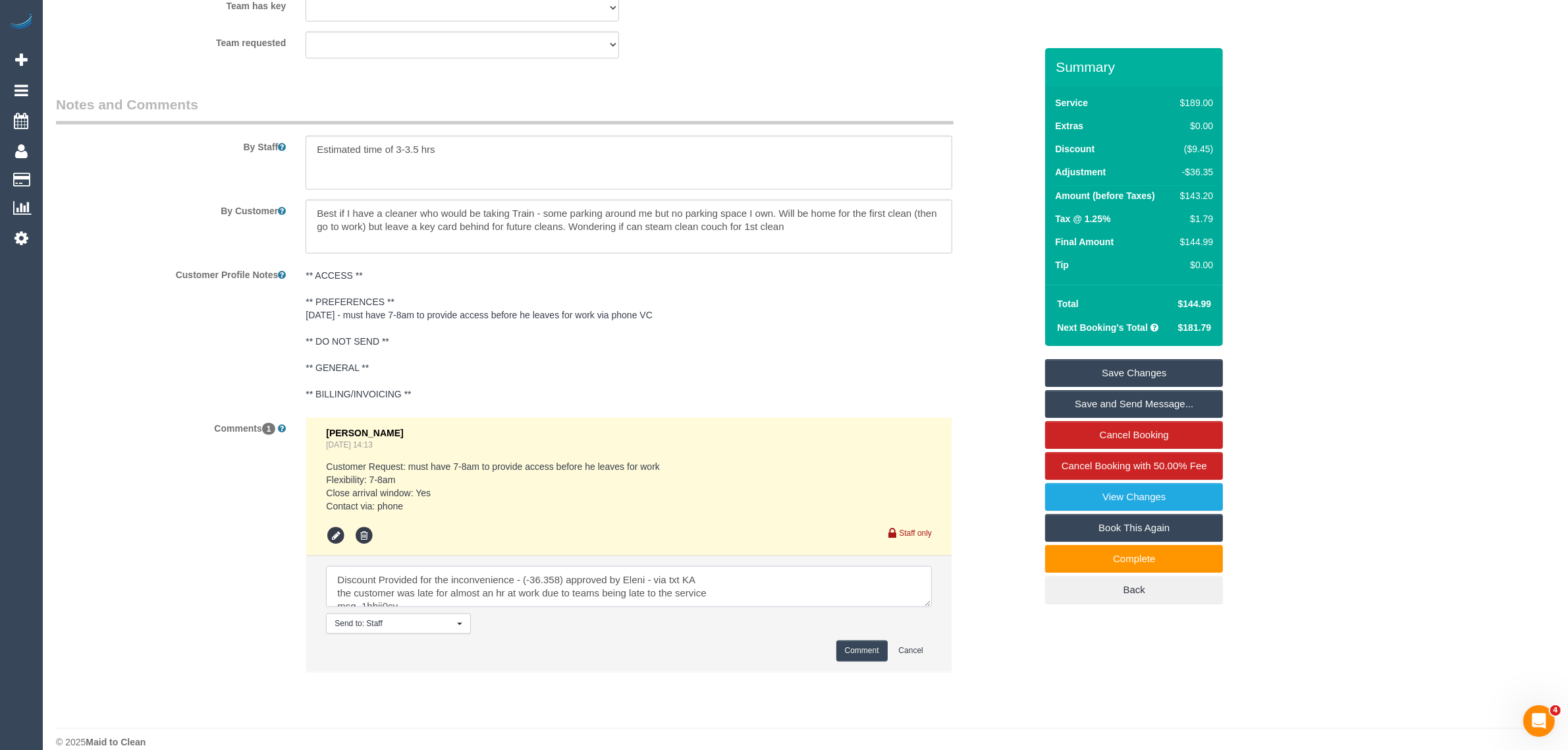
scroll to position [2155, 0]
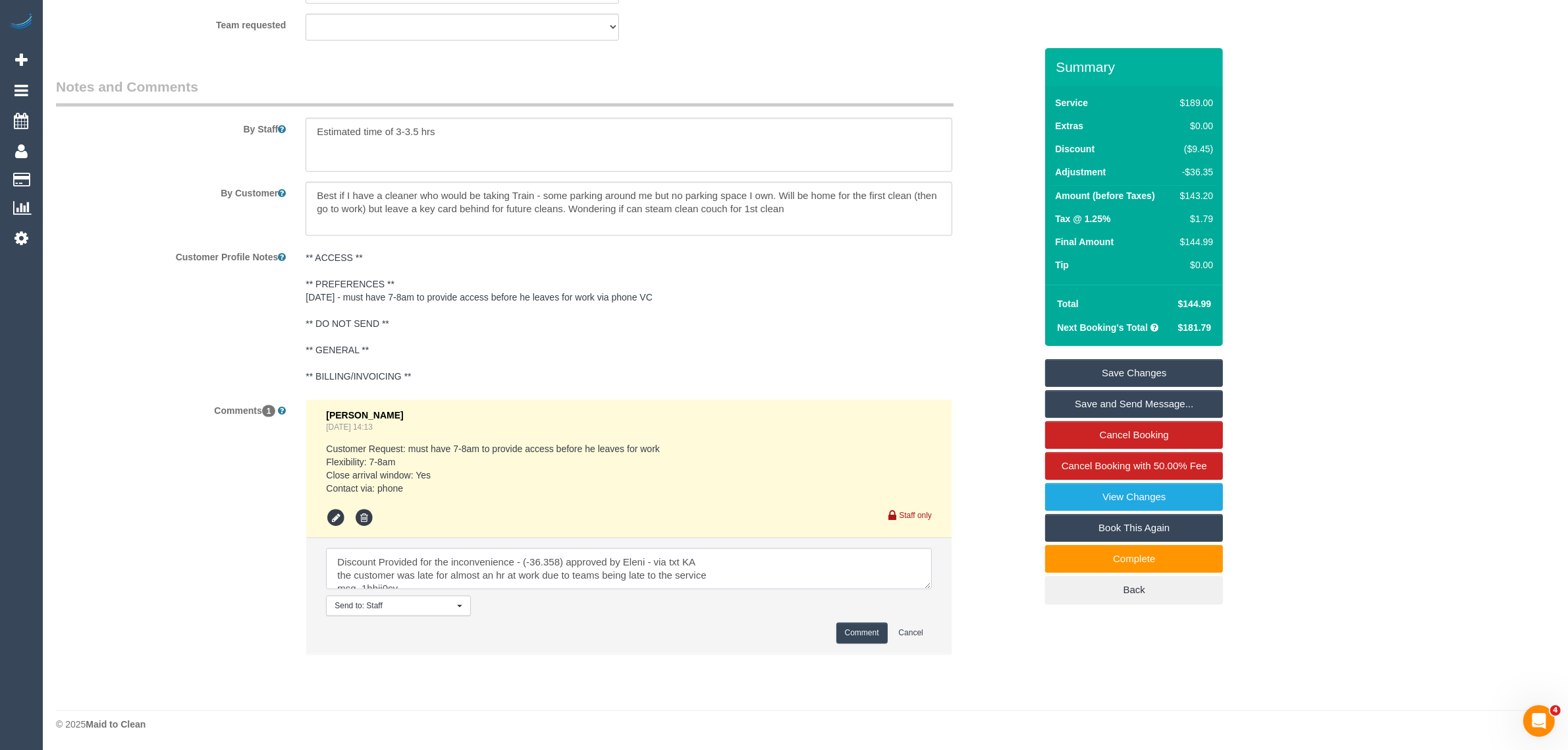
type textarea "Discount Provided for the inconvenience - (-36.358) approved by Eleni - via txt…"
click at [866, 627] on button "Comment" at bounding box center [862, 633] width 51 height 21
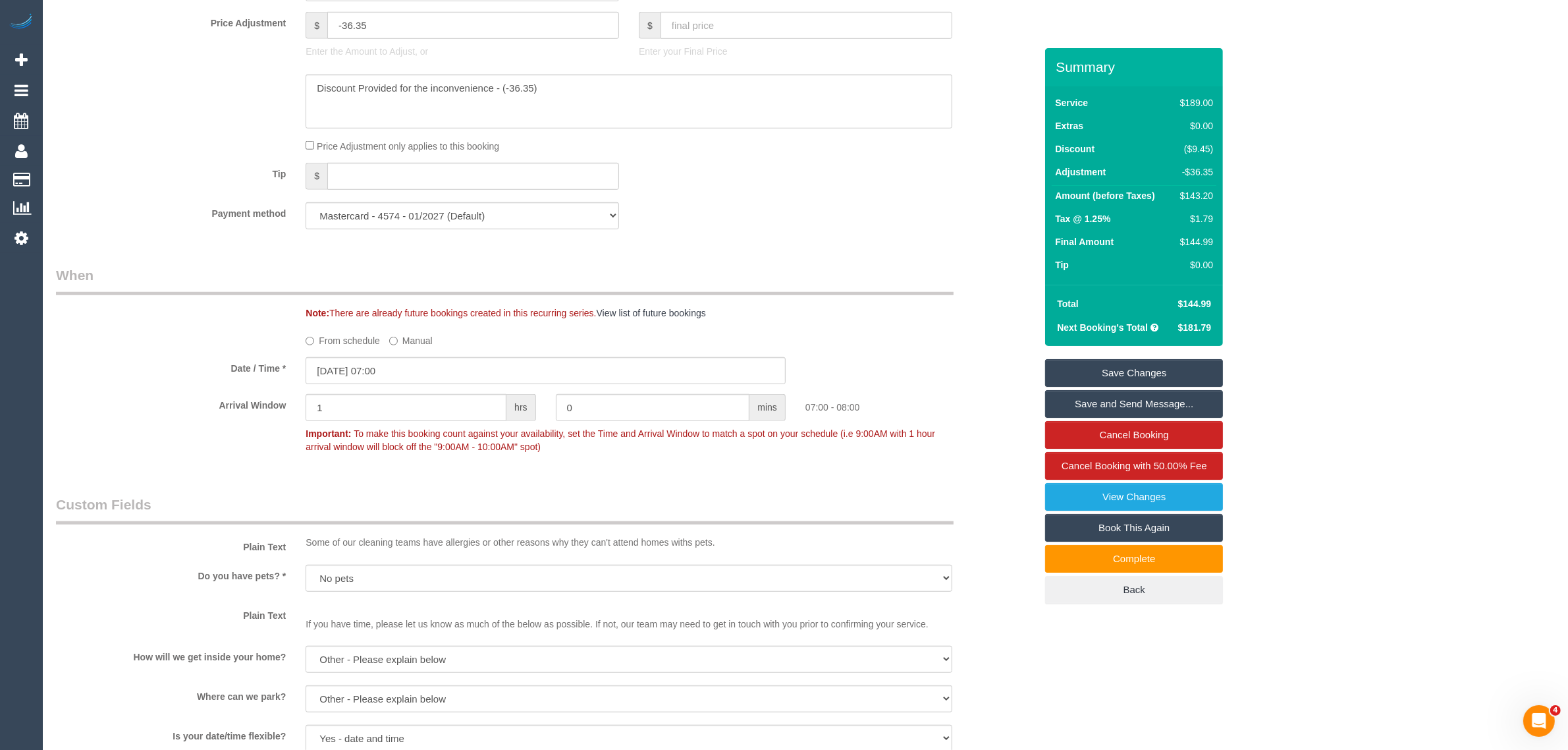
scroll to position [837, 0]
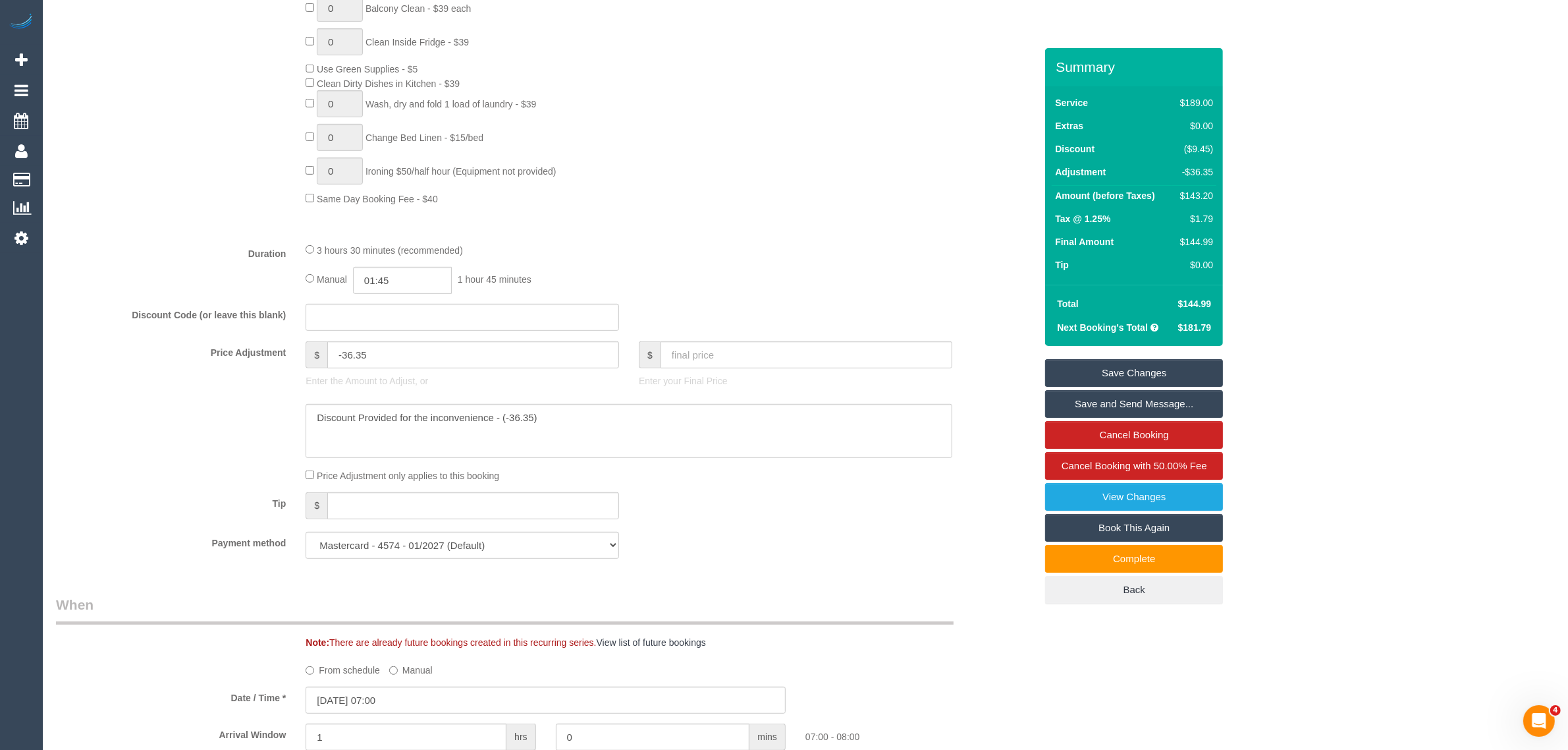
click at [1098, 361] on link "Save Changes" at bounding box center [1134, 373] width 178 height 28
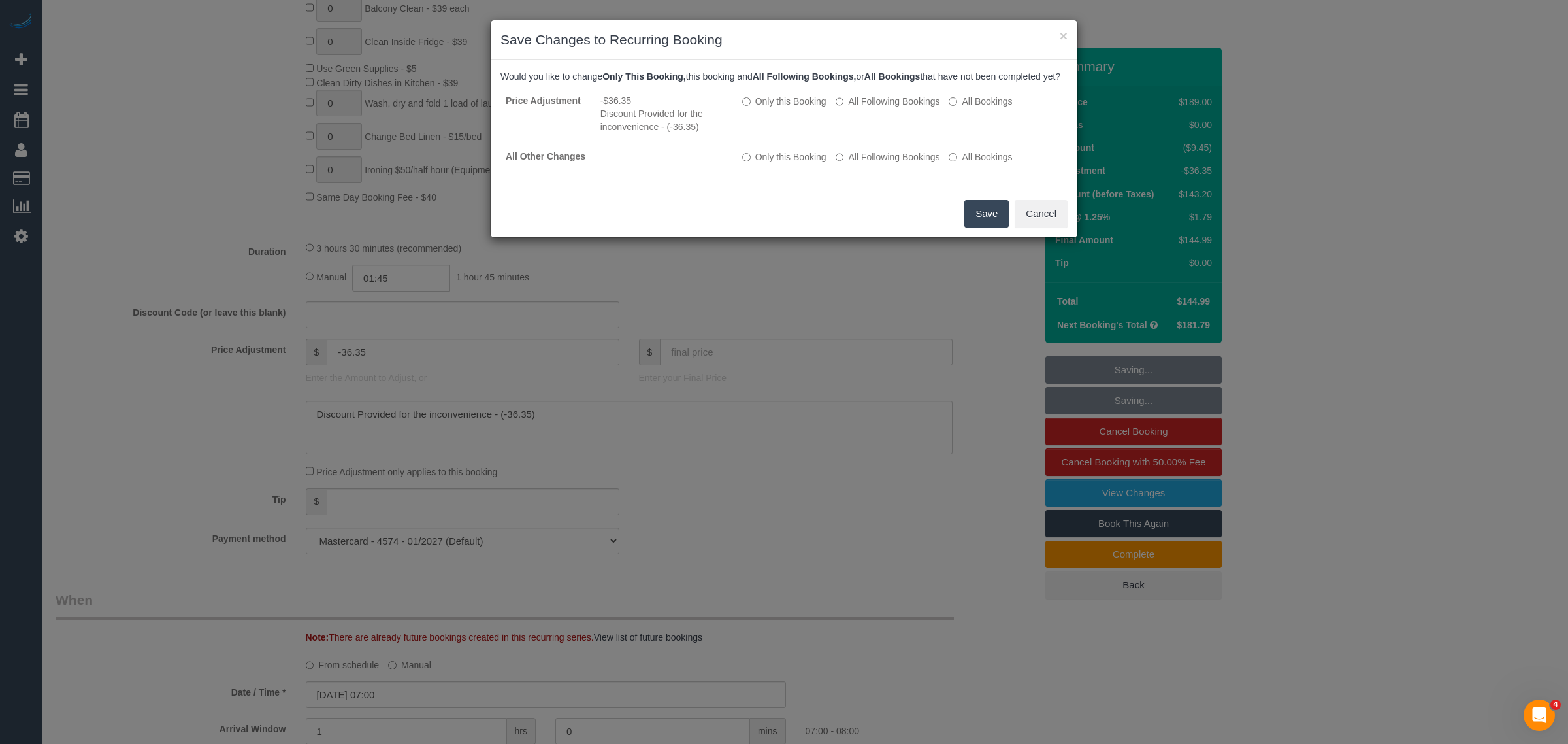
click at [977, 227] on button "Save" at bounding box center [986, 213] width 45 height 27
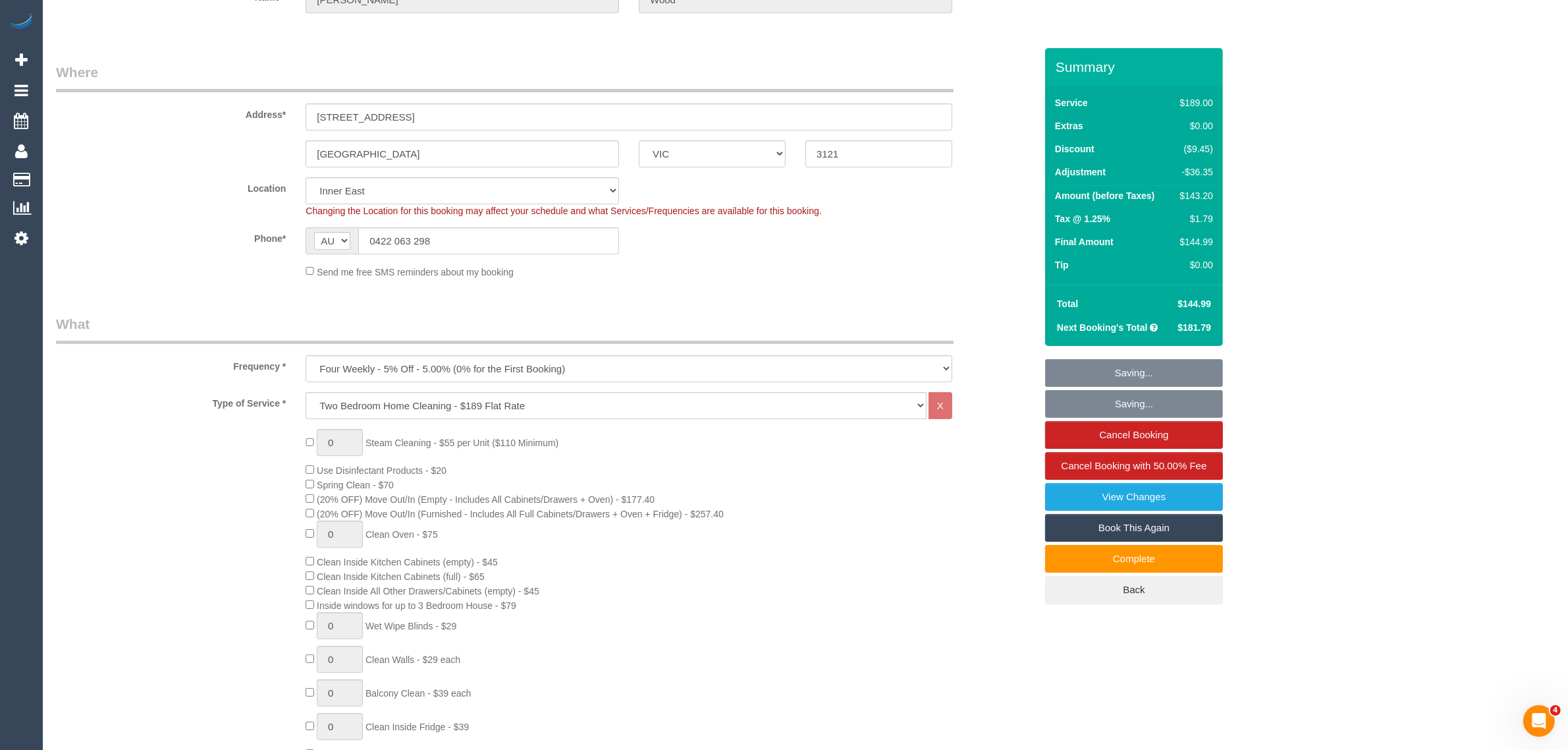
scroll to position [0, 0]
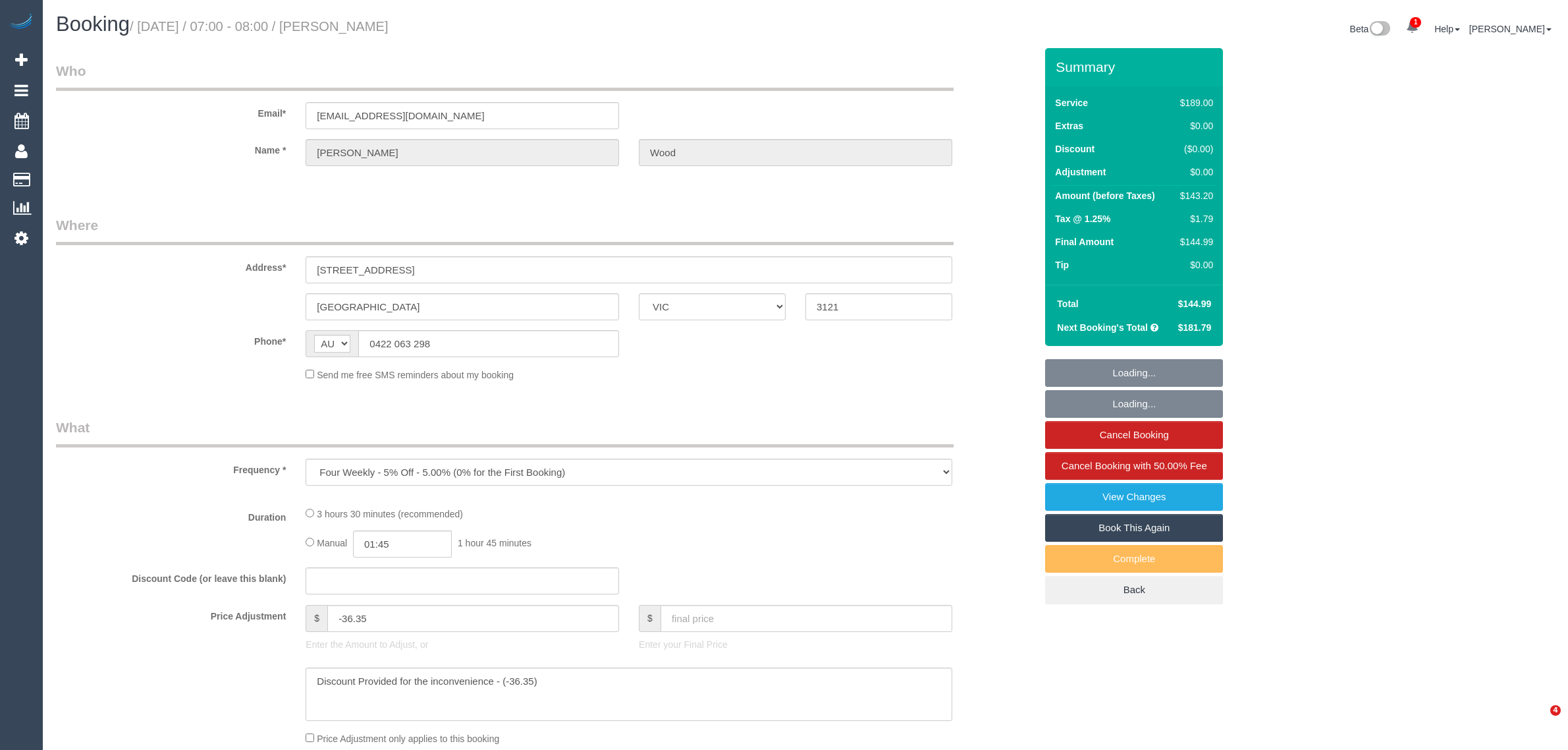
select select "VIC"
select select "string:stripe-pm_1RscsC2GScqysDRVloAuxBBp"
select select "number:28"
select select "number:17"
select select "number:21"
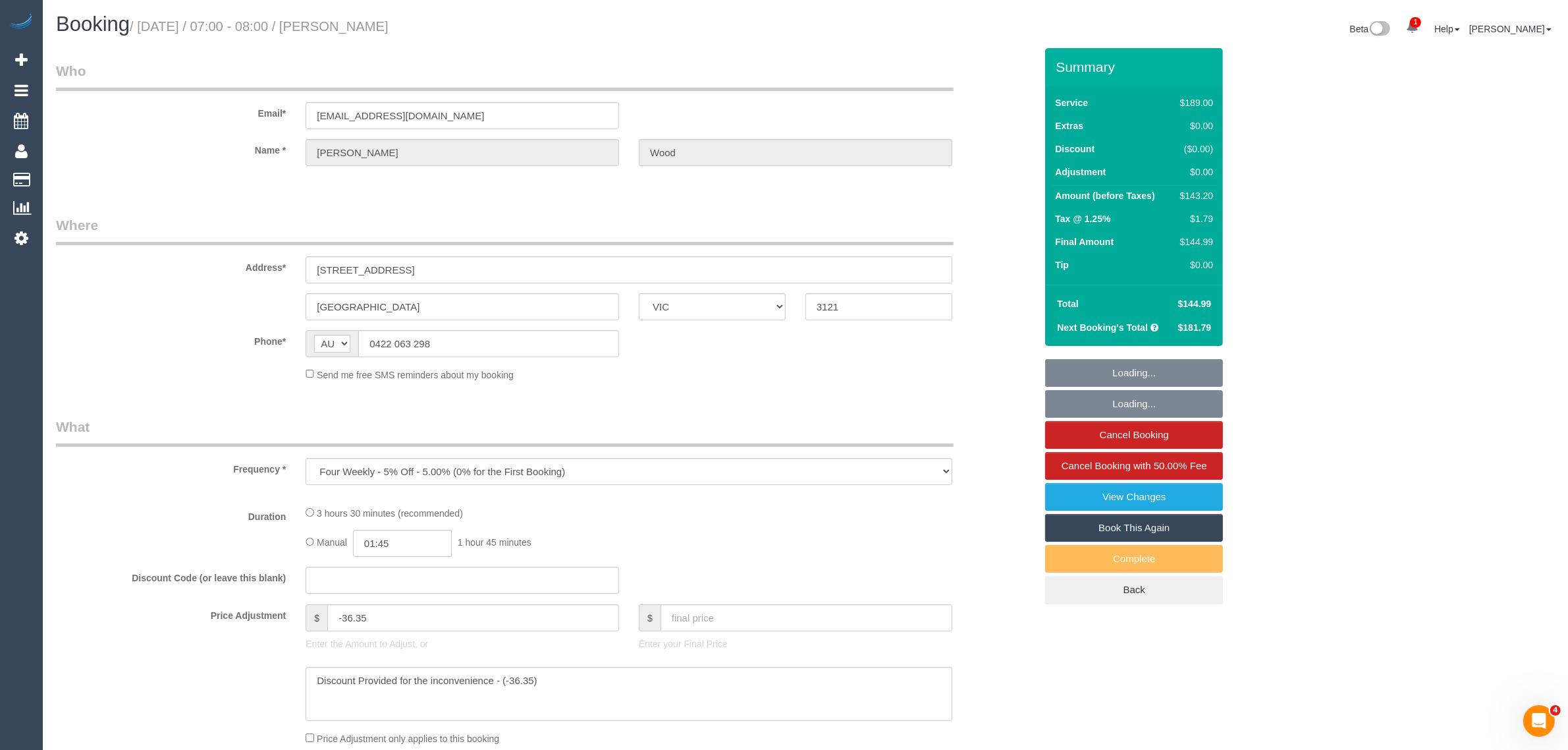
select select "number:22"
select select "number:33"
select select "number:26"
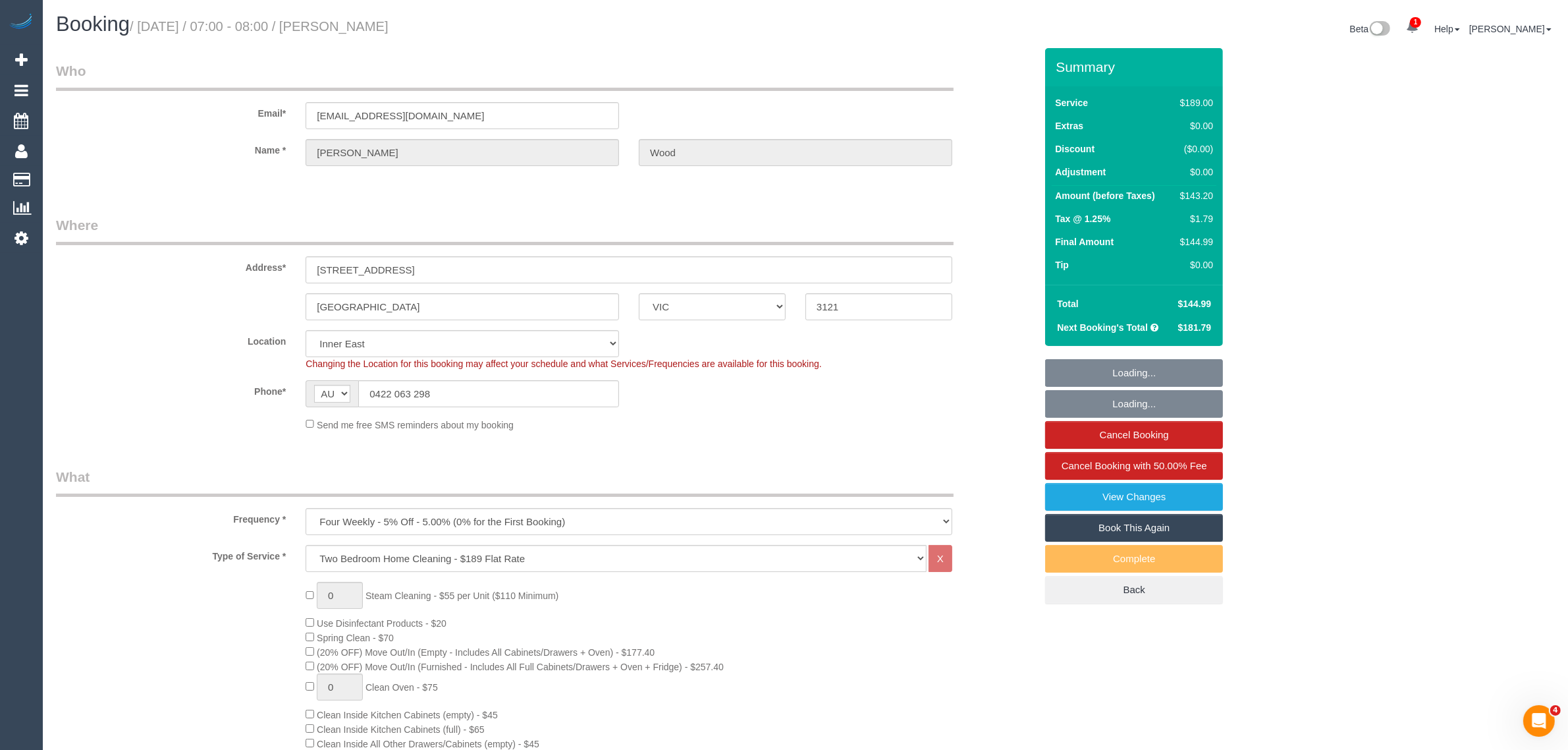
select select "object:832"
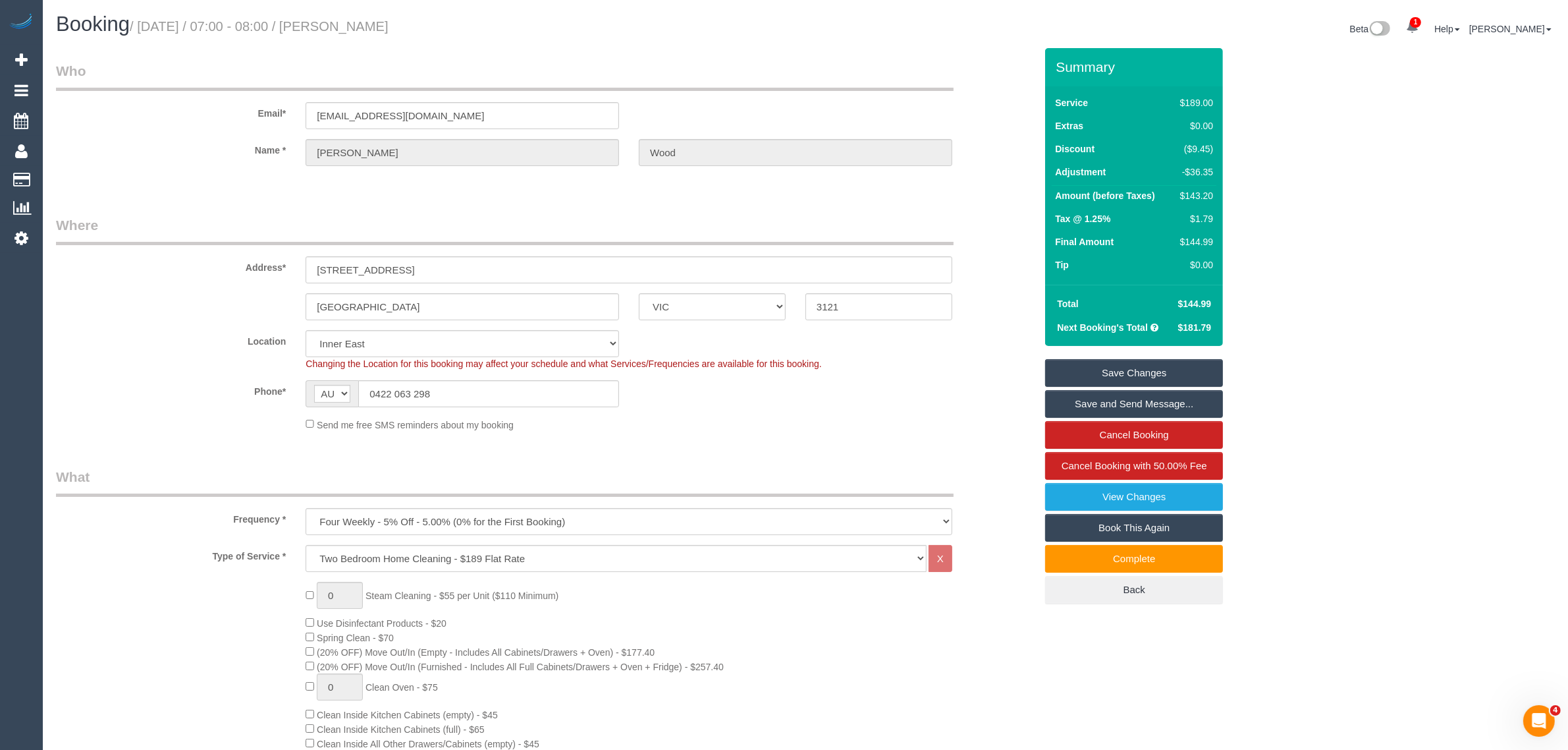
drag, startPoint x: 1183, startPoint y: 304, endPoint x: 1211, endPoint y: 301, distance: 28.2
click at [1211, 301] on td "$144.99" at bounding box center [1193, 304] width 47 height 24
click at [1199, 172] on div "-$36.35" at bounding box center [1194, 172] width 38 height 13
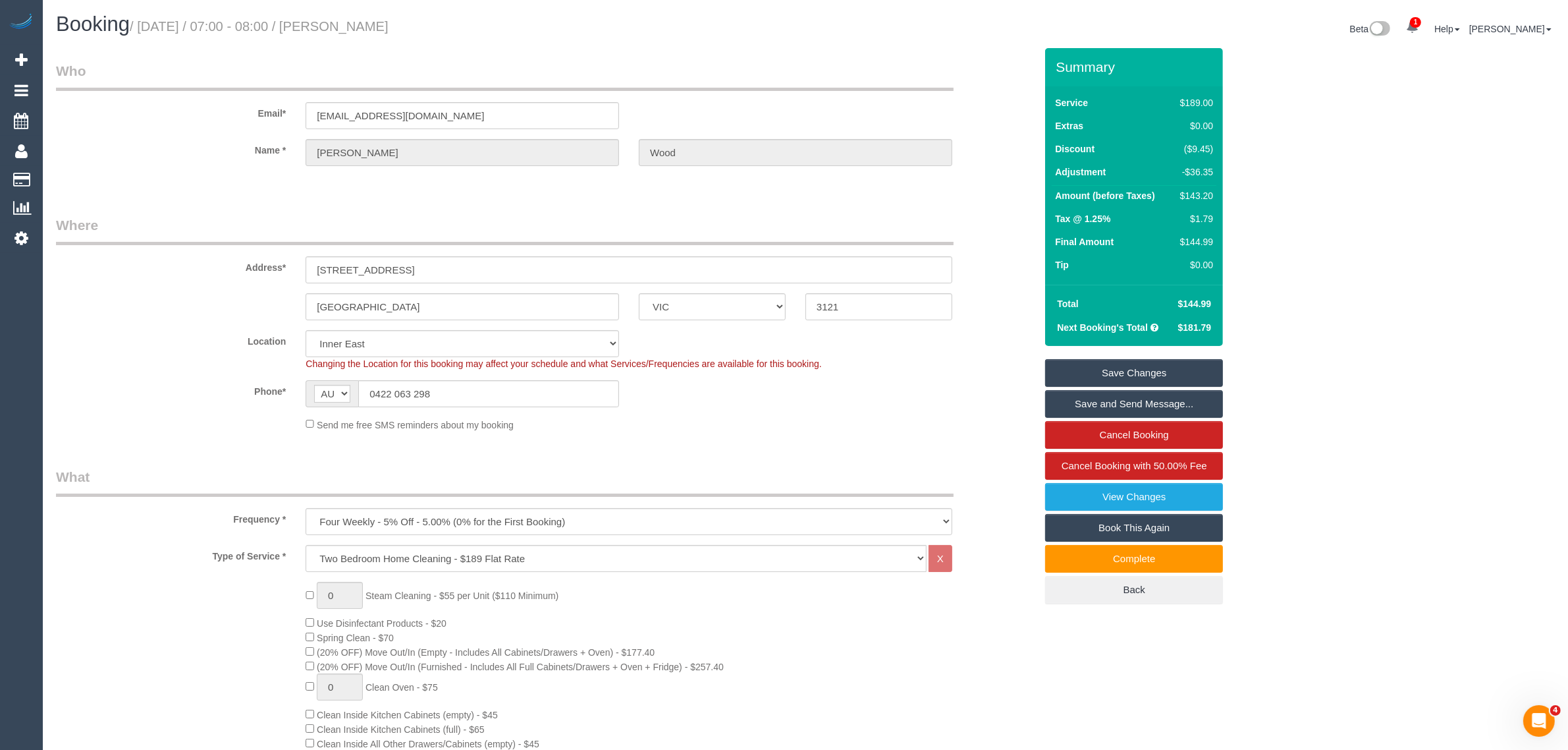
copy table "-$36.35"
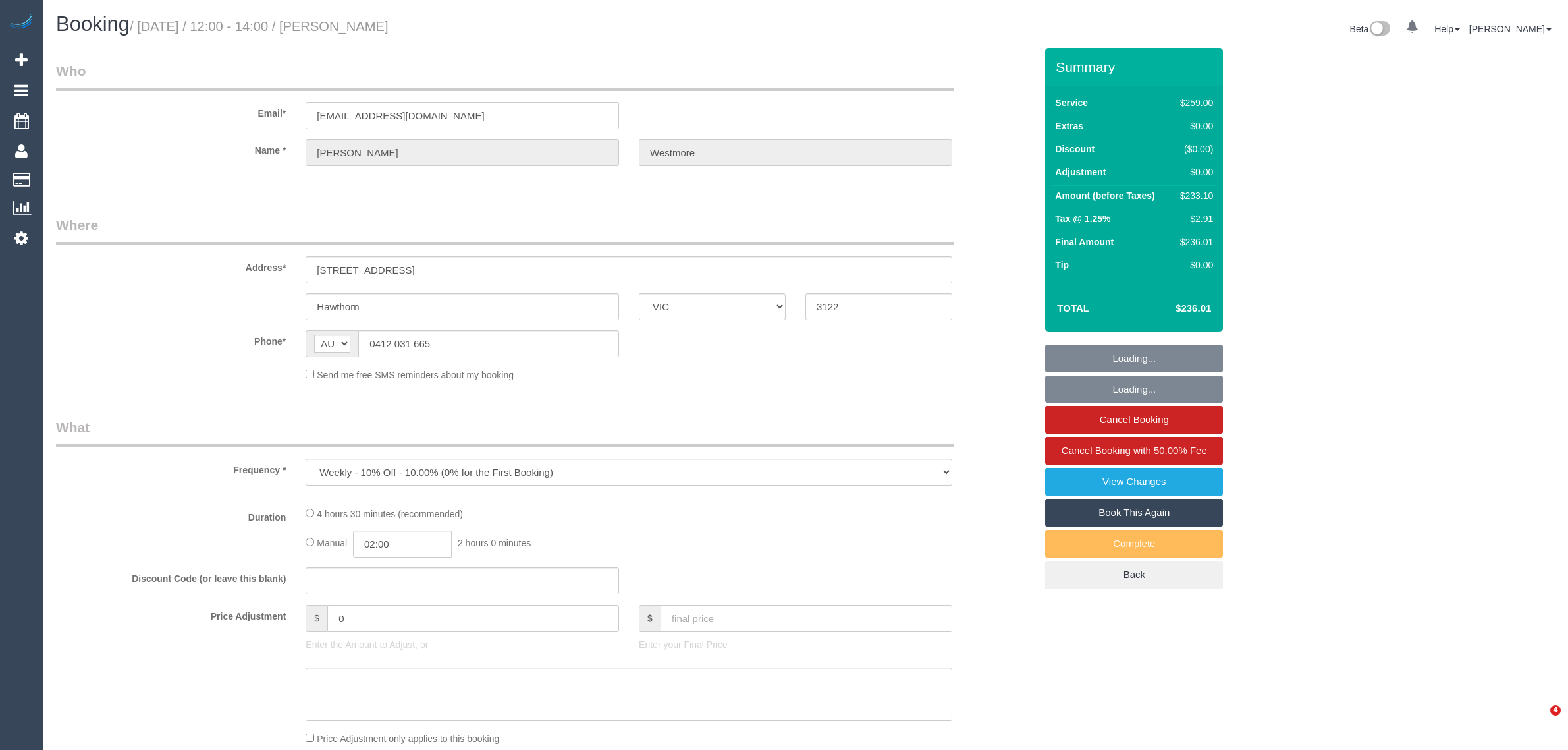
select select "VIC"
select select "string:stripe-pm_1QHaWF2GScqysDRVr54Yyz38"
select select "number:27"
select select "number:14"
select select "number:19"
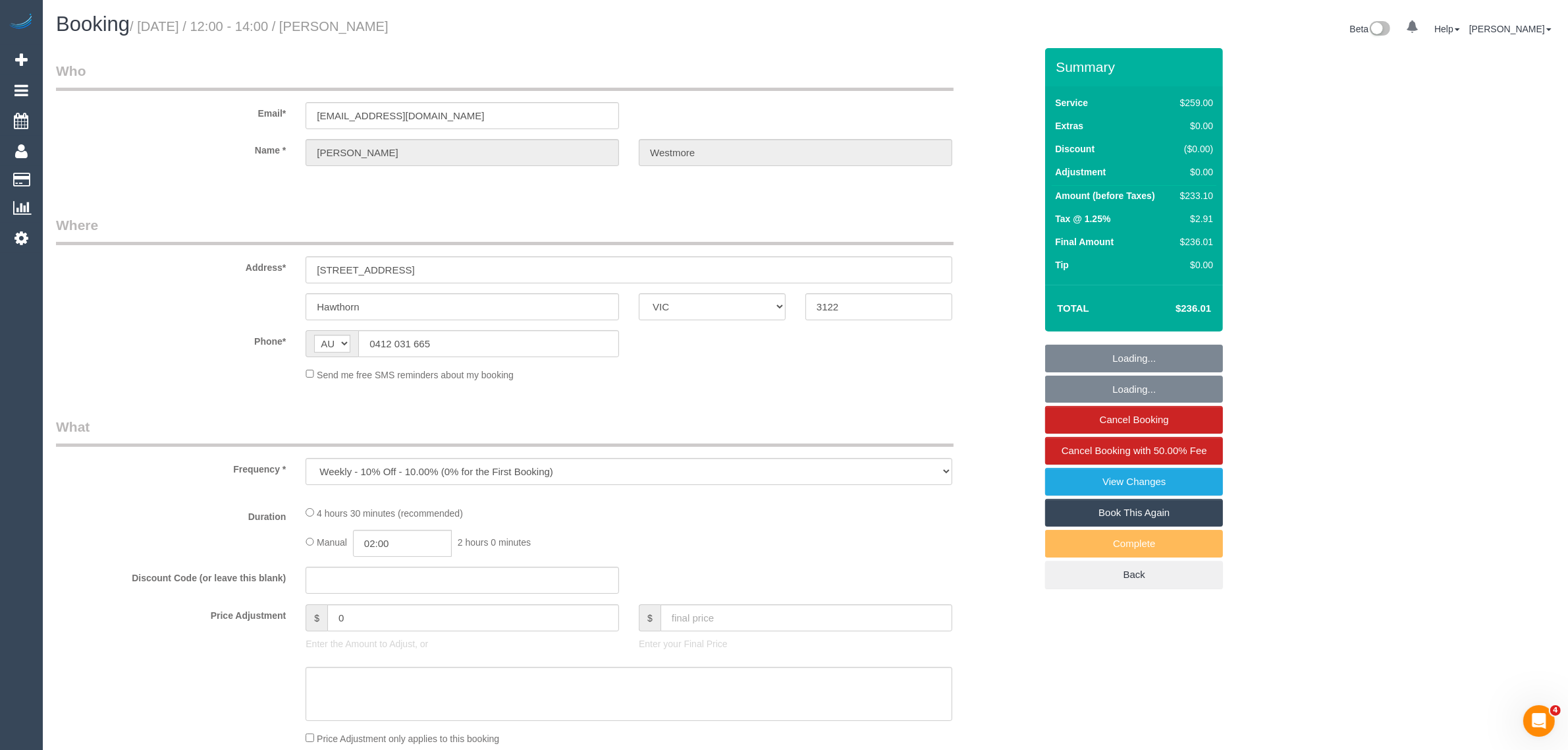
select select "number:22"
select select "number:33"
select select "number:11"
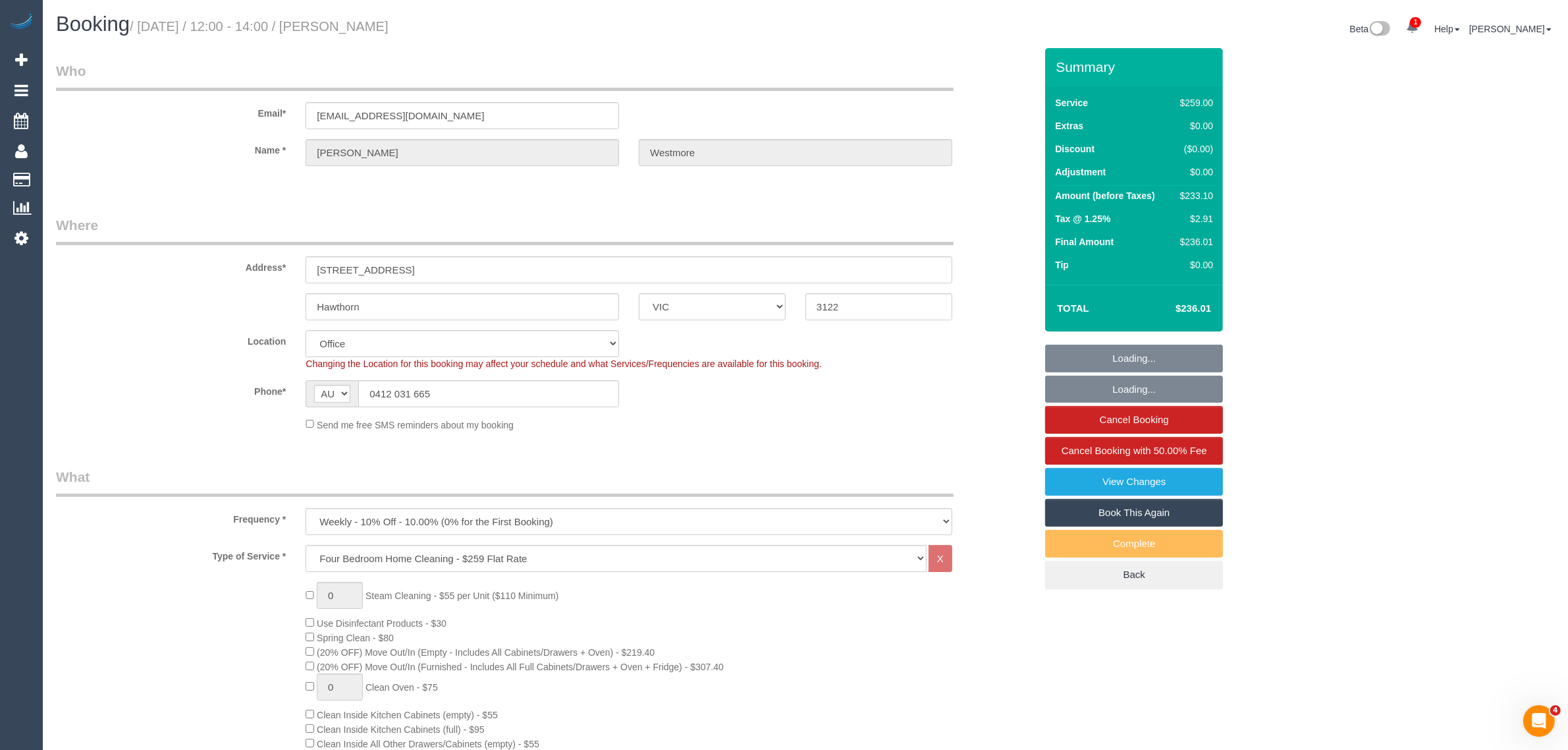
select select "object:790"
click at [505, 389] on input "0412 031 665" at bounding box center [489, 393] width 261 height 27
